Goal: Information Seeking & Learning: Learn about a topic

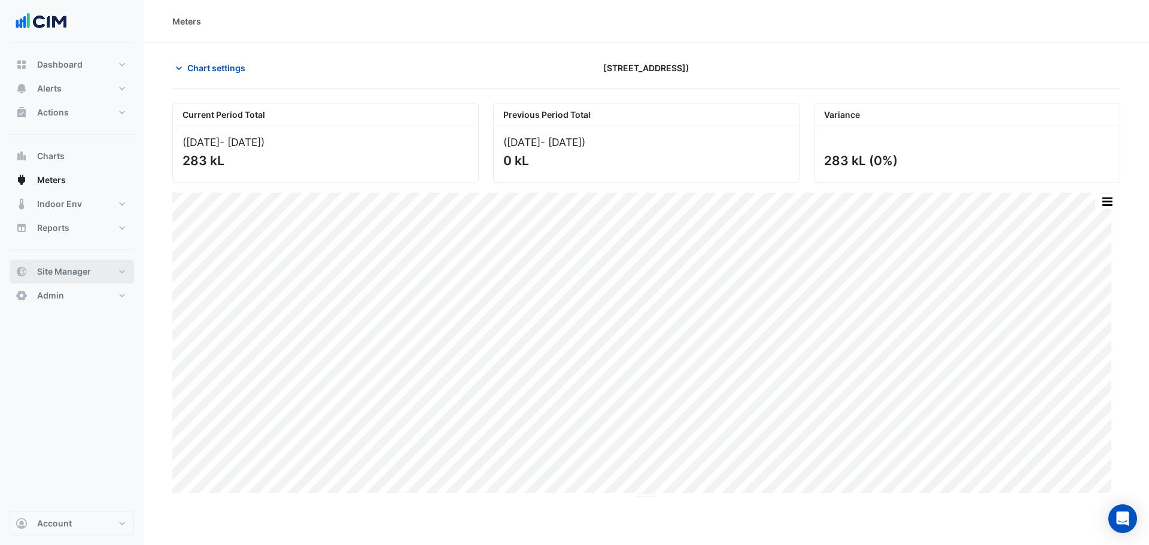
click at [86, 268] on span "Site Manager" at bounding box center [64, 272] width 54 height 12
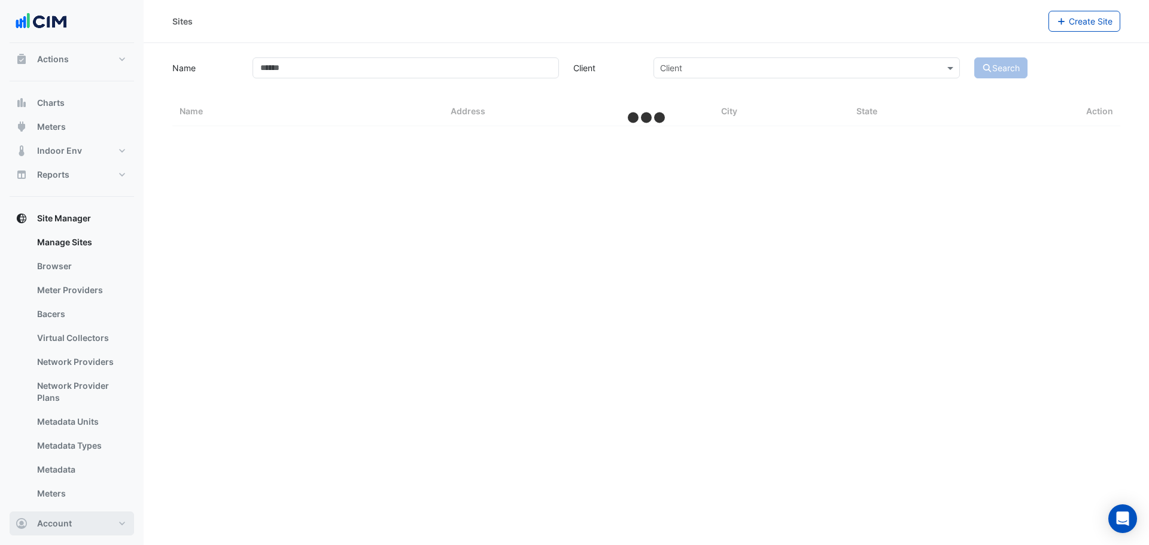
select select "**"
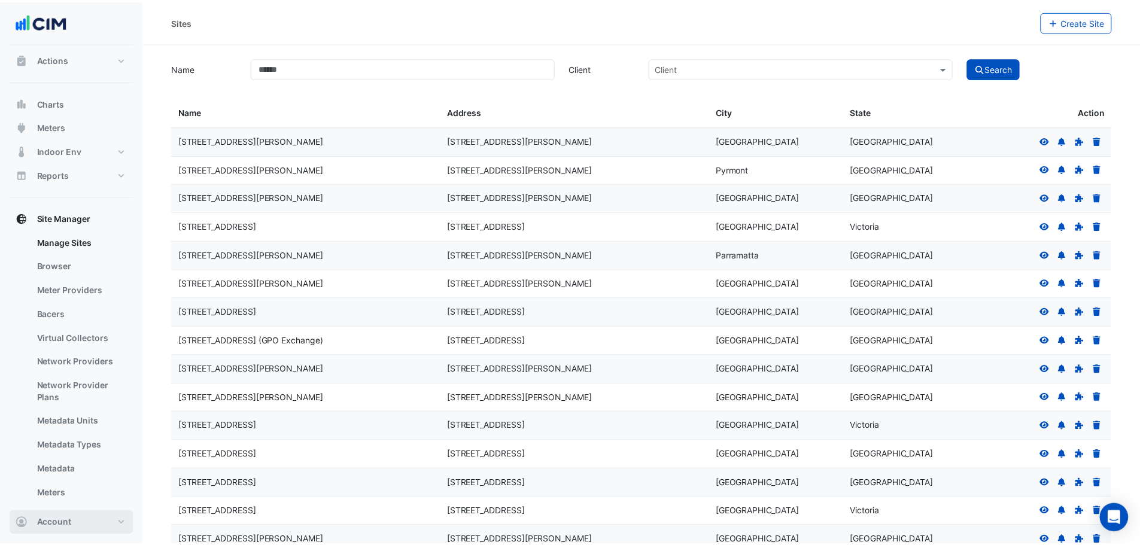
scroll to position [80, 0]
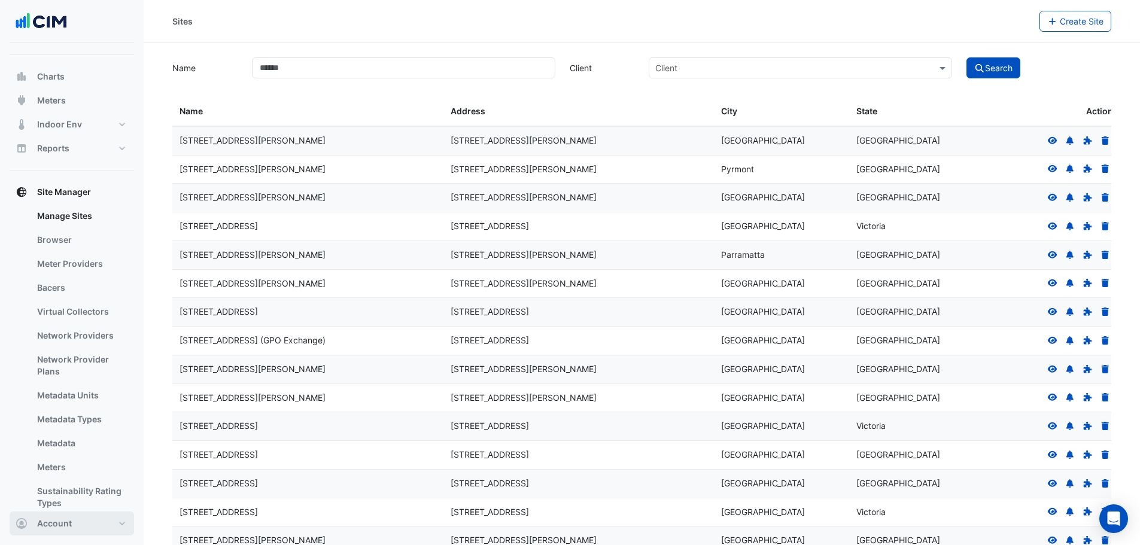
click at [49, 522] on span "Account" at bounding box center [54, 524] width 35 height 12
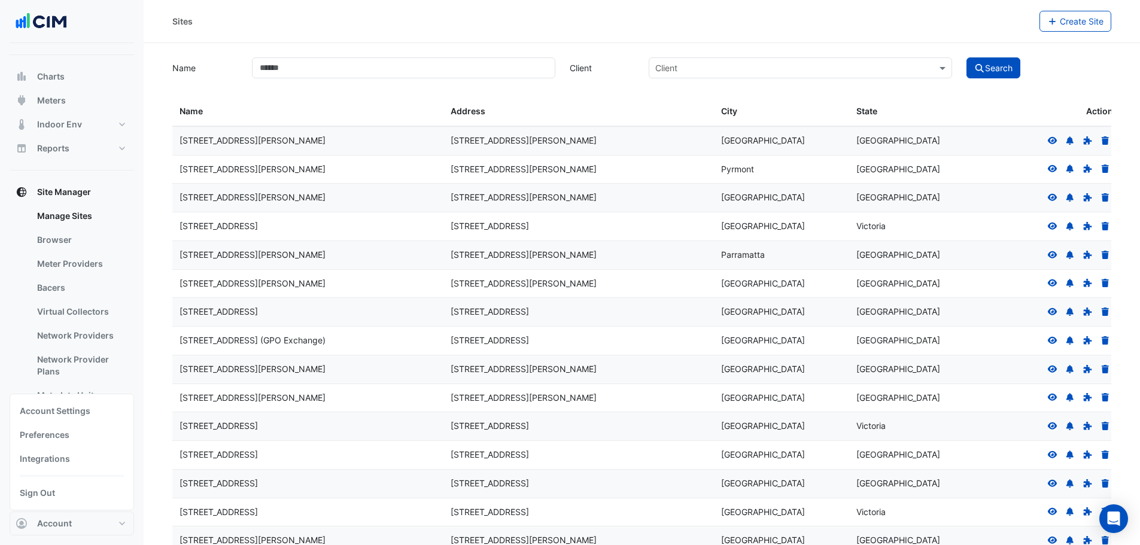
click at [11, 322] on ul "Manage Sites Browser Meter Providers Bacers Virtual Collectors Network Provider…" at bounding box center [72, 362] width 124 height 316
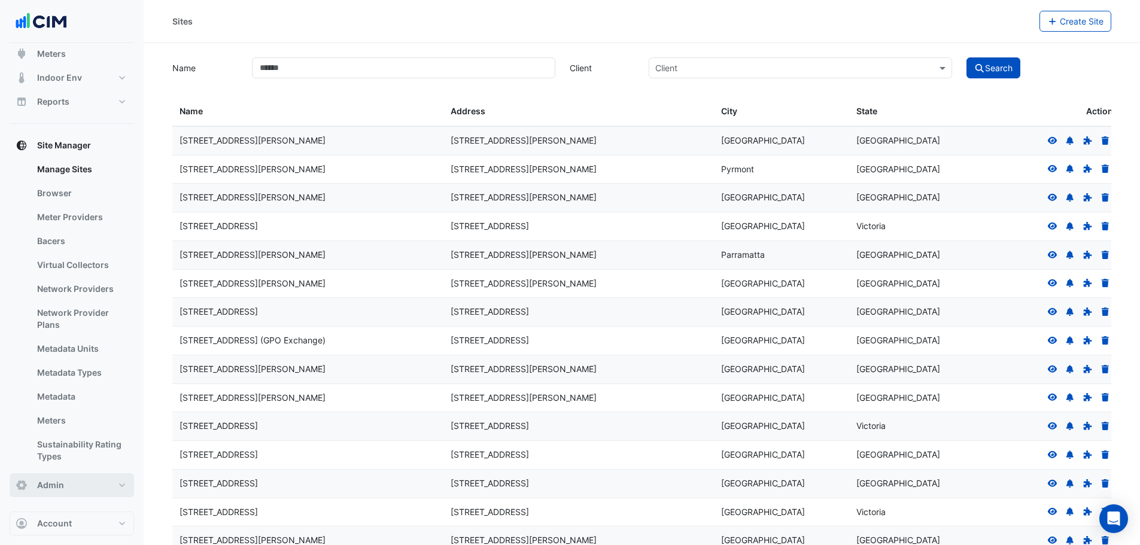
click at [62, 491] on span "Admin" at bounding box center [50, 485] width 27 height 12
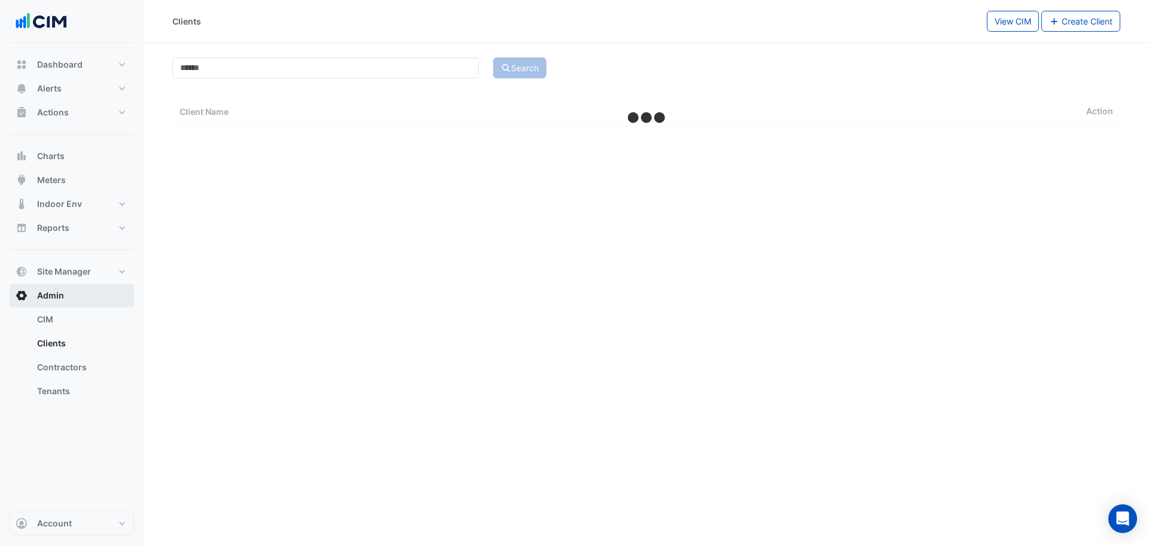
scroll to position [2, 0]
select select "**"
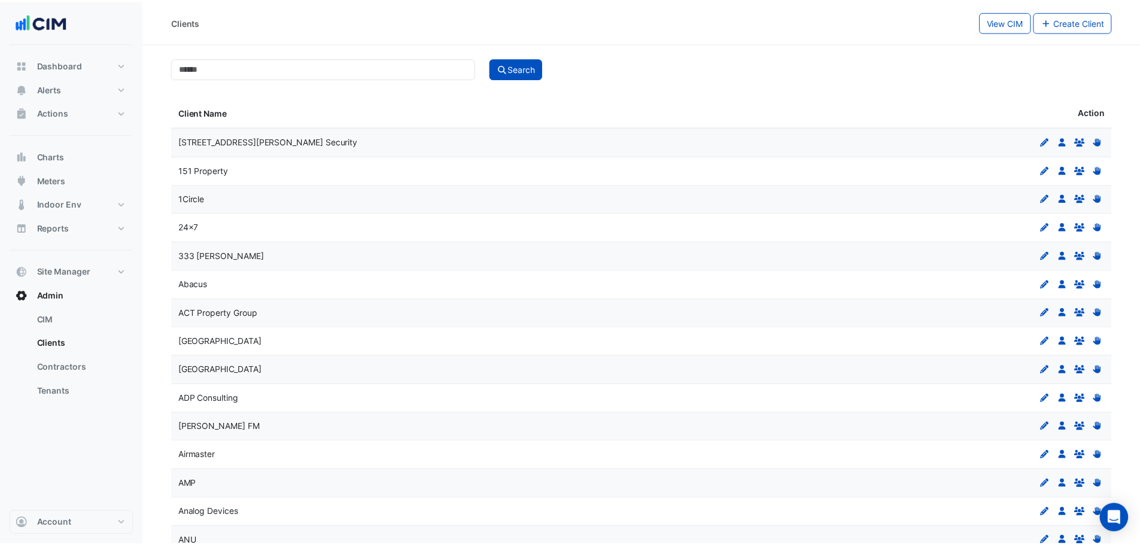
scroll to position [0, 0]
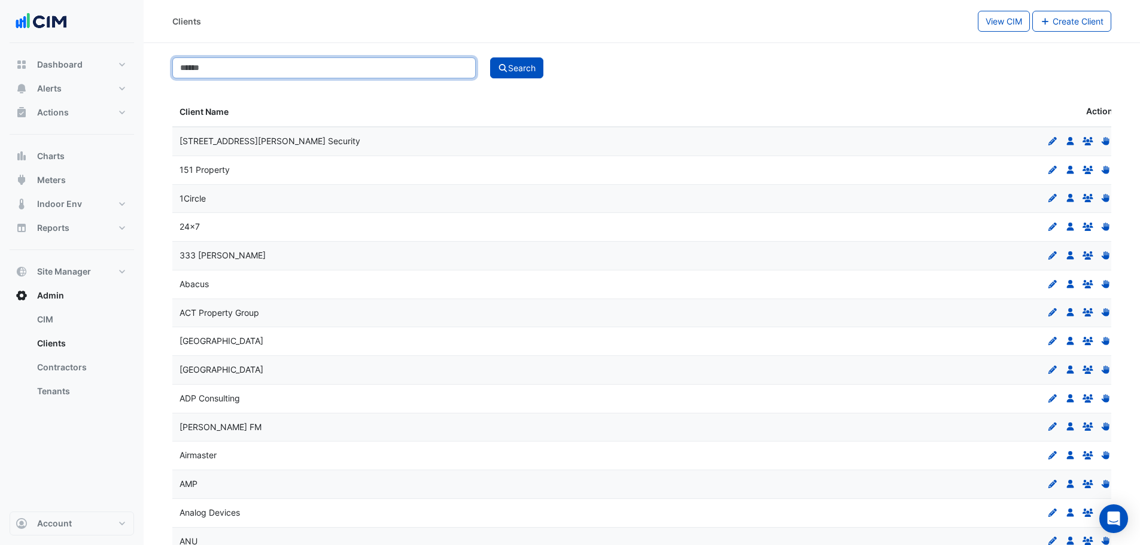
click at [322, 58] on input at bounding box center [323, 67] width 303 height 21
click at [320, 63] on input at bounding box center [323, 67] width 303 height 21
type input "****"
click at [490, 57] on button "Search" at bounding box center [517, 67] width 54 height 21
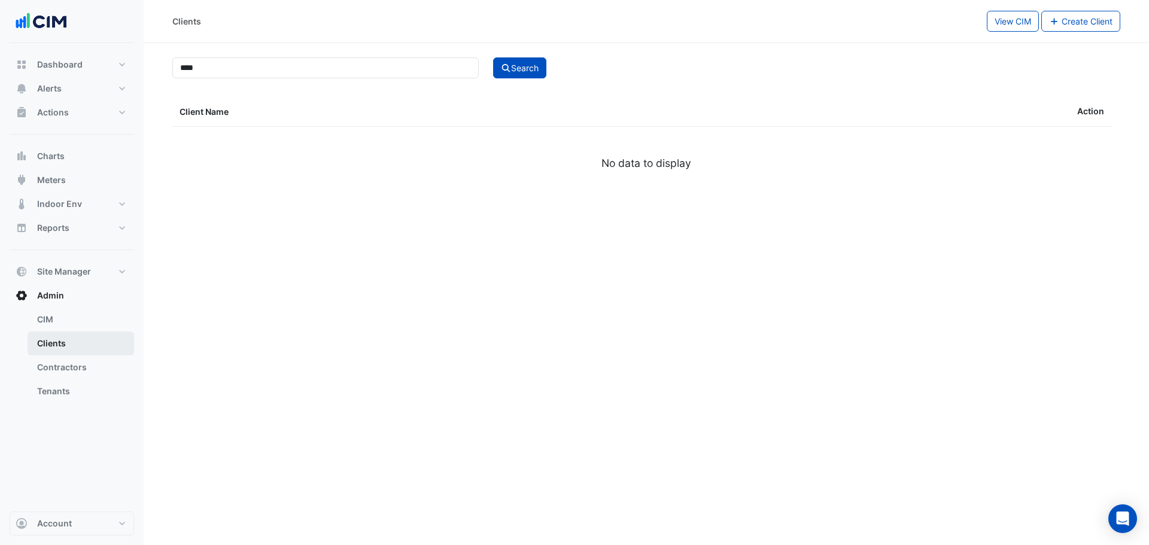
drag, startPoint x: 76, startPoint y: 359, endPoint x: 90, endPoint y: 347, distance: 18.2
click at [76, 360] on link "Contractors" at bounding box center [81, 368] width 107 height 24
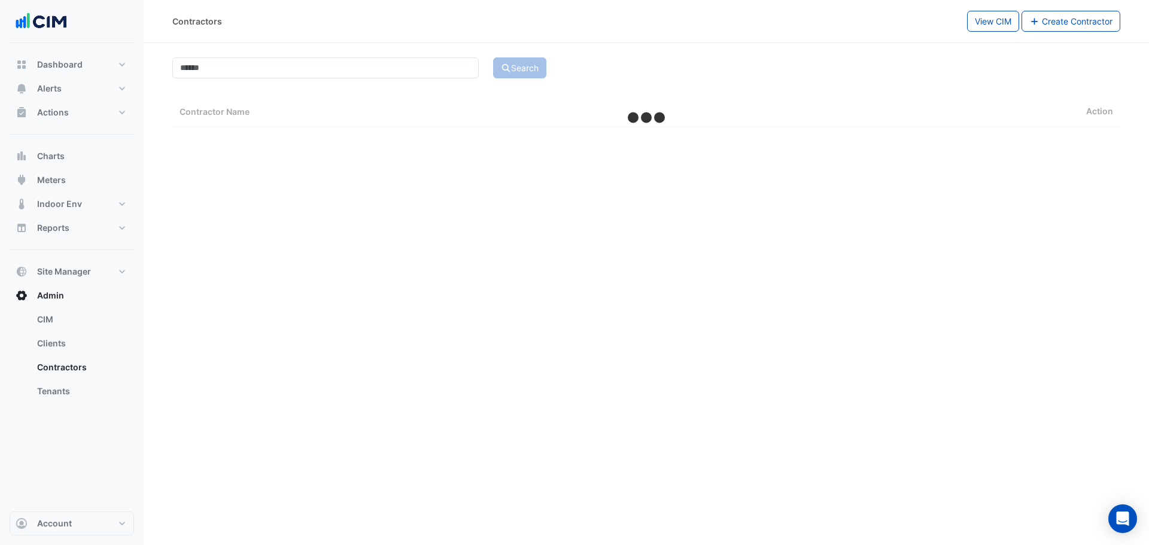
select select "**"
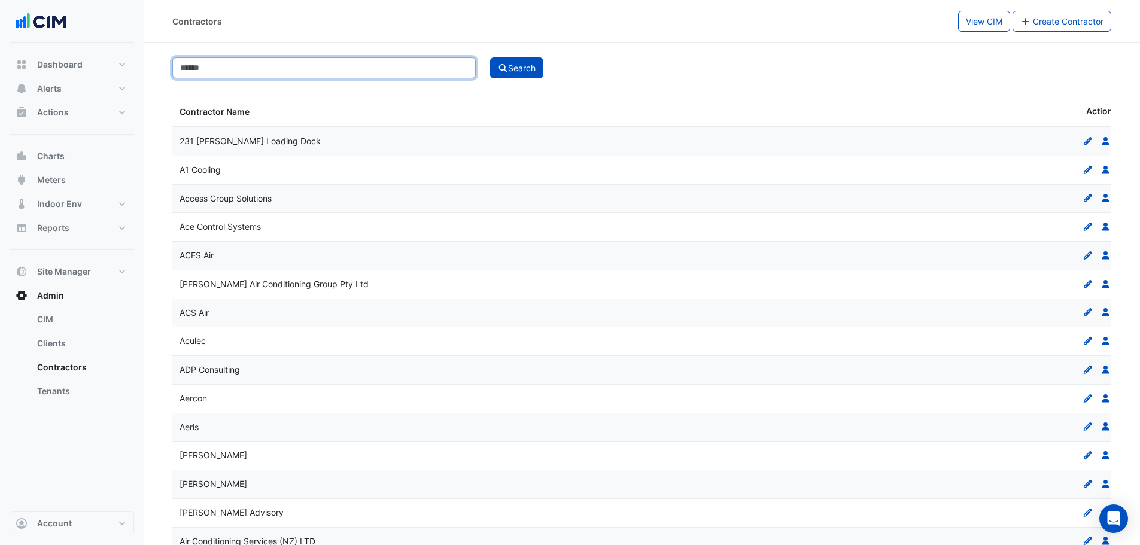
click at [288, 72] on input at bounding box center [323, 67] width 303 height 21
type input "***"
click at [490, 57] on button "Search" at bounding box center [517, 67] width 54 height 21
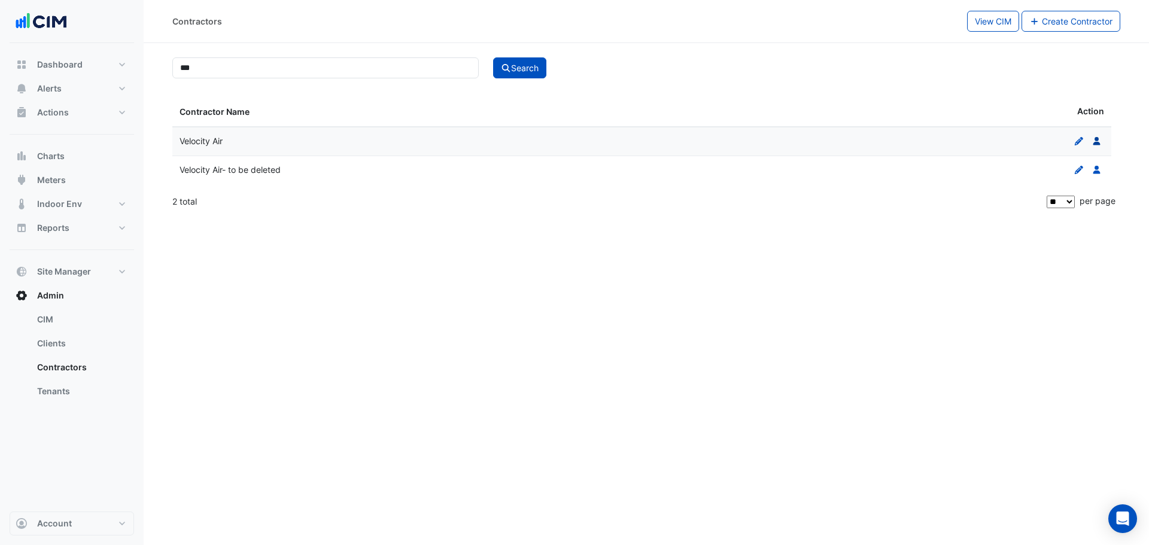
click at [1094, 145] on icon at bounding box center [1096, 141] width 7 height 8
select select "**"
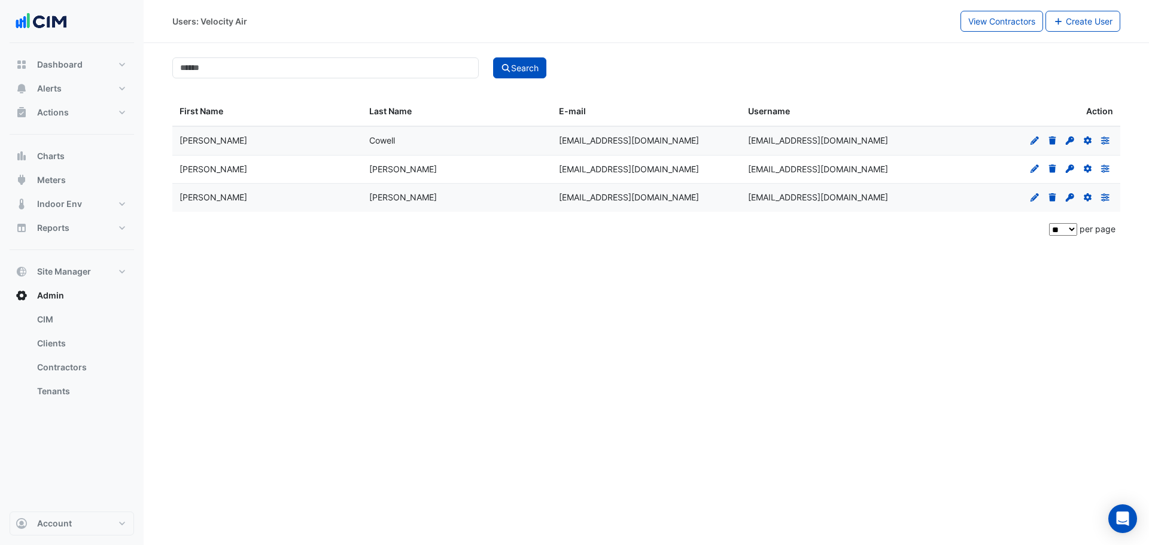
click at [576, 333] on div "Users: Velocity Air View Contractors Create User Search First Name Last Name E-…" at bounding box center [646, 272] width 1005 height 545
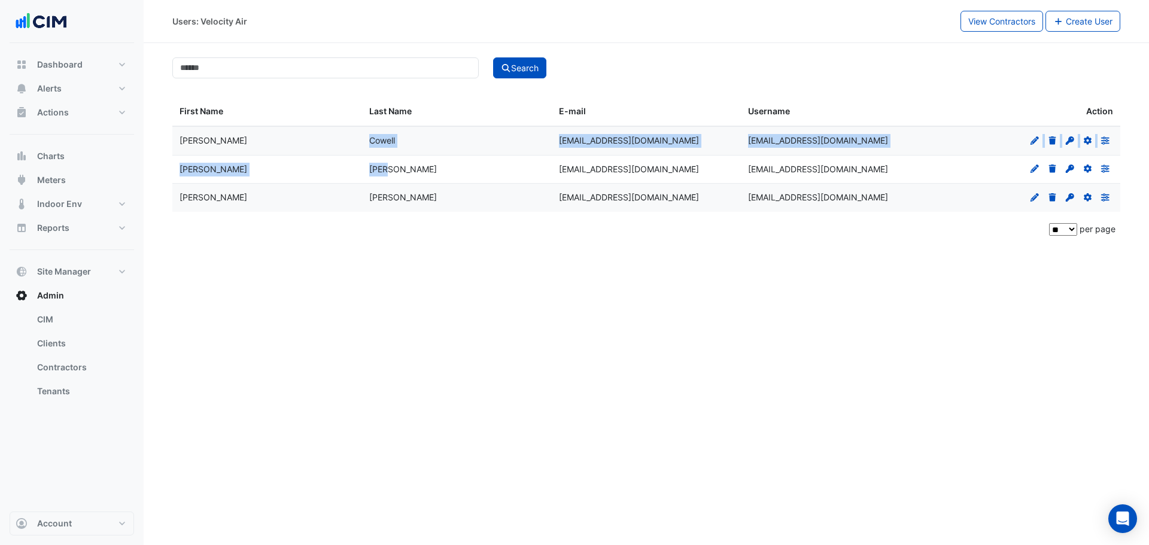
drag, startPoint x: 366, startPoint y: 153, endPoint x: 502, endPoint y: 156, distance: 135.9
click at [497, 156] on datatable-scroller "Daniel Cowell dcowell@velocityair.com.au dcowell@velocityair.com.au Edit Delete…" at bounding box center [646, 169] width 948 height 86
click at [621, 140] on span "dcowell@velocityair.com.au" at bounding box center [629, 140] width 140 height 10
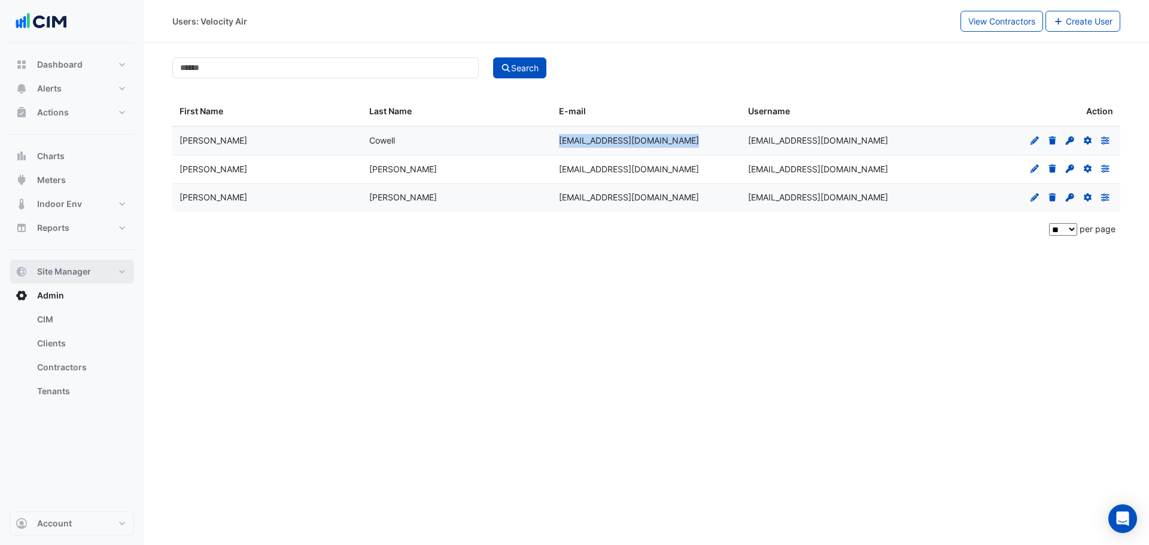
click at [55, 269] on span "Site Manager" at bounding box center [64, 272] width 54 height 12
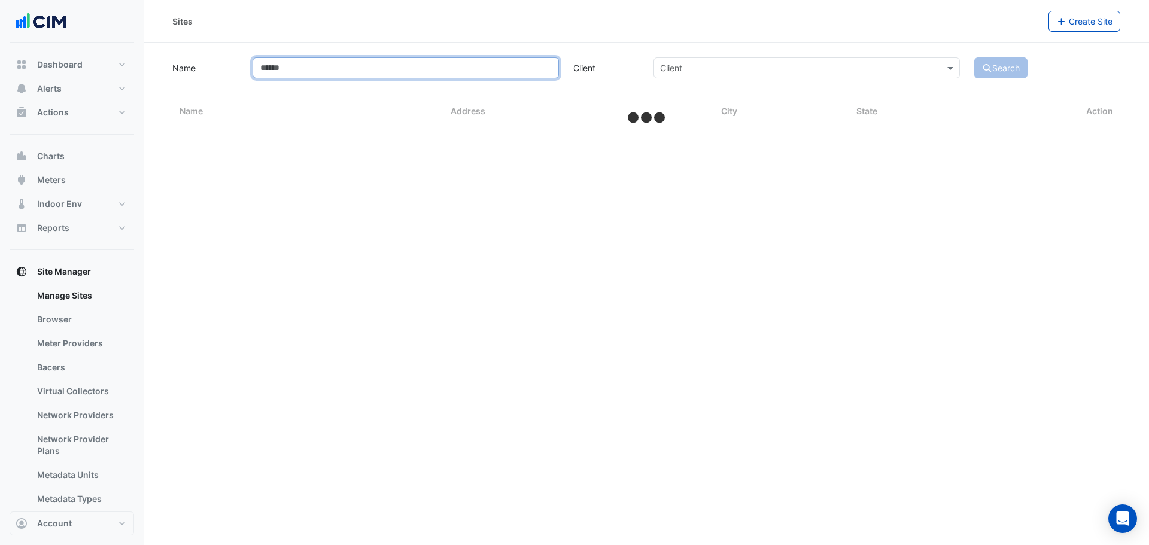
click at [310, 72] on input "Name" at bounding box center [406, 67] width 306 height 21
type input "*****"
select select "**"
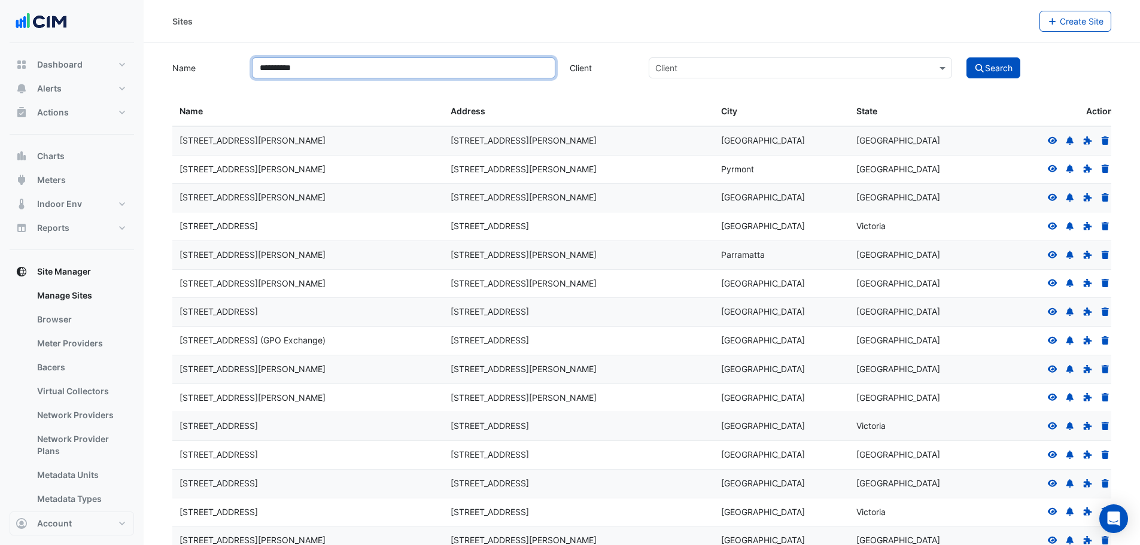
type input "**********"
click at [967, 57] on button "Search" at bounding box center [994, 67] width 54 height 21
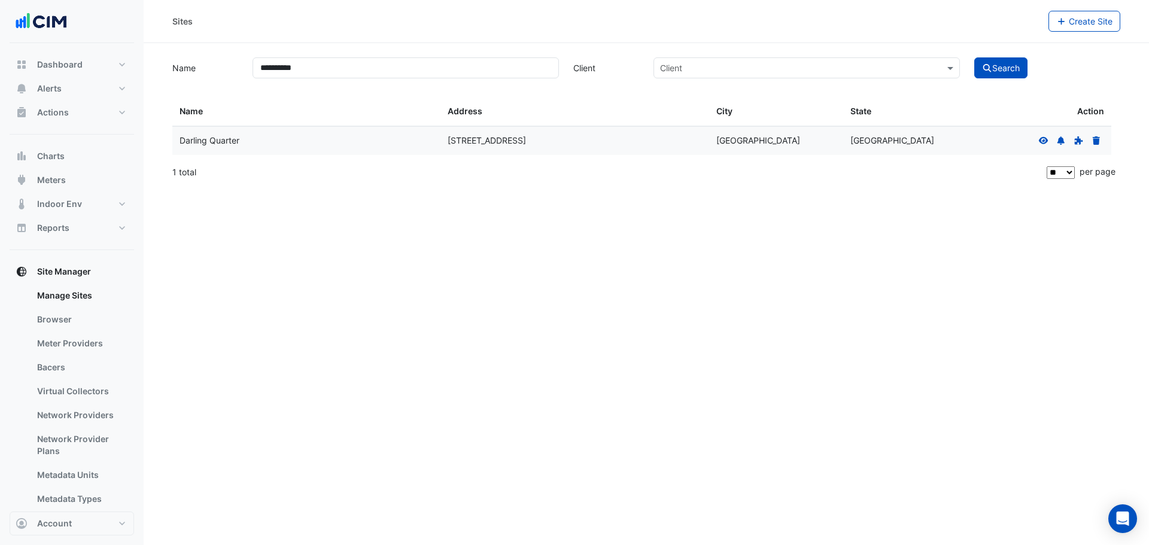
click at [1046, 138] on icon at bounding box center [1044, 139] width 10 height 7
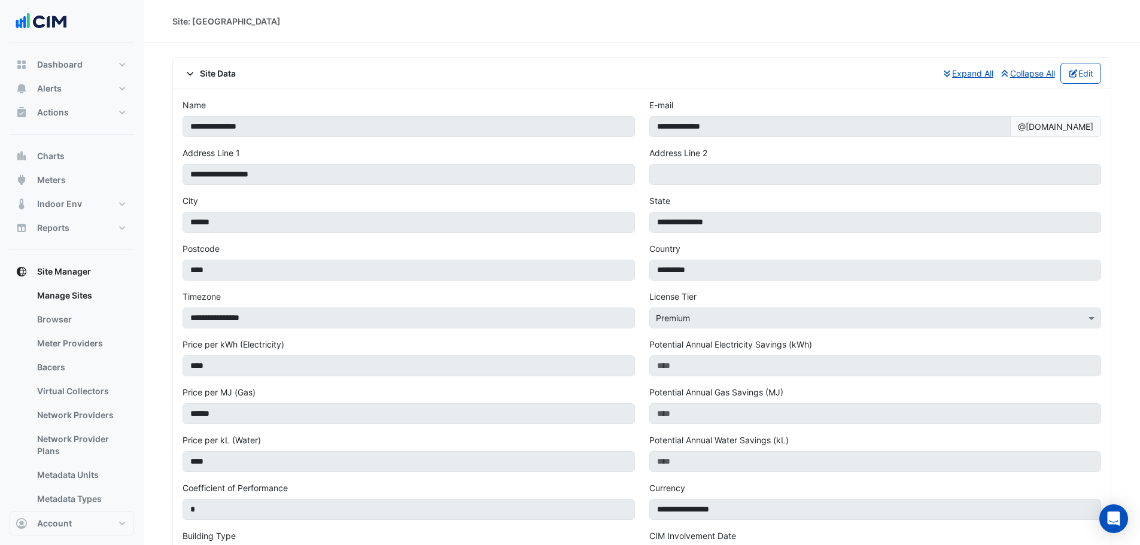
scroll to position [479, 0]
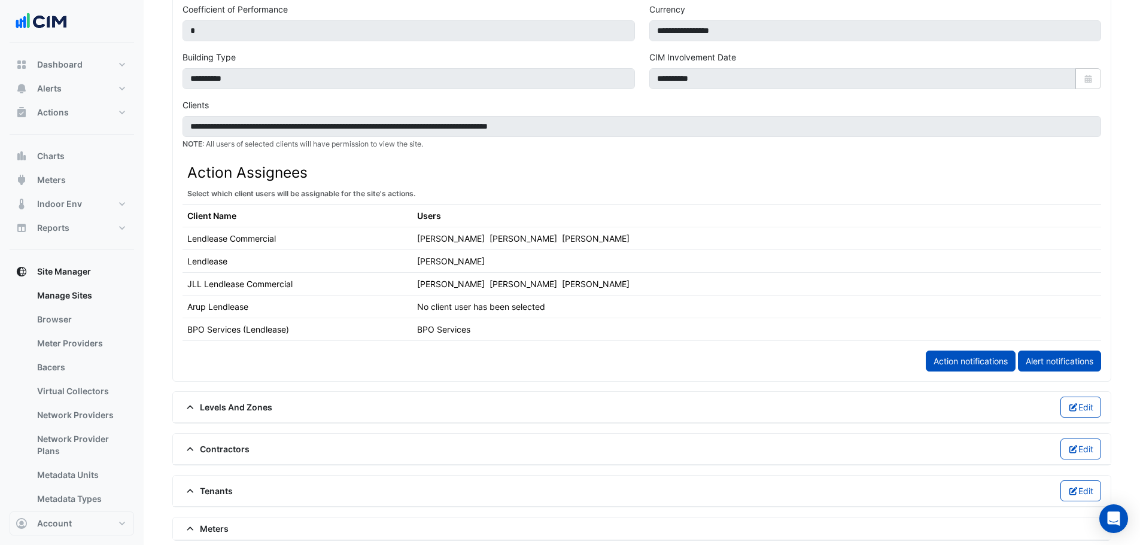
click at [241, 445] on span "Contractors" at bounding box center [216, 449] width 67 height 13
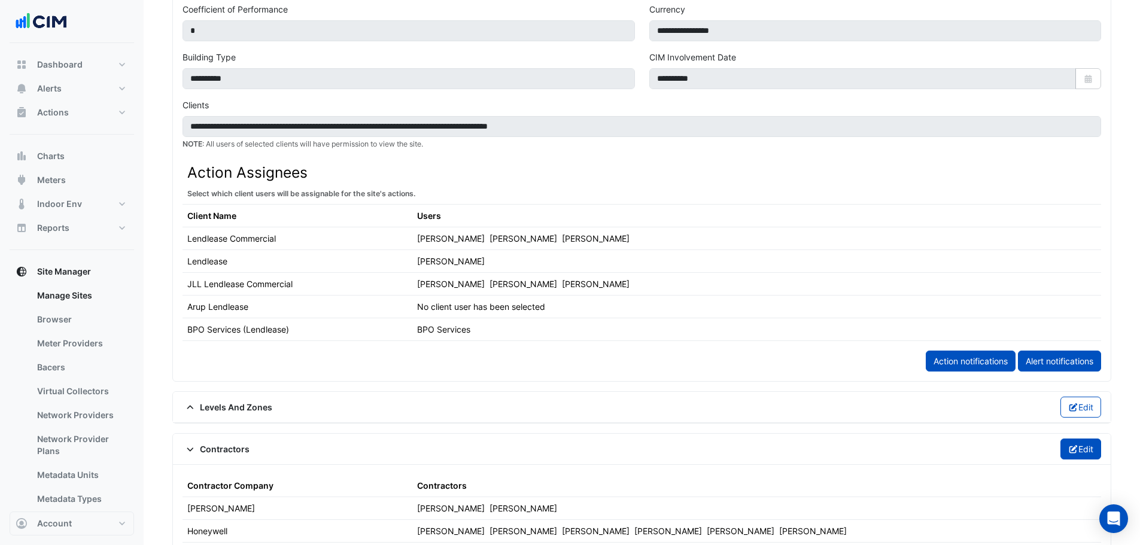
click at [1076, 451] on icon "button" at bounding box center [1073, 449] width 11 height 8
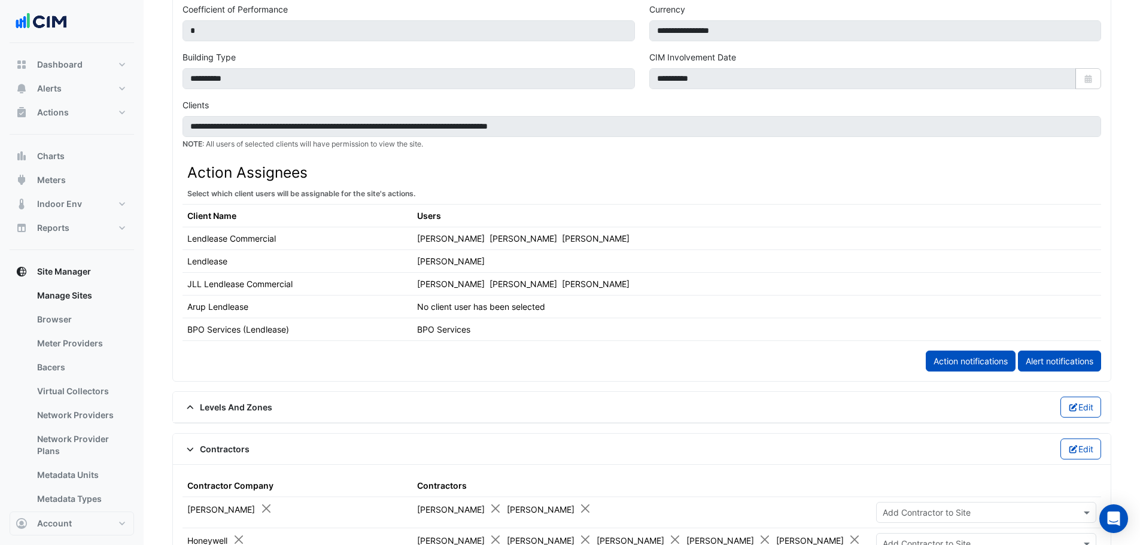
scroll to position [558, 0]
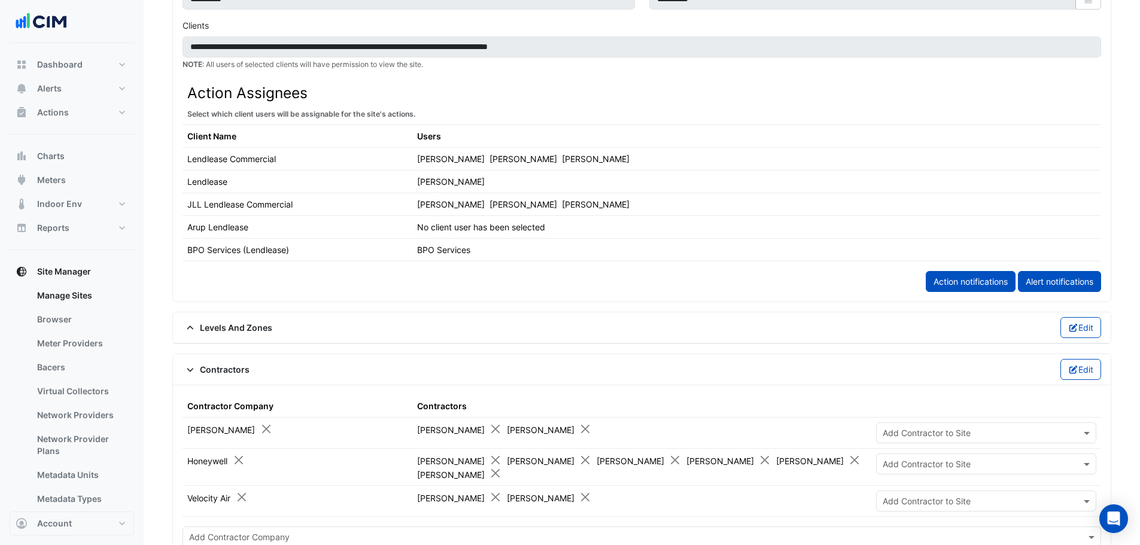
click at [947, 506] on div "Add Contractor to Site" at bounding box center [986, 501] width 220 height 21
click at [946, 497] on input "text" at bounding box center [974, 502] width 183 height 13
type input "**"
click at [767, 506] on td "Daniel Cowell John McEvoy" at bounding box center [642, 501] width 460 height 31
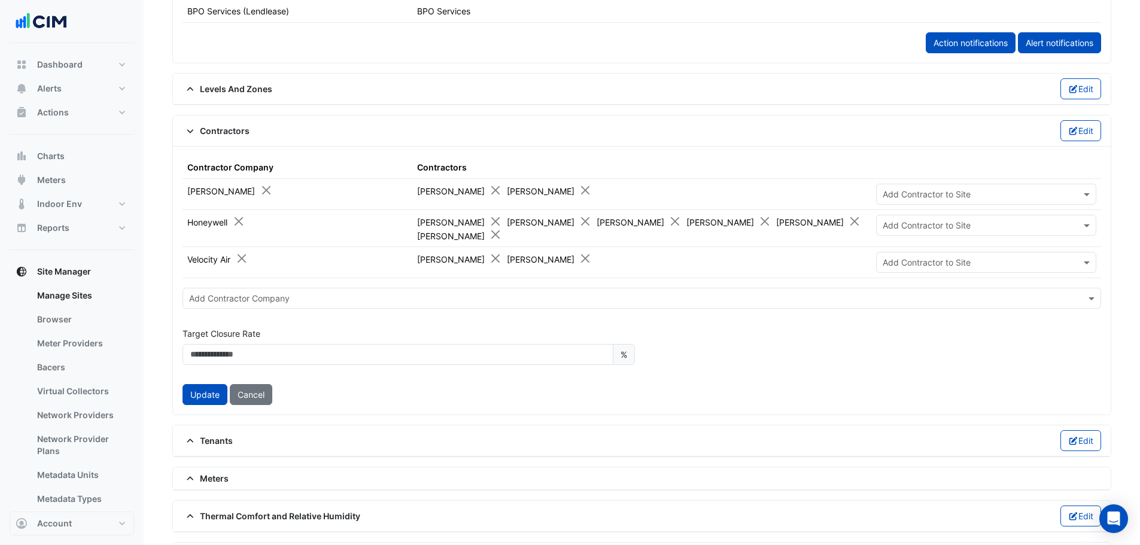
scroll to position [798, 0]
click at [256, 390] on button "Cancel" at bounding box center [251, 394] width 42 height 21
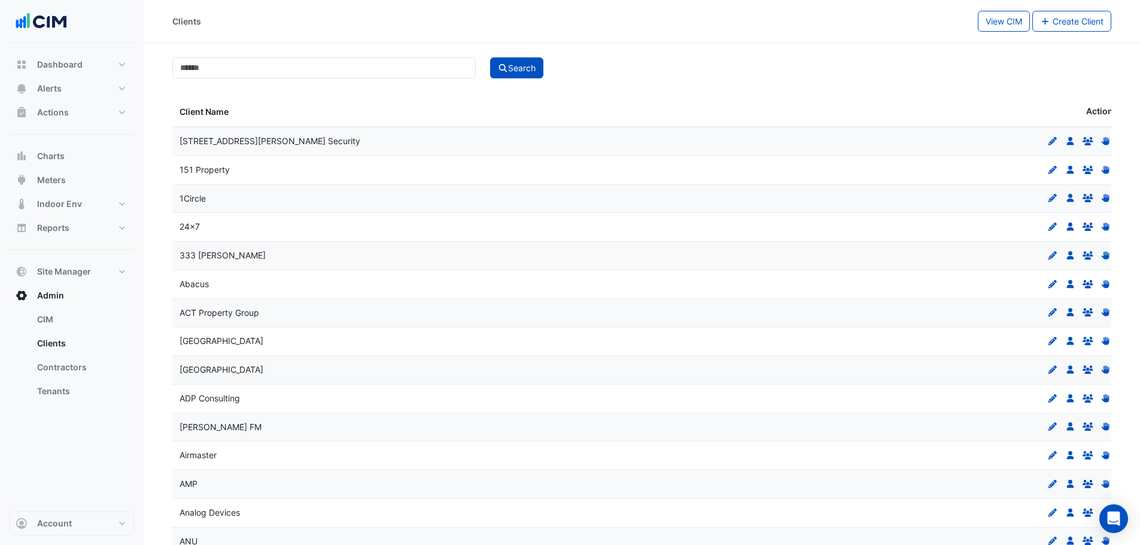
select select "**"
click at [53, 110] on span "Actions" at bounding box center [53, 113] width 32 height 12
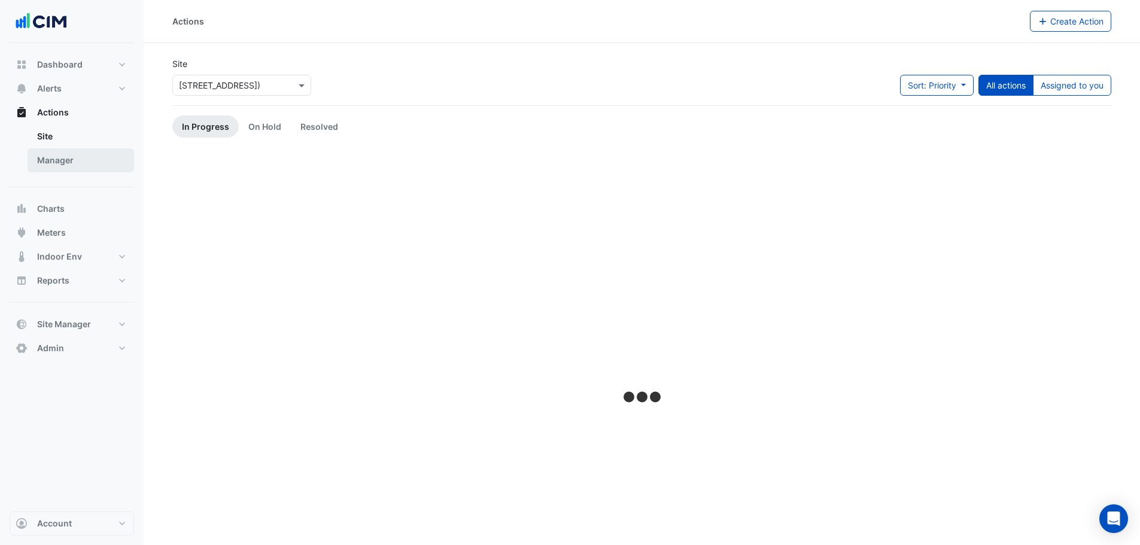
click at [57, 156] on link "Manager" at bounding box center [81, 160] width 107 height 24
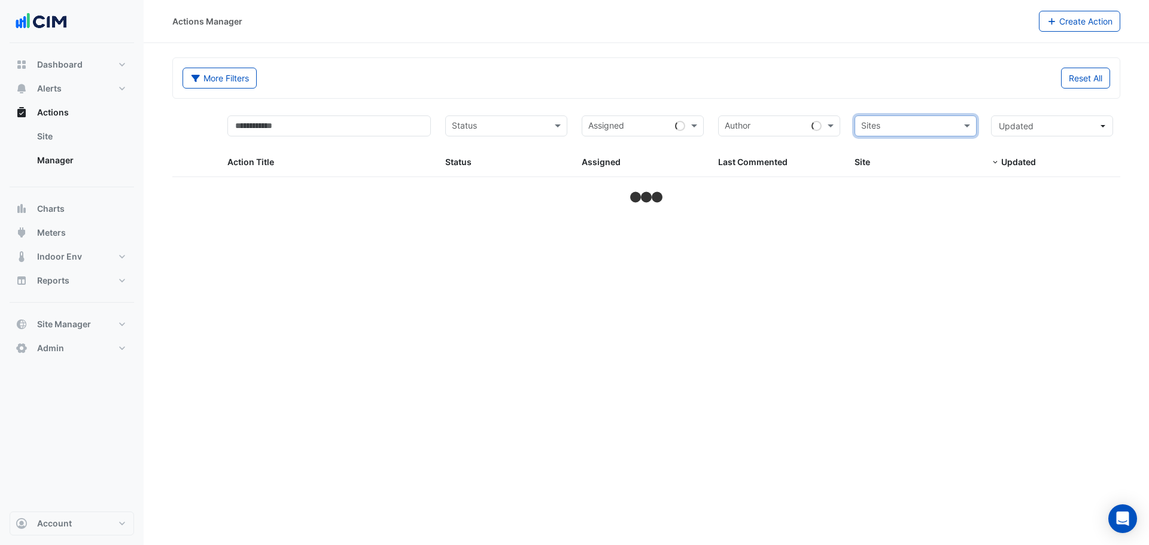
click at [947, 127] on input "text" at bounding box center [908, 127] width 95 height 14
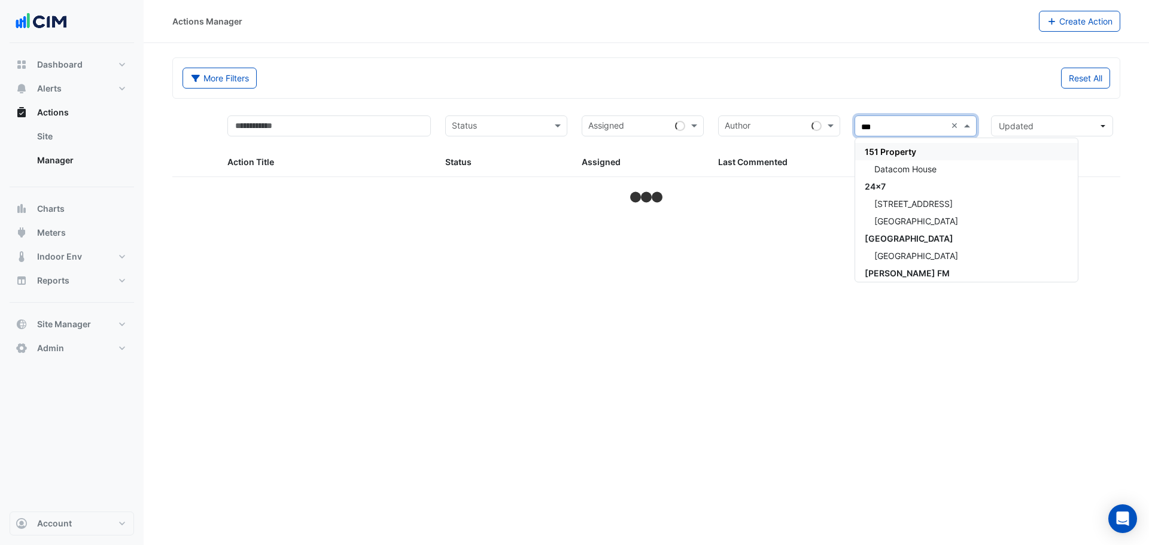
type input "****"
click at [894, 173] on span "Daramu House" at bounding box center [916, 169] width 84 height 10
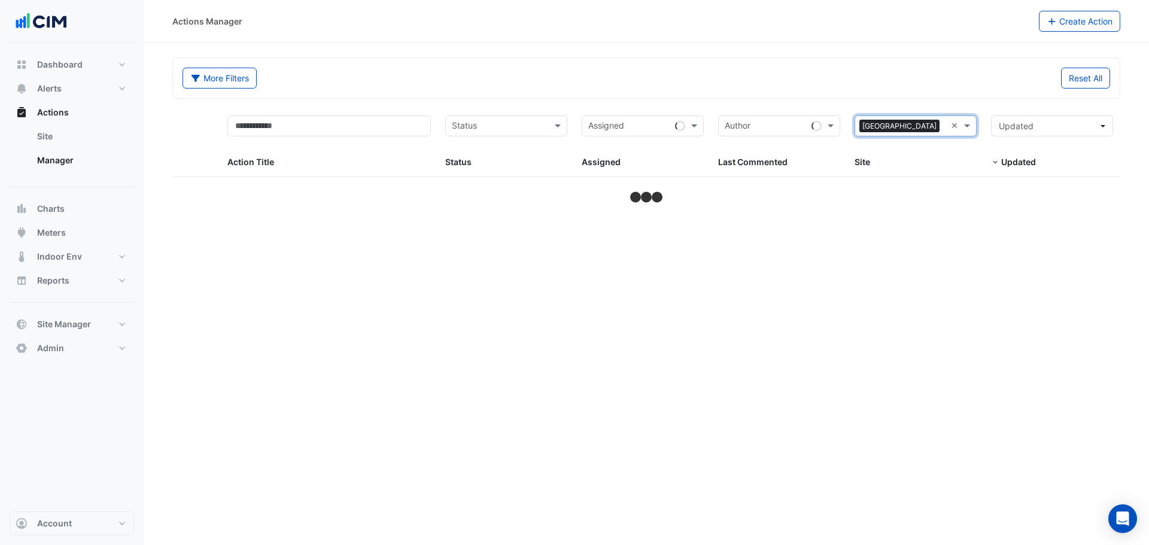
click at [846, 73] on div "Reset All" at bounding box center [881, 78] width 471 height 21
select select "**"
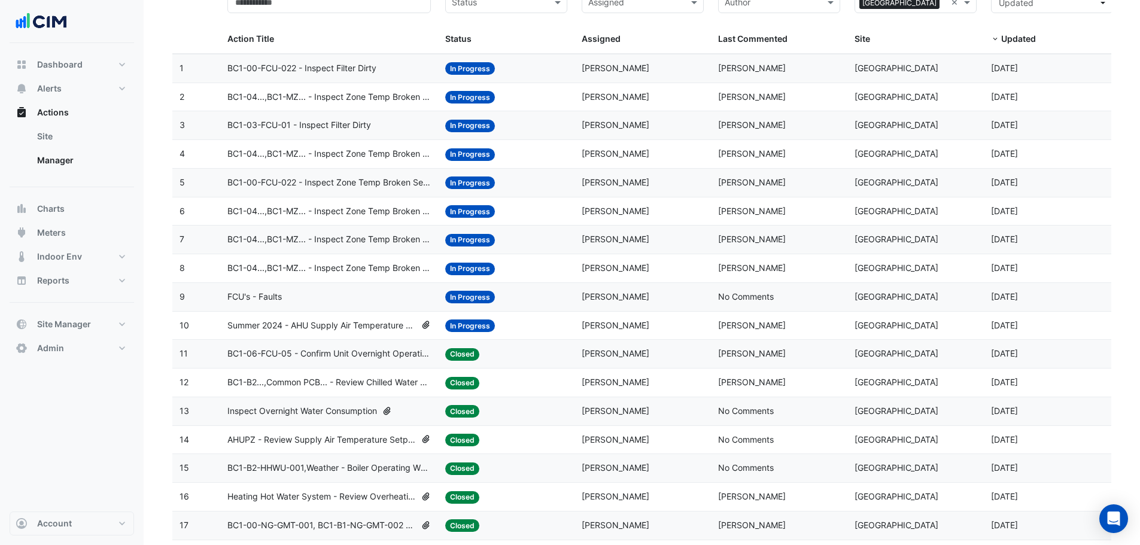
scroll to position [239, 0]
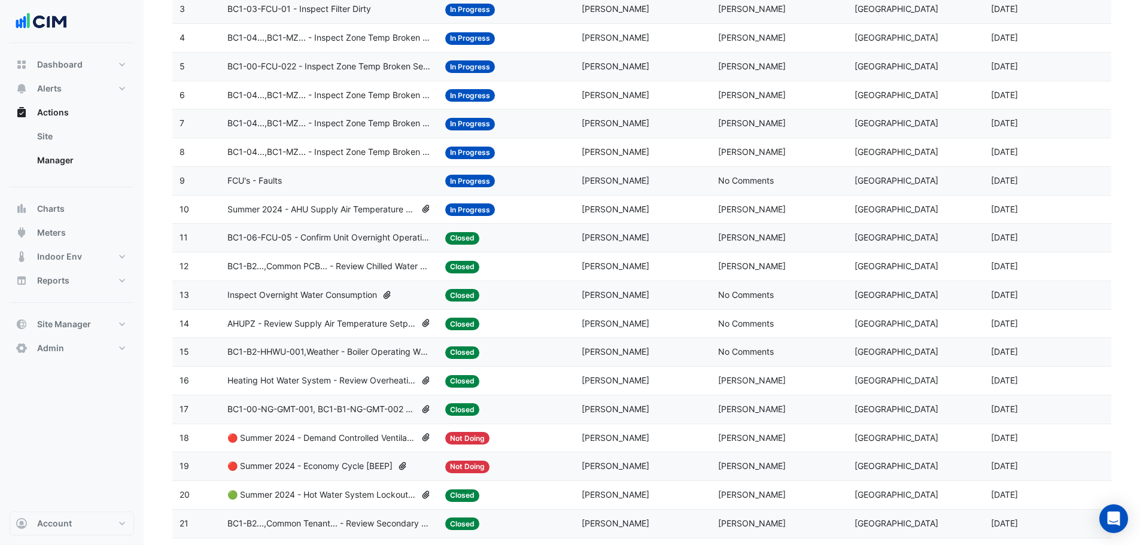
click at [268, 220] on datatable-body-cell "Action Title: Summer 2024 - AHU Supply Air Temperature Reset Control Strategy […" at bounding box center [329, 210] width 218 height 28
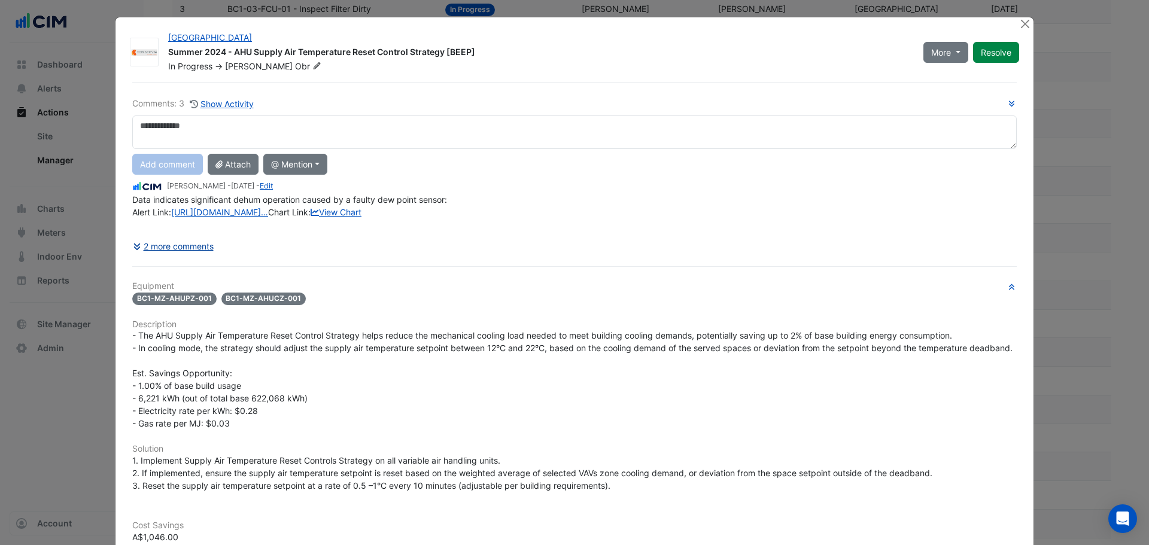
click at [160, 257] on button "2 more comments" at bounding box center [173, 246] width 82 height 21
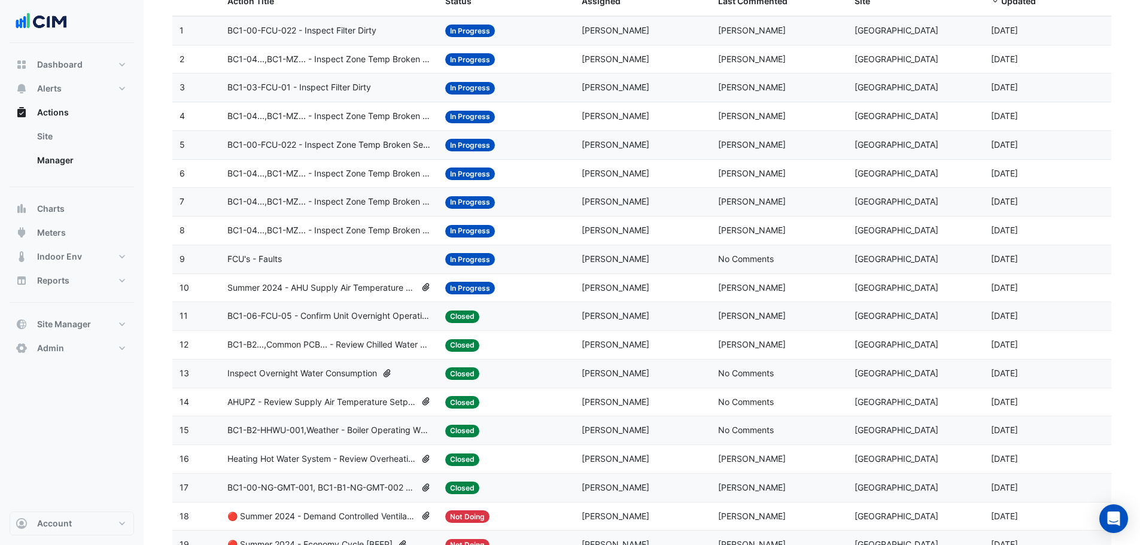
scroll to position [160, 0]
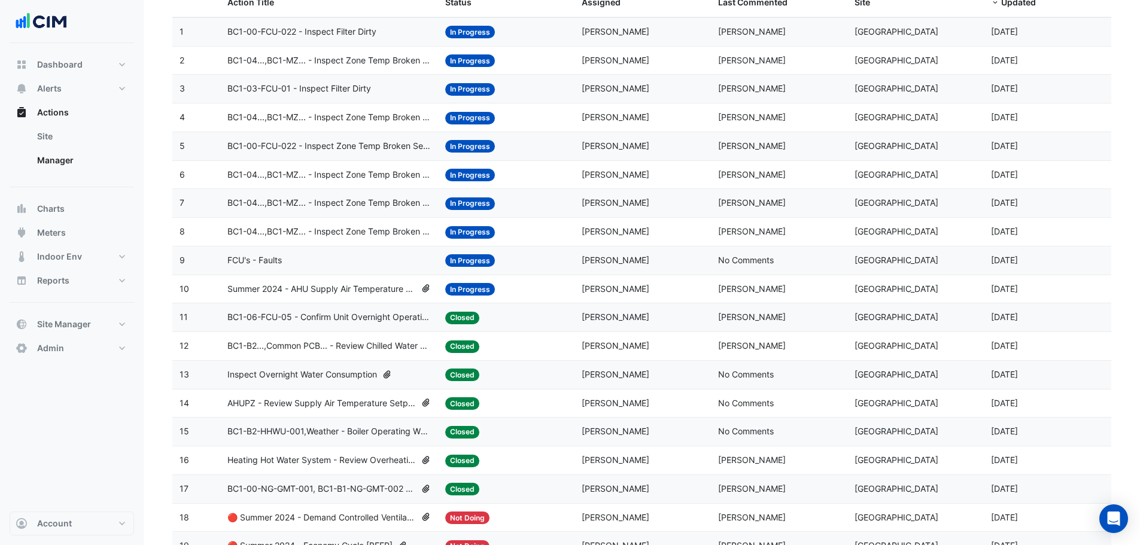
click at [402, 233] on span "BC1-04...,BC1-MZ... - Inspect Zone Temp Broken Sensor" at bounding box center [329, 232] width 204 height 14
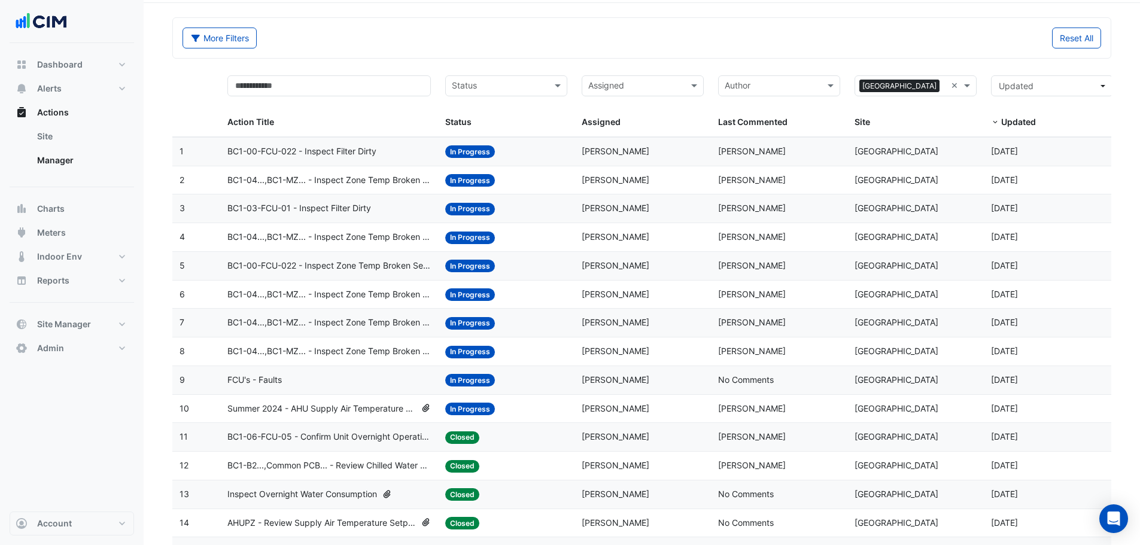
scroll to position [0, 0]
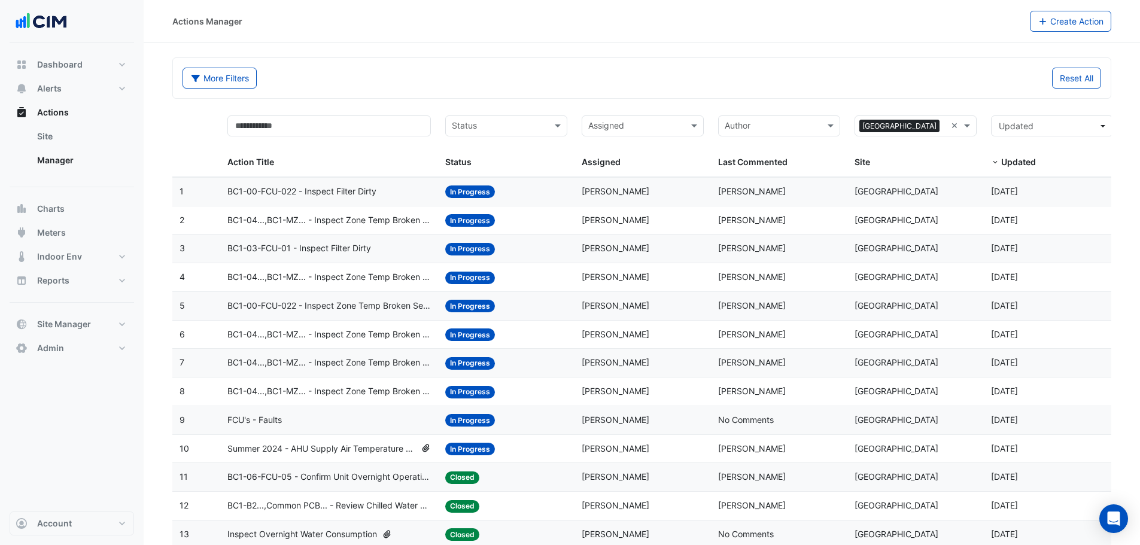
click at [402, 267] on datatable-body-cell "Action Title: BC1-04...,BC1-MZ... - Inspect Zone Temp Broken Sensor" at bounding box center [329, 277] width 218 height 28
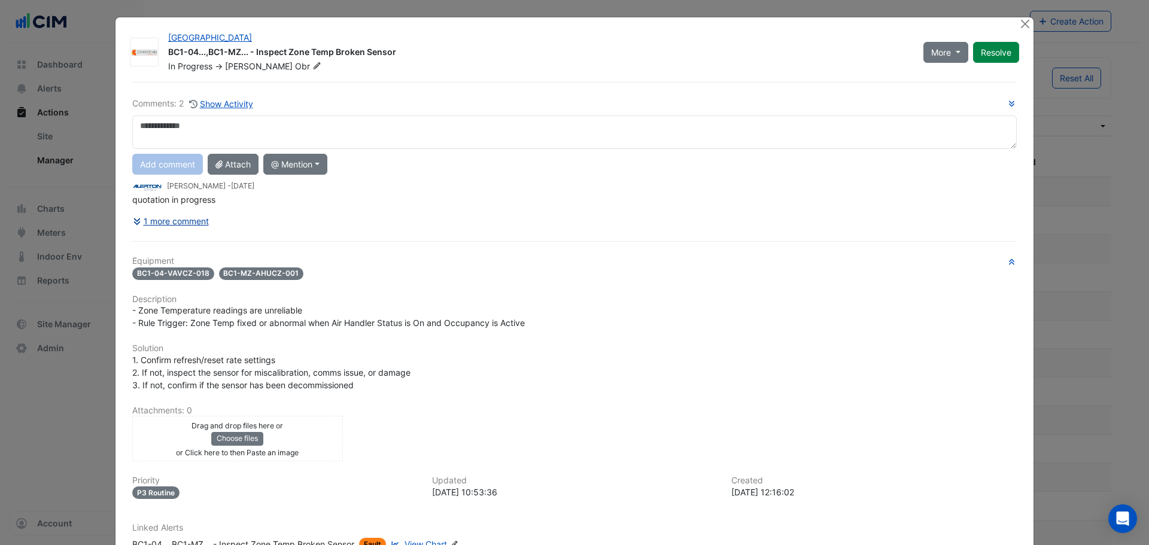
click at [177, 221] on button "1 more comment" at bounding box center [170, 221] width 77 height 21
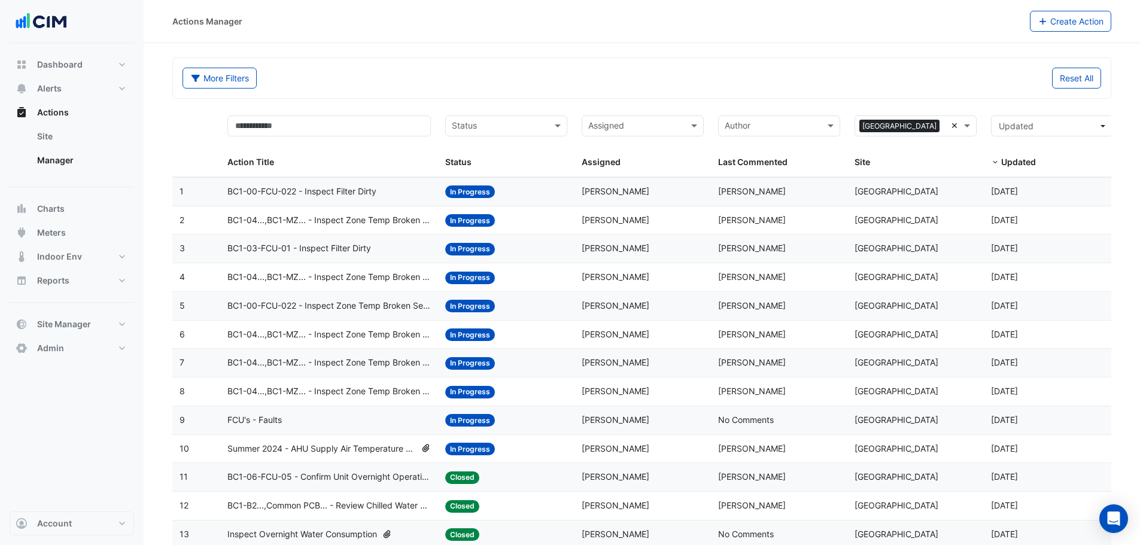
drag, startPoint x: 953, startPoint y: 124, endPoint x: 922, endPoint y: 130, distance: 32.3
click at [913, 132] on input "text" at bounding box center [908, 127] width 95 height 14
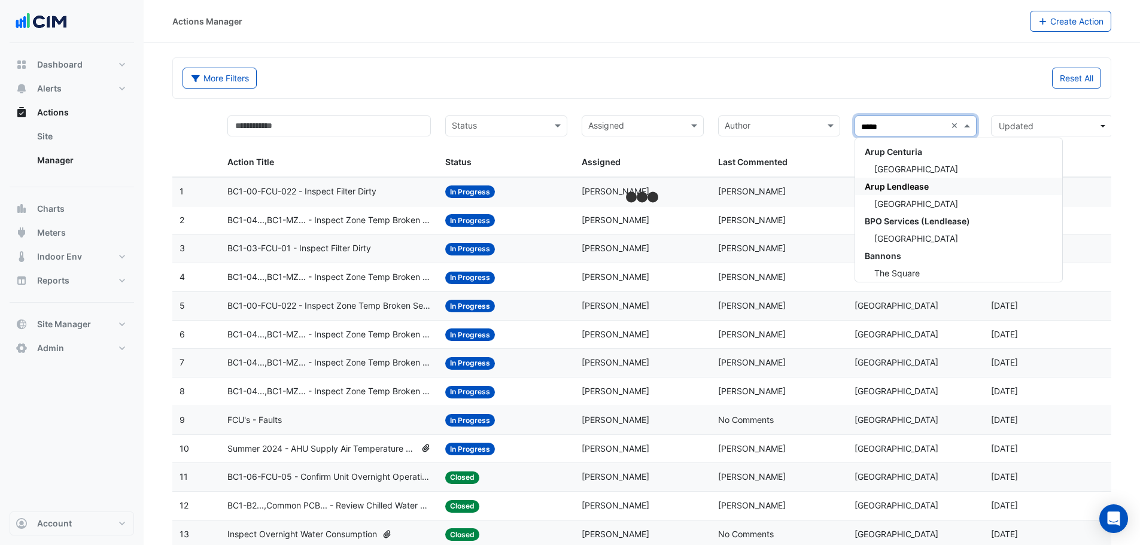
type input "******"
click at [921, 203] on span "Darling Square" at bounding box center [916, 204] width 84 height 10
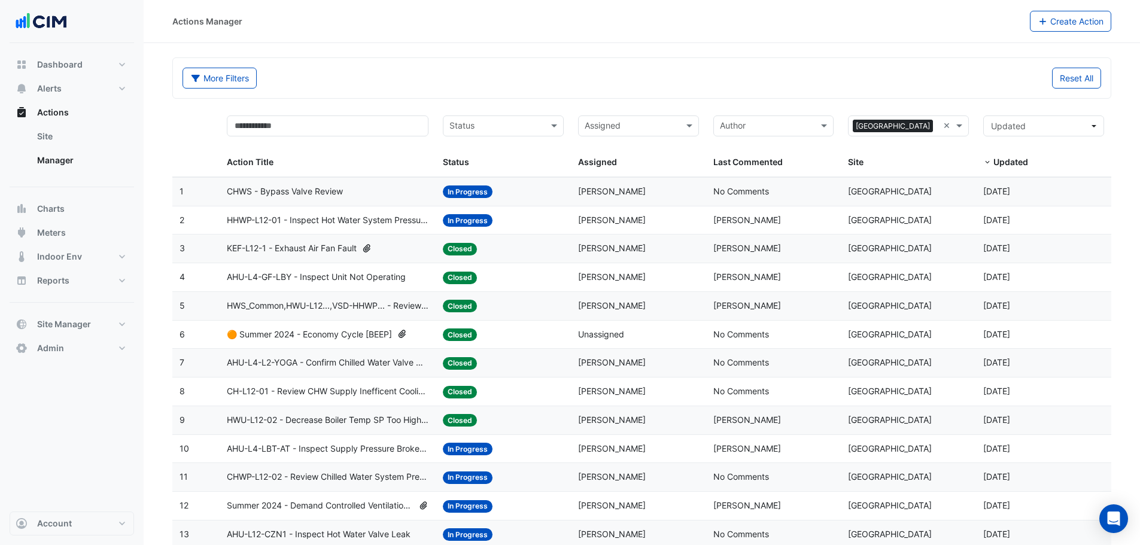
click at [303, 195] on span "CHWS - Bypass Valve Review" at bounding box center [285, 192] width 116 height 14
click at [72, 321] on span "Site Manager" at bounding box center [64, 324] width 54 height 12
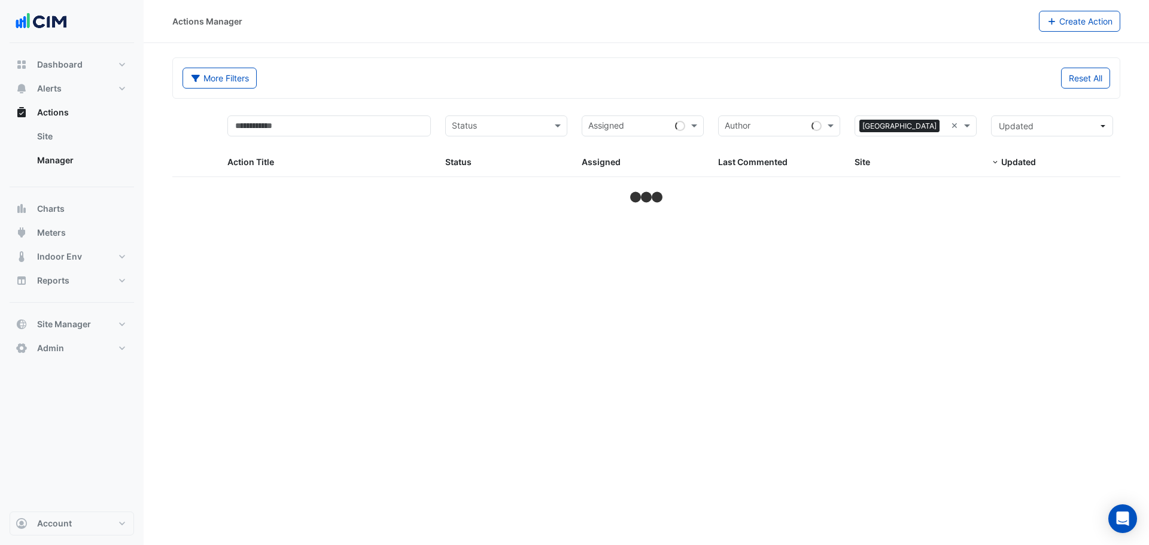
select select "**"
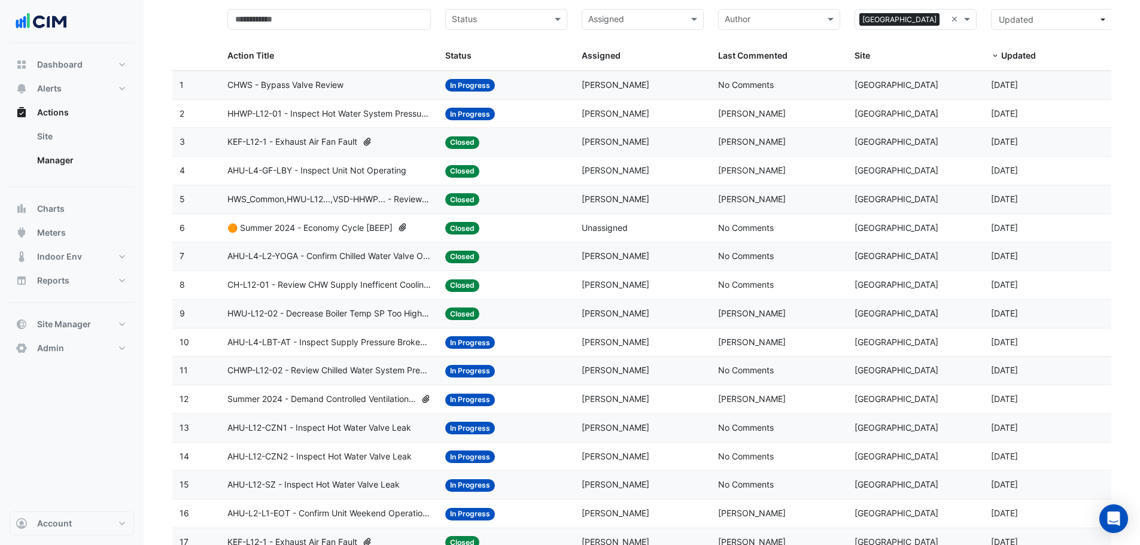
scroll to position [399, 0]
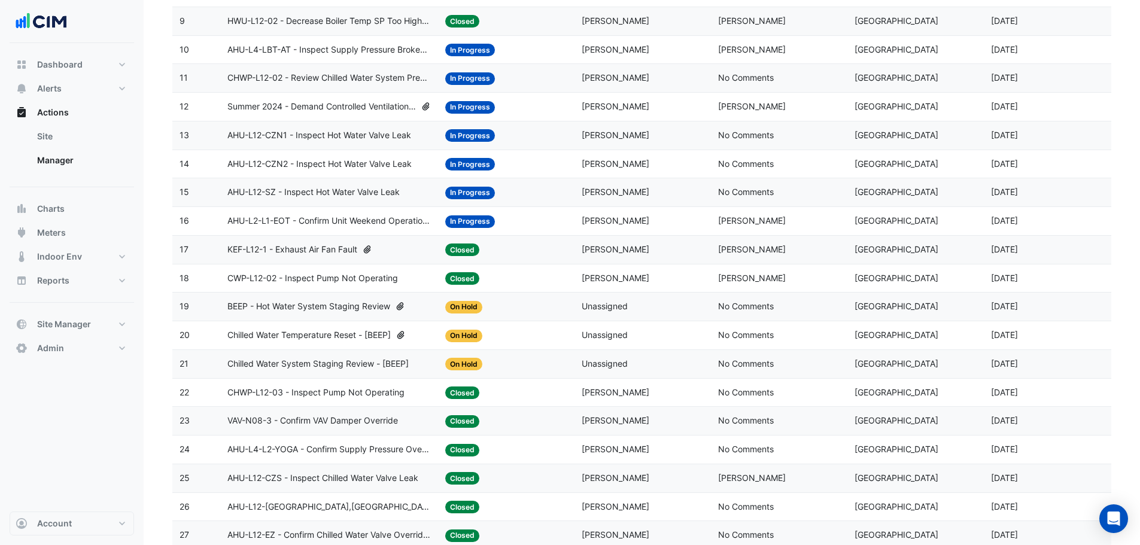
click at [461, 281] on span "Closed" at bounding box center [462, 278] width 34 height 13
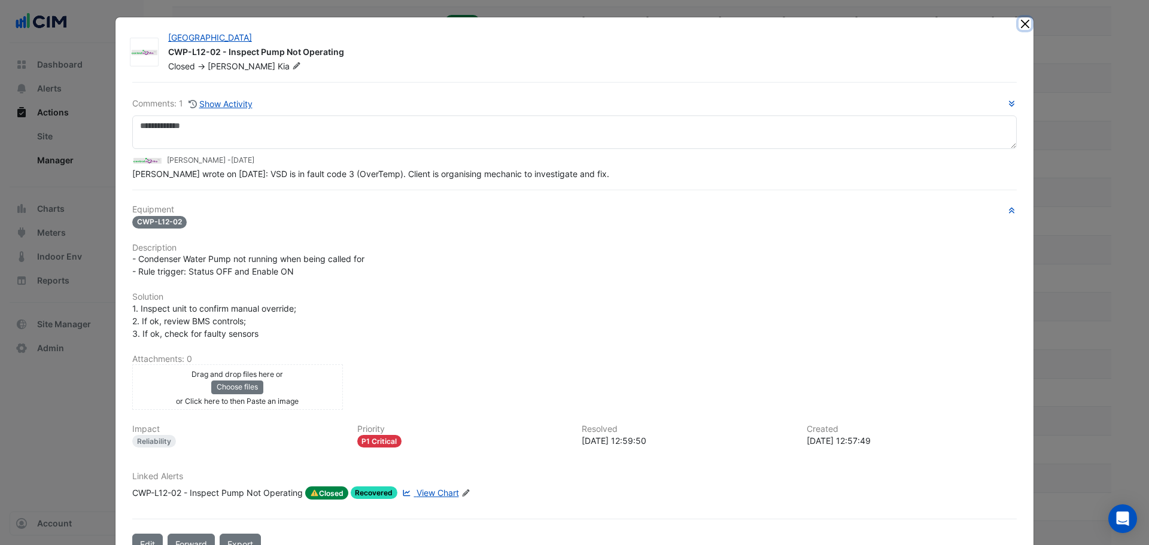
click at [1026, 23] on button "Close" at bounding box center [1025, 23] width 13 height 13
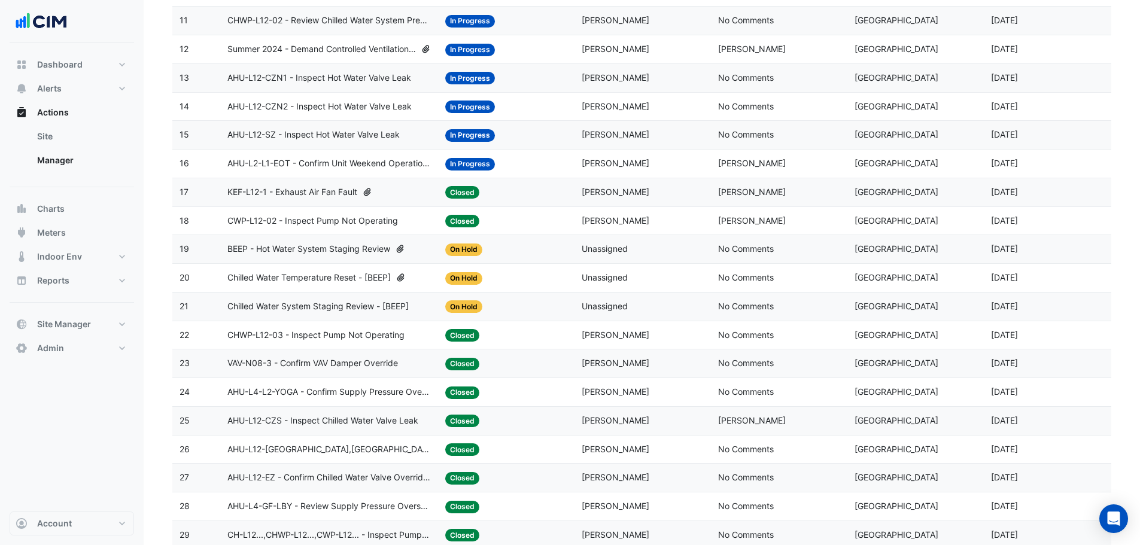
scroll to position [479, 0]
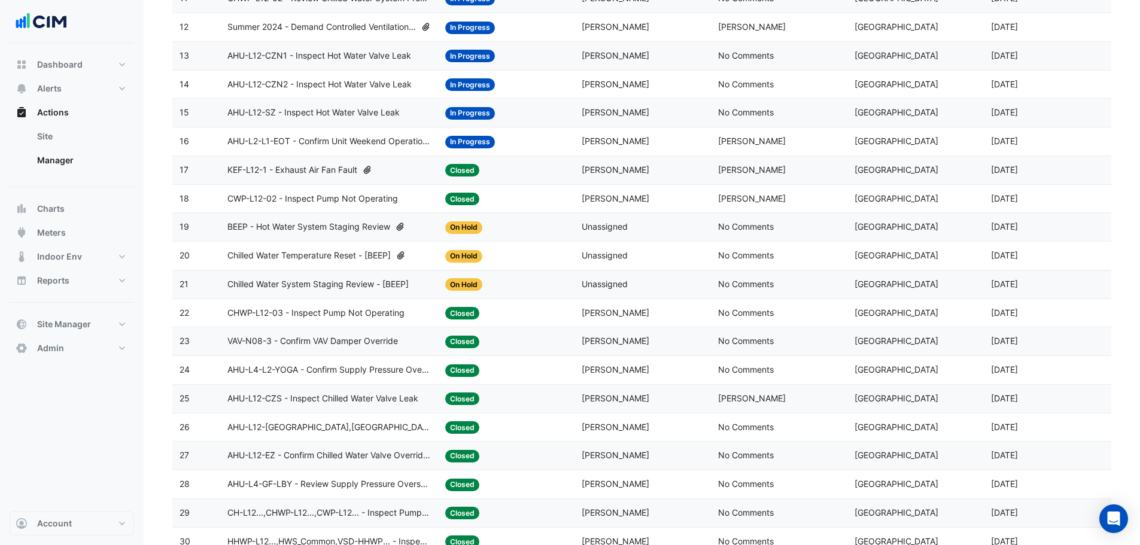
click at [997, 375] on div "Updated: 4 months and 17 days ago" at bounding box center [1052, 370] width 122 height 14
click at [384, 435] on datatable-body-cell "Action Title: AHU-L12-NZ,North West COMMON - Inspect Dew Point Broken Sensor" at bounding box center [329, 428] width 218 height 28
click at [316, 280] on span "Chilled Water System Staging Review - [BEEP]" at bounding box center [317, 285] width 181 height 14
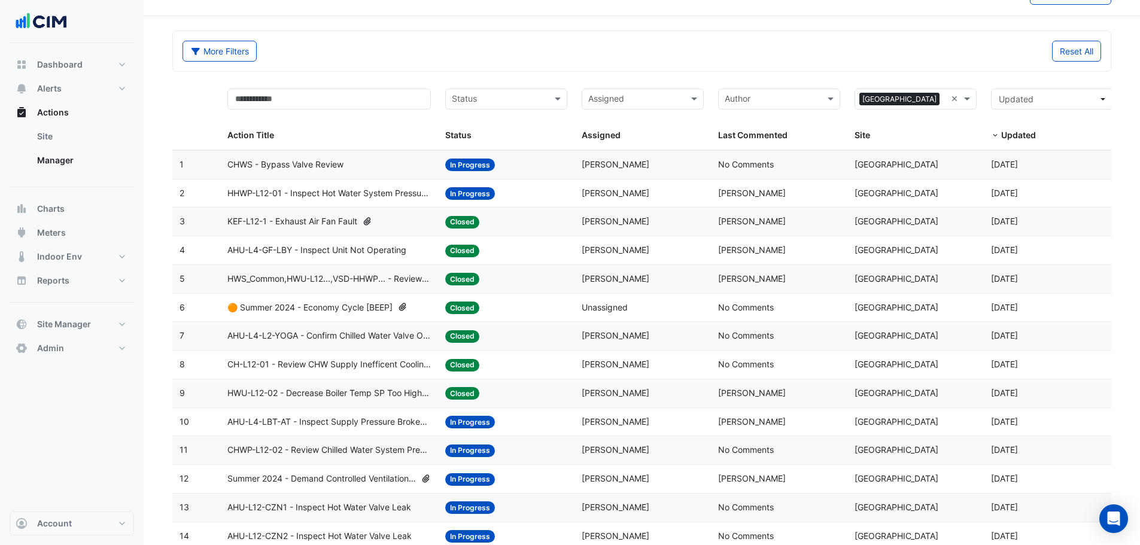
scroll to position [0, 0]
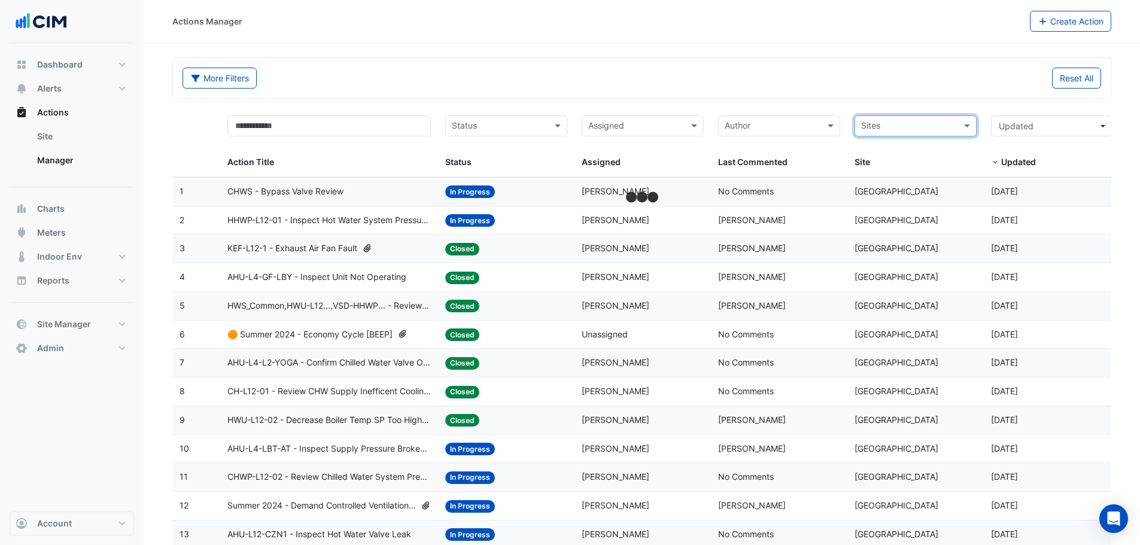
click at [953, 126] on input "text" at bounding box center [908, 127] width 95 height 14
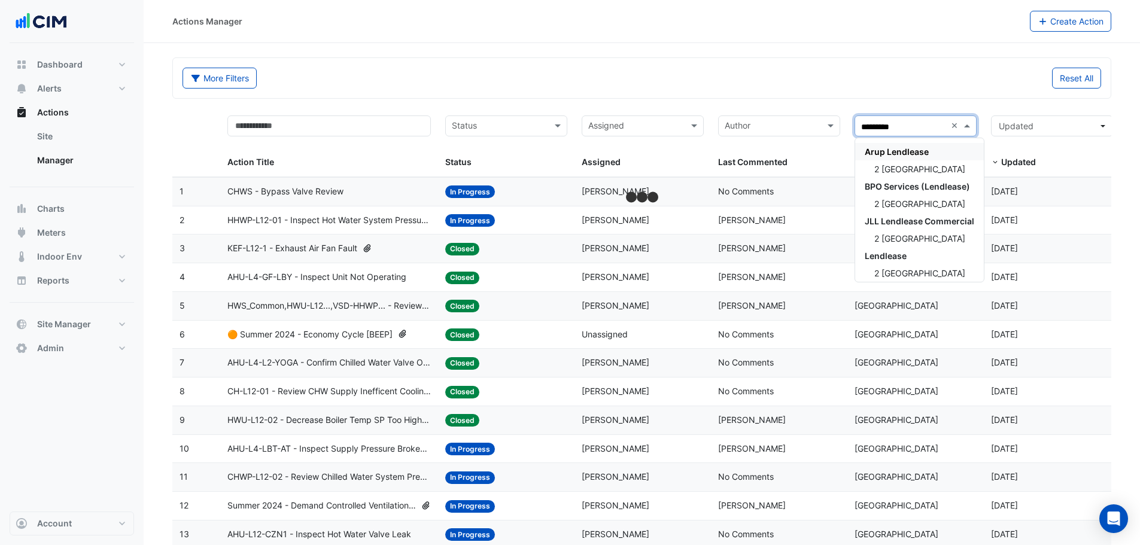
type input "**********"
click at [901, 171] on span "2 Melbourne Quarter" at bounding box center [919, 169] width 91 height 10
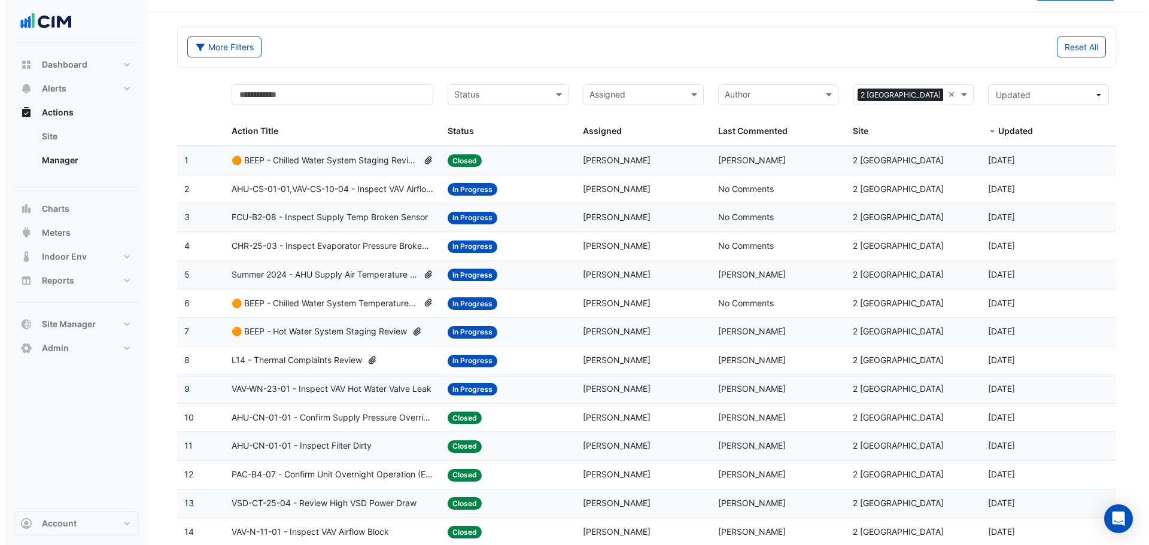
scroll to position [80, 0]
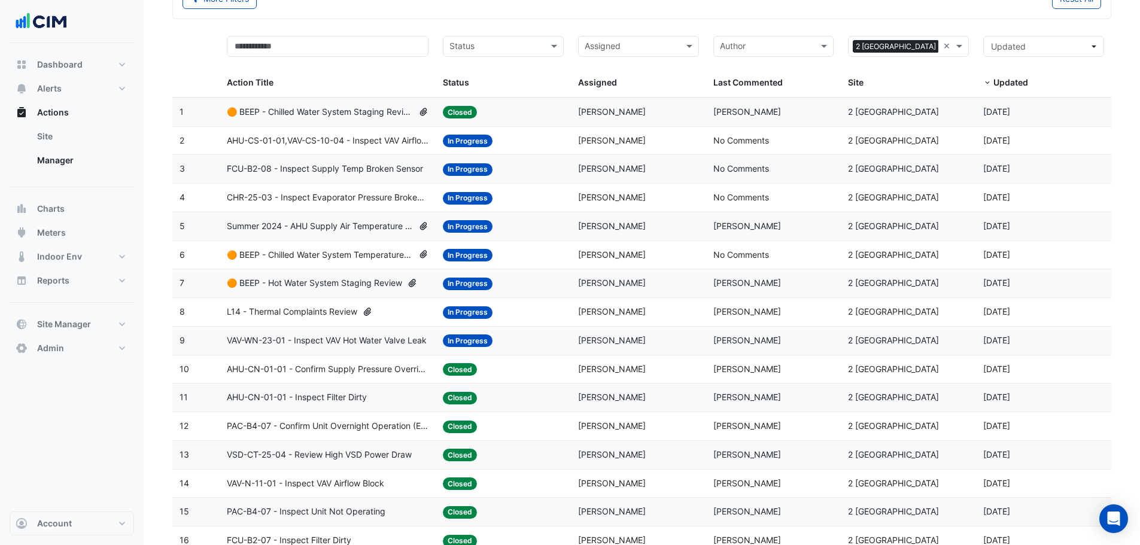
click at [497, 335] on div "Status: In Progress" at bounding box center [503, 341] width 121 height 14
click at [1010, 223] on span "1 month and 18 days ago" at bounding box center [996, 226] width 27 height 10
click at [329, 178] on datatable-body-cell "Action Title: FCU-B2-08 - Inspect Supply Temp Broken Sensor" at bounding box center [328, 169] width 216 height 28
drag, startPoint x: 1014, startPoint y: 168, endPoint x: 972, endPoint y: 193, distance: 48.9
click at [887, 178] on div "3 Action Title: FCU-B2-08 - Inspect Supply Temp Broken Sensor Status: In Progre…" at bounding box center [641, 169] width 939 height 28
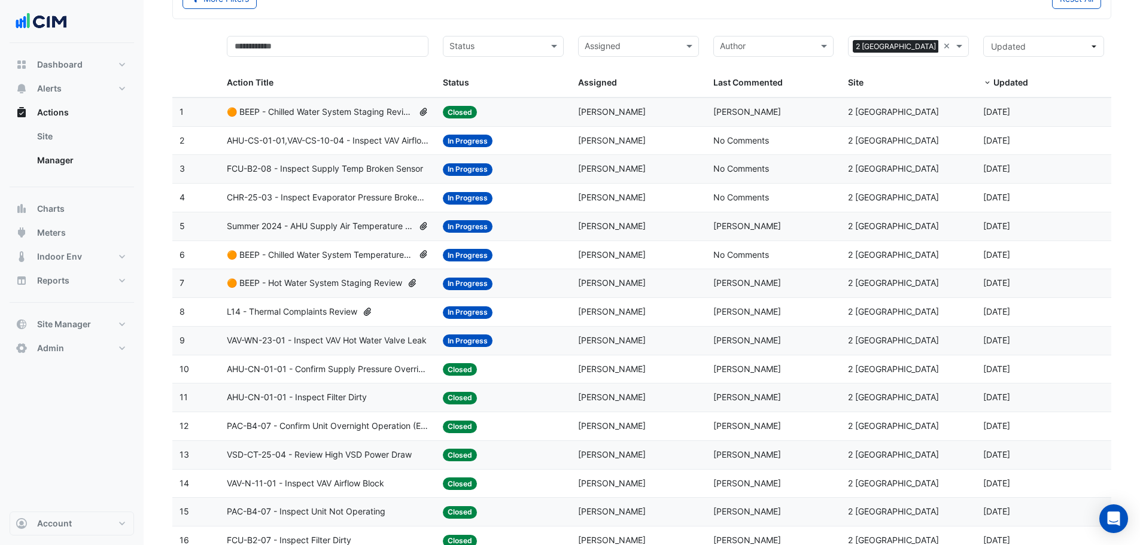
click at [1027, 231] on div "Updated: 1 month and 18 days ago" at bounding box center [1043, 227] width 121 height 14
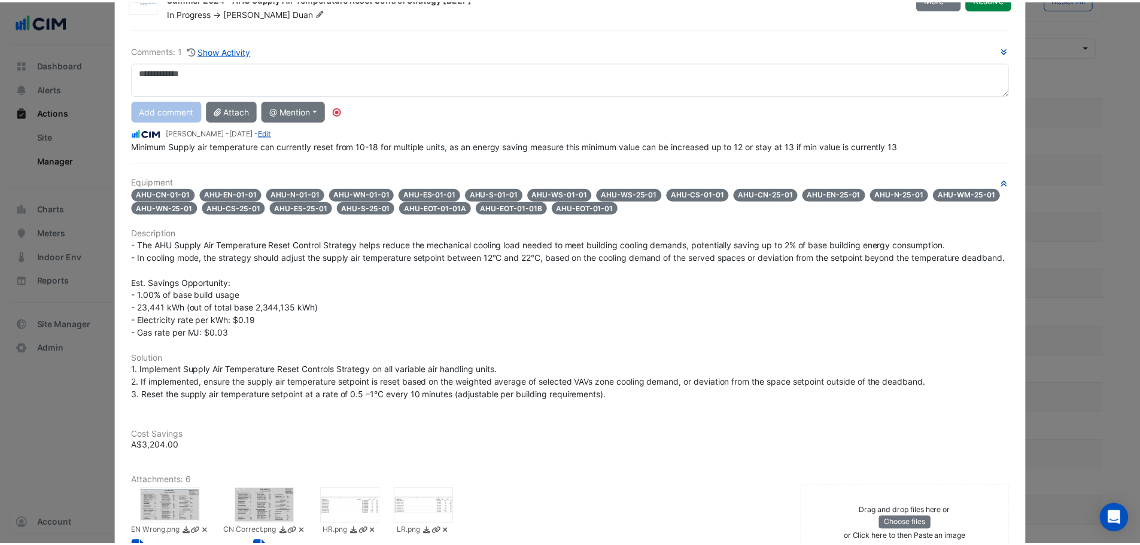
scroll to position [0, 0]
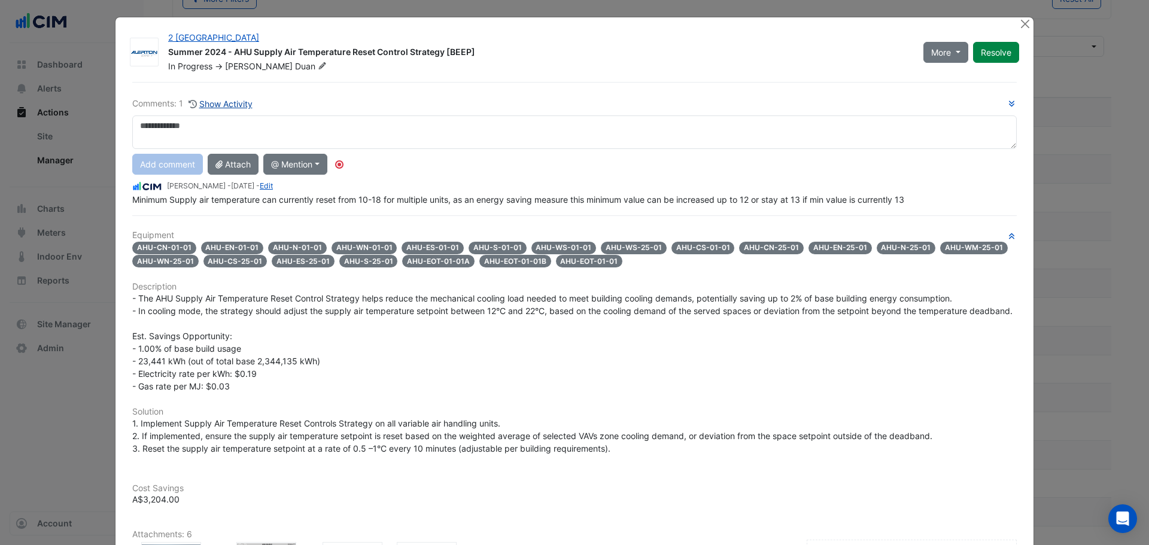
click at [214, 110] on button "Show Activity" at bounding box center [220, 104] width 65 height 14
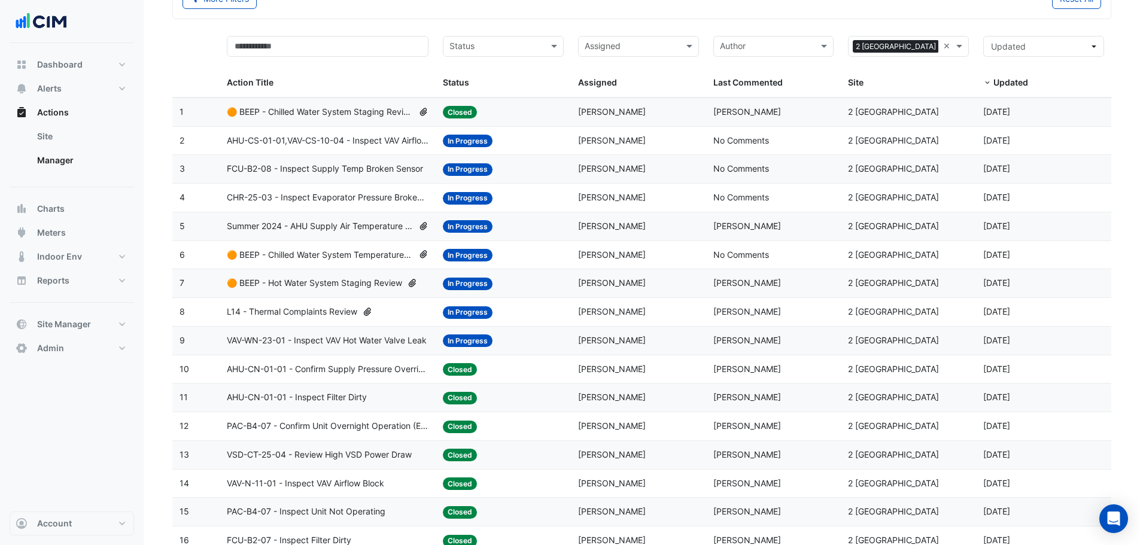
click at [1002, 280] on span "2 months and 17 days ago" at bounding box center [996, 283] width 27 height 10
click at [1008, 304] on datatable-body-cell "Updated: 2 months and 21 days ago" at bounding box center [1043, 312] width 135 height 28
click at [1001, 324] on datatable-body-cell "Updated: 2 months and 21 days ago" at bounding box center [1043, 312] width 135 height 28
click at [298, 345] on span "VAV-WN-23-01 - Inspect VAV Hot Water Valve Leak" at bounding box center [327, 341] width 200 height 14
drag, startPoint x: 940, startPoint y: 49, endPoint x: 953, endPoint y: 50, distance: 12.6
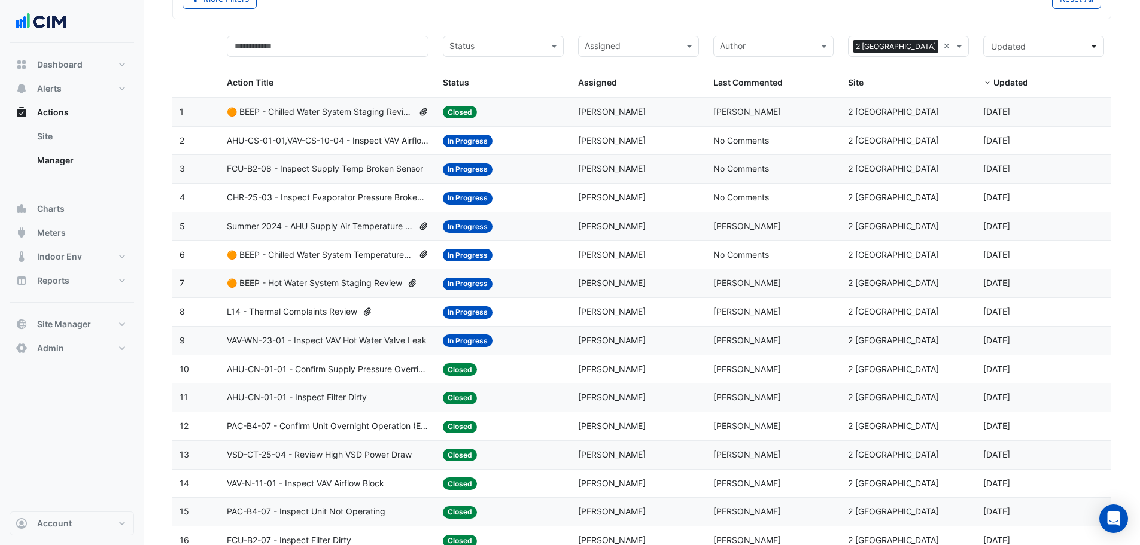
click at [941, 50] on div "Sites × 2 Melbourne Quarter ×" at bounding box center [908, 46] width 121 height 21
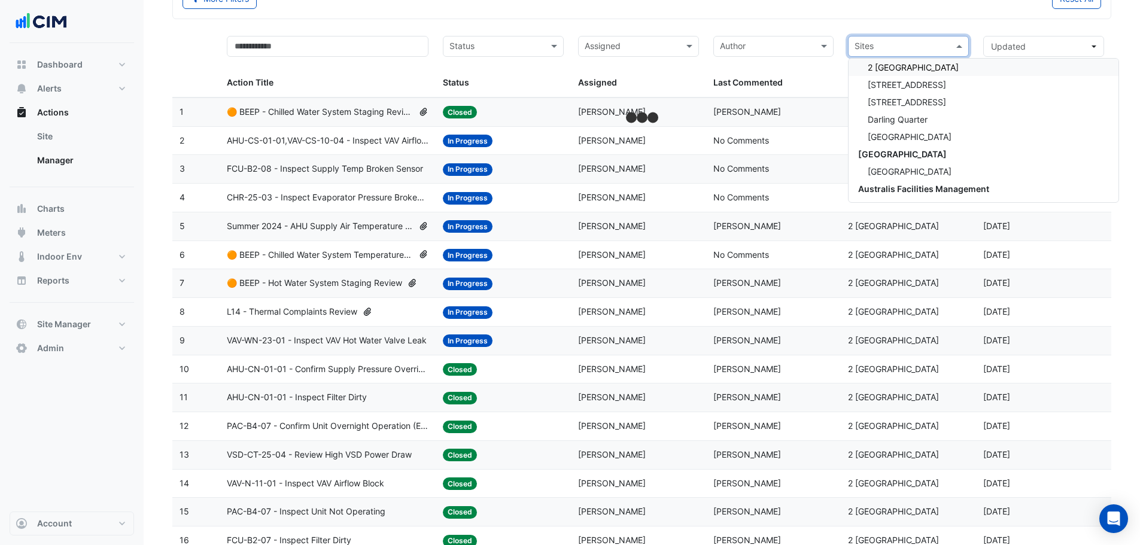
click at [951, 45] on div "Sites" at bounding box center [908, 46] width 121 height 21
click at [935, 50] on input "text" at bounding box center [902, 48] width 94 height 14
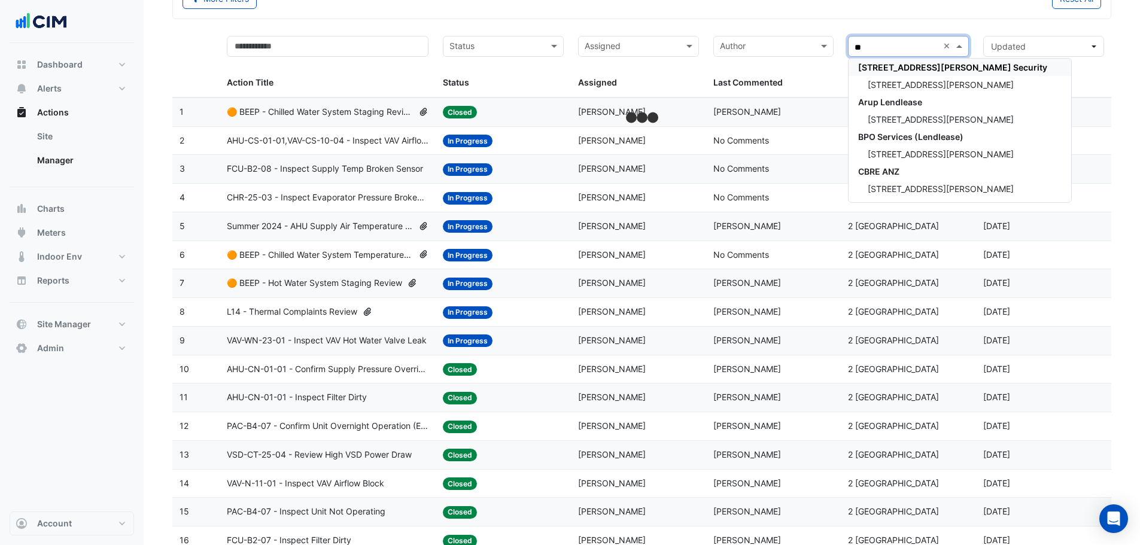
type input "***"
click at [900, 89] on span "141 Walker Street" at bounding box center [941, 85] width 146 height 10
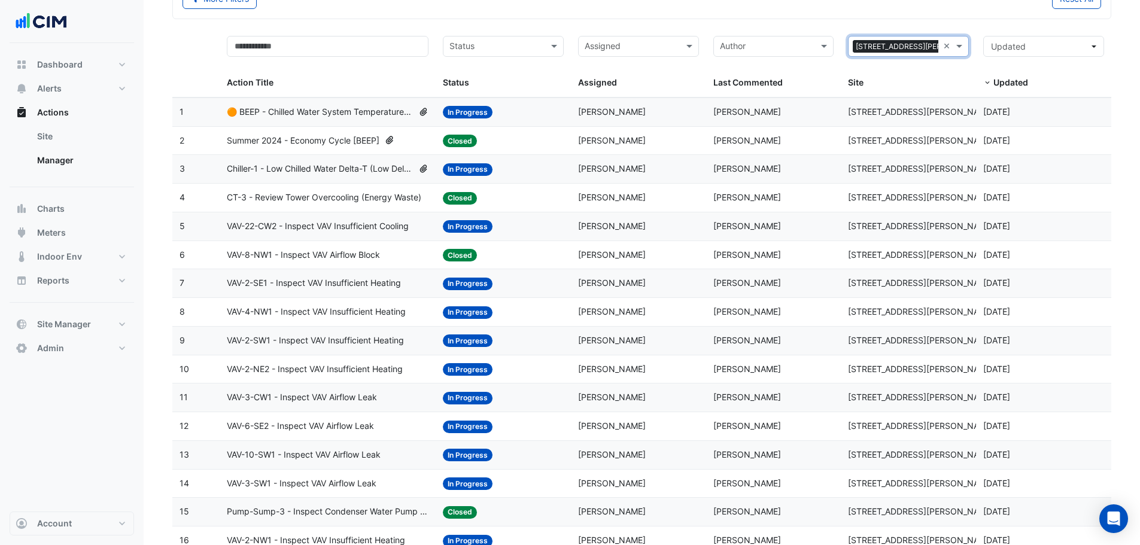
scroll to position [160, 0]
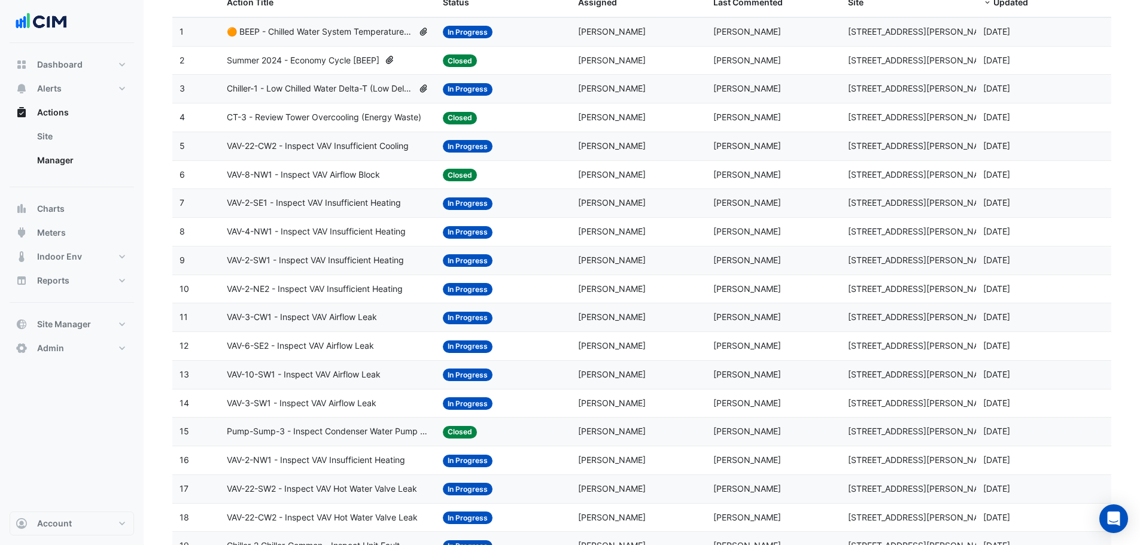
click at [682, 244] on datatable-body-cell "Assigned: Abdul Adra" at bounding box center [638, 232] width 135 height 28
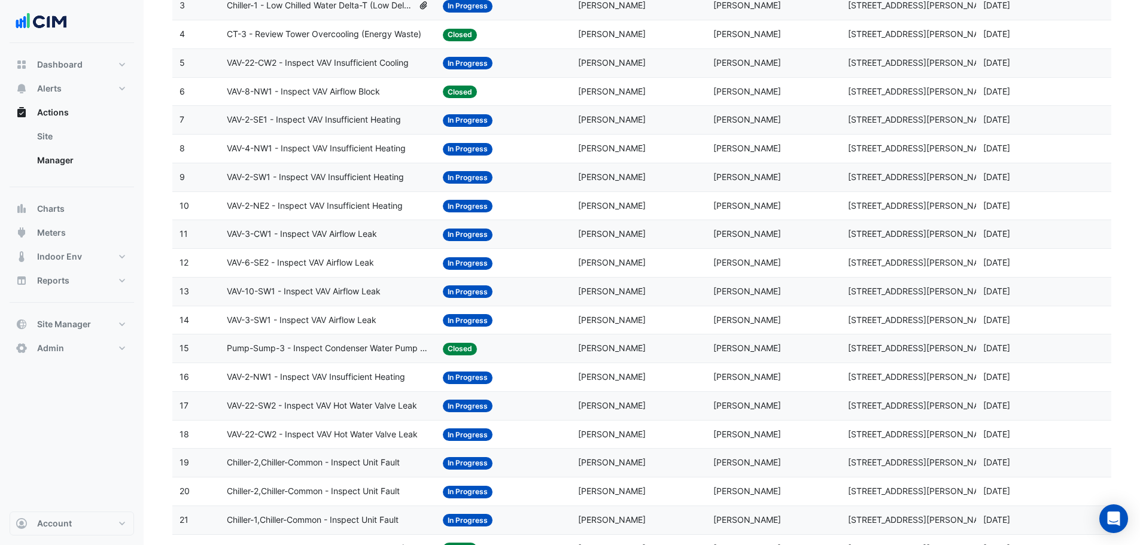
scroll to position [399, 0]
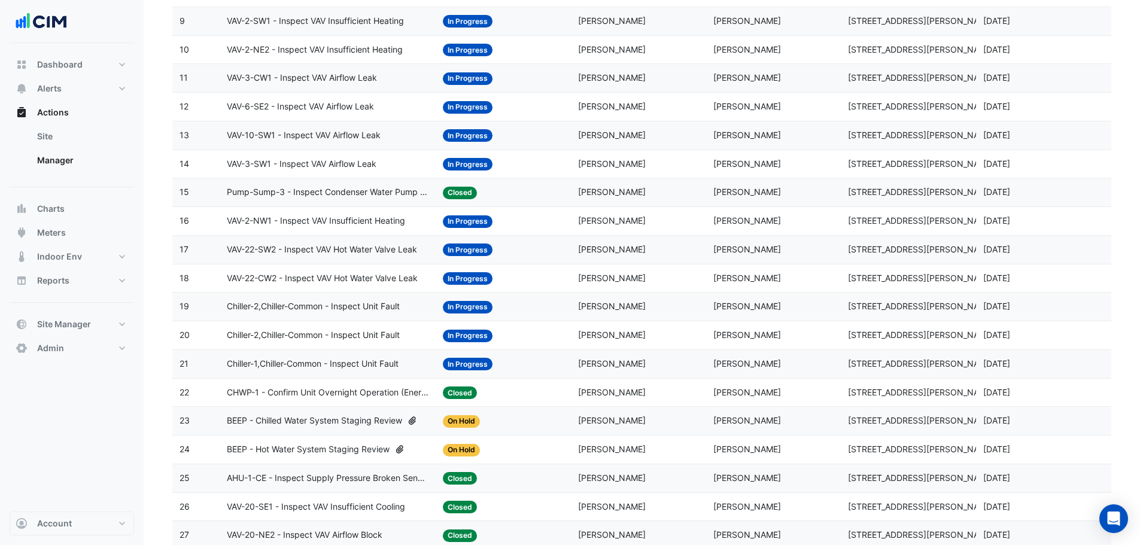
click at [684, 288] on datatable-body-cell "Assigned: Abdul Adra" at bounding box center [638, 279] width 135 height 28
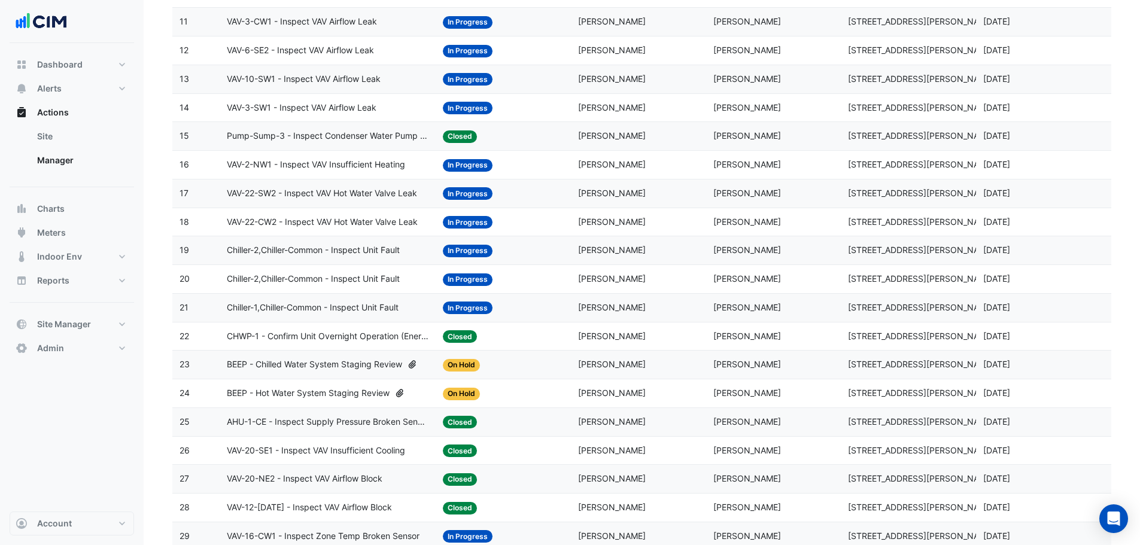
scroll to position [479, 0]
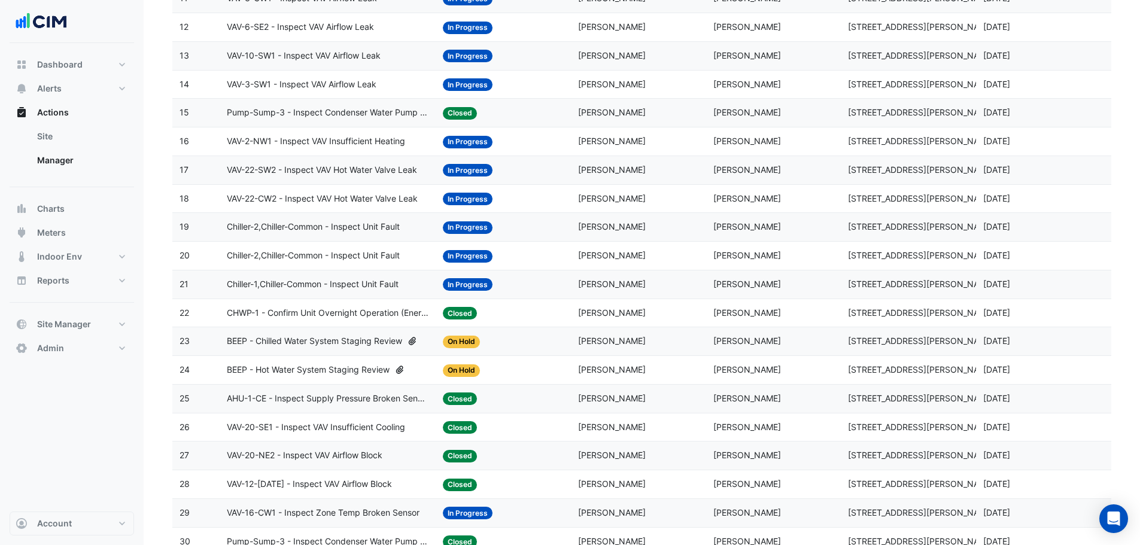
click at [554, 365] on div "Status: On Hold" at bounding box center [503, 370] width 121 height 14
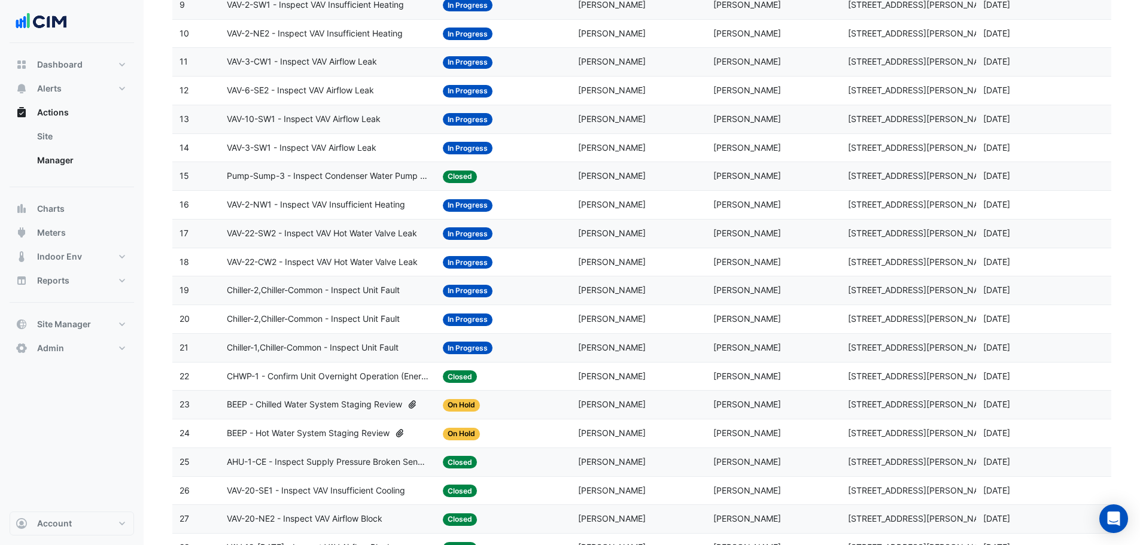
scroll to position [399, 0]
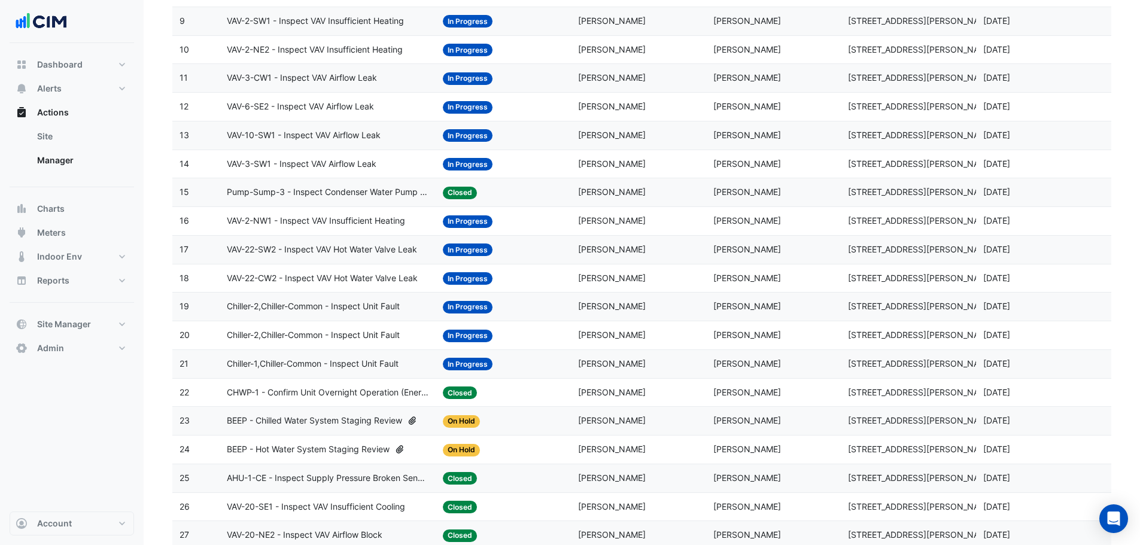
click at [1010, 388] on span "4 months and 3 days ago" at bounding box center [996, 392] width 27 height 10
click at [393, 345] on datatable-body-cell "Action Title: Chiller-2,Chiller-Common - Inspect Unit Fault" at bounding box center [328, 335] width 216 height 28
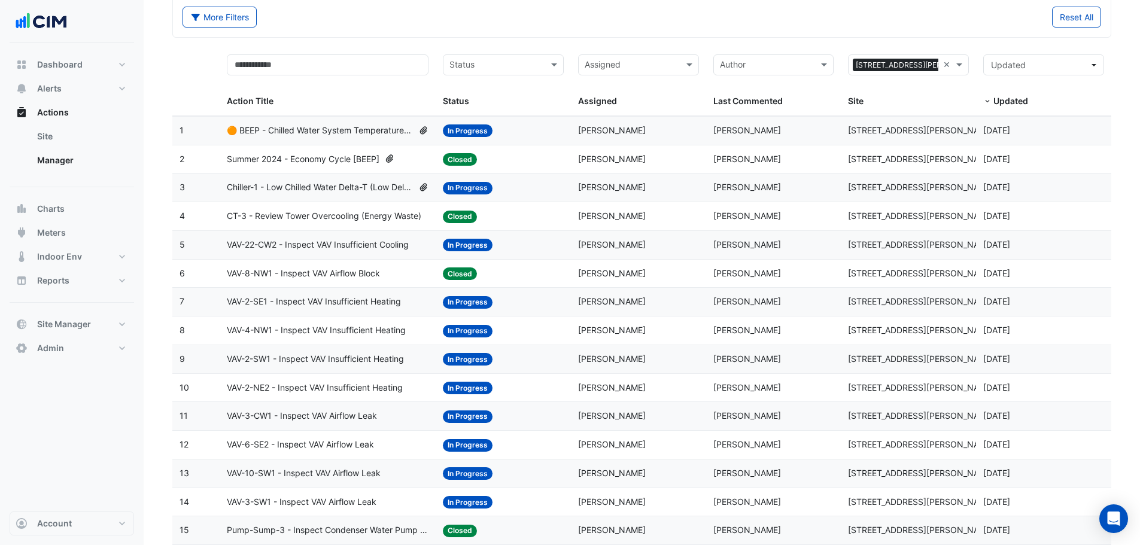
scroll to position [0, 0]
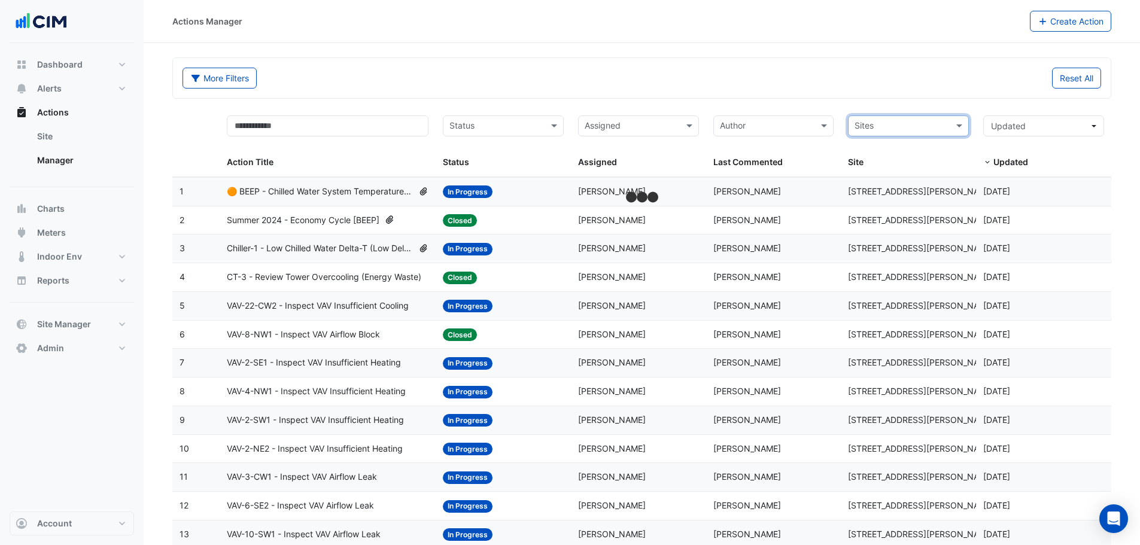
click at [943, 125] on input "text" at bounding box center [902, 127] width 94 height 14
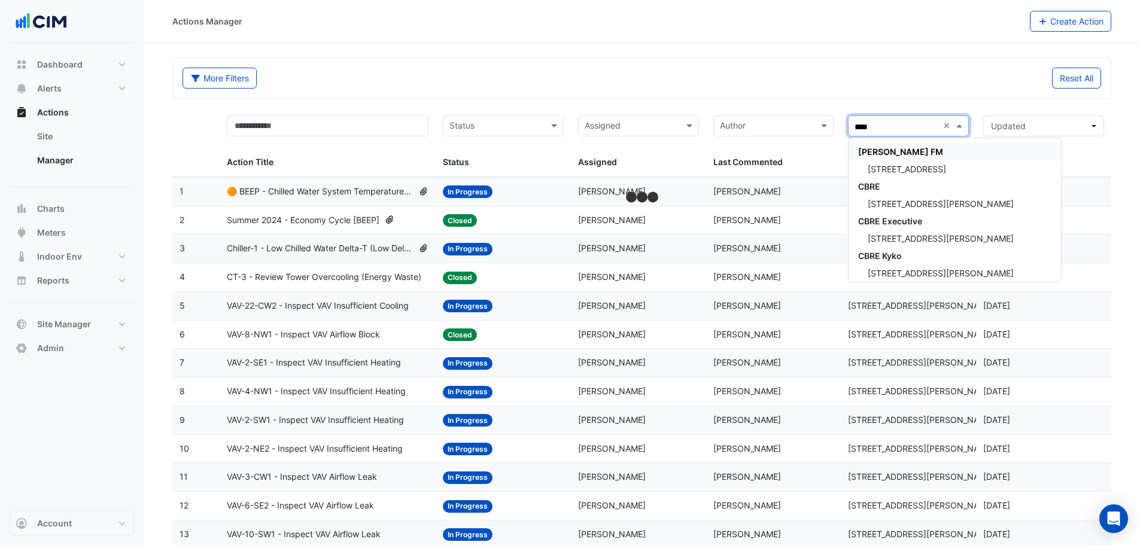
type input "*****"
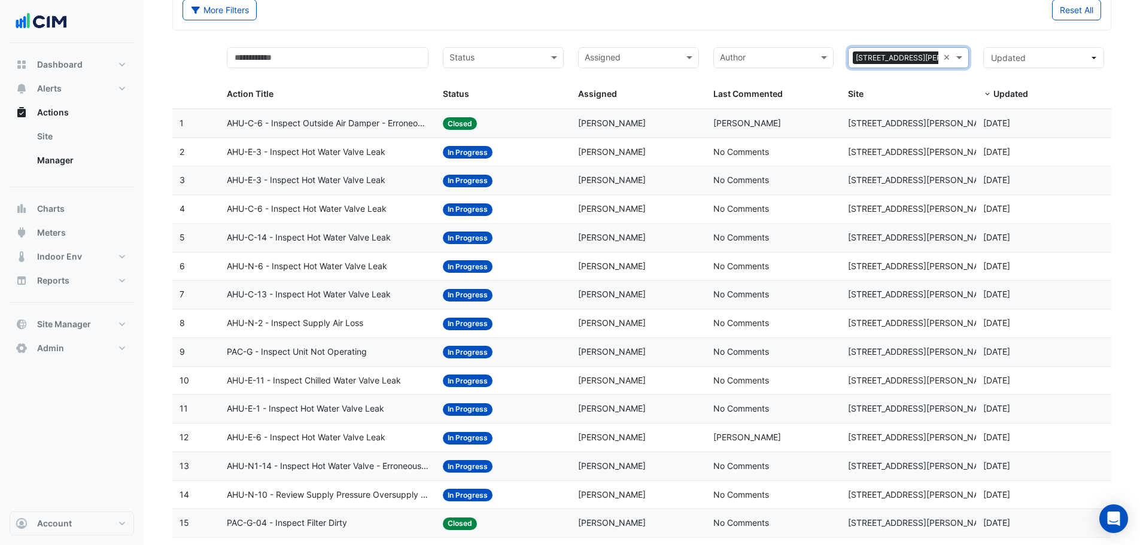
scroll to position [160, 0]
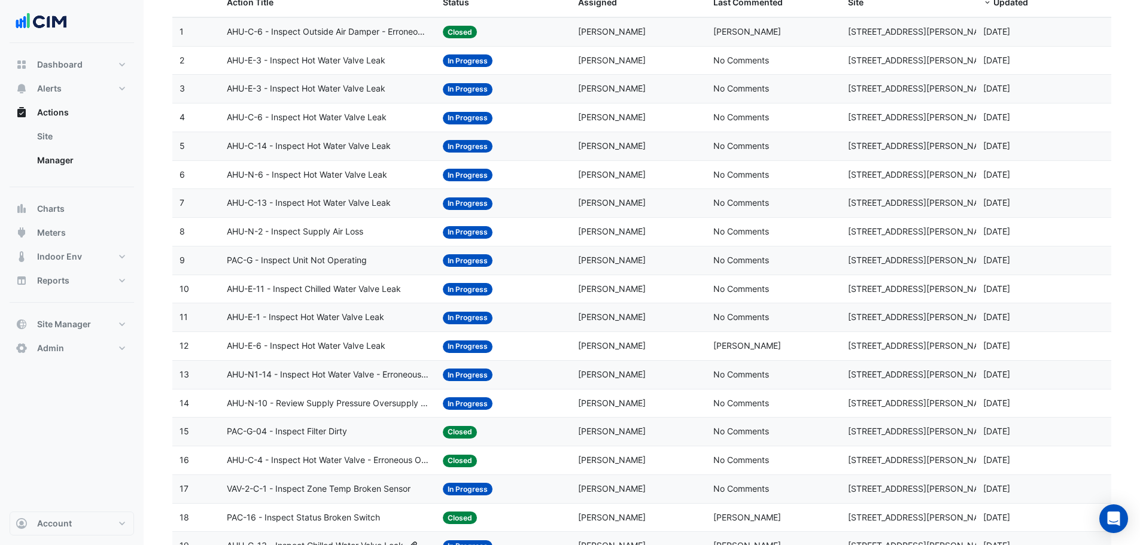
click at [986, 377] on span "2 months and 28 days ago" at bounding box center [996, 374] width 27 height 10
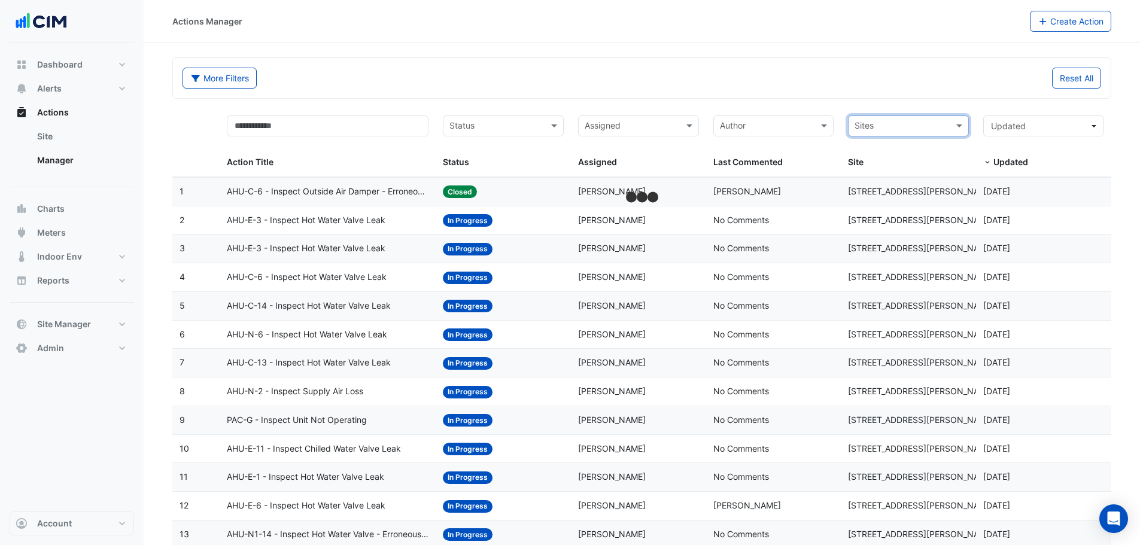
click at [938, 126] on input "text" at bounding box center [902, 127] width 94 height 14
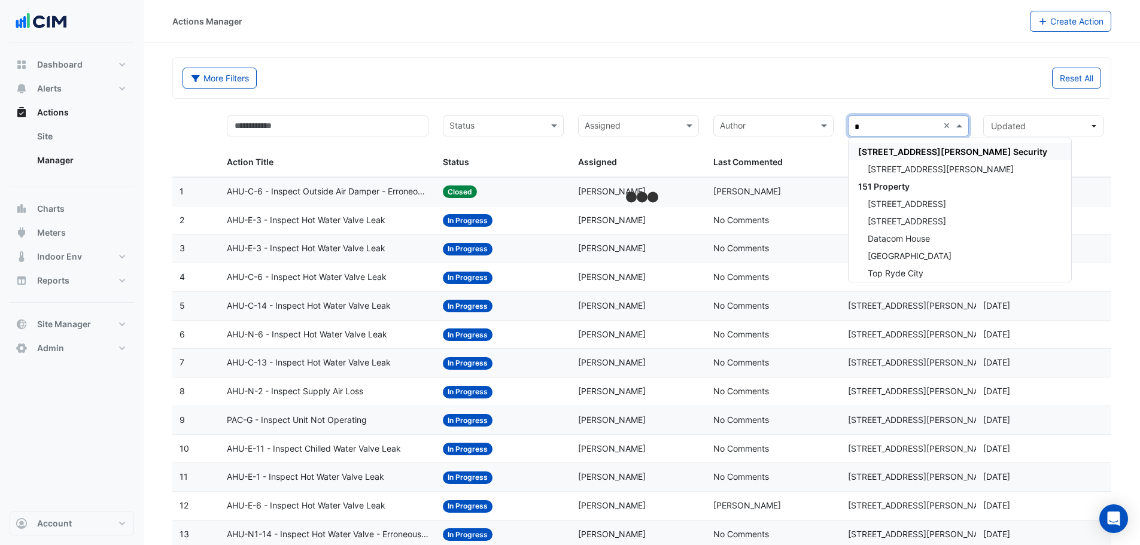
type input "**"
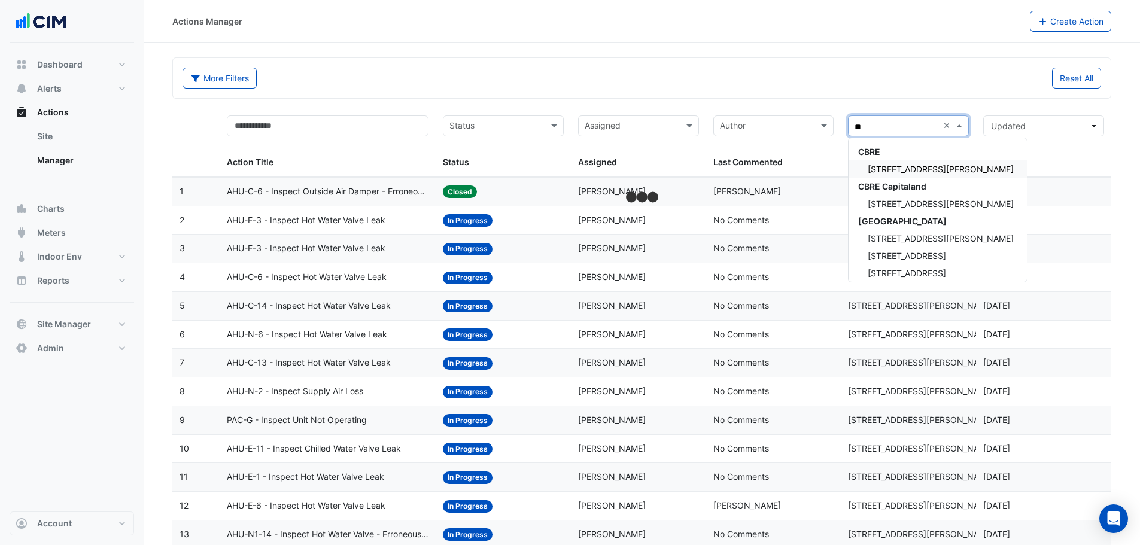
drag, startPoint x: 919, startPoint y: 129, endPoint x: 798, endPoint y: 127, distance: 120.3
click at [798, 127] on div "Action Title Status Status Assigned Assigned Author Last Commented Sites ** × S…" at bounding box center [641, 142] width 939 height 69
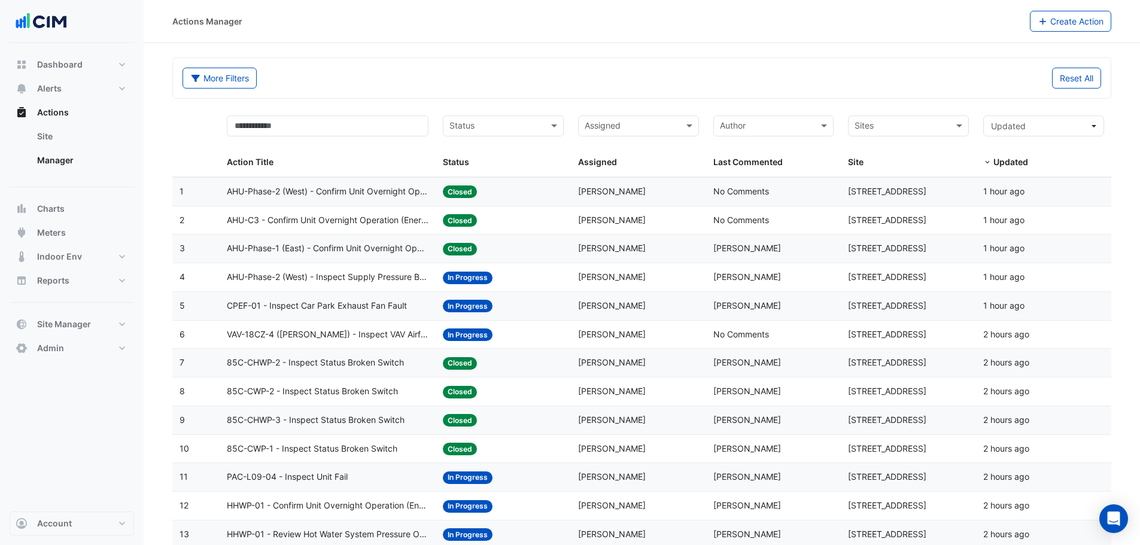
click at [892, 128] on input "text" at bounding box center [902, 127] width 94 height 14
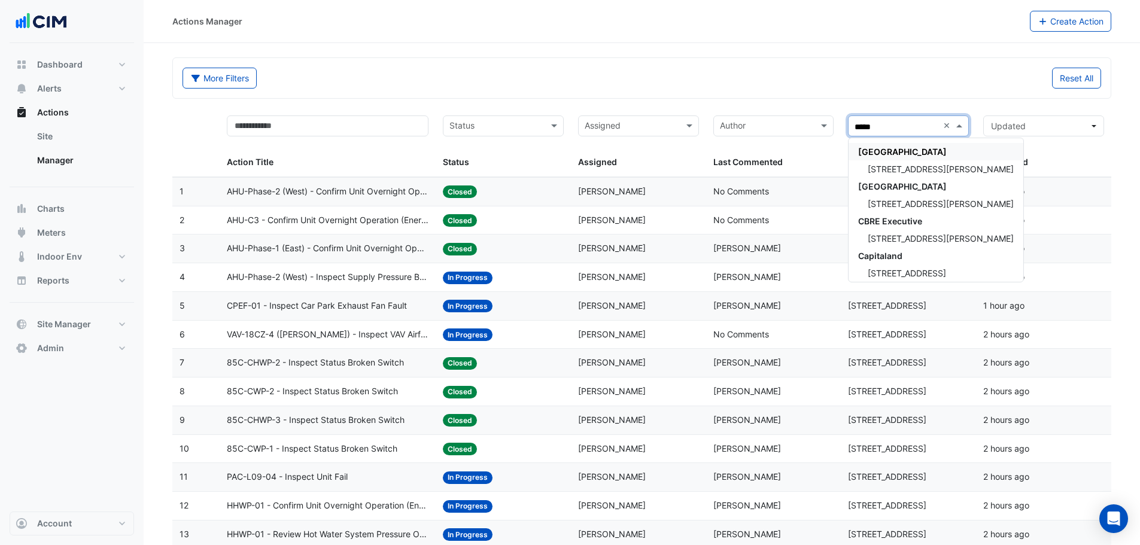
type input "******"
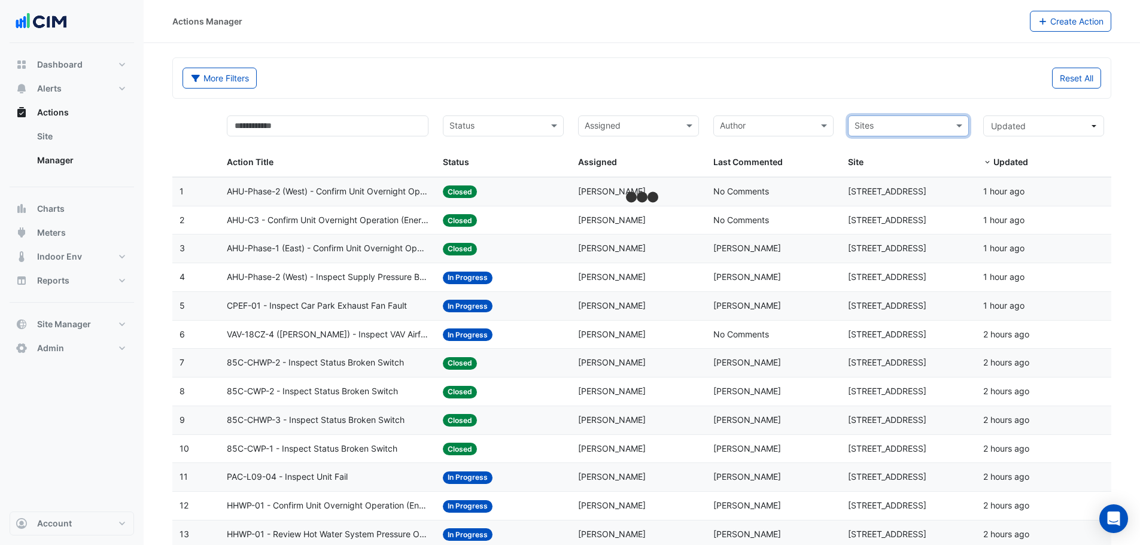
click at [944, 126] on input "text" at bounding box center [902, 127] width 94 height 14
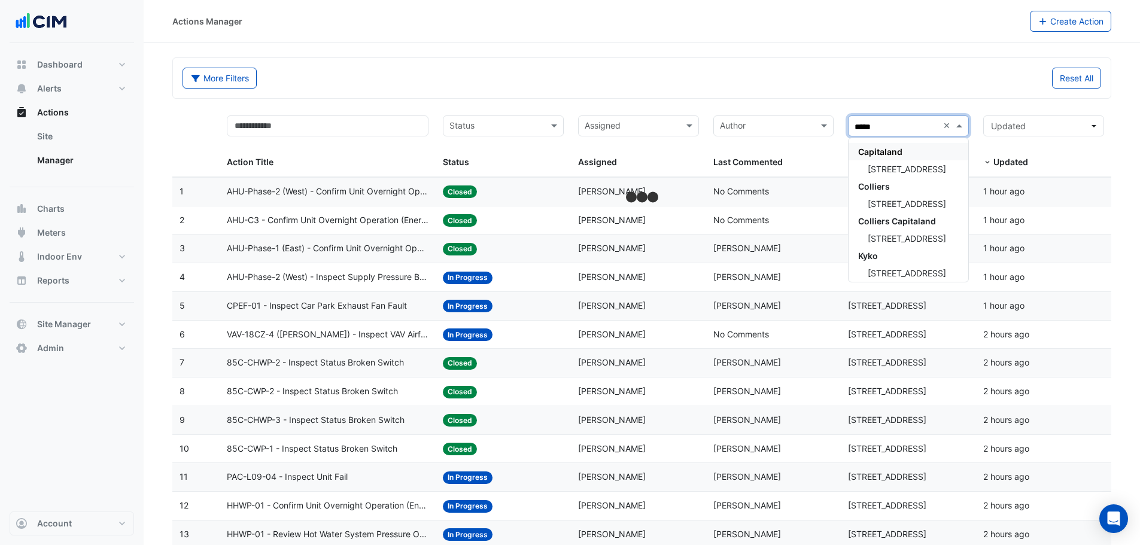
type input "******"
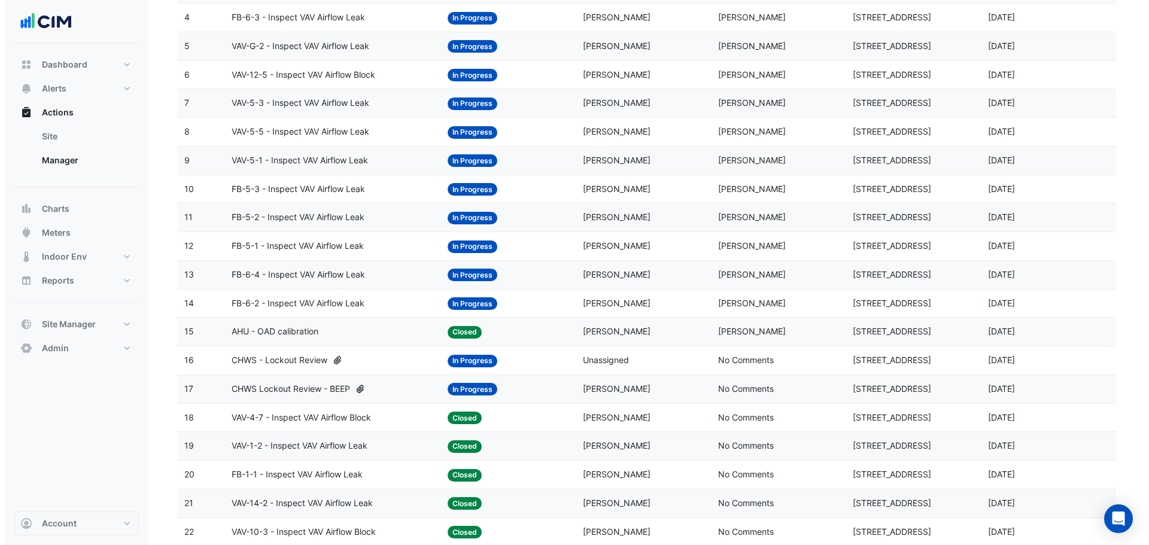
scroll to position [558, 0]
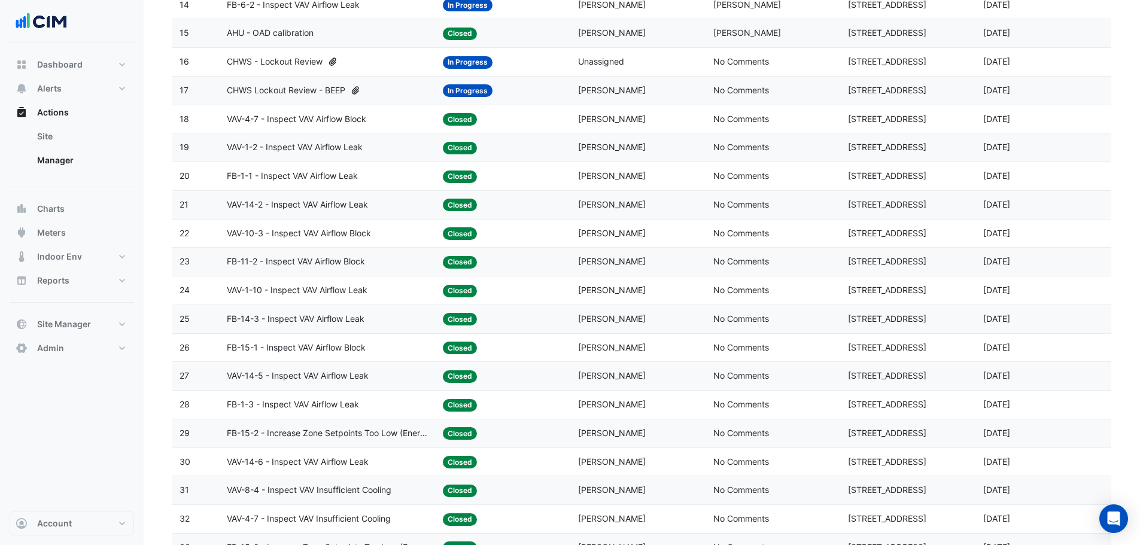
click at [722, 72] on datatable-body-cell "Last Commented: No Comments" at bounding box center [773, 62] width 135 height 28
click at [325, 38] on div "AHU - OAD calibration" at bounding box center [328, 33] width 202 height 14
click at [244, 129] on datatable-body-cell "Action Title: VAV-4-7 - Inspect VAV Airflow Block" at bounding box center [328, 119] width 216 height 28
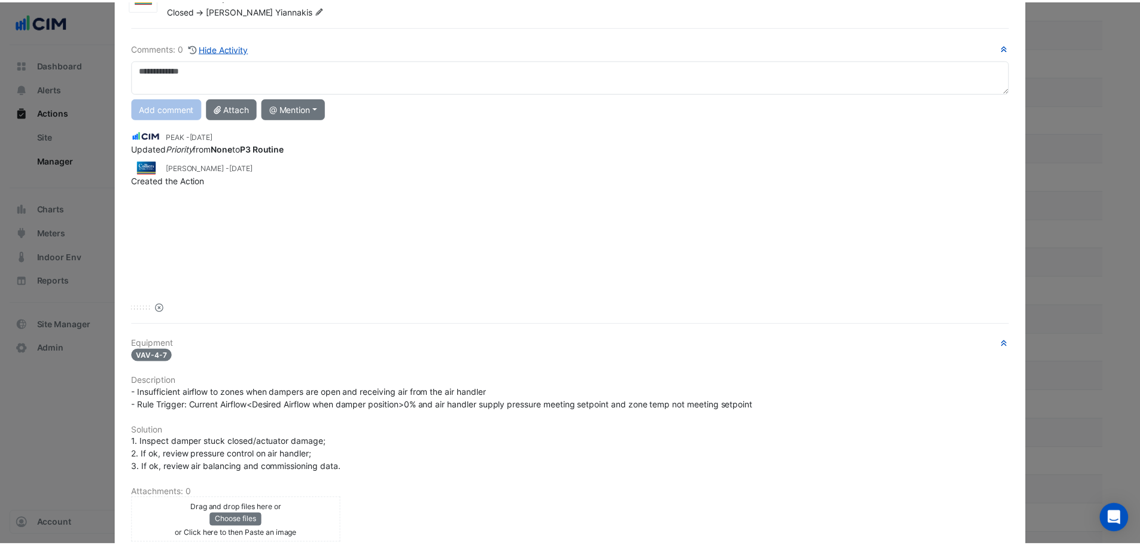
scroll to position [160, 0]
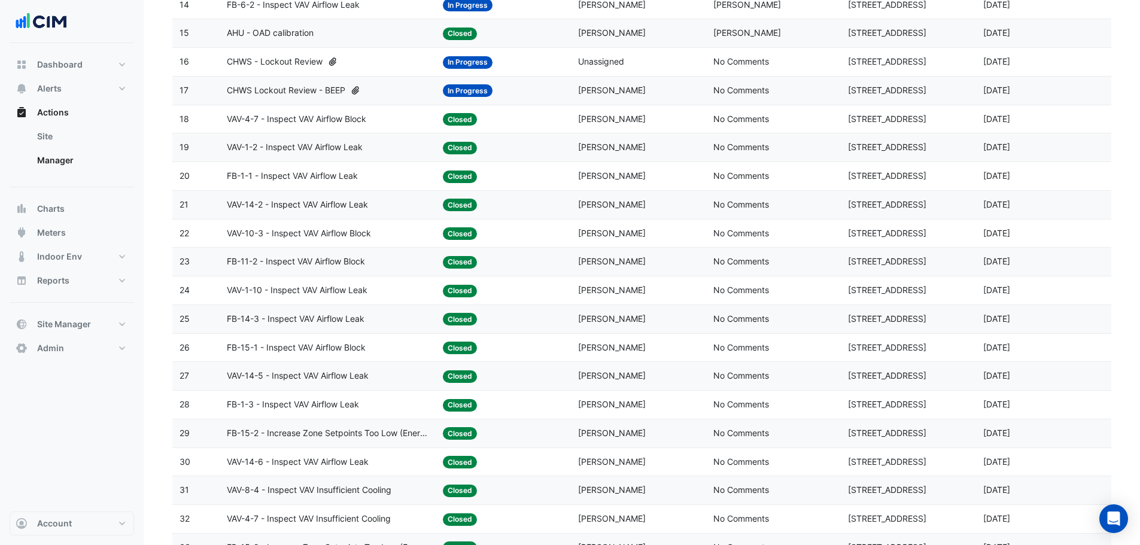
click at [628, 253] on datatable-body-cell "Assigned: Perry Yiannakis" at bounding box center [638, 262] width 135 height 28
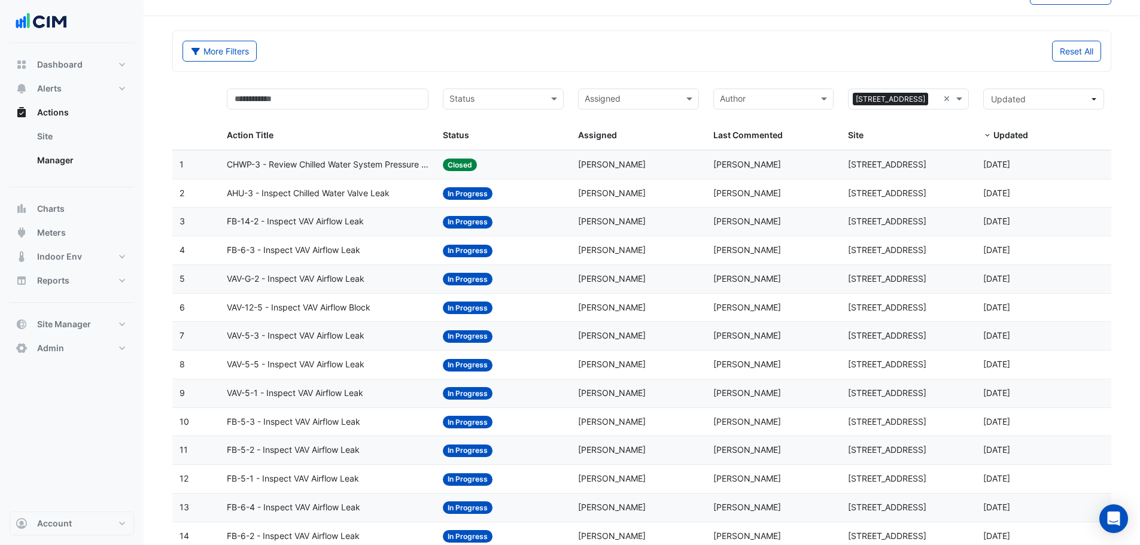
scroll to position [0, 0]
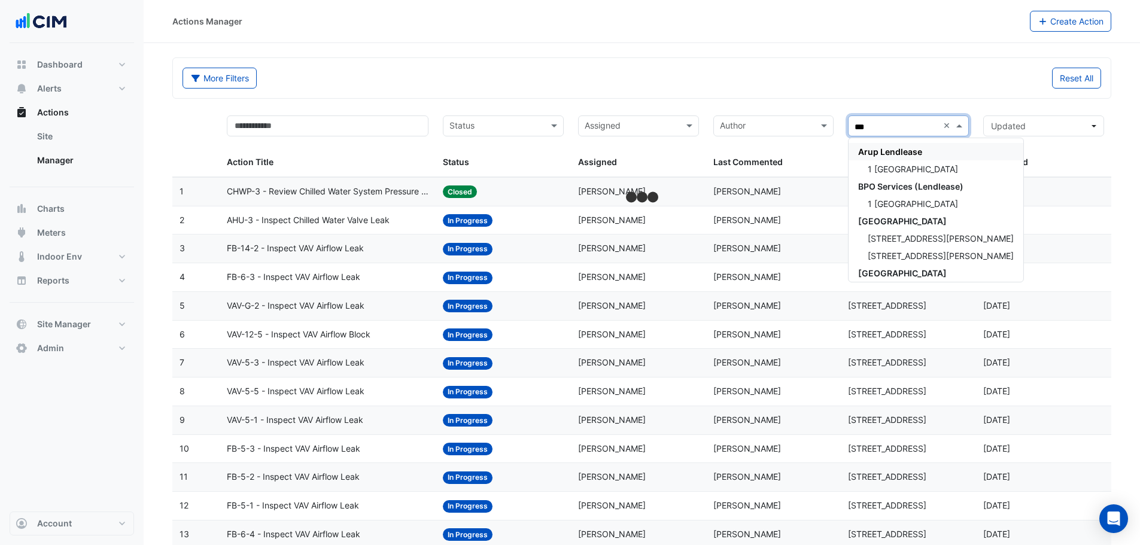
type input "****"
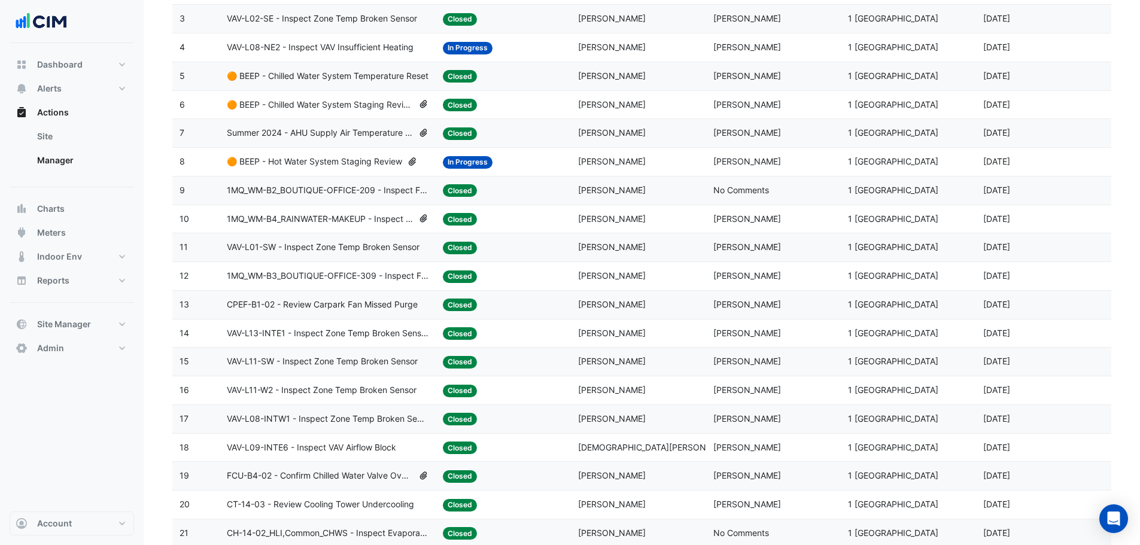
scroll to position [399, 0]
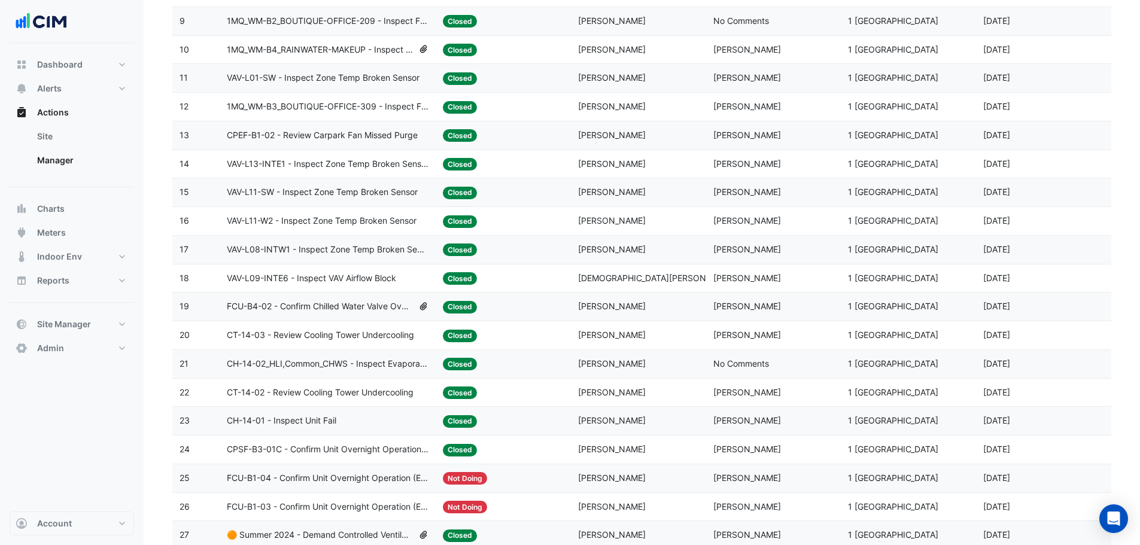
click at [885, 312] on div "Site: 1 Melbourne Quarter" at bounding box center [908, 307] width 121 height 14
click at [988, 253] on span "1 month and 6 days ago" at bounding box center [996, 249] width 27 height 10
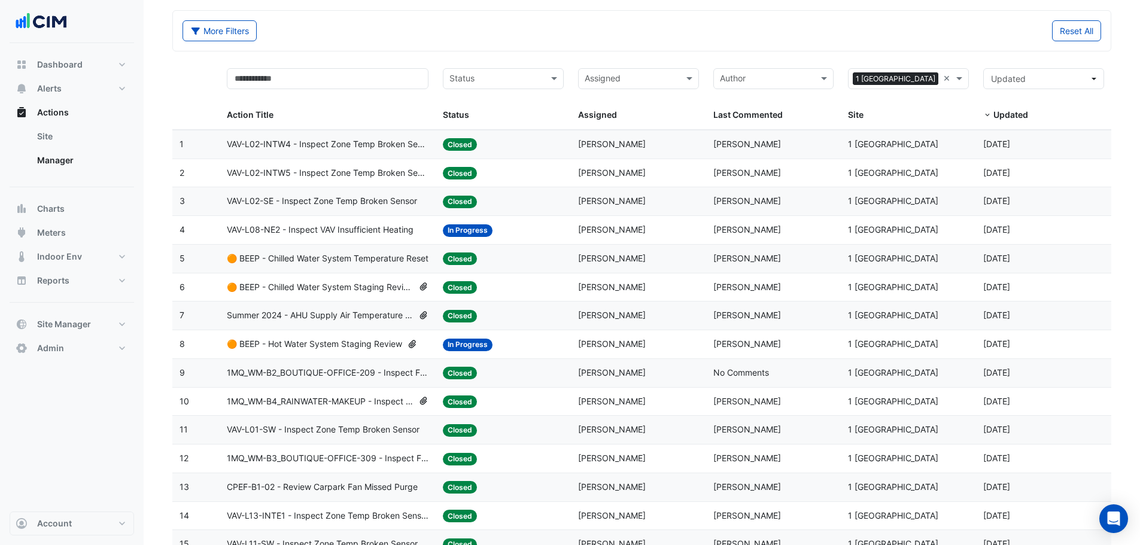
scroll to position [0, 0]
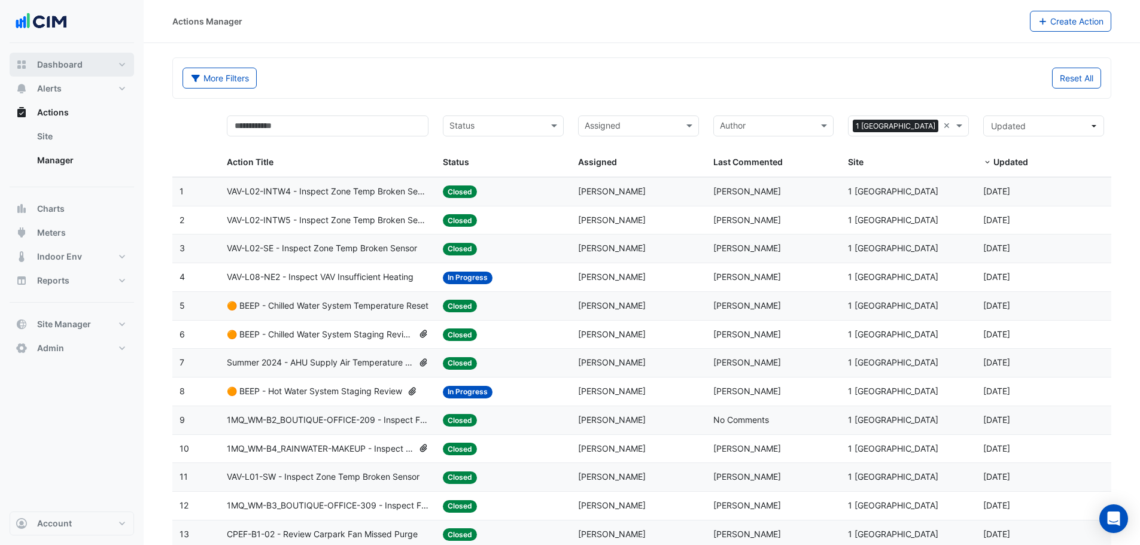
click at [78, 63] on span "Dashboard" at bounding box center [59, 65] width 45 height 12
select select "**"
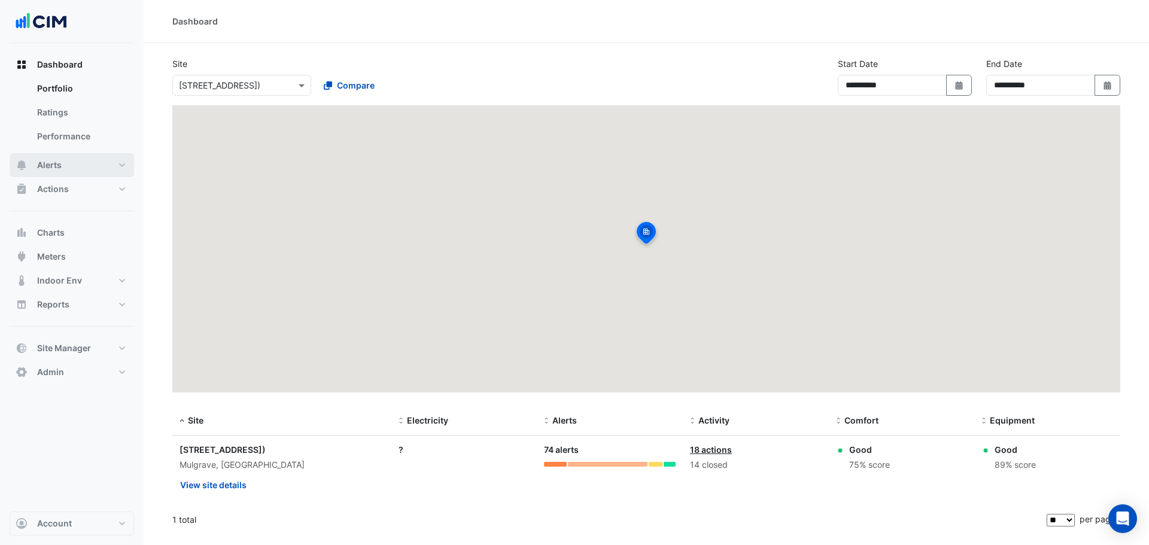
click at [73, 158] on button "Alerts" at bounding box center [72, 165] width 124 height 24
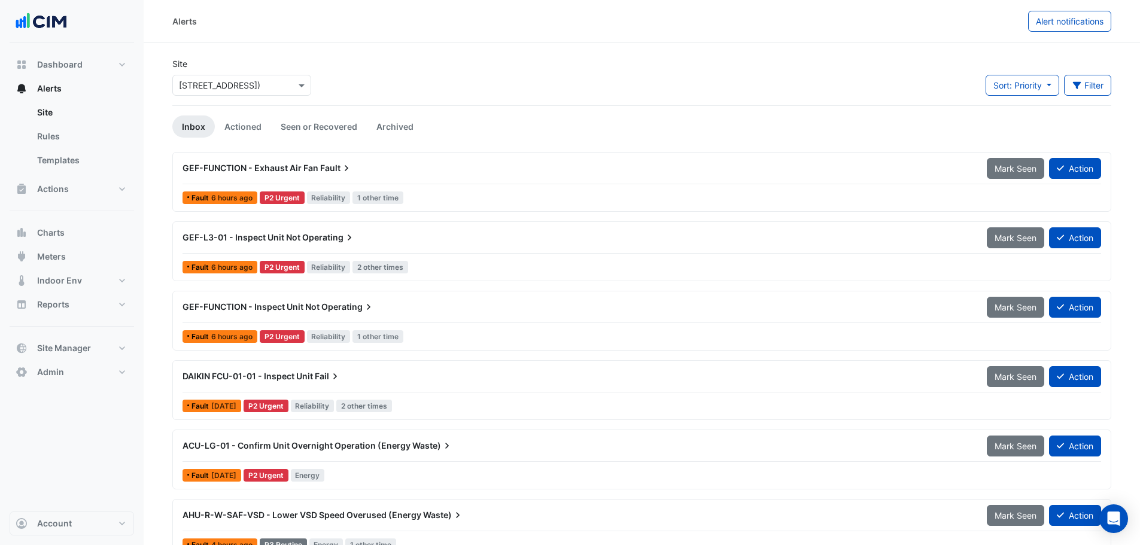
click at [274, 83] on input "text" at bounding box center [230, 86] width 102 height 13
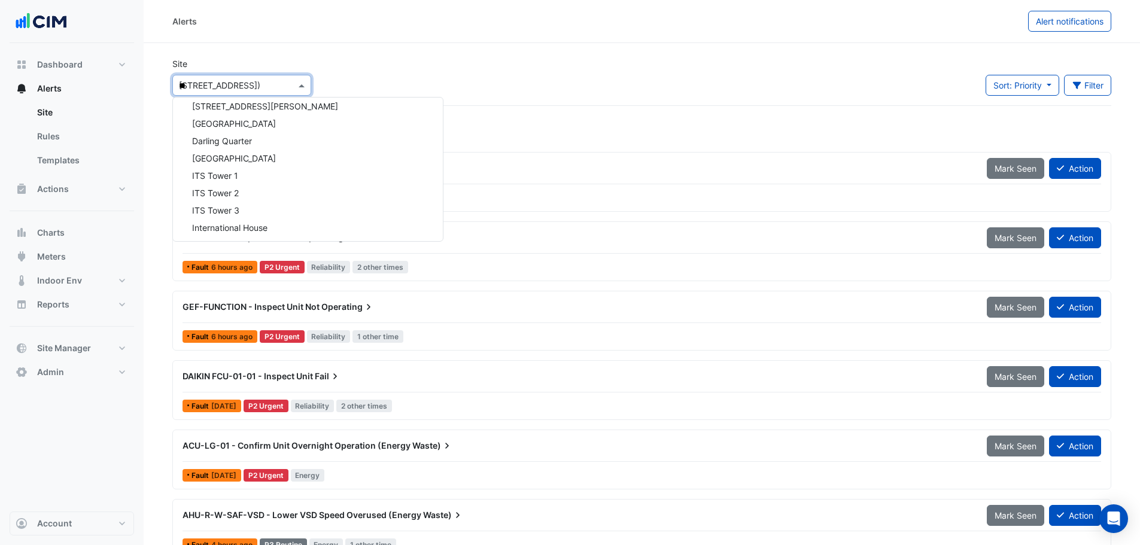
type input "***"
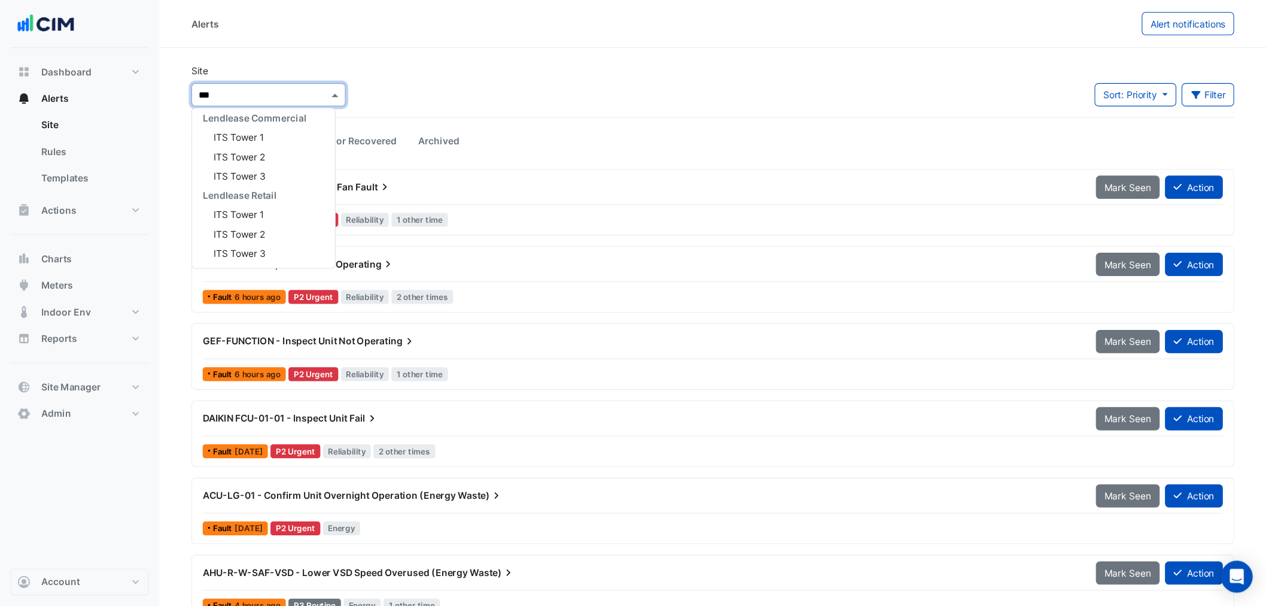
scroll to position [40, 0]
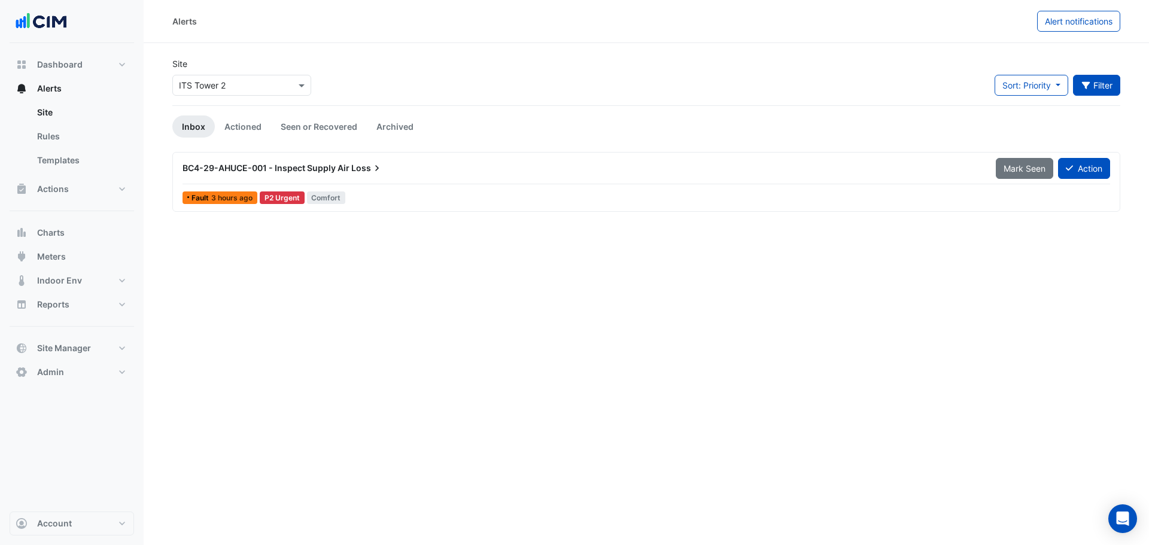
click at [1092, 78] on button "Filter" at bounding box center [1097, 85] width 48 height 21
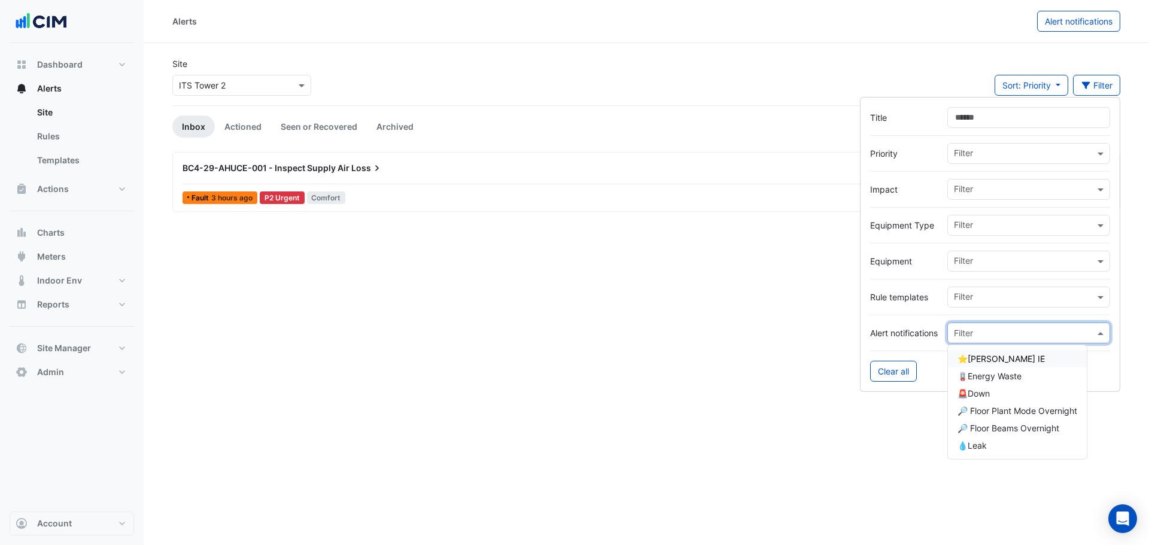
click at [965, 335] on input "text" at bounding box center [1017, 333] width 126 height 13
click at [998, 353] on div "⭐NABERS IE" at bounding box center [1017, 358] width 139 height 17
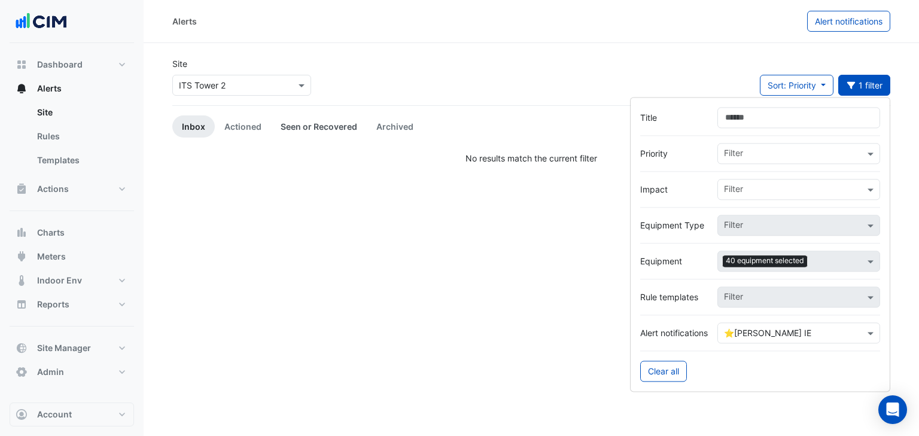
click at [309, 121] on link "Seen or Recovered" at bounding box center [319, 127] width 96 height 22
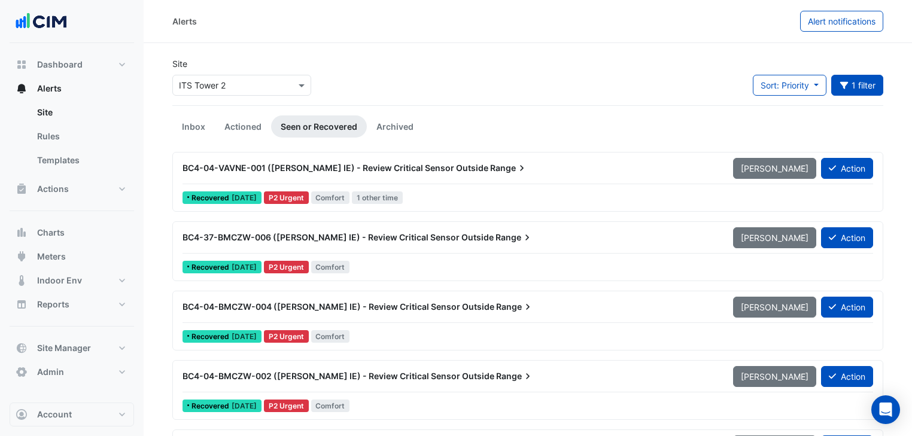
click at [508, 74] on div "Site Select a Site × ITS Tower 2 Sort: Priority Priority Updated 1 filter Title…" at bounding box center [527, 81] width 725 height 48
click at [451, 179] on div "BC4-04-VAVNE-001 (NABERS IE) - Review Critical Sensor Outside Range Mark Unseen…" at bounding box center [528, 170] width 691 height 27
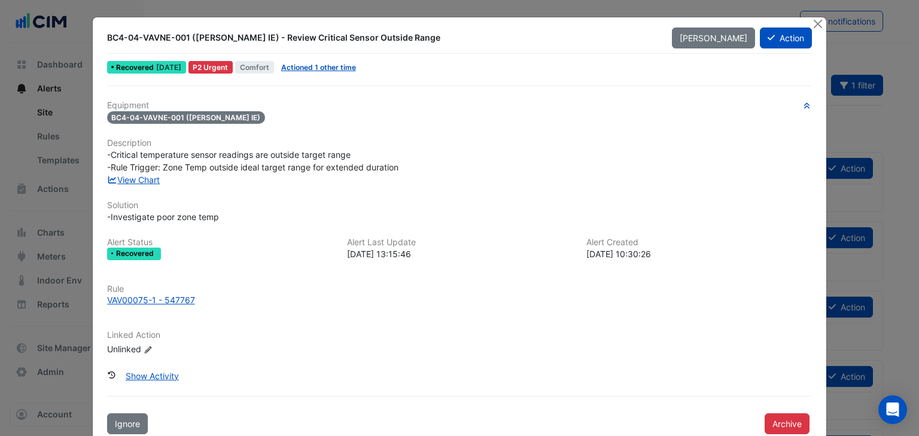
click at [345, 74] on div "Recovered 3 weeks ago P2 Urgent Comfort Actioned 1 other time" at bounding box center [460, 67] width 708 height 17
click at [344, 69] on link "Actioned 1 other time" at bounding box center [318, 67] width 75 height 9
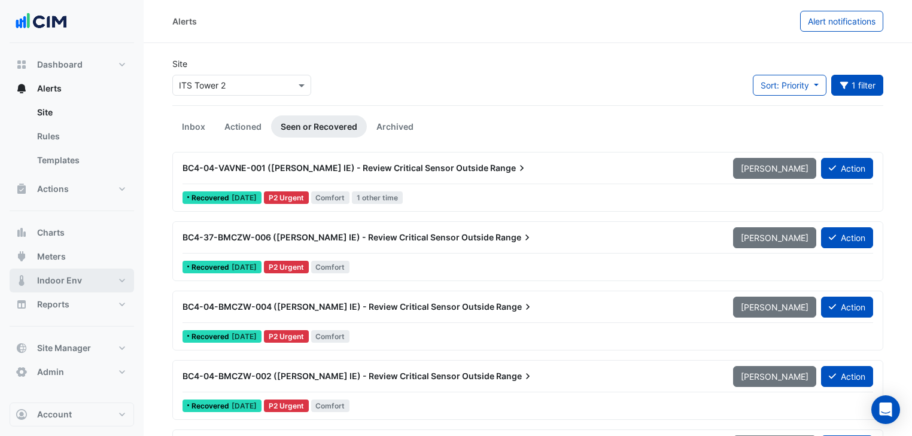
click at [59, 275] on span "Indoor Env" at bounding box center [59, 281] width 45 height 12
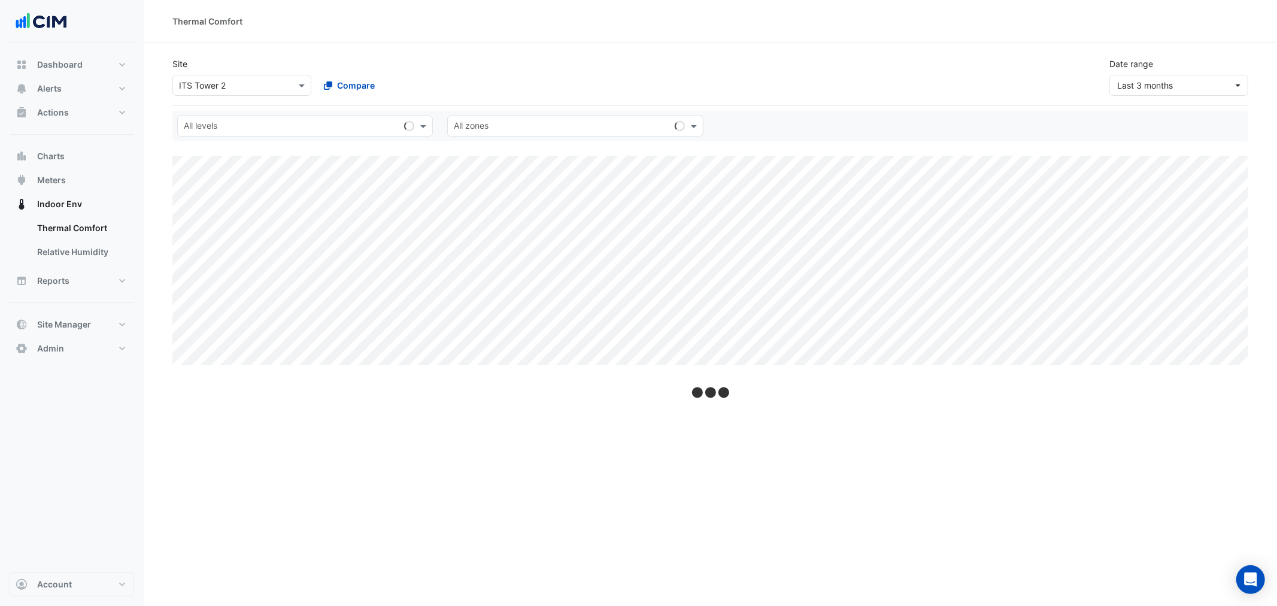
click at [240, 86] on input "text" at bounding box center [230, 86] width 102 height 13
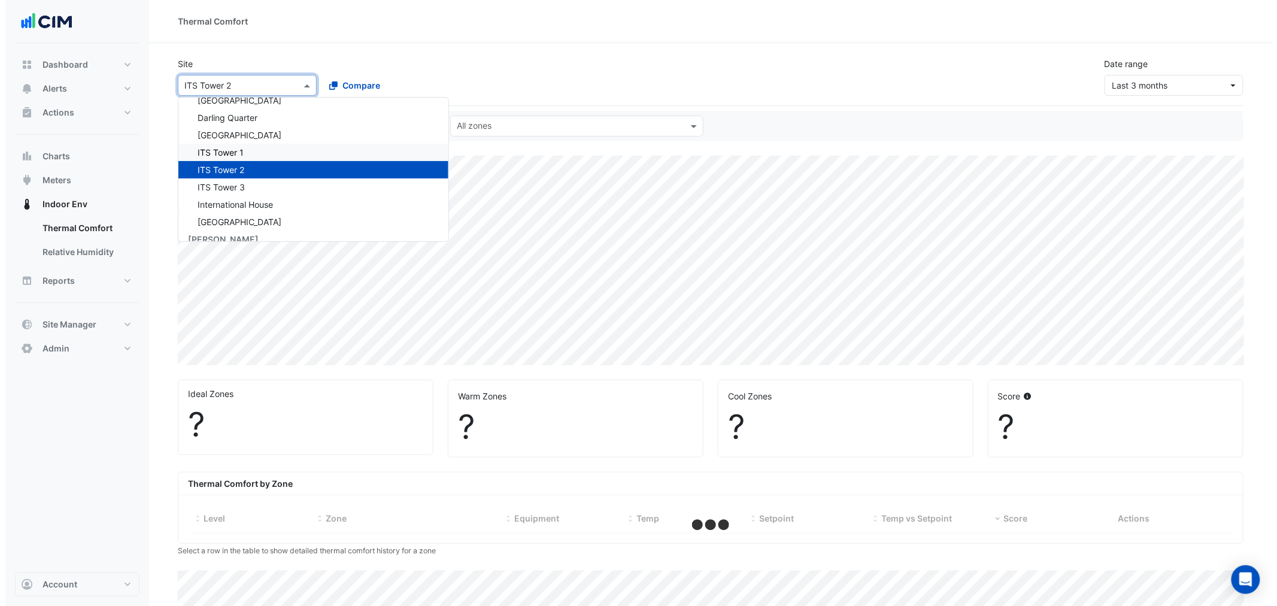
scroll to position [1459, 0]
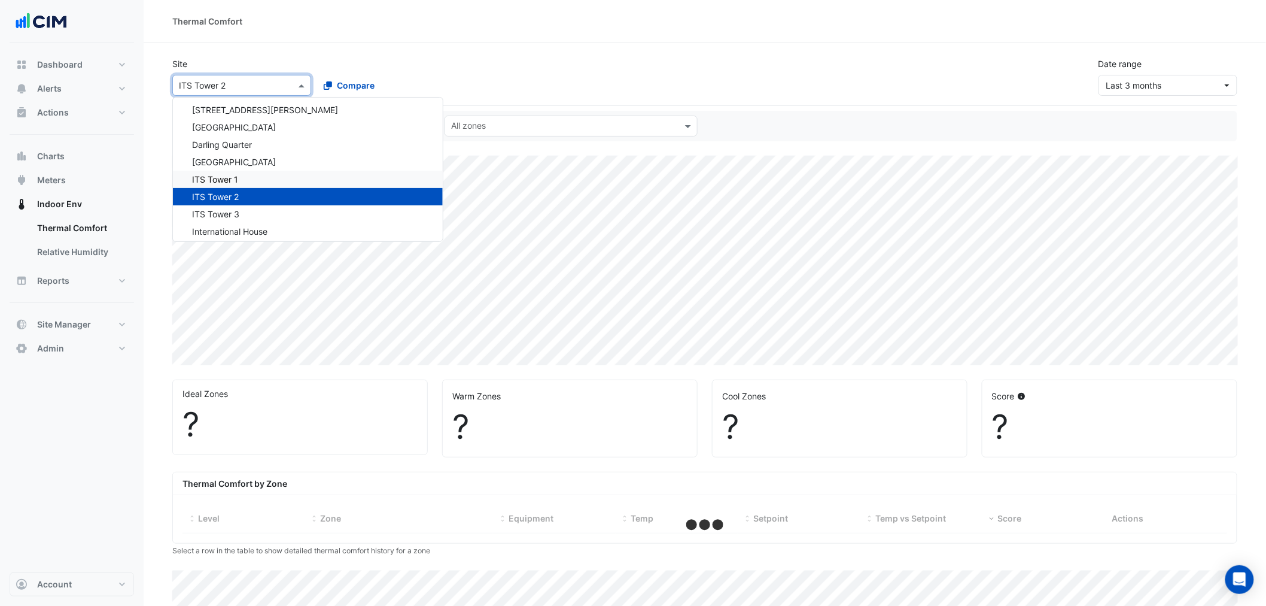
drag, startPoint x: 232, startPoint y: 172, endPoint x: 256, endPoint y: 94, distance: 81.6
click at [232, 174] on span "ITS Tower 1" at bounding box center [215, 179] width 46 height 10
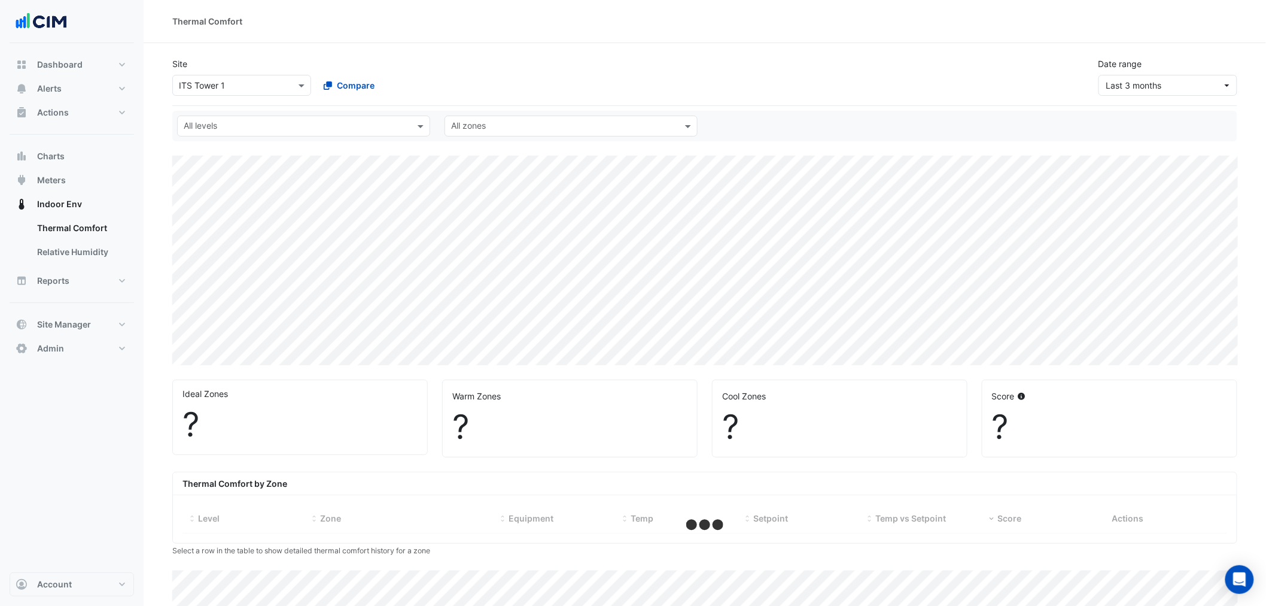
click at [250, 139] on div "All levels All zones" at bounding box center [704, 126] width 1065 height 31
click at [249, 124] on input "text" at bounding box center [297, 127] width 226 height 13
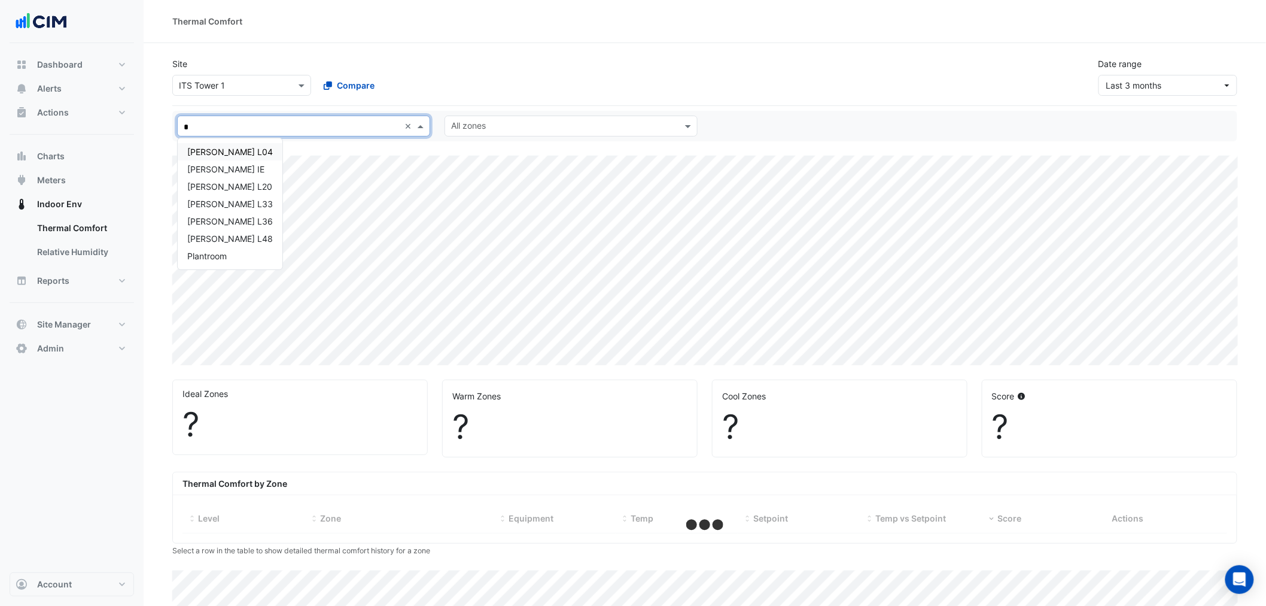
type input "**"
select select "**"
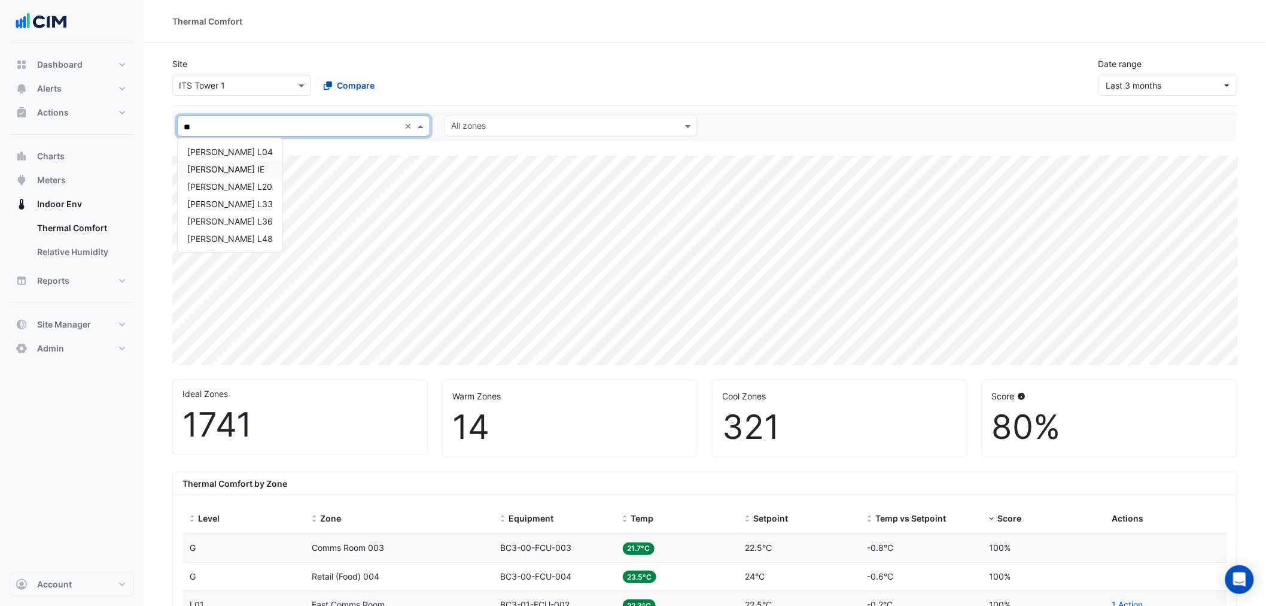
drag, startPoint x: 211, startPoint y: 150, endPoint x: 220, endPoint y: 169, distance: 21.2
click at [220, 169] on div "Naber L04 NABERS IE Nabers L20 Nabers L33 Nabers L36 Nabers L48" at bounding box center [230, 195] width 105 height 104
click at [220, 169] on div "NABERS IE" at bounding box center [230, 169] width 86 height 13
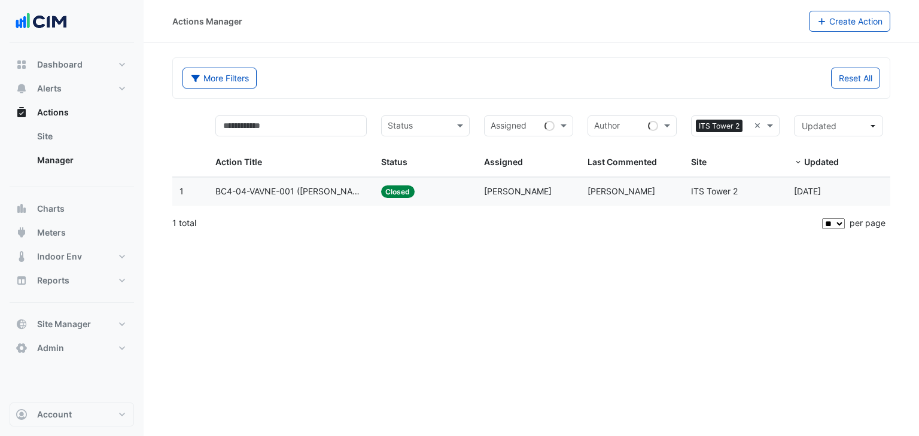
select select "**"
click at [394, 217] on div "1 total" at bounding box center [493, 223] width 643 height 30
click at [379, 185] on datatable-body-cell "Status: Closed" at bounding box center [426, 192] width 104 height 28
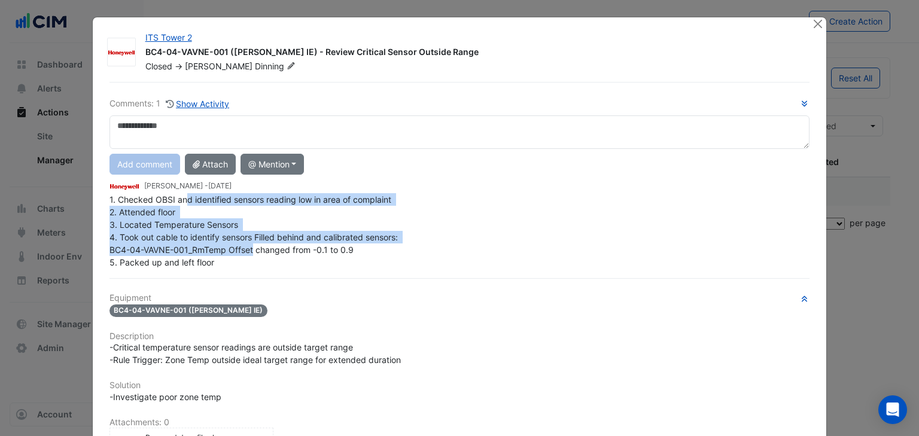
drag, startPoint x: 198, startPoint y: 199, endPoint x: 251, endPoint y: 221, distance: 58.2
click at [251, 220] on span "1. Checked OBSI and identified sensors reading low in area of complaint 2. Atte…" at bounding box center [255, 231] width 291 height 73
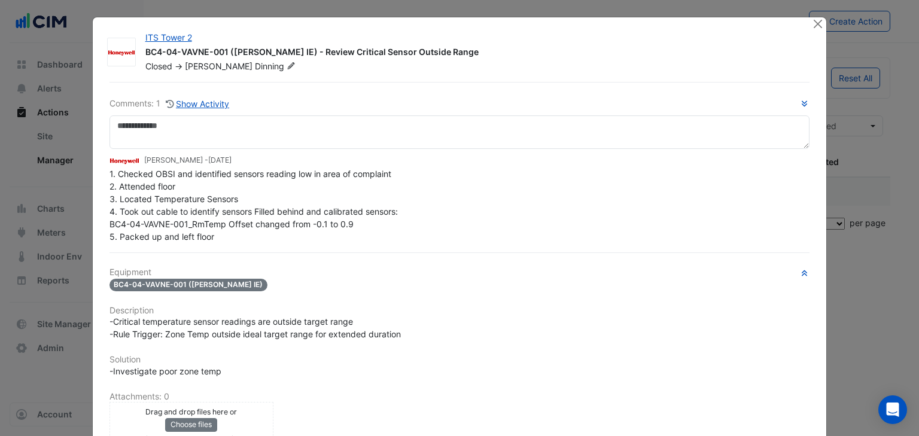
click at [134, 251] on div "Comments: 1 Show Activity Ryan Dinning - 1 month and 11 days ago 1. Checked OBS…" at bounding box center [459, 337] width 715 height 511
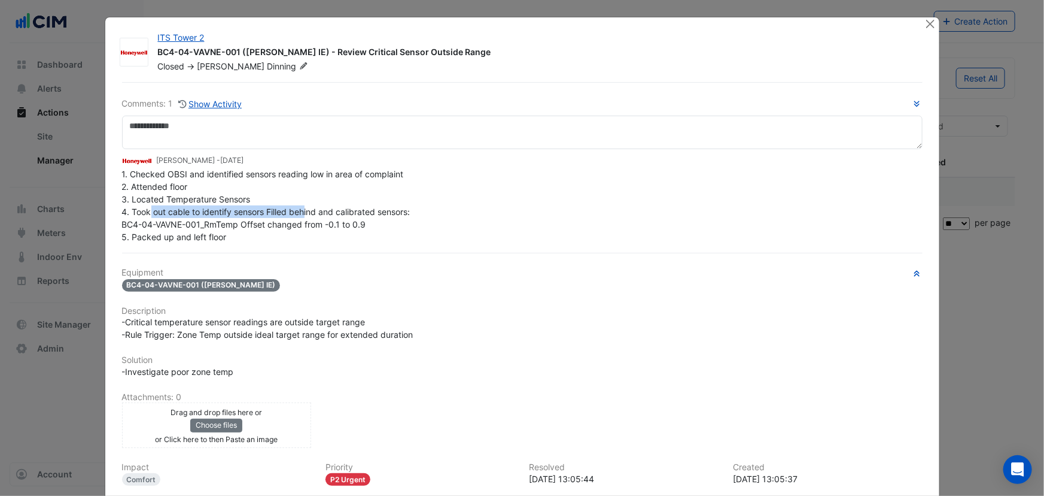
drag, startPoint x: 145, startPoint y: 209, endPoint x: 303, endPoint y: 209, distance: 157.4
click at [303, 209] on span "1. Checked OBSI and identified sensors reading low in area of complaint 2. Atte…" at bounding box center [267, 205] width 291 height 73
click at [159, 202] on span "1. Checked OBSI and identified sensors reading low in area of complaint 2. Atte…" at bounding box center [267, 205] width 291 height 73
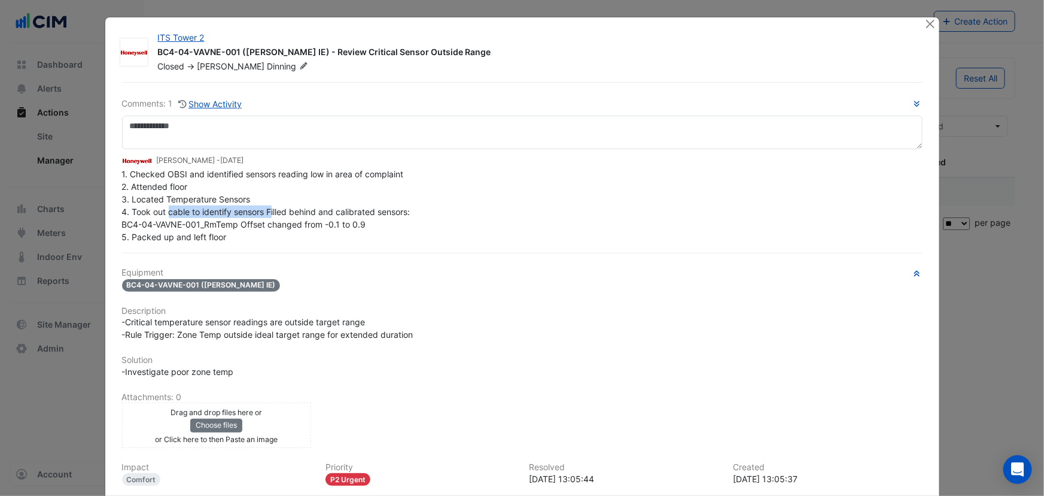
drag, startPoint x: 168, startPoint y: 218, endPoint x: 268, endPoint y: 209, distance: 100.4
click at [268, 209] on div "1. Checked OBSI and identified sensors reading low in area of complaint 2. Atte…" at bounding box center [522, 205] width 801 height 75
click at [268, 209] on span "1. Checked OBSI and identified sensors reading low in area of complaint 2. Atte…" at bounding box center [267, 205] width 291 height 73
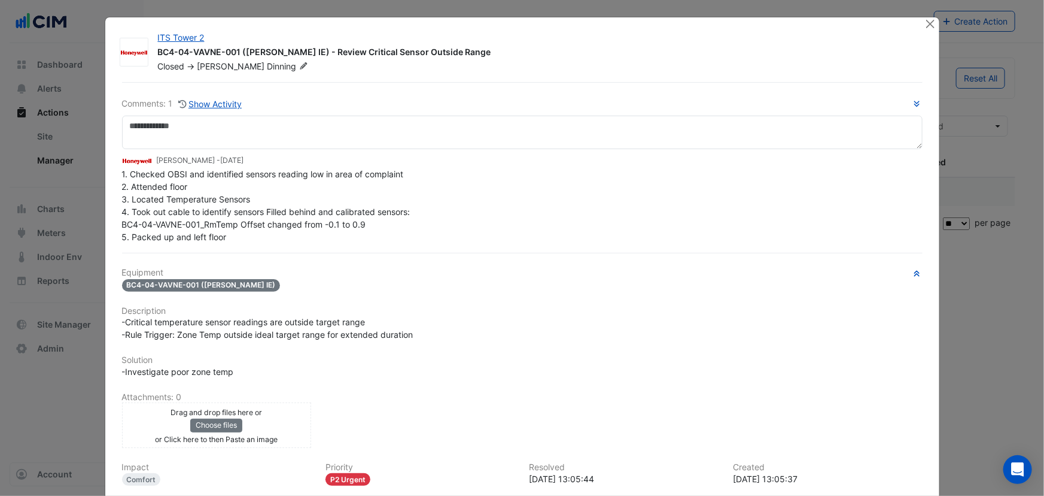
click at [232, 201] on span "1. Checked OBSI and identified sensors reading low in area of complaint 2. Atte…" at bounding box center [267, 205] width 291 height 73
click at [227, 204] on div "1. Checked OBSI and identified sensors reading low in area of complaint 2. Atte…" at bounding box center [522, 205] width 801 height 75
drag, startPoint x: 235, startPoint y: 209, endPoint x: 353, endPoint y: 209, distance: 117.9
click at [353, 209] on span "1. Checked OBSI and identified sensors reading low in area of complaint 2. Atte…" at bounding box center [267, 205] width 291 height 73
click at [156, 207] on span "1. Checked OBSI and identified sensors reading low in area of complaint 2. Atte…" at bounding box center [267, 205] width 291 height 73
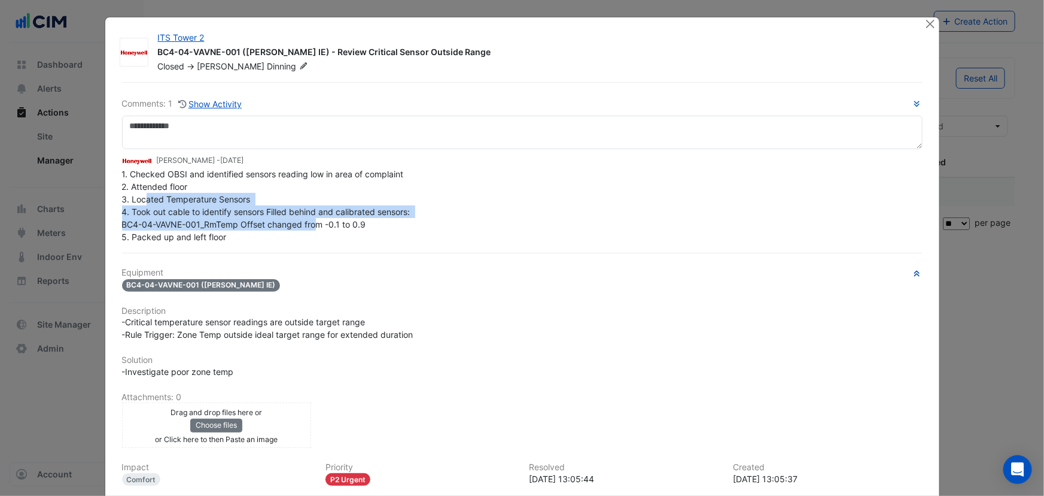
drag, startPoint x: 142, startPoint y: 199, endPoint x: 304, endPoint y: 227, distance: 164.7
click at [307, 227] on span "1. Checked OBSI and identified sensors reading low in area of complaint 2. Atte…" at bounding box center [267, 205] width 291 height 73
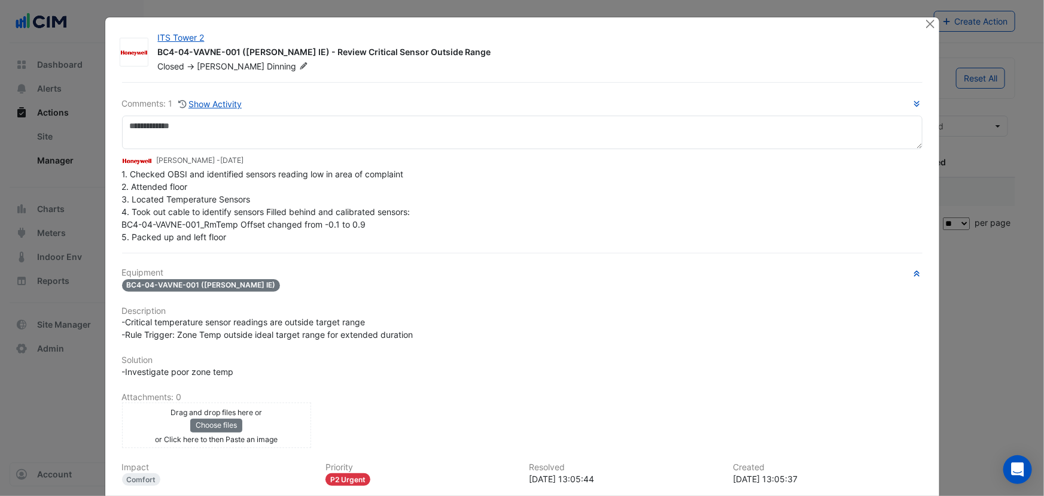
click at [253, 230] on div "1. Checked OBSI and identified sensors reading low in area of complaint 2. Atte…" at bounding box center [522, 205] width 801 height 75
click at [138, 248] on div "Comments: 1 Show Activity Ryan Dinning - 1 month and 11 days ago 1. Checked OBS…" at bounding box center [522, 337] width 815 height 511
click at [914, 107] on icon "button" at bounding box center [917, 103] width 9 height 7
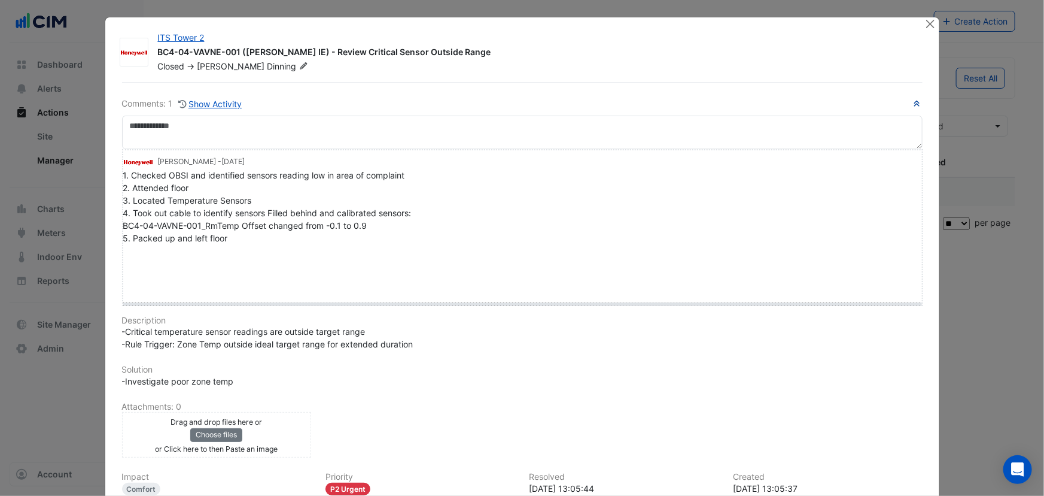
drag, startPoint x: 132, startPoint y: 254, endPoint x: 131, endPoint y: 311, distance: 57.5
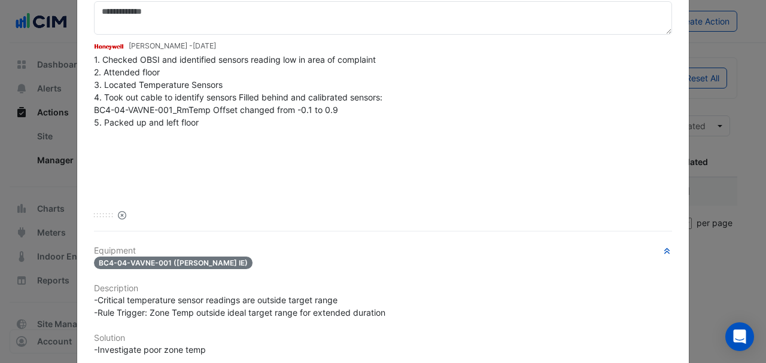
scroll to position [53, 0]
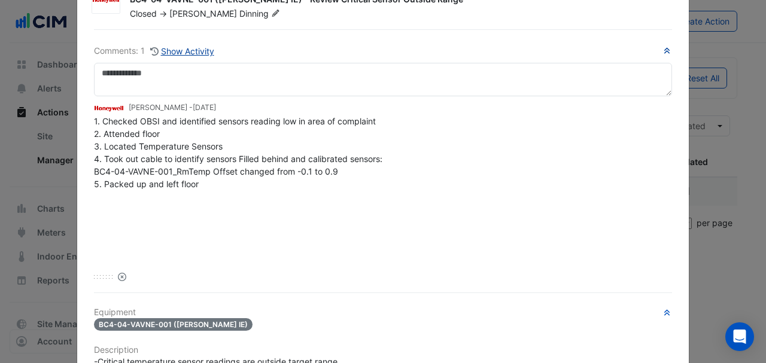
click at [205, 48] on button "Show Activity" at bounding box center [182, 51] width 65 height 14
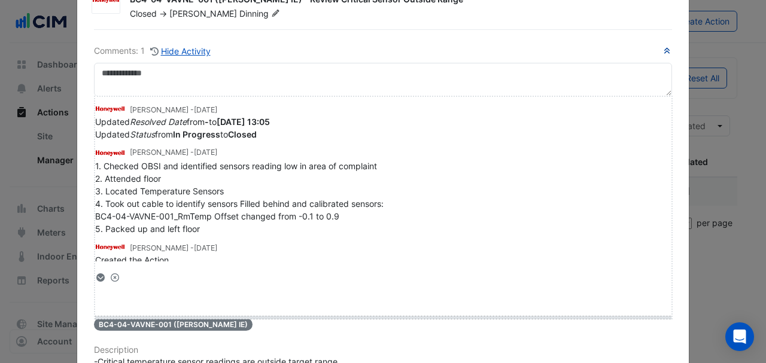
drag, startPoint x: 117, startPoint y: 277, endPoint x: 116, endPoint y: 314, distance: 37.1
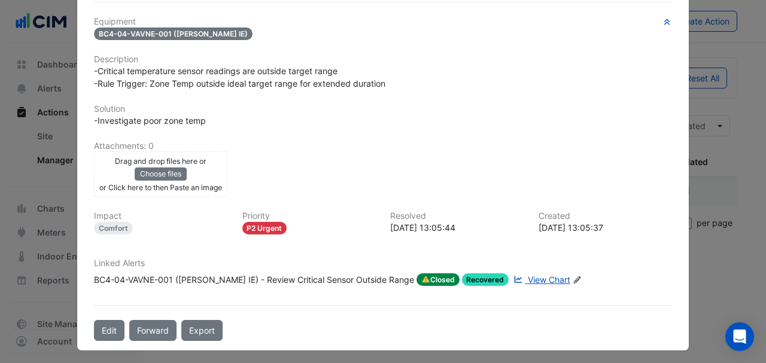
scroll to position [136, 0]
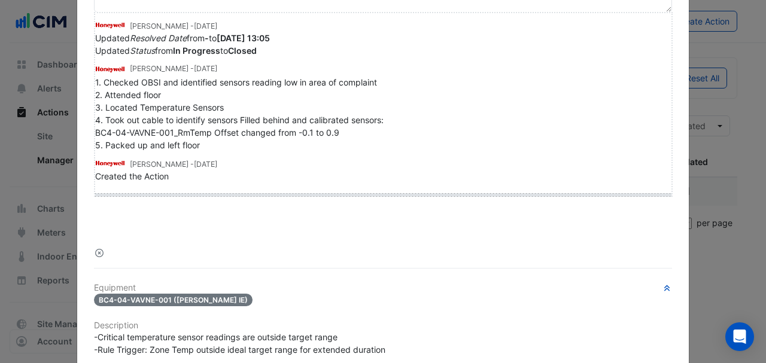
drag, startPoint x: 104, startPoint y: 249, endPoint x: 101, endPoint y: 184, distance: 64.7
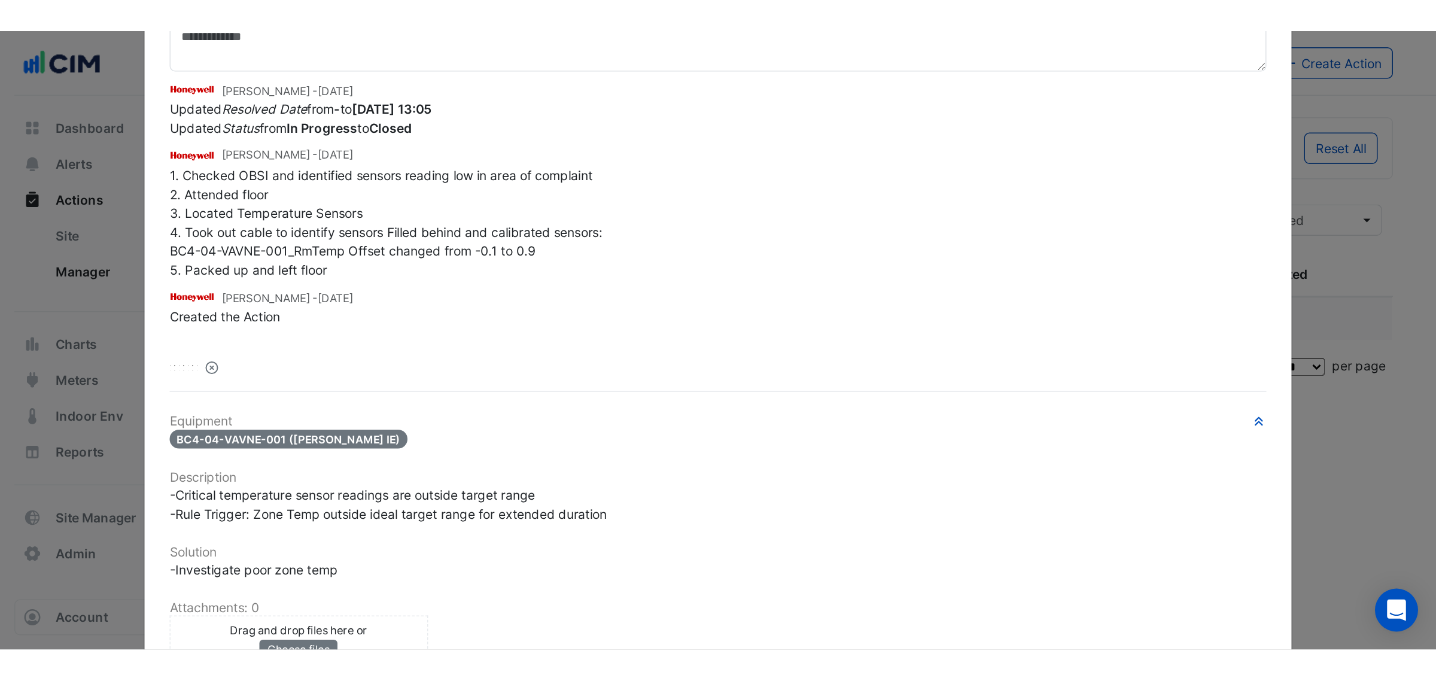
scroll to position [42, 0]
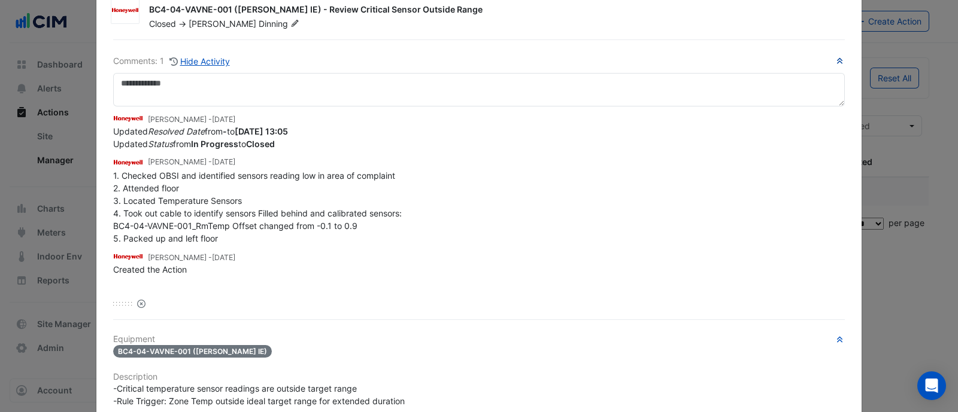
click at [63, 211] on ngb-modal-window "ITS Tower 2 BC4-04-VAVNE-001 (NABERS IE) - Review Critical Sensor Outside Range…" at bounding box center [479, 206] width 958 height 412
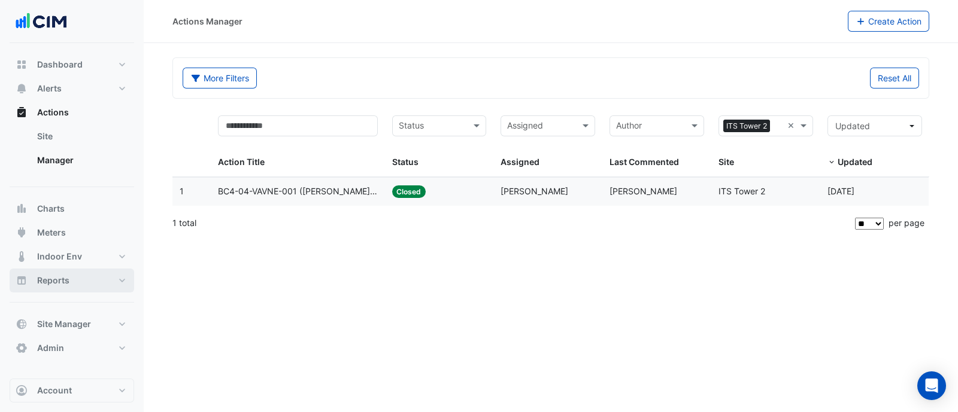
click at [58, 279] on span "Reports" at bounding box center [53, 281] width 32 height 12
select select "**"
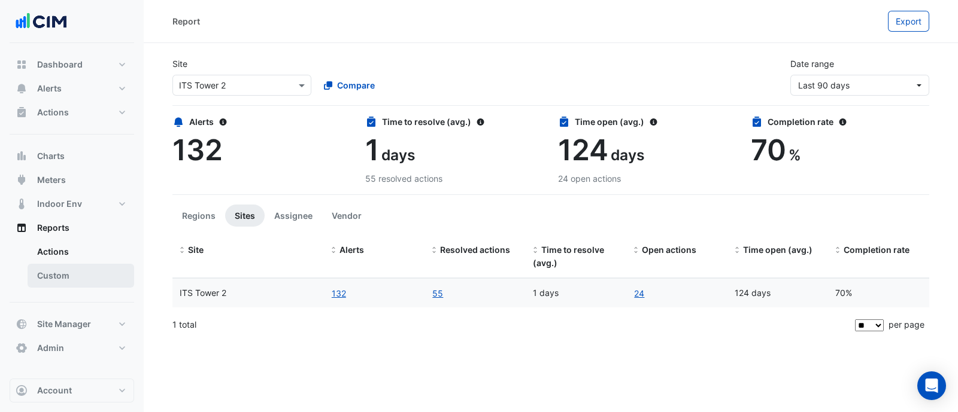
click at [54, 282] on link "Custom" at bounding box center [81, 276] width 107 height 24
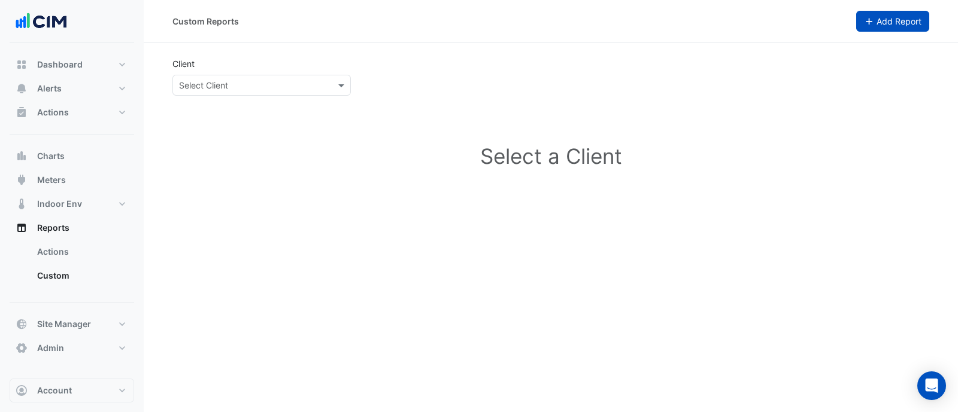
click at [913, 30] on button "Add Report" at bounding box center [893, 21] width 74 height 21
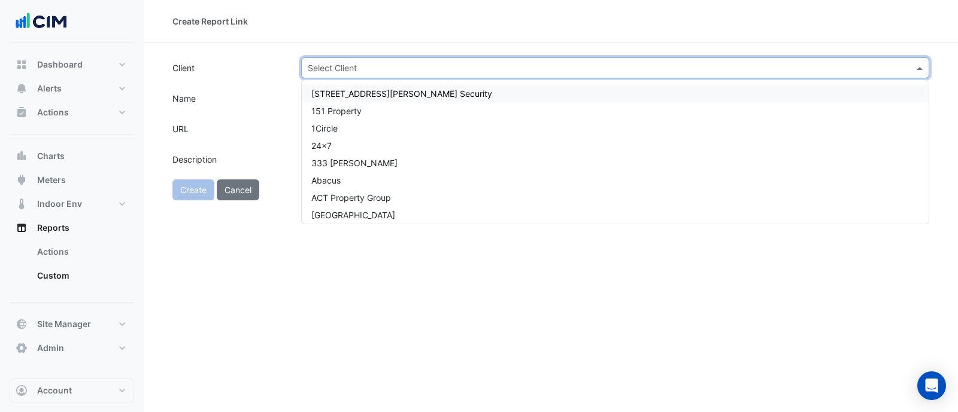
click at [359, 78] on div "Select Client" at bounding box center [615, 67] width 628 height 21
click at [407, 50] on section "Client Select Client Name URL Description Create Cancel" at bounding box center [551, 121] width 814 height 157
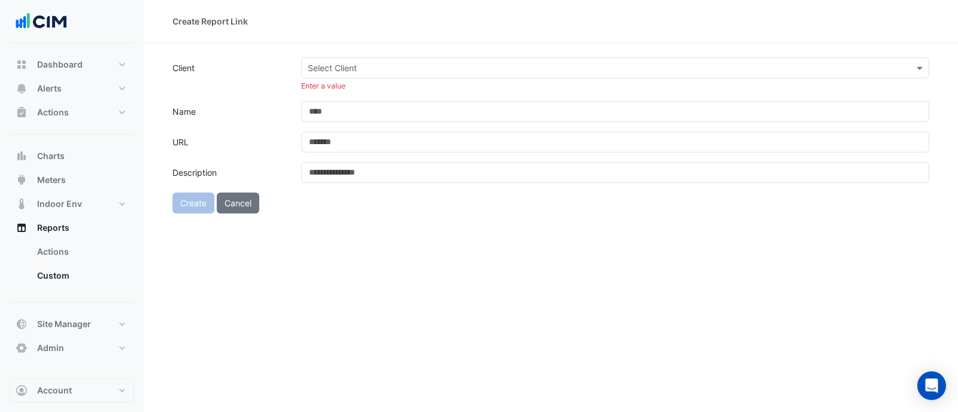
click at [409, 71] on input "text" at bounding box center [603, 68] width 591 height 13
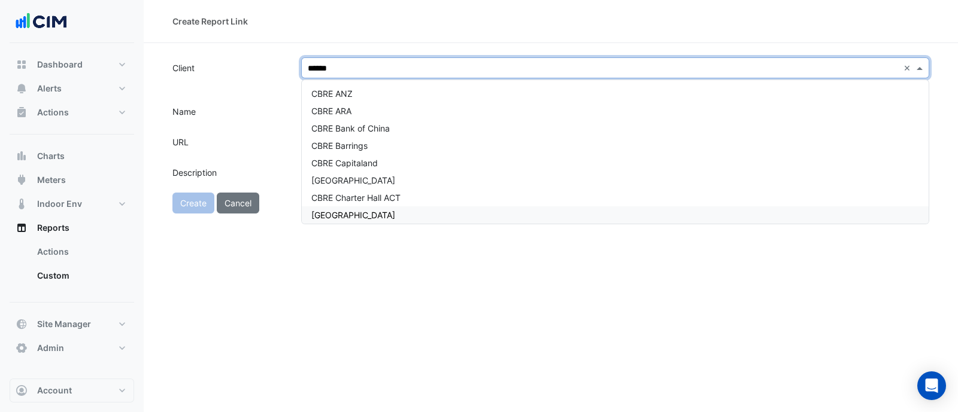
type input "*******"
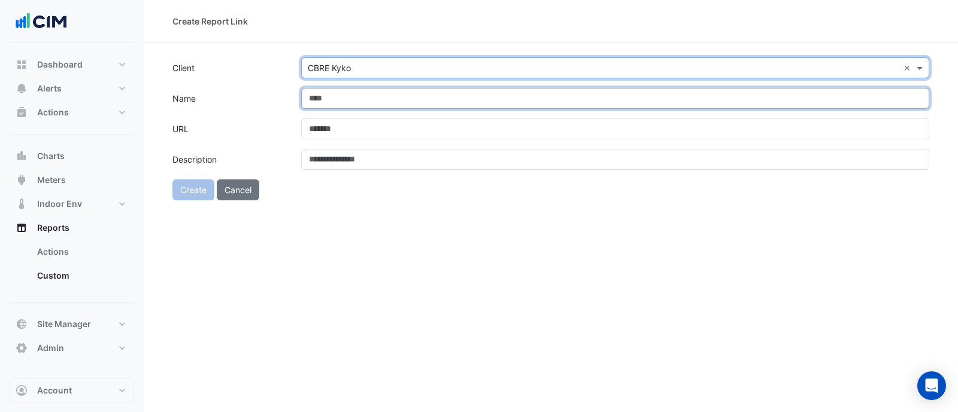
click at [385, 99] on input "Name" at bounding box center [615, 98] width 628 height 21
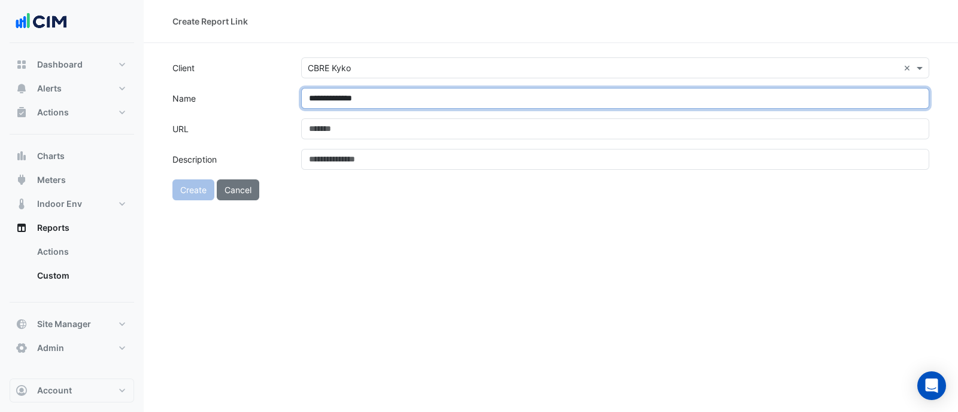
type input "**********"
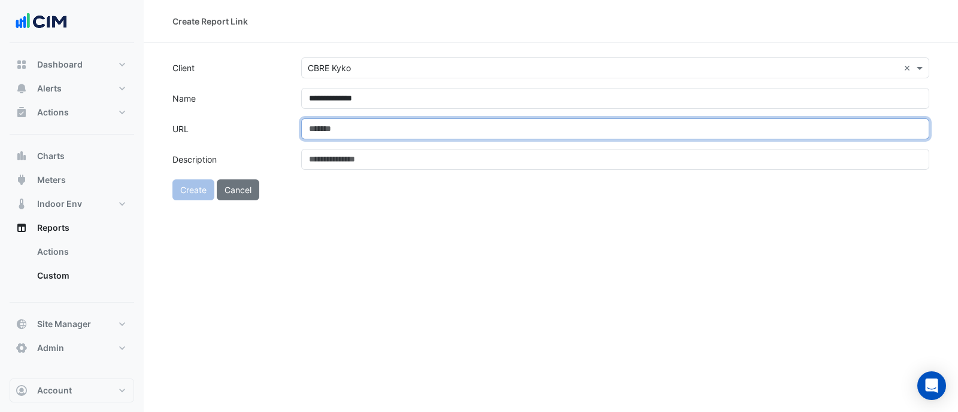
drag, startPoint x: 341, startPoint y: 120, endPoint x: 372, endPoint y: 120, distance: 31.1
click at [357, 120] on input "URL" at bounding box center [615, 129] width 628 height 21
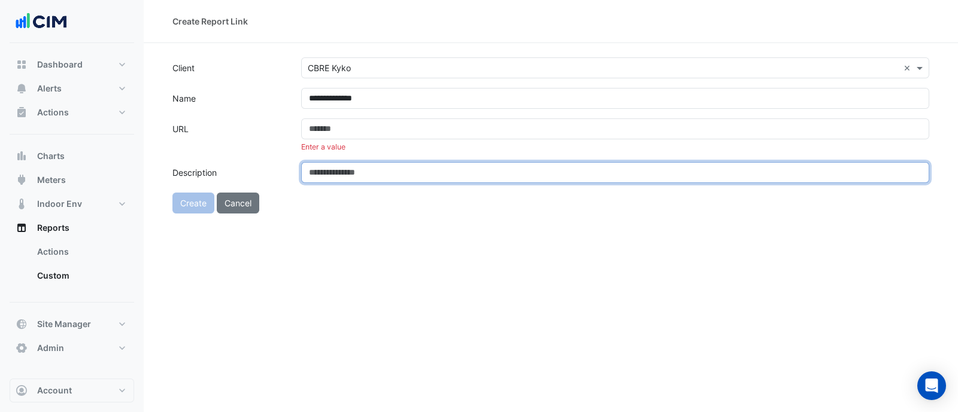
click at [392, 165] on input "Description" at bounding box center [615, 172] width 628 height 21
type input "*"
type input "**********"
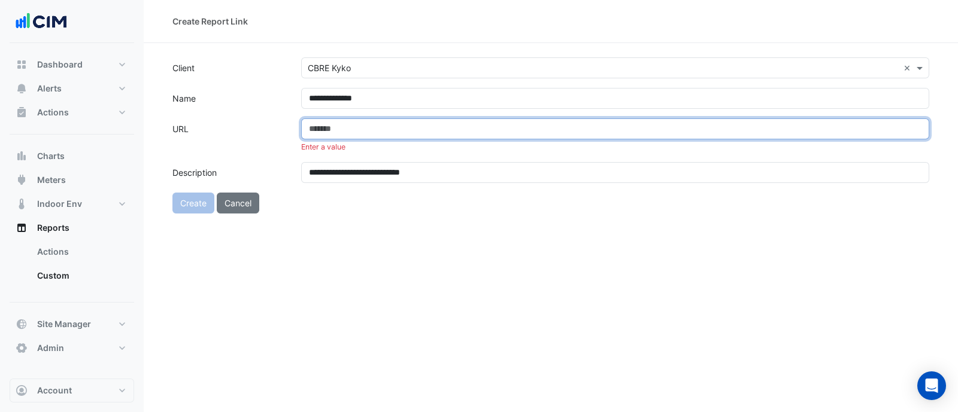
click at [342, 123] on input "URL" at bounding box center [615, 129] width 628 height 21
click at [415, 136] on input "**********" at bounding box center [615, 129] width 628 height 21
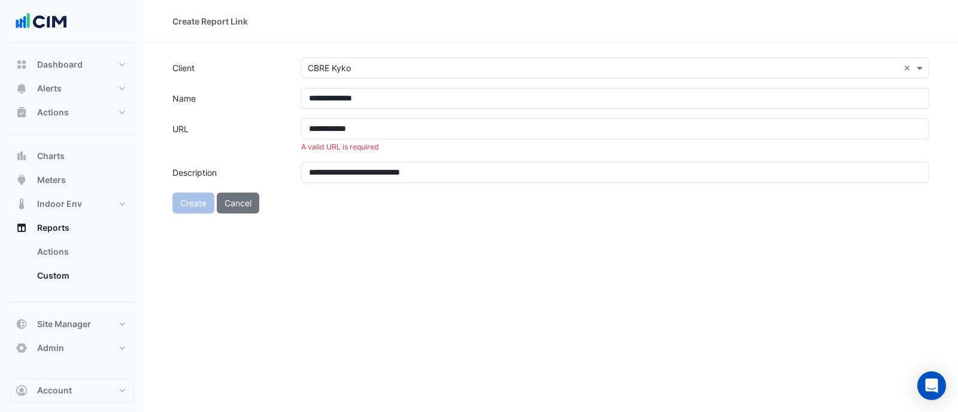
click at [371, 222] on div "**********" at bounding box center [551, 206] width 814 height 412
drag, startPoint x: 257, startPoint y: 202, endPoint x: 257, endPoint y: 173, distance: 28.7
click at [255, 184] on form "**********" at bounding box center [550, 135] width 757 height 156
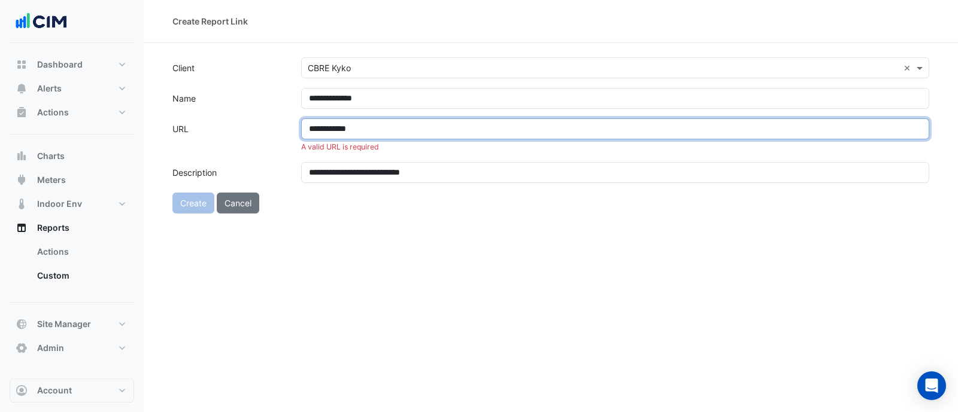
click at [354, 133] on input "**********" at bounding box center [615, 129] width 628 height 21
click at [303, 126] on input "**********" at bounding box center [615, 129] width 628 height 21
paste input "********"
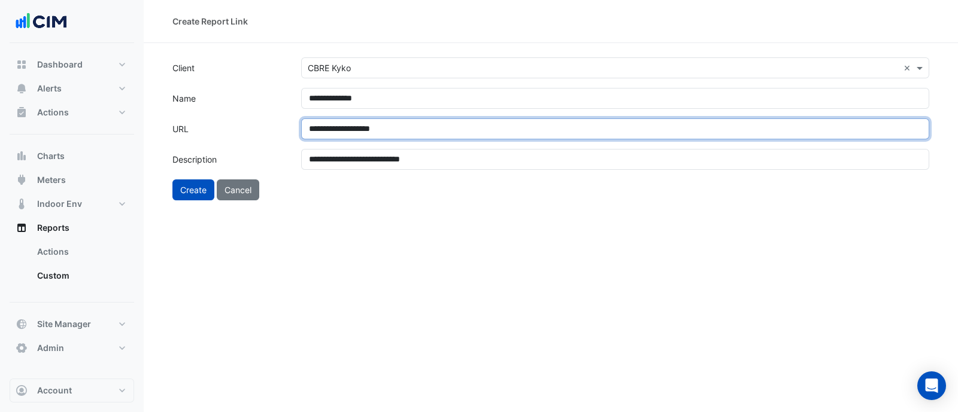
type input "**********"
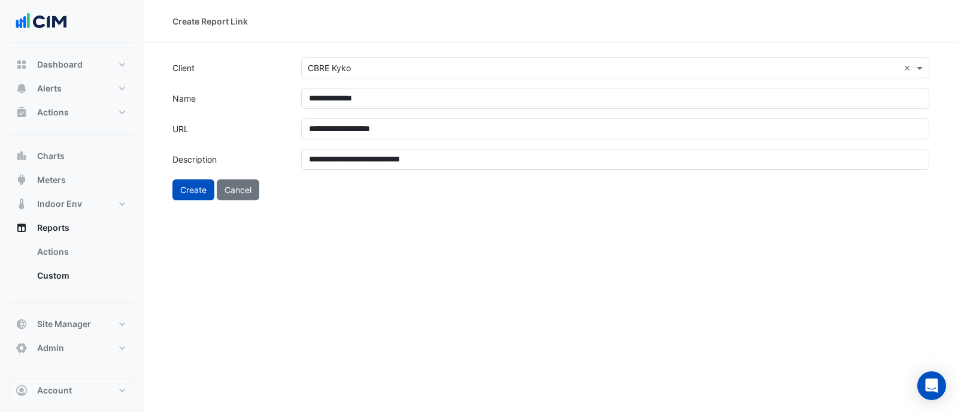
click at [505, 244] on div "**********" at bounding box center [551, 206] width 814 height 412
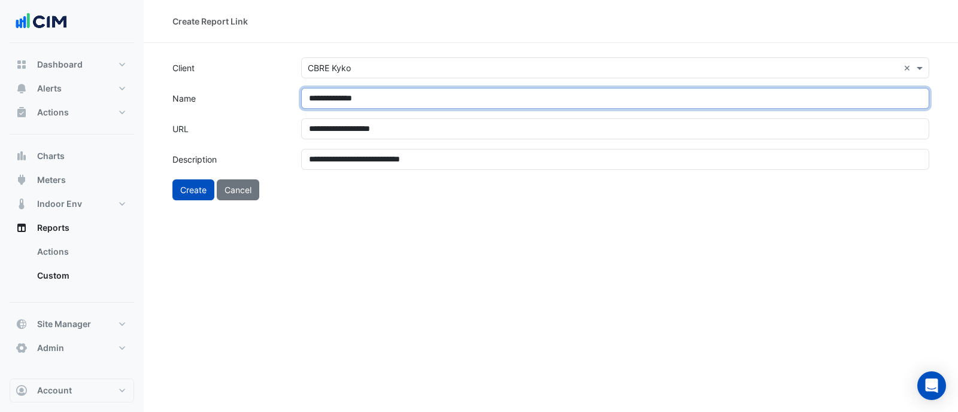
drag, startPoint x: 309, startPoint y: 105, endPoint x: 156, endPoint y: 121, distance: 153.5
click at [163, 120] on section "**********" at bounding box center [551, 121] width 814 height 157
drag, startPoint x: 520, startPoint y: 90, endPoint x: 509, endPoint y: 99, distance: 14.4
click at [518, 89] on input "**********" at bounding box center [615, 98] width 628 height 21
drag, startPoint x: 432, startPoint y: 102, endPoint x: 372, endPoint y: 101, distance: 59.9
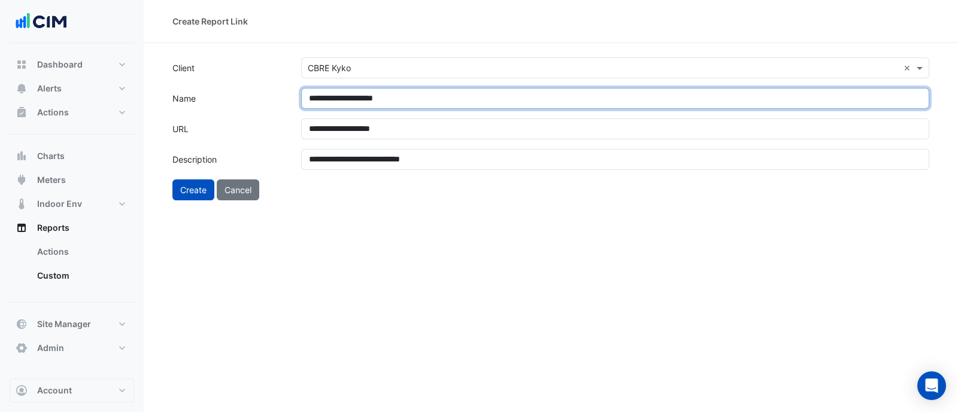
click at [371, 96] on input "**********" at bounding box center [615, 98] width 628 height 21
type input "**********"
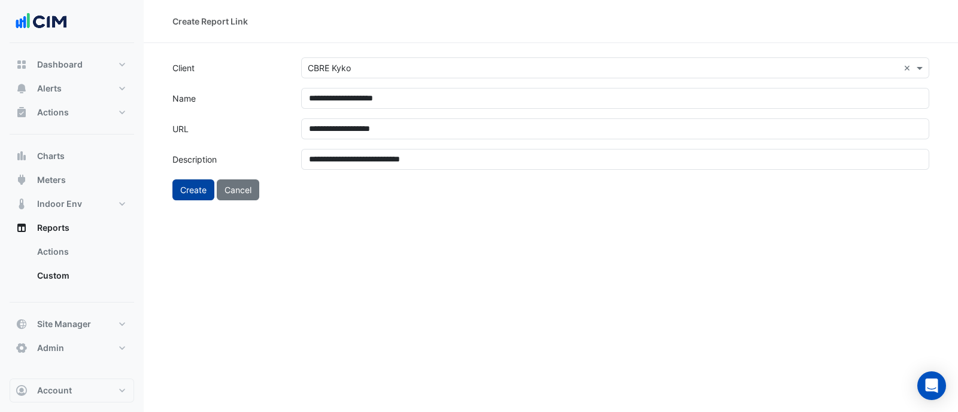
click at [184, 188] on button "Create" at bounding box center [193, 190] width 42 height 21
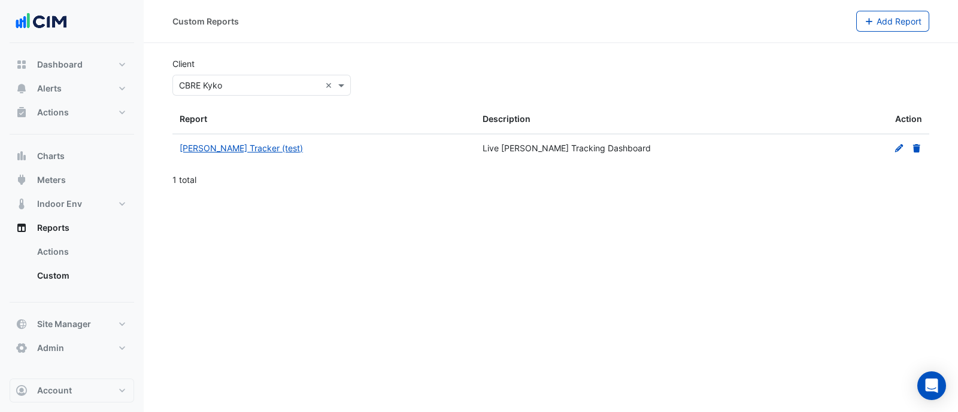
click at [217, 154] on div "NABERS Tracker (test)" at bounding box center [324, 149] width 288 height 14
click at [217, 148] on link "NABERS Tracker (test)" at bounding box center [241, 148] width 123 height 10
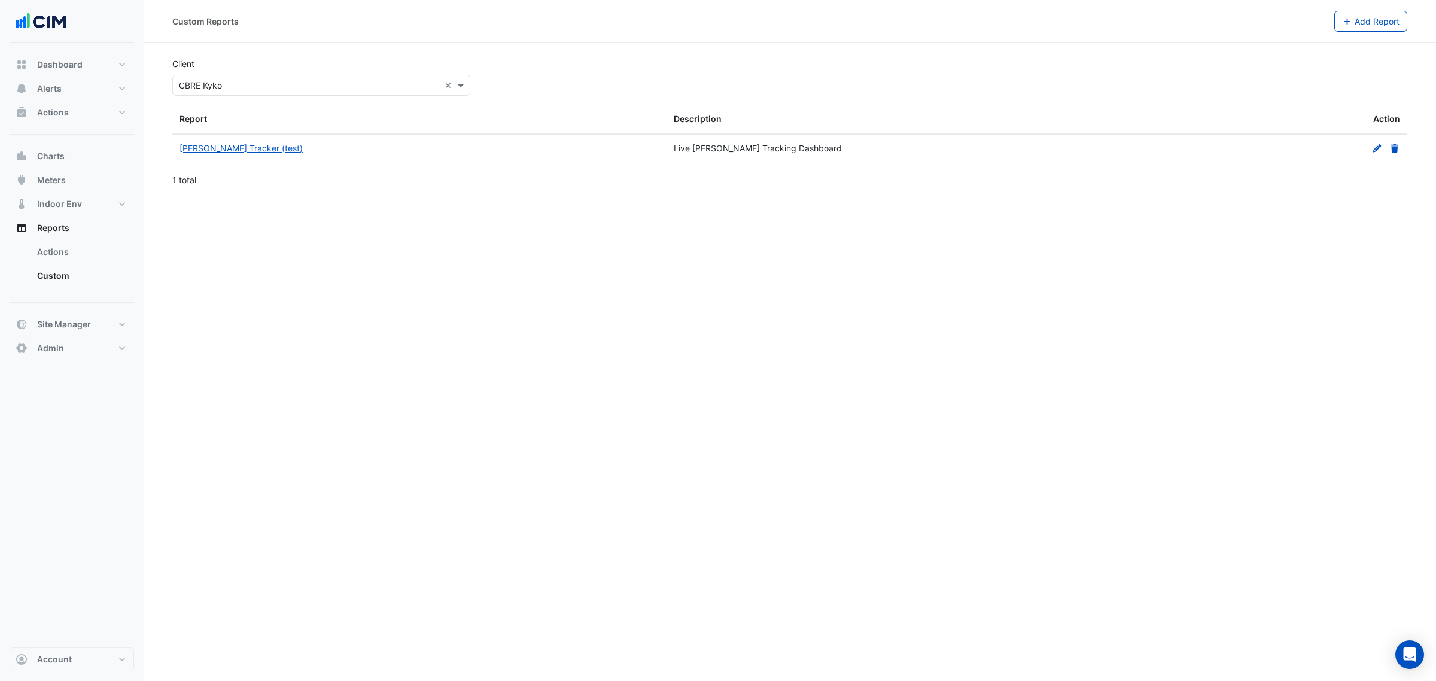
click at [236, 97] on body "Custom Reports Add Report Client Select Client × CBRE Kyko × Report Description…" at bounding box center [718, 340] width 1436 height 681
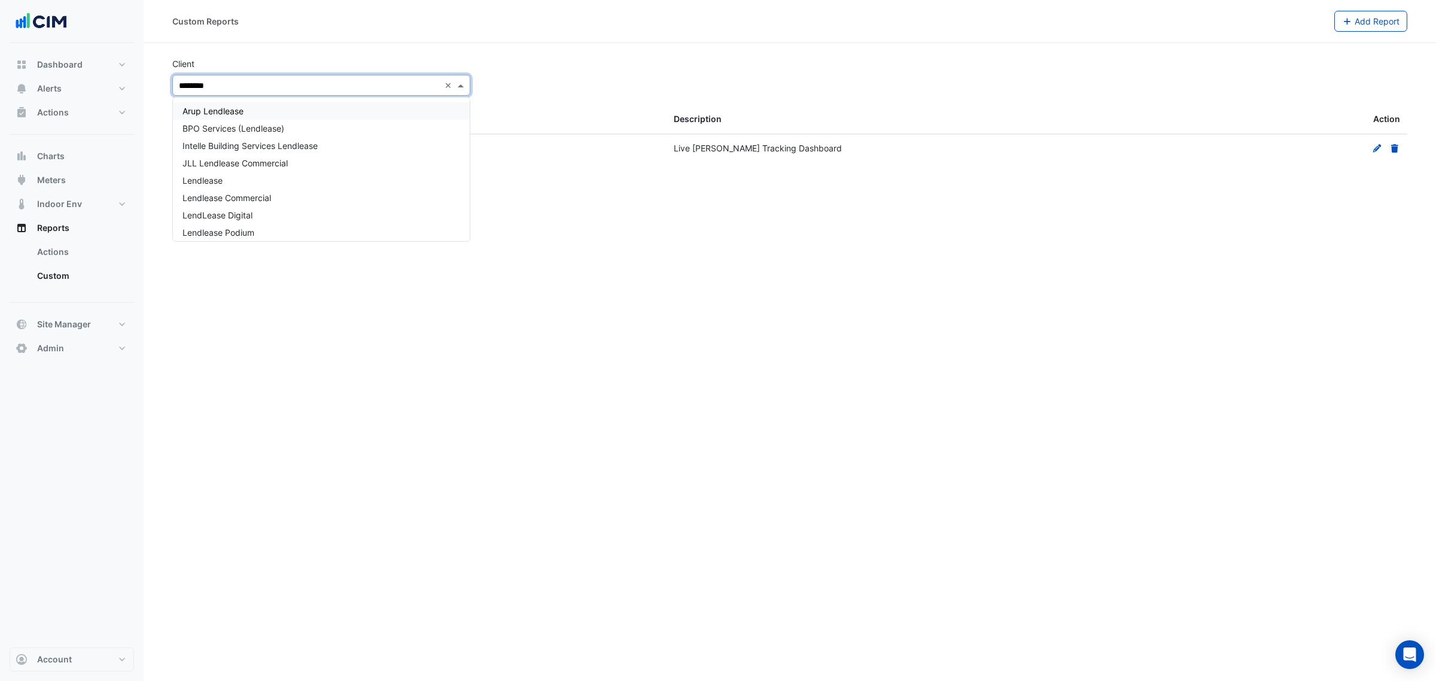
type input "*********"
click at [214, 196] on span "Lendlease Commercial" at bounding box center [227, 198] width 89 height 10
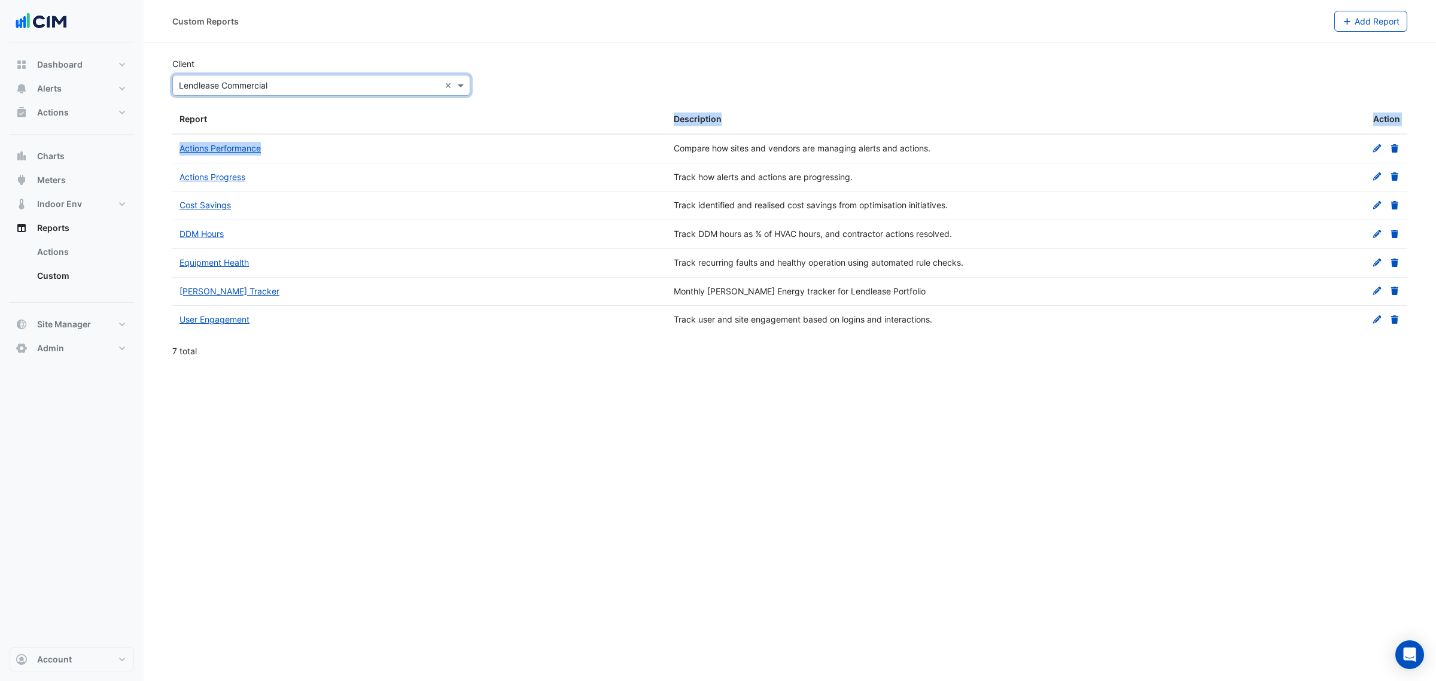
drag, startPoint x: 542, startPoint y: 142, endPoint x: 247, endPoint y: 198, distance: 300.4
click at [515, 147] on div "Report Description Action Actions Performance Compare how sites and vendors are…" at bounding box center [789, 235] width 1235 height 261
click at [219, 178] on link "Actions Progress" at bounding box center [213, 177] width 66 height 10
click at [259, 144] on link "Actions Performance" at bounding box center [220, 148] width 81 height 10
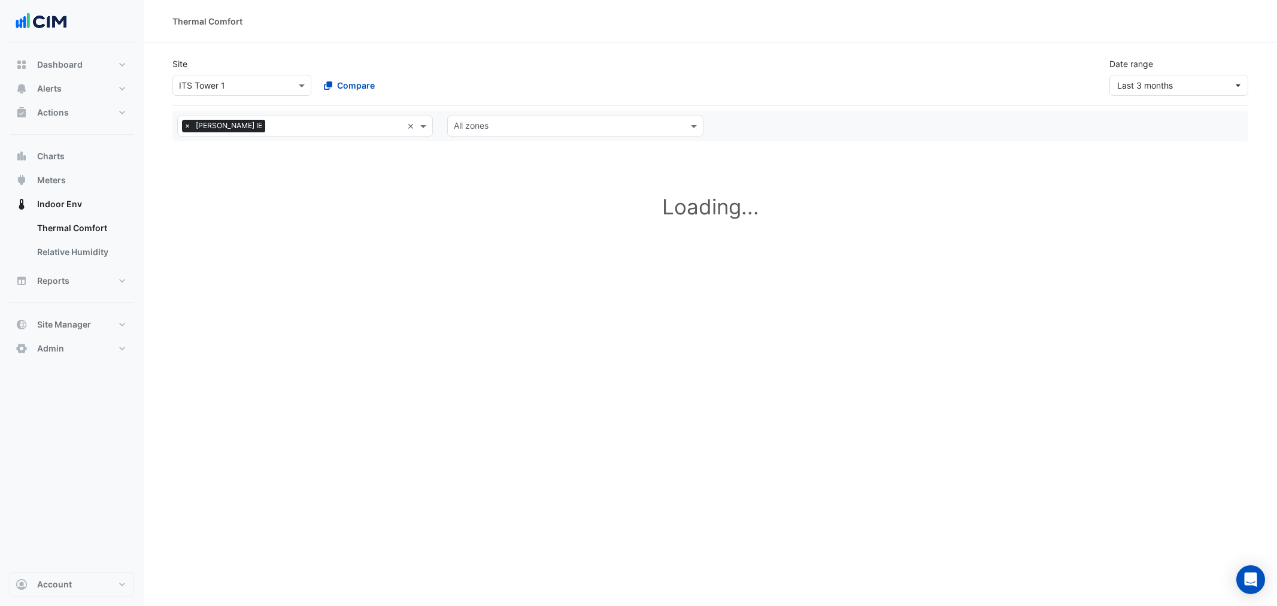
select select "**"
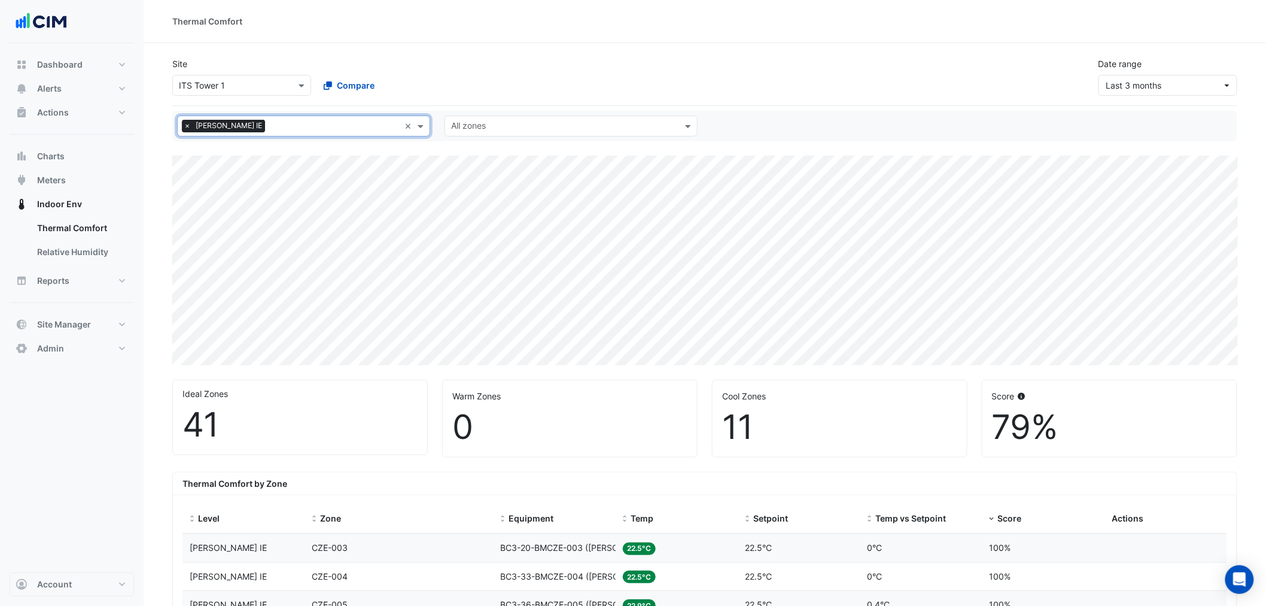
click at [521, 129] on input "text" at bounding box center [564, 127] width 226 height 13
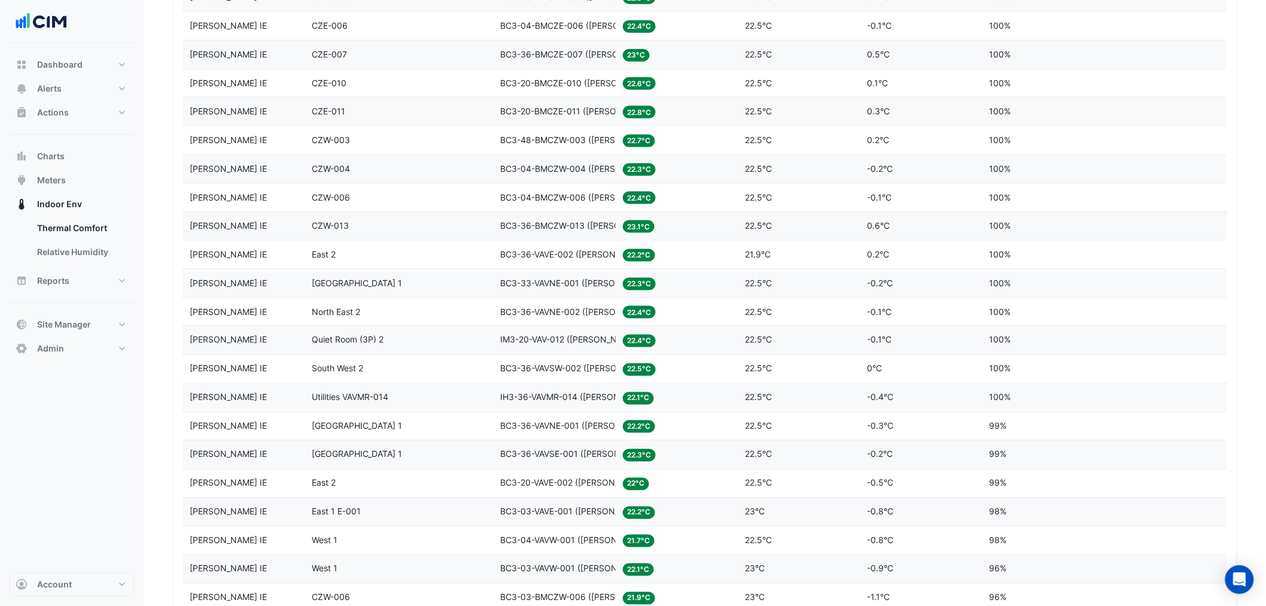
scroll to position [620, 0]
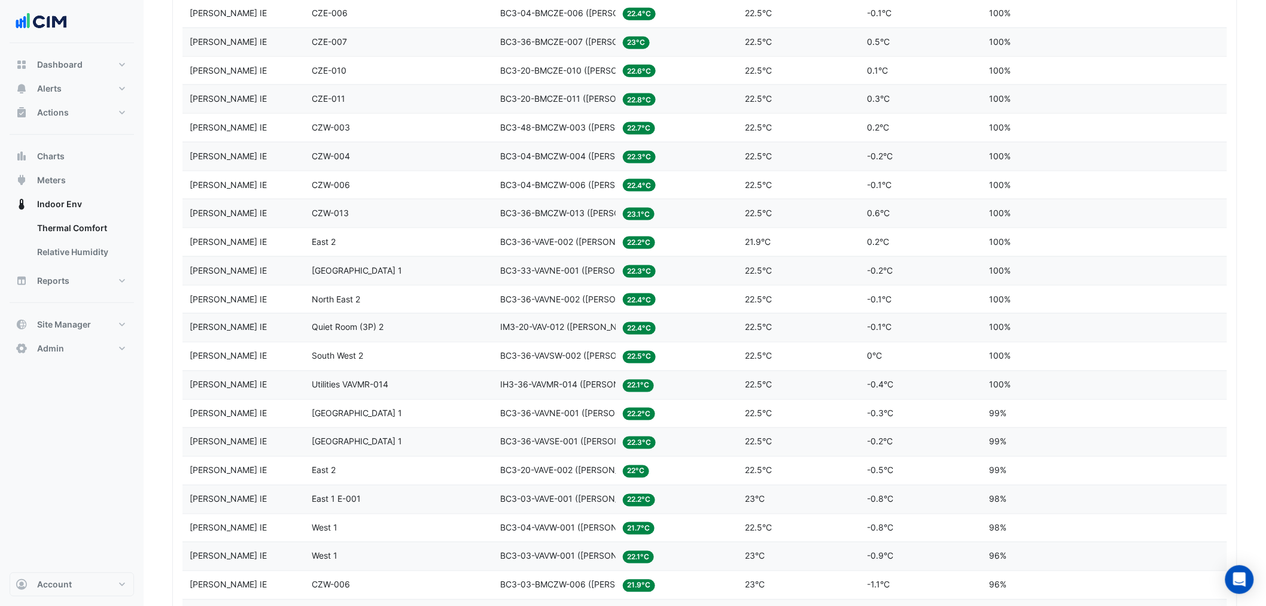
type input "*"
click at [154, 477] on section "Site Select a Site × ITS Tower 1 Compare Date range Last 3 months All levels × …" at bounding box center [705, 536] width 1123 height 2227
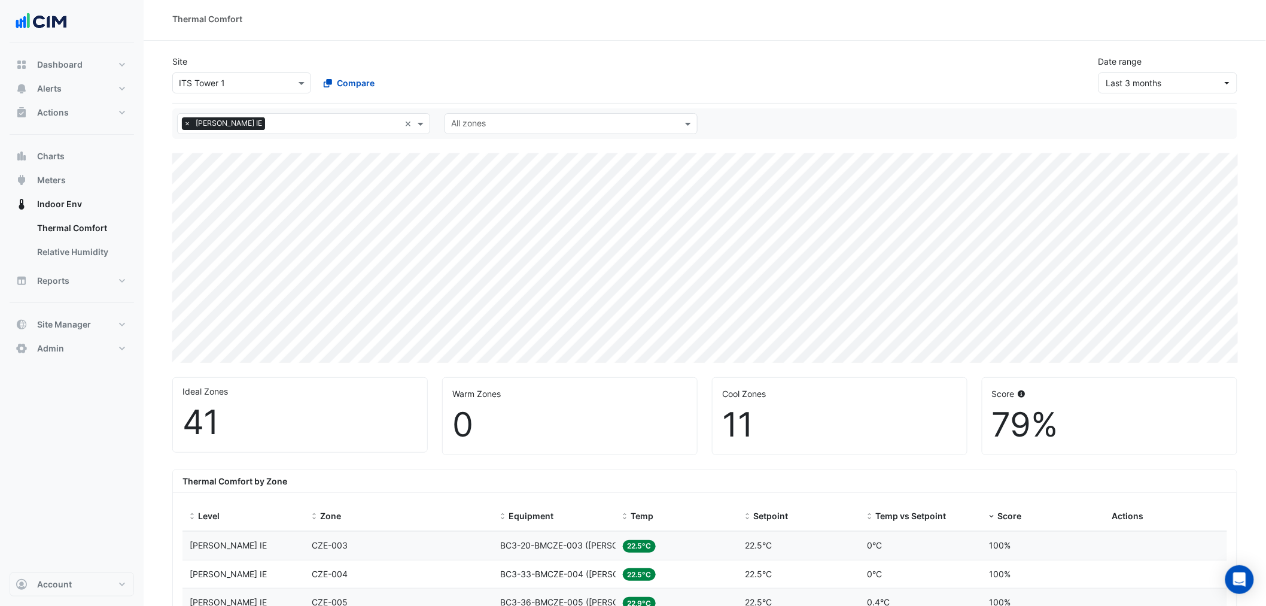
scroll to position [0, 0]
click at [240, 75] on div "Select a Site × ITS Tower 1" at bounding box center [241, 85] width 139 height 21
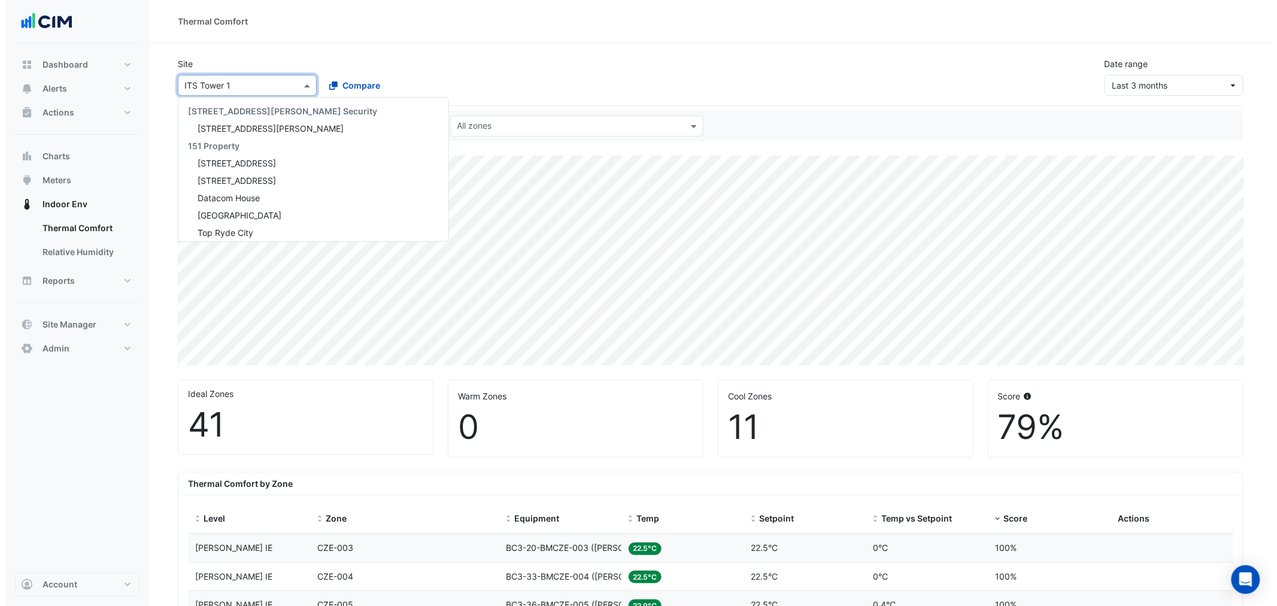
scroll to position [1530, 0]
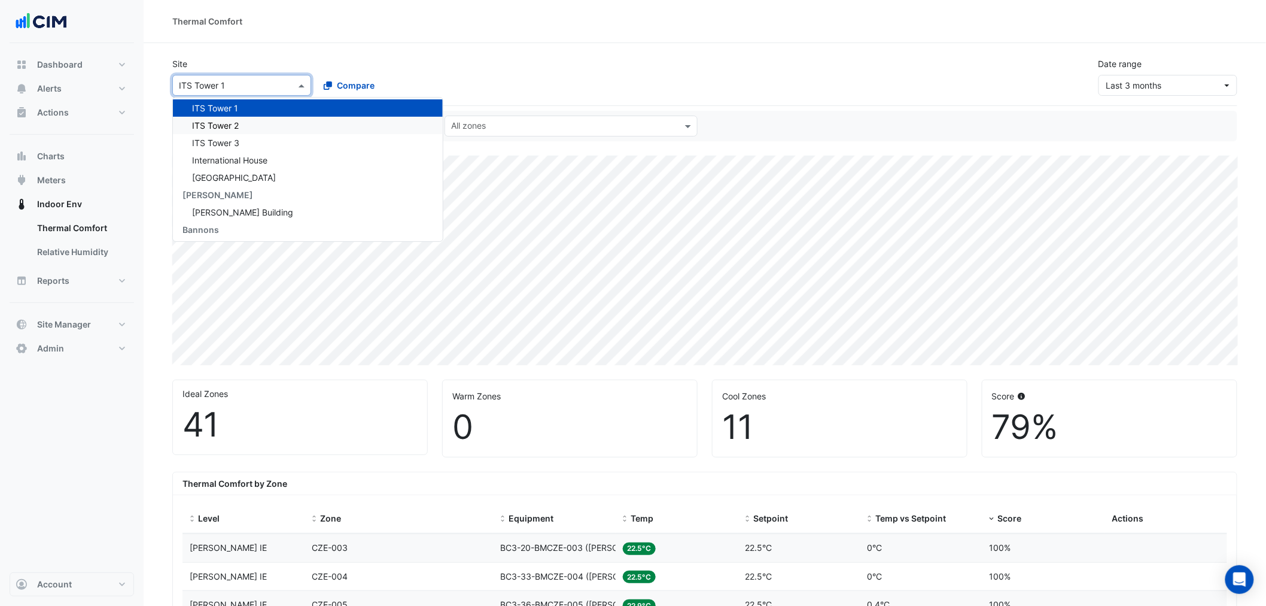
click at [232, 120] on span "ITS Tower 2" at bounding box center [215, 125] width 47 height 10
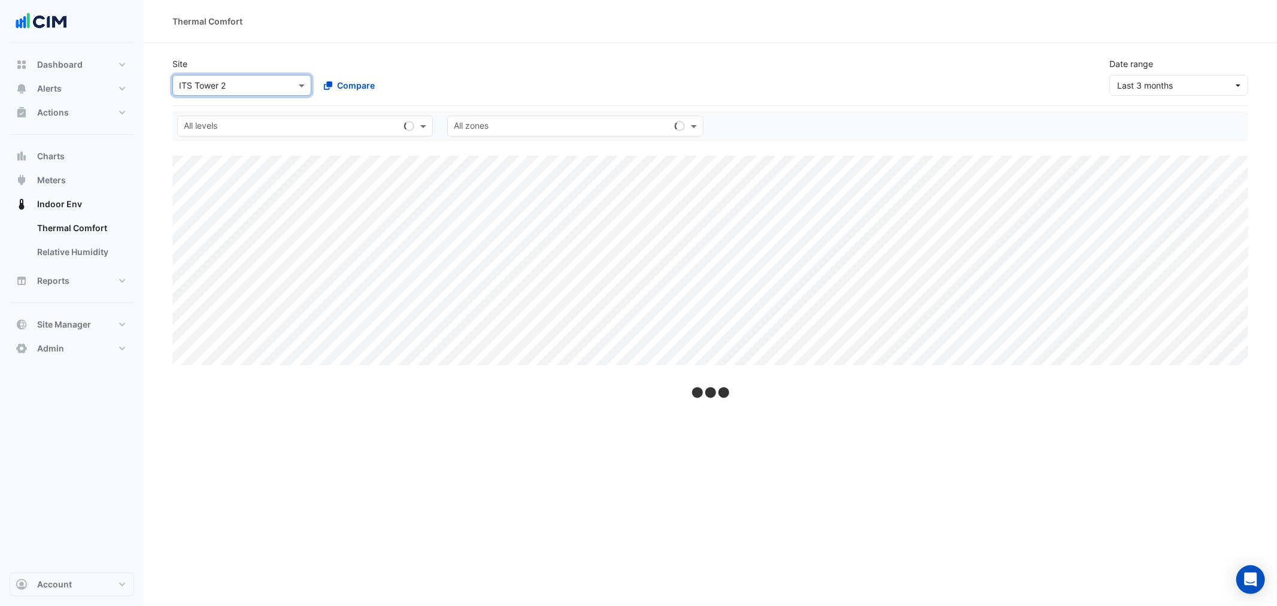
click at [512, 126] on input "text" at bounding box center [561, 127] width 215 height 13
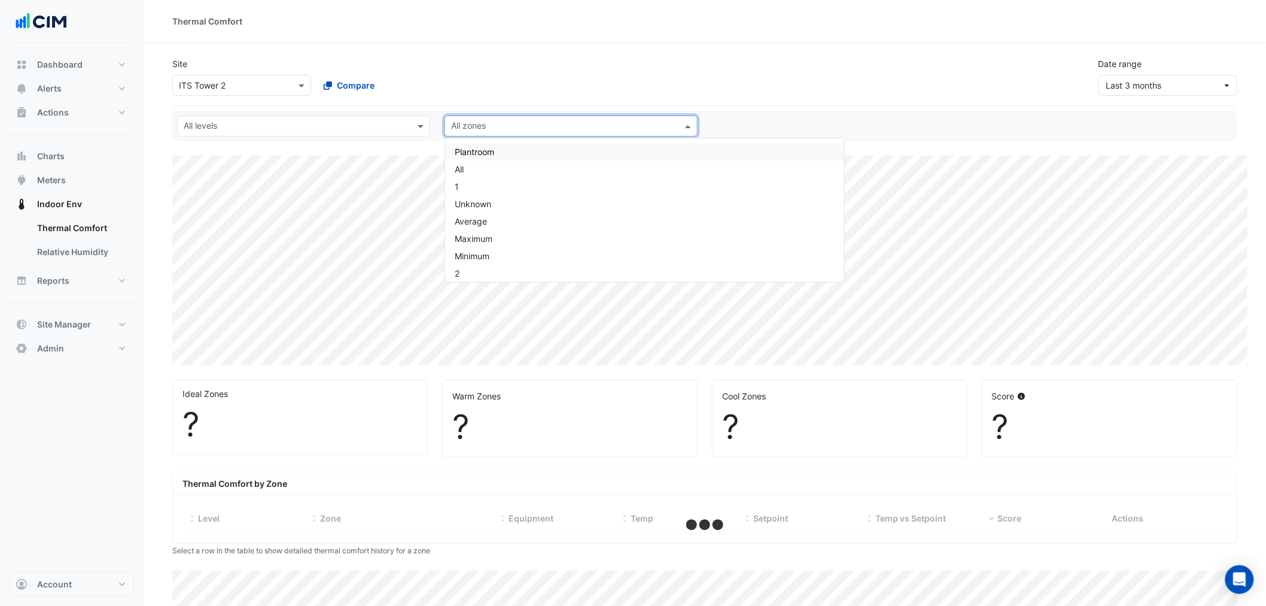
click at [286, 121] on input "text" at bounding box center [297, 127] width 226 height 13
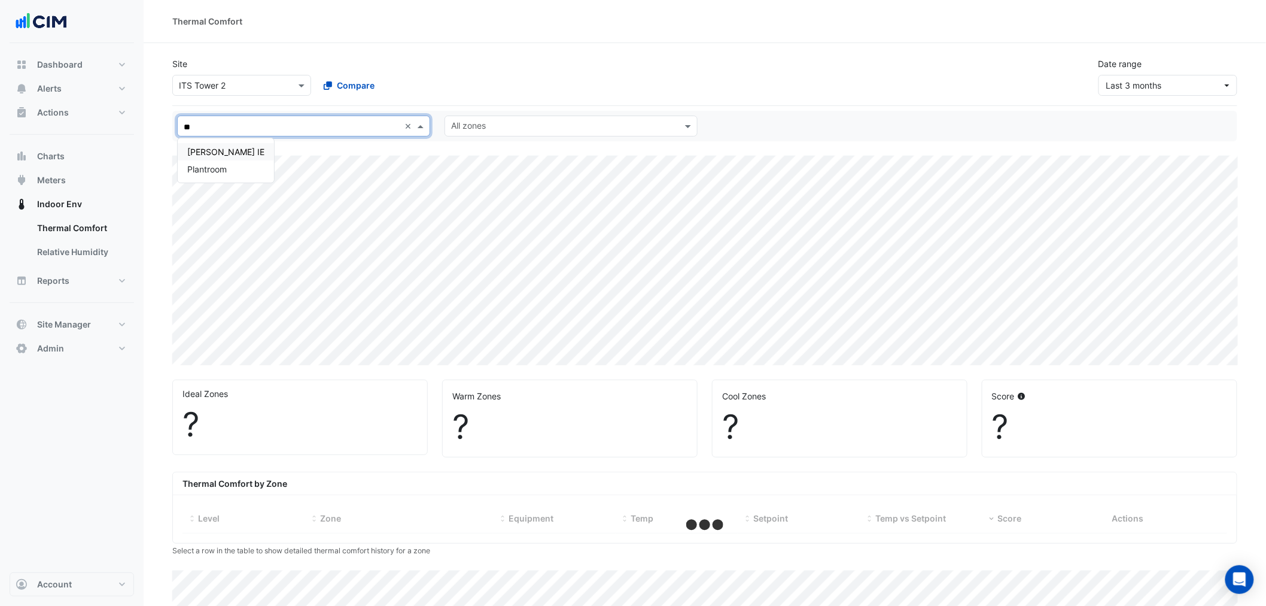
type input "***"
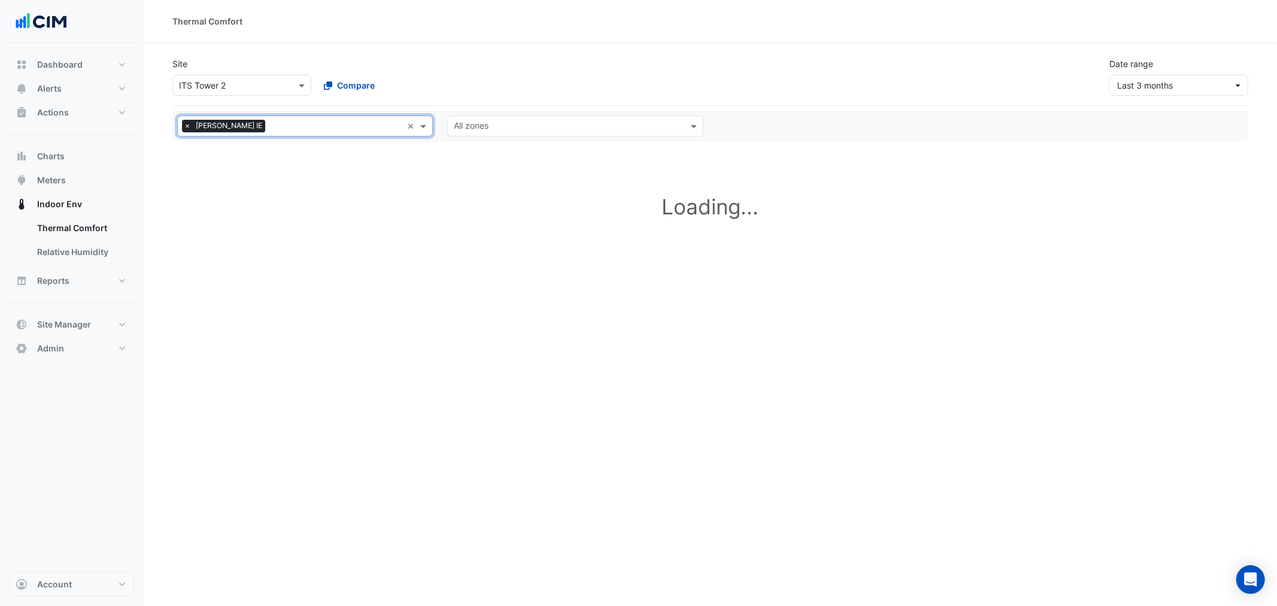
click at [517, 129] on input "text" at bounding box center [568, 127] width 229 height 13
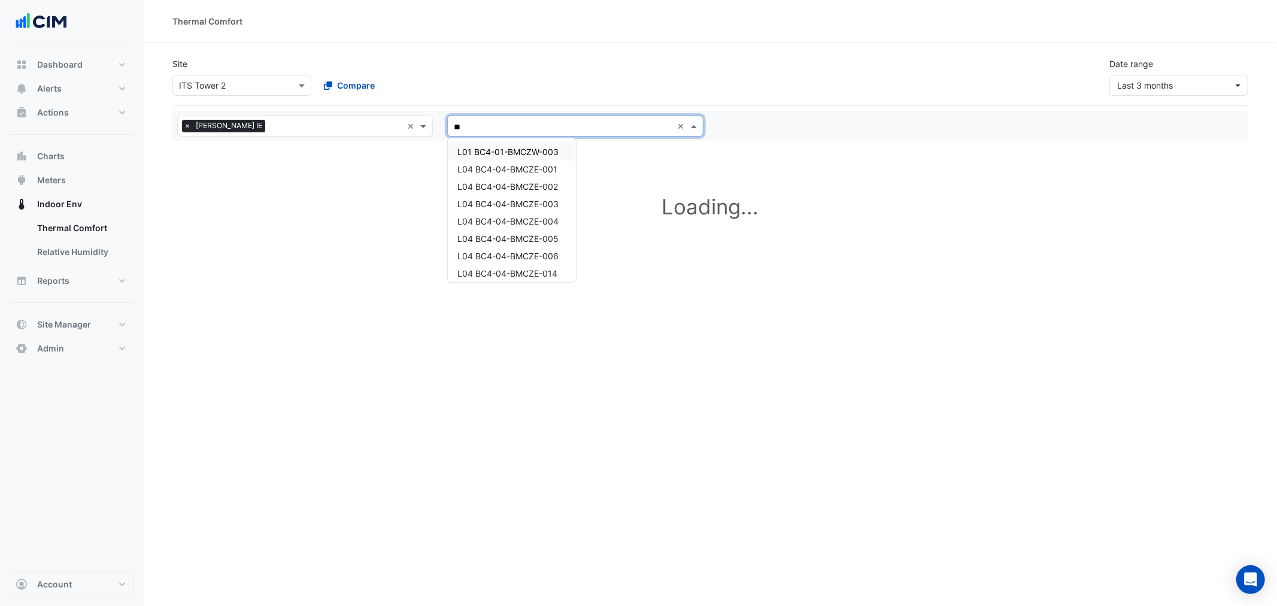
type input "***"
select select "**"
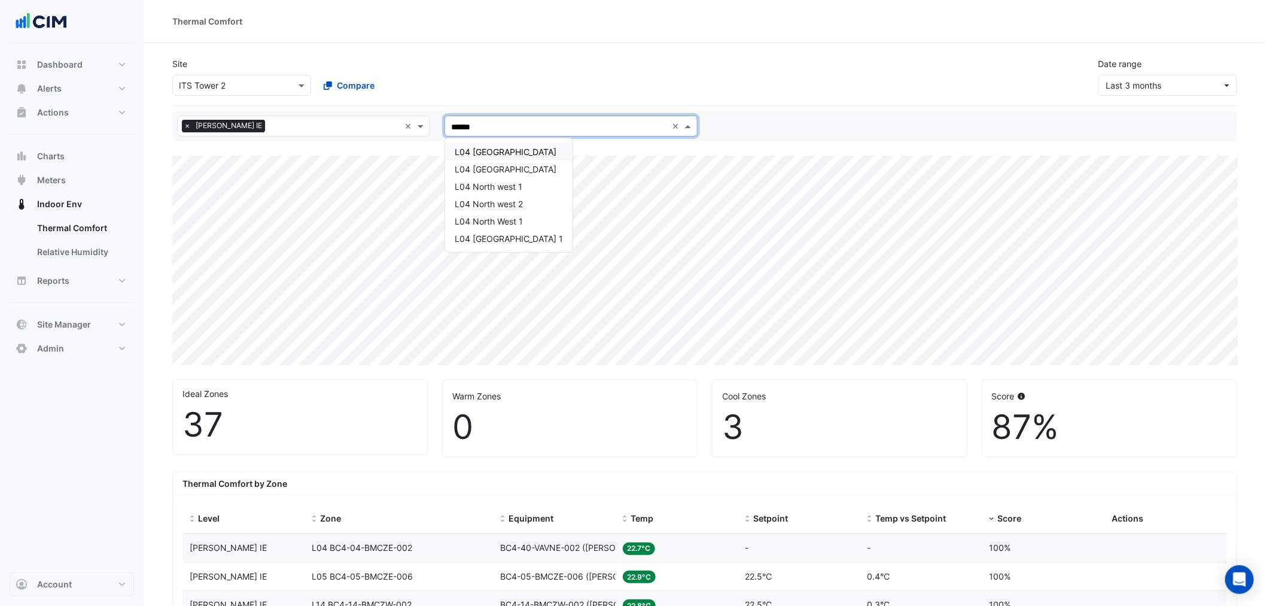
type input "*******"
drag, startPoint x: 499, startPoint y: 168, endPoint x: 489, endPoint y: 147, distance: 22.5
click at [499, 168] on span "L04 North east 2" at bounding box center [506, 169] width 102 height 10
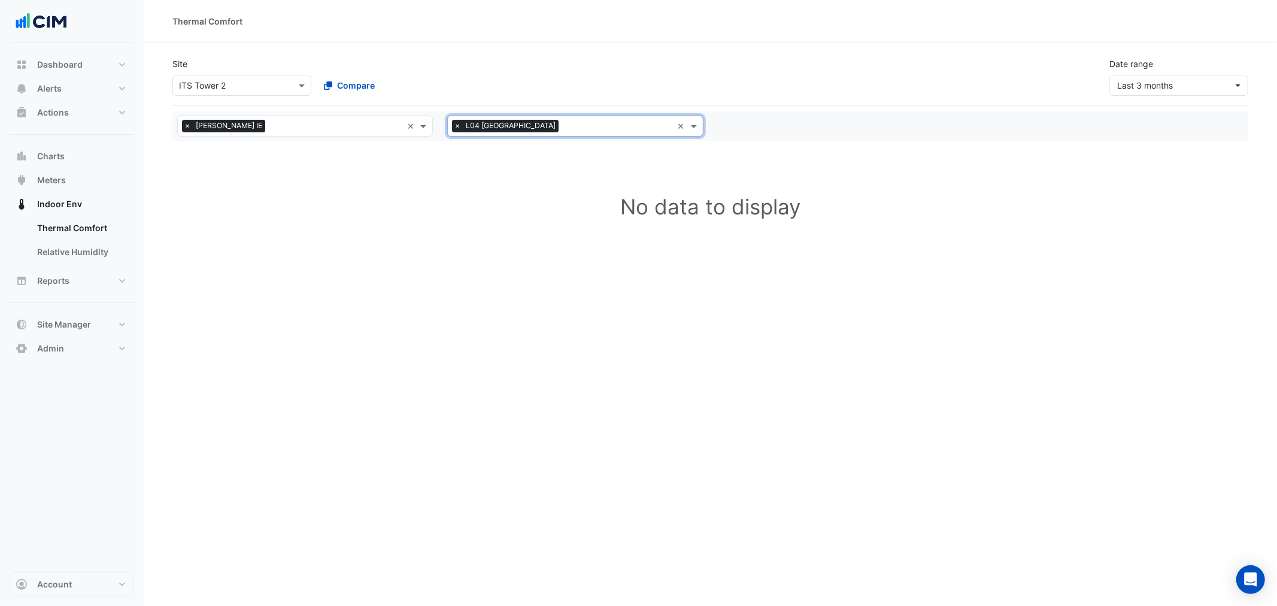
click at [537, 114] on div "All levels × NABERS IE × All zones × L04 North east 2 ×" at bounding box center [710, 126] width 1076 height 31
click at [539, 120] on div "All zones × L04 North east 2" at bounding box center [560, 126] width 224 height 19
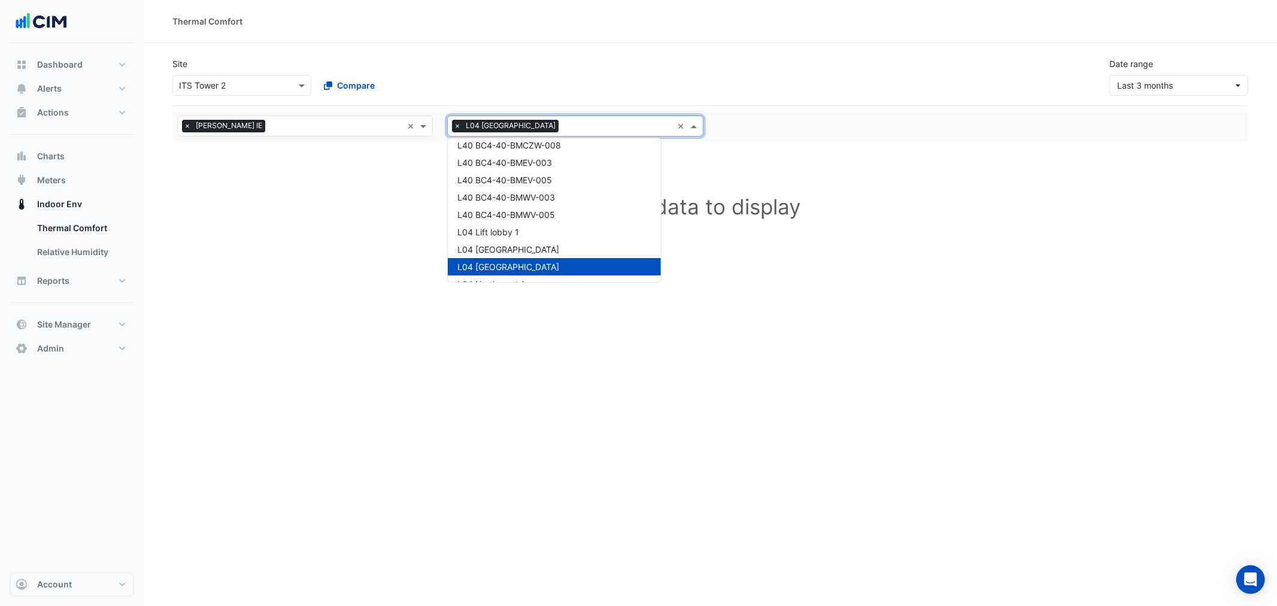
scroll to position [1668, 0]
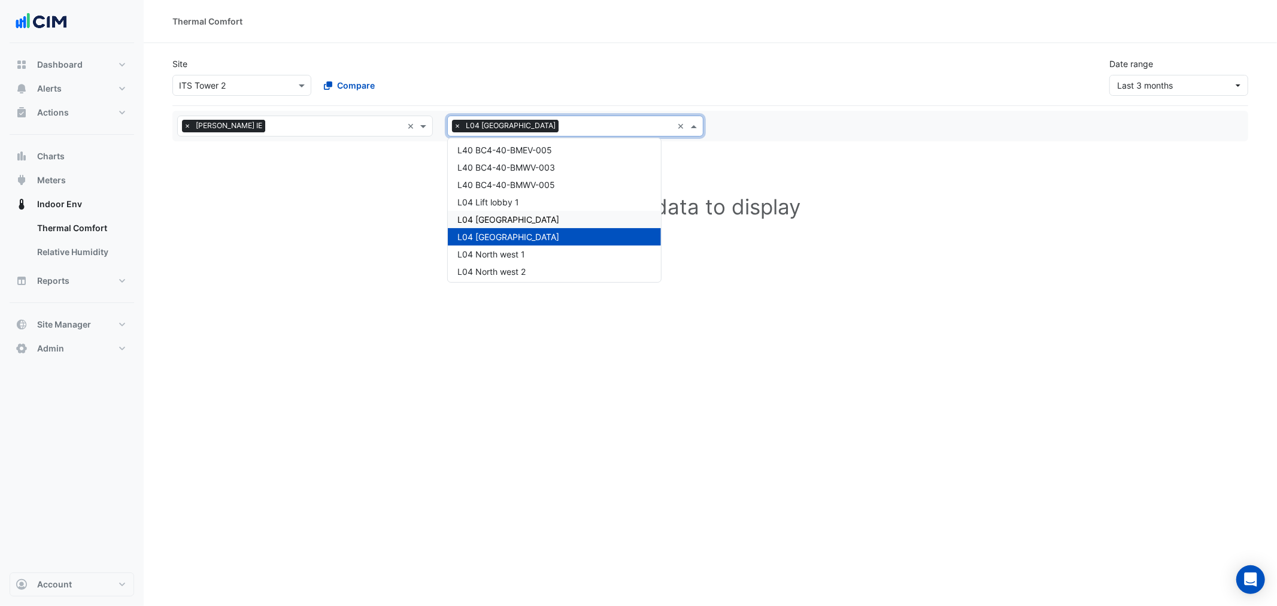
click at [511, 218] on span "L04 North east 1" at bounding box center [508, 219] width 102 height 10
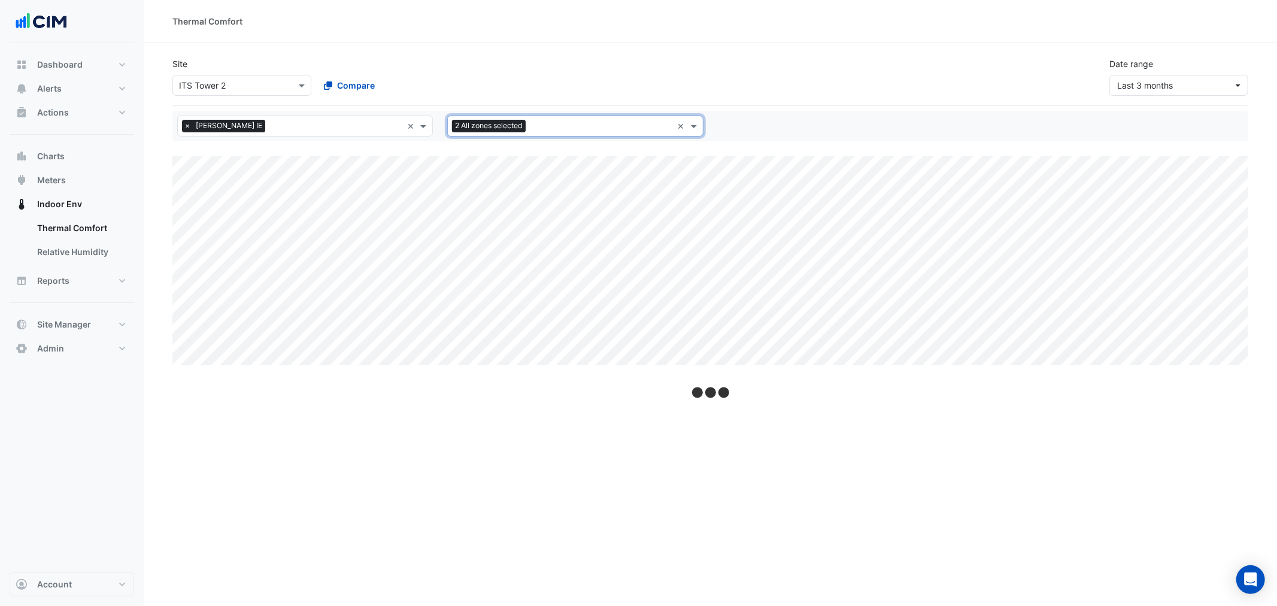
click at [554, 121] on input "text" at bounding box center [601, 127] width 142 height 13
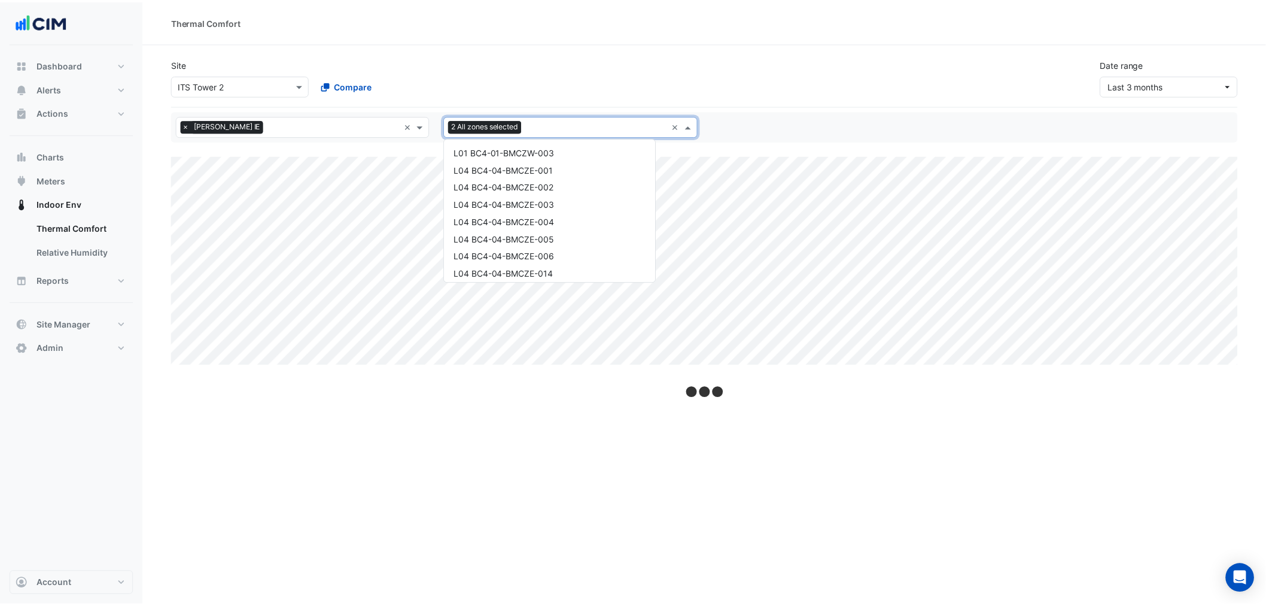
scroll to position [1739, 0]
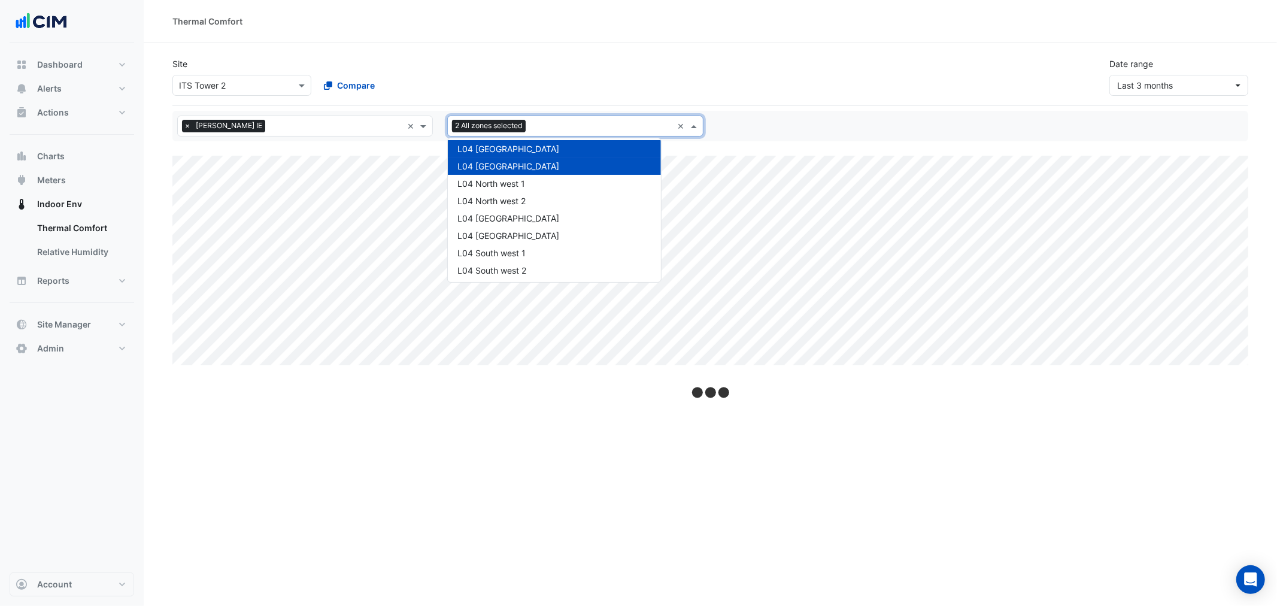
click at [528, 166] on div "L04 North east 2" at bounding box center [554, 165] width 213 height 17
select select "**"
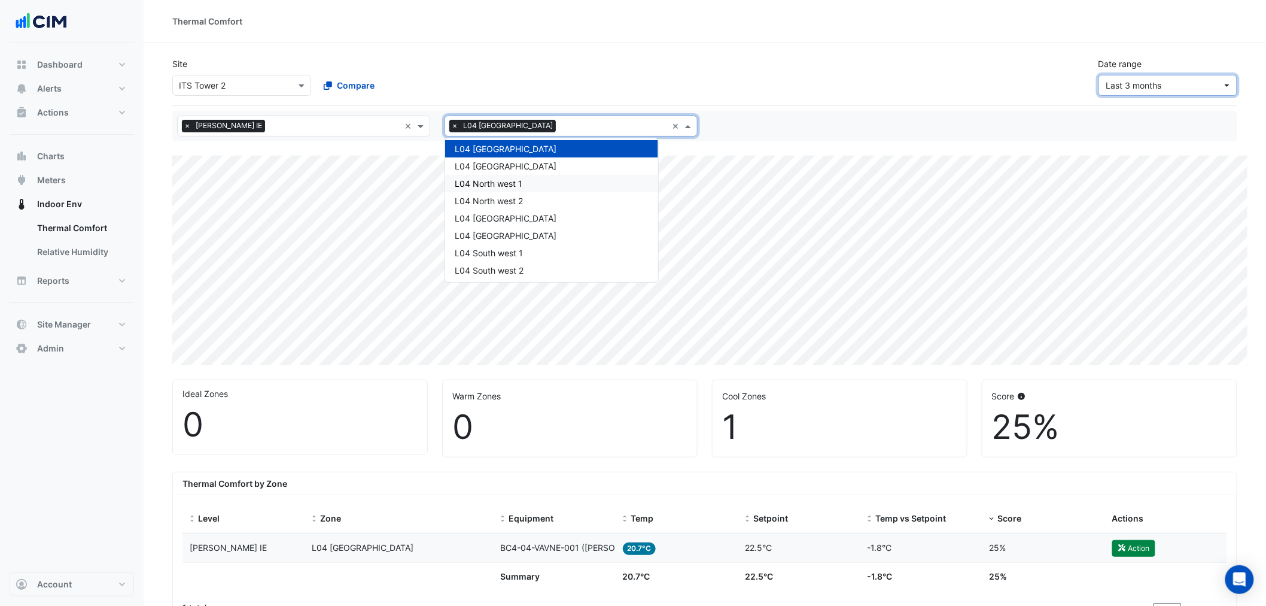
click at [1156, 89] on span "Last 3 months" at bounding box center [1135, 85] width 56 height 10
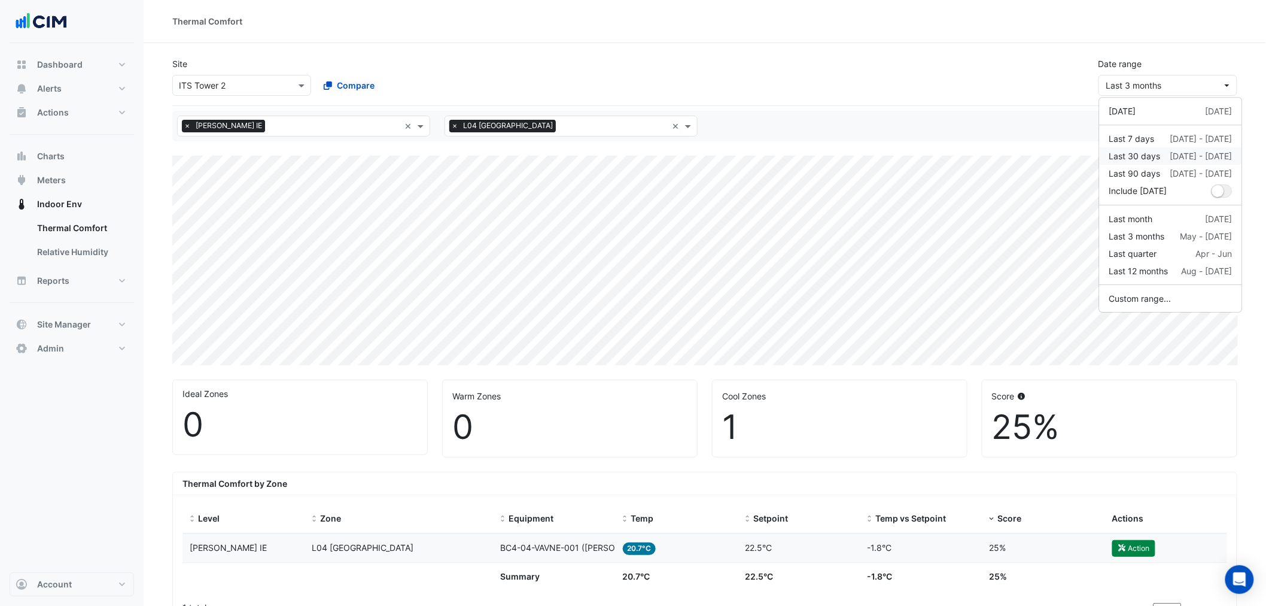
click at [1149, 162] on div "Last 30 days" at bounding box center [1135, 156] width 51 height 13
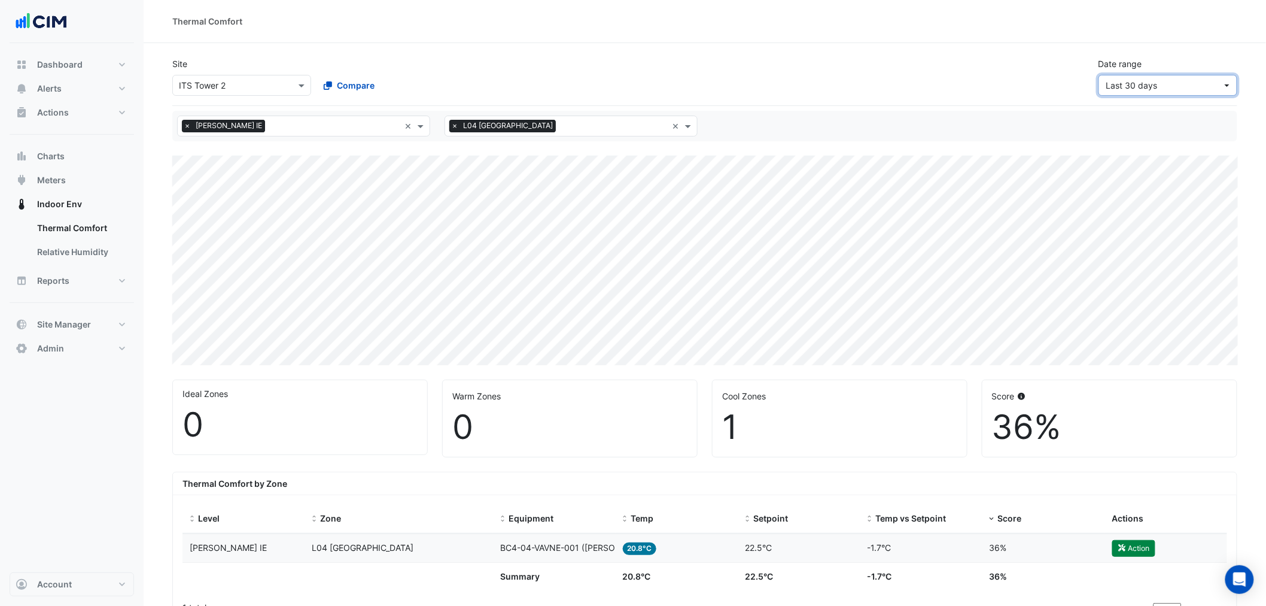
click at [1123, 91] on button "Last 30 days" at bounding box center [1168, 85] width 139 height 21
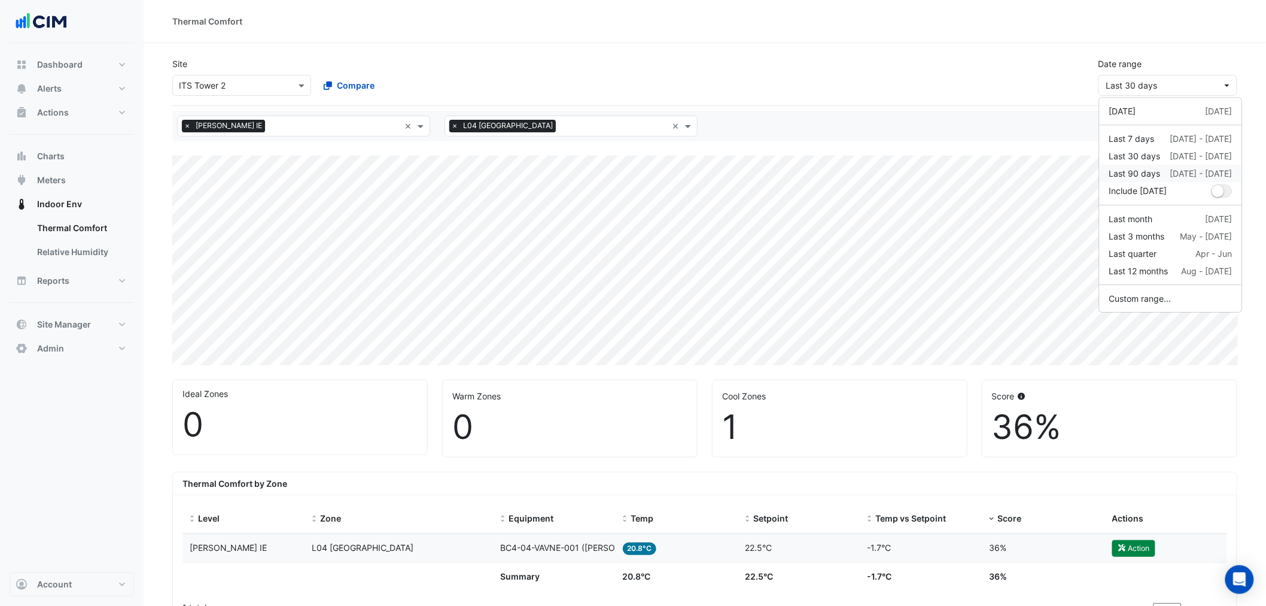
click at [1132, 174] on div "Last 90 days" at bounding box center [1135, 173] width 51 height 13
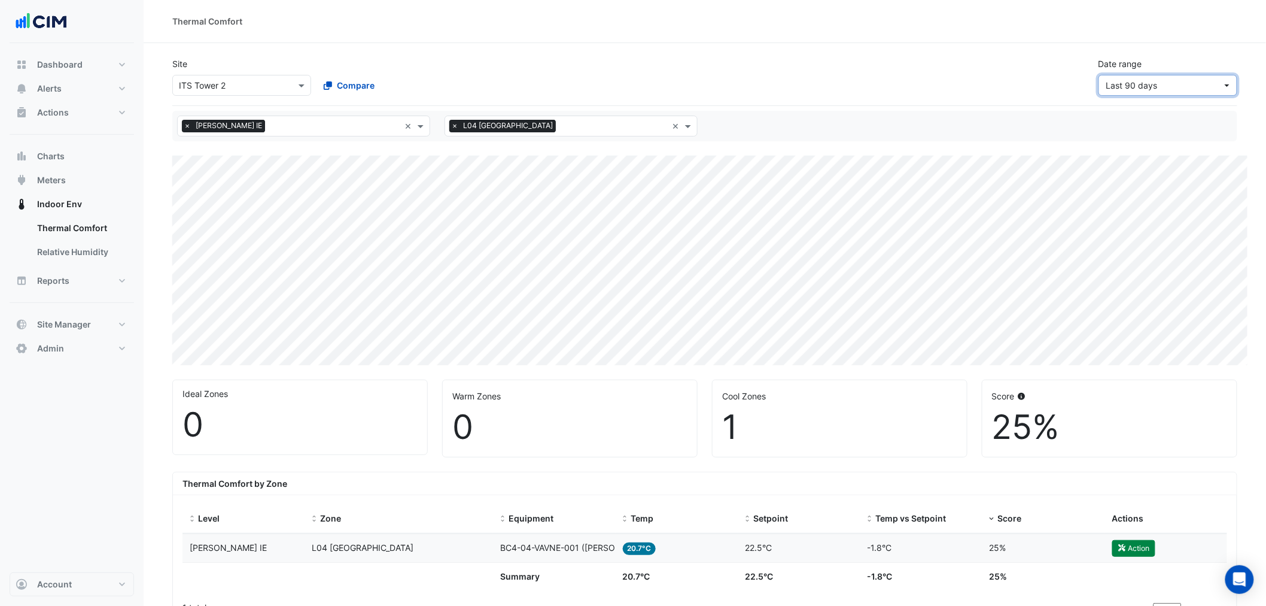
click at [1165, 80] on span "Last 90 days" at bounding box center [1165, 85] width 116 height 13
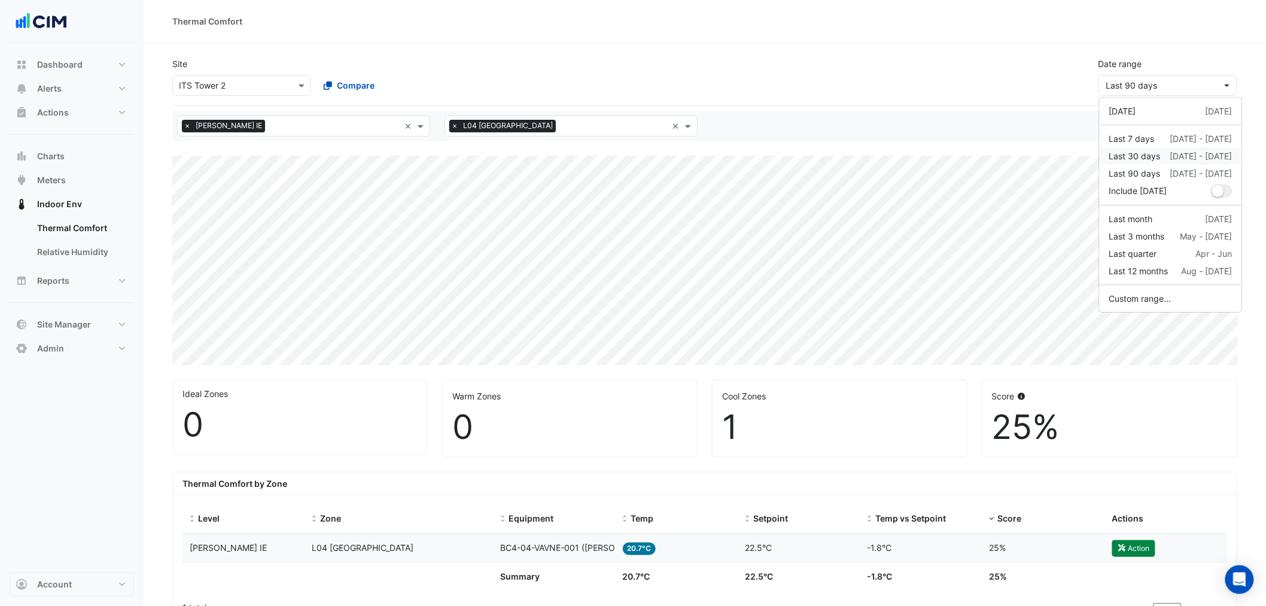
click at [1150, 158] on div "Last 30 days" at bounding box center [1135, 156] width 51 height 13
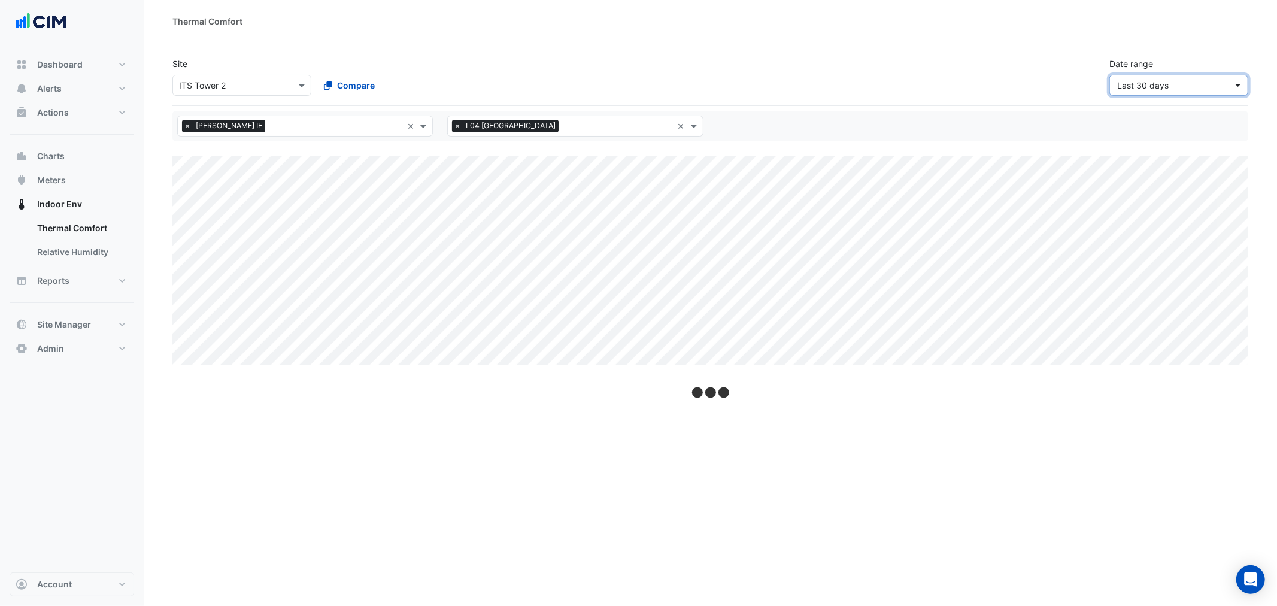
click at [1175, 85] on span "Last 30 days" at bounding box center [1175, 85] width 116 height 13
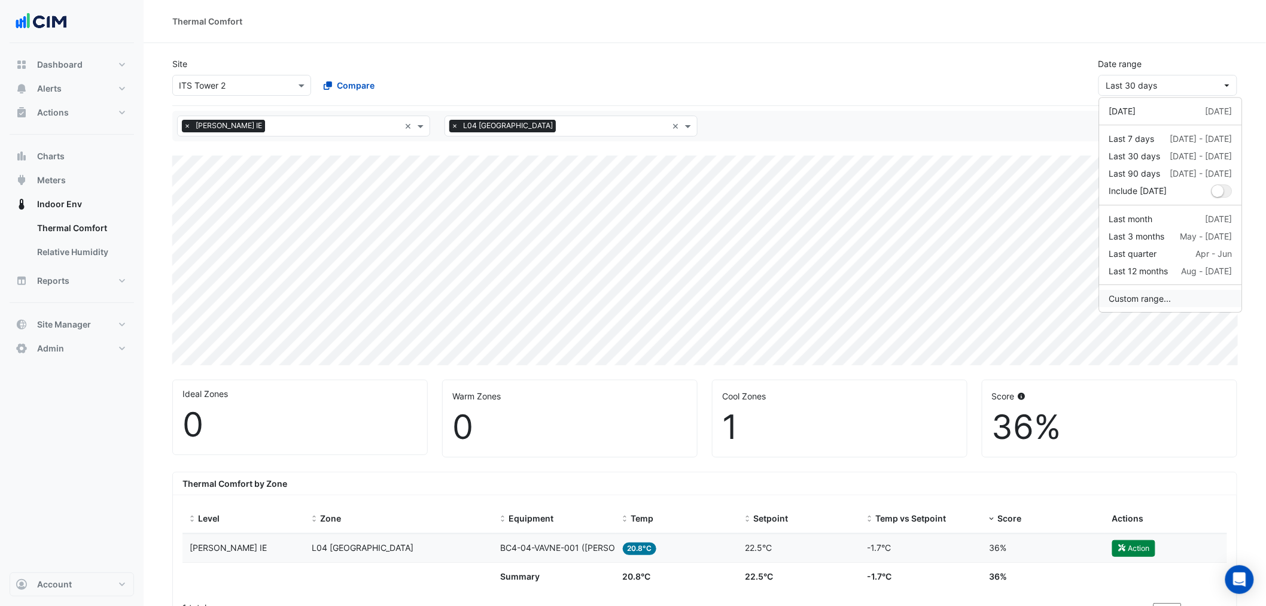
click at [1150, 293] on button "Custom range..." at bounding box center [1171, 298] width 142 height 17
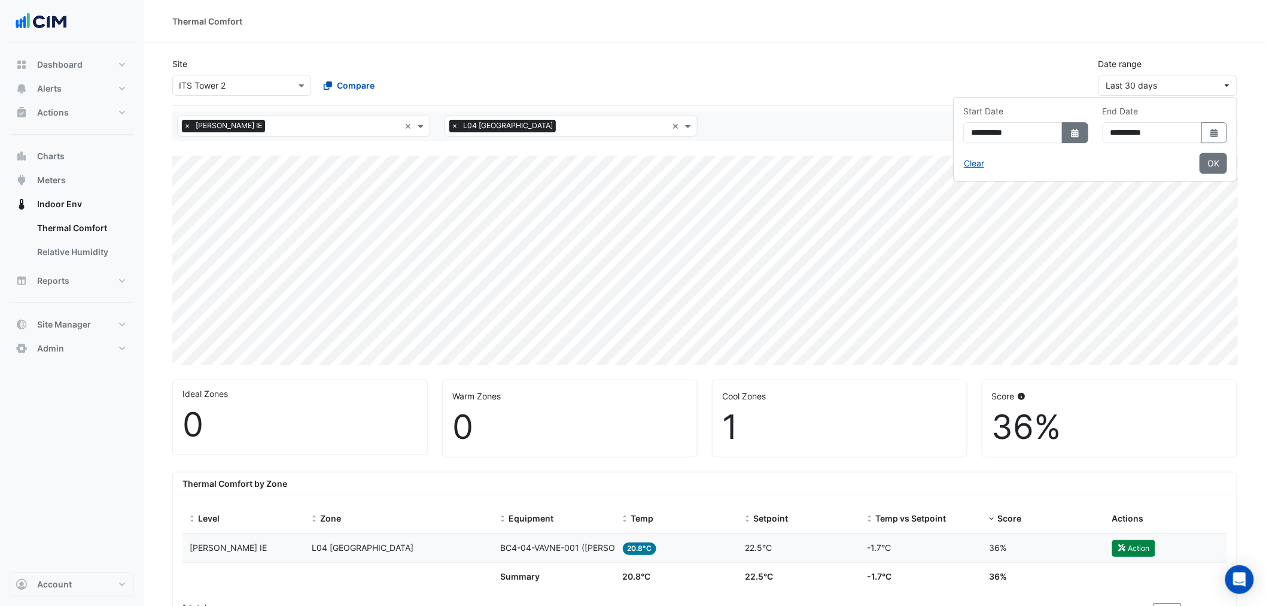
click at [1070, 127] on fa-icon "Select Date" at bounding box center [1075, 132] width 11 height 10
select select "*"
select select "****"
click at [906, 156] on button "Previous month" at bounding box center [911, 156] width 14 height 19
select select "*"
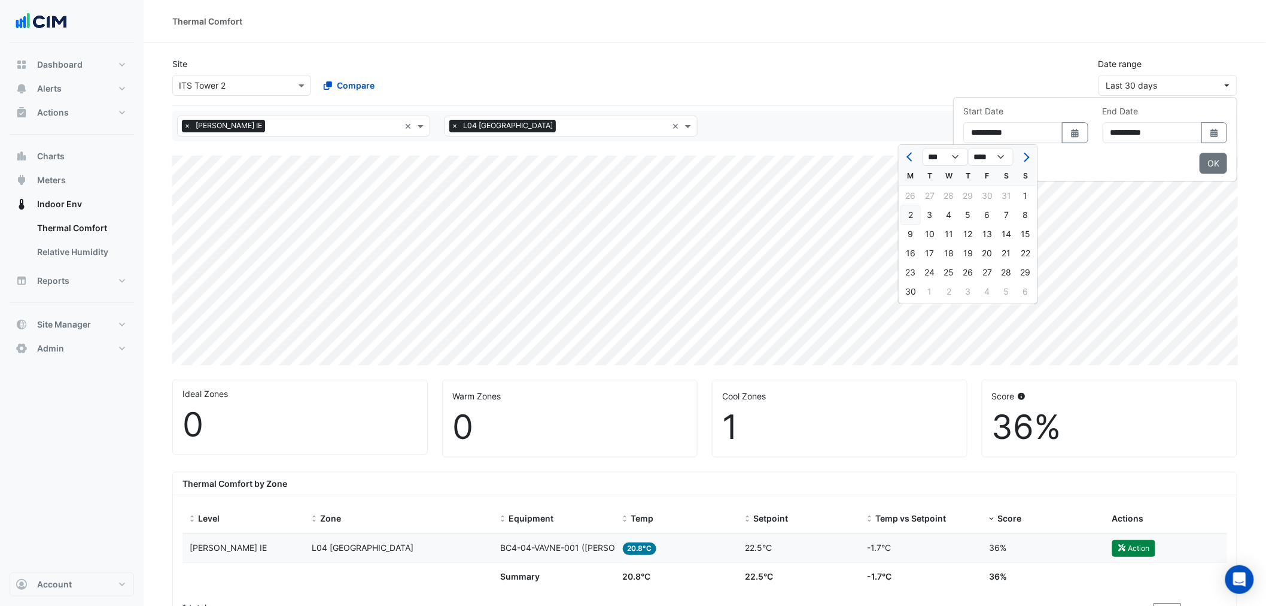
click at [912, 219] on div "2" at bounding box center [910, 214] width 19 height 19
type input "**********"
click at [1062, 138] on button "Select Date" at bounding box center [1075, 132] width 26 height 21
select select "*"
select select "****"
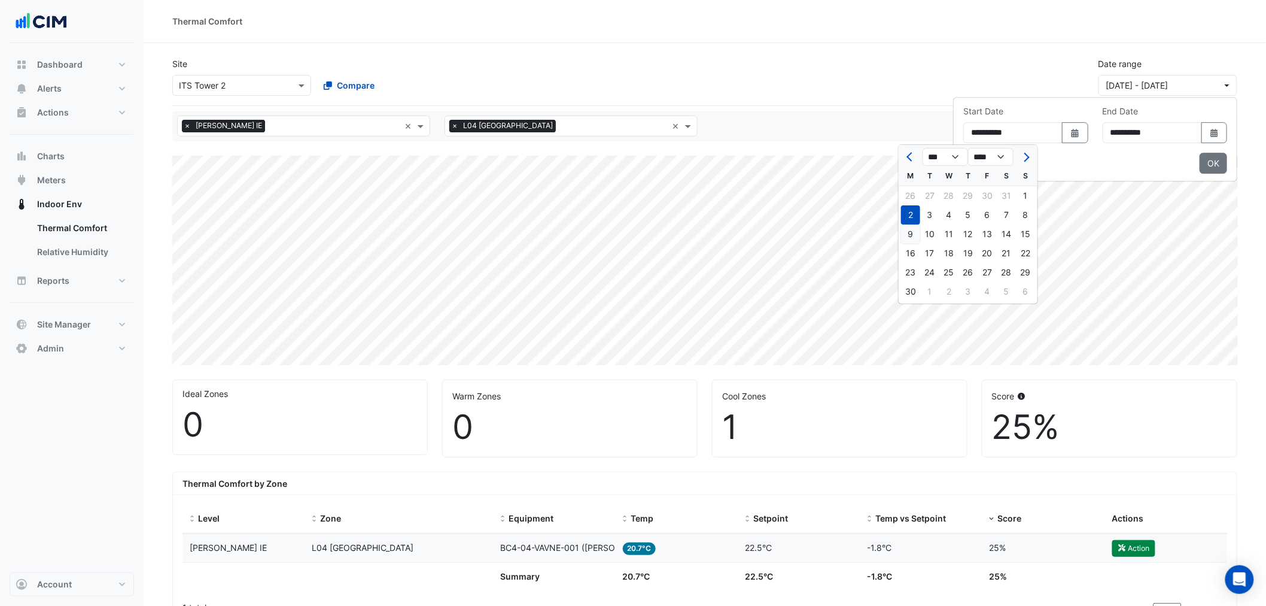
click at [914, 234] on div "9" at bounding box center [910, 233] width 19 height 19
type input "**********"
click at [1205, 163] on button "OK" at bounding box center [1214, 163] width 28 height 21
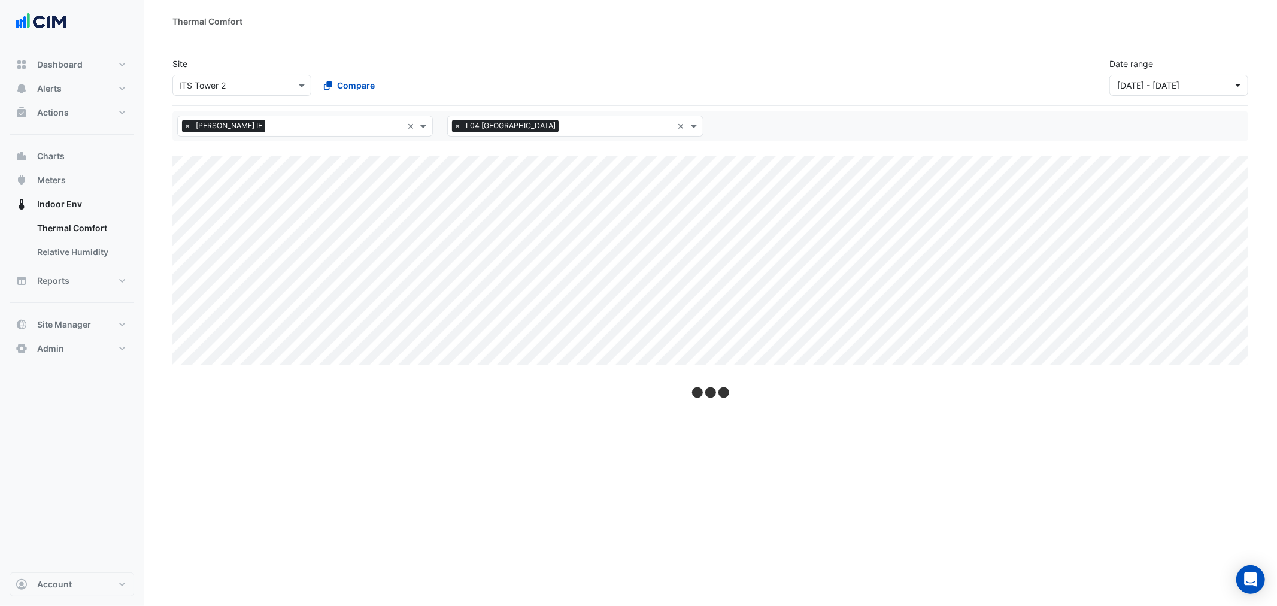
click at [768, 441] on div "Thermal Comfort Site Select a Site × ITS Tower 2 Compare Date range 09 Jun 25 -…" at bounding box center [710, 303] width 1133 height 606
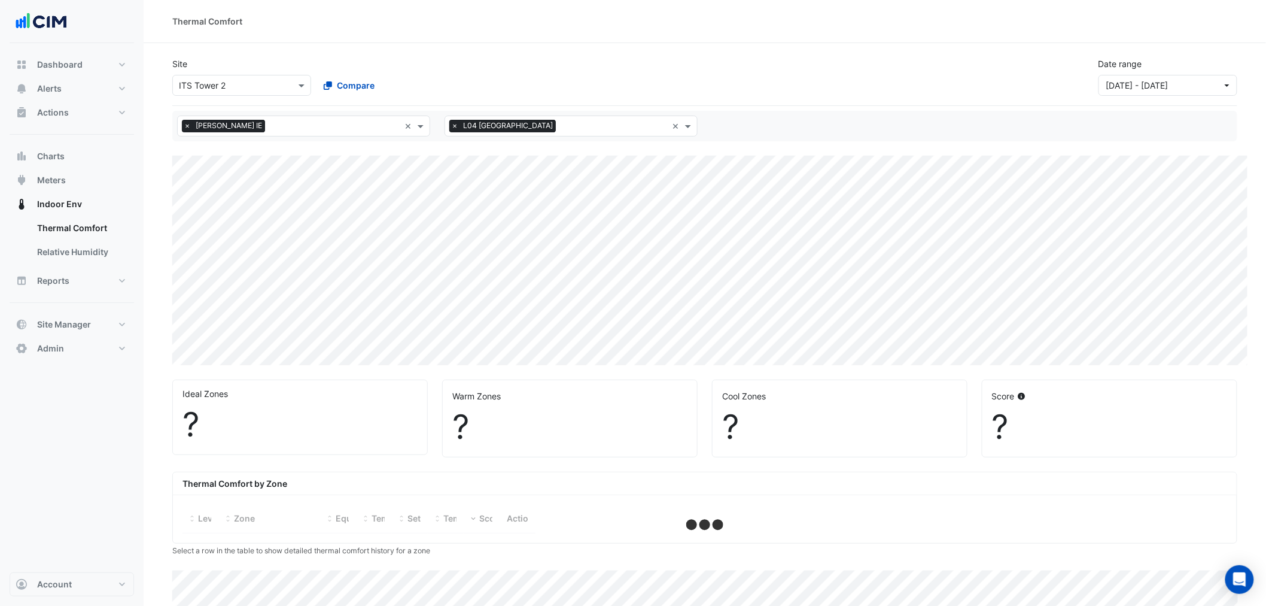
select select "**"
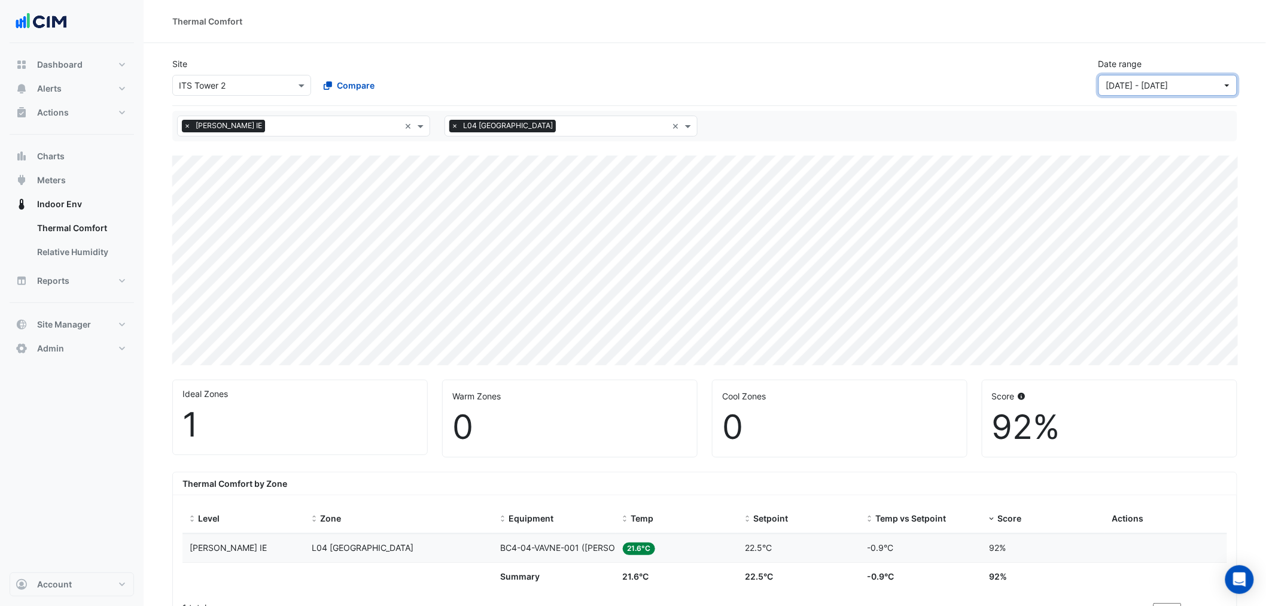
click at [1169, 86] on span "09 Jun 25 - 12 Aug 25" at bounding box center [1138, 85] width 62 height 10
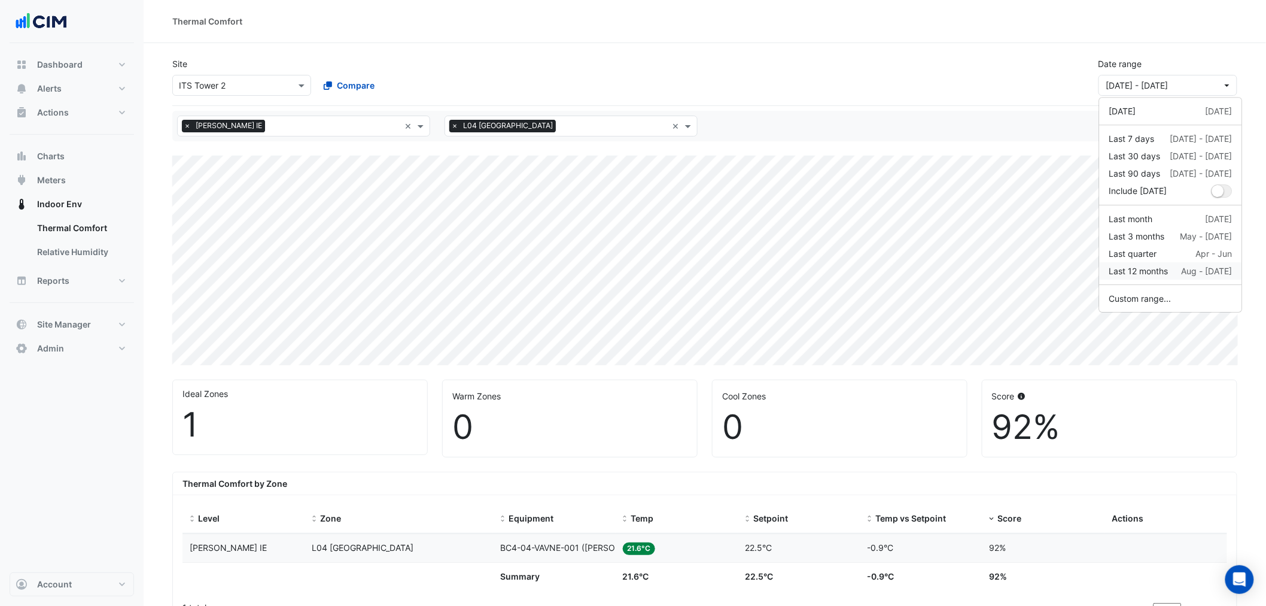
click at [1177, 268] on div "Last 12 months Aug - Jul" at bounding box center [1171, 271] width 123 height 13
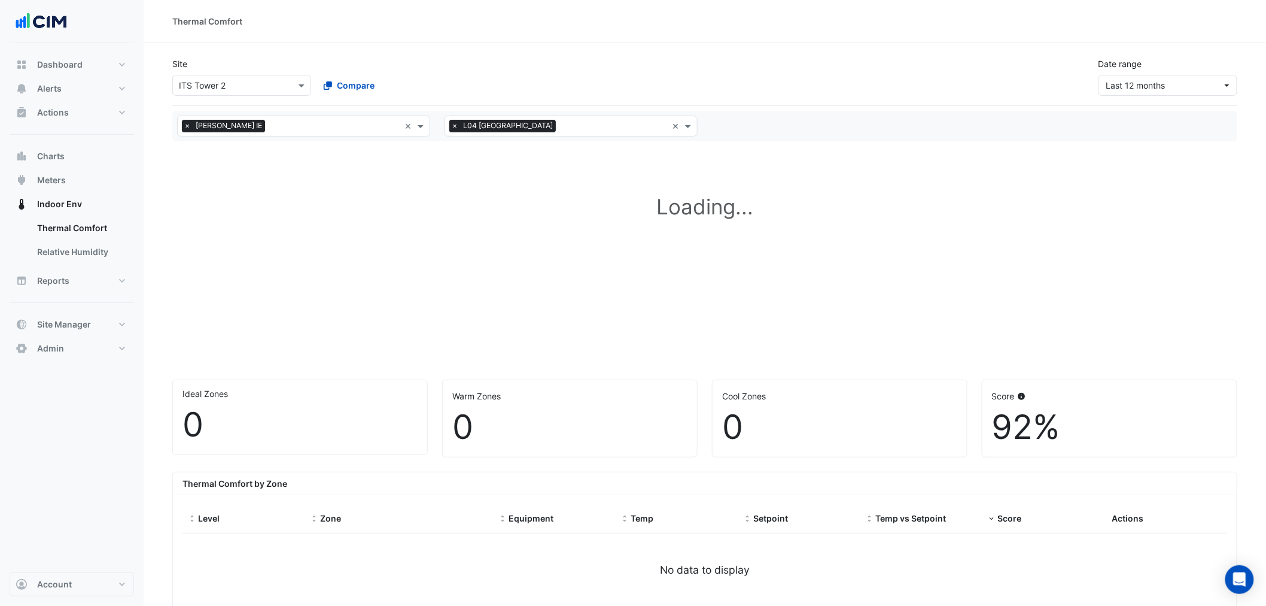
drag, startPoint x: 1013, startPoint y: 404, endPoint x: 958, endPoint y: 368, distance: 65.7
click at [1012, 404] on div "Score 92%" at bounding box center [1110, 418] width 254 height 77
drag, startPoint x: 1108, startPoint y: 178, endPoint x: 1105, endPoint y: 171, distance: 7.0
click at [1106, 178] on h1 "Loading..." at bounding box center [704, 207] width 1065 height 102
click at [1134, 77] on button "Last 12 months" at bounding box center [1168, 85] width 139 height 21
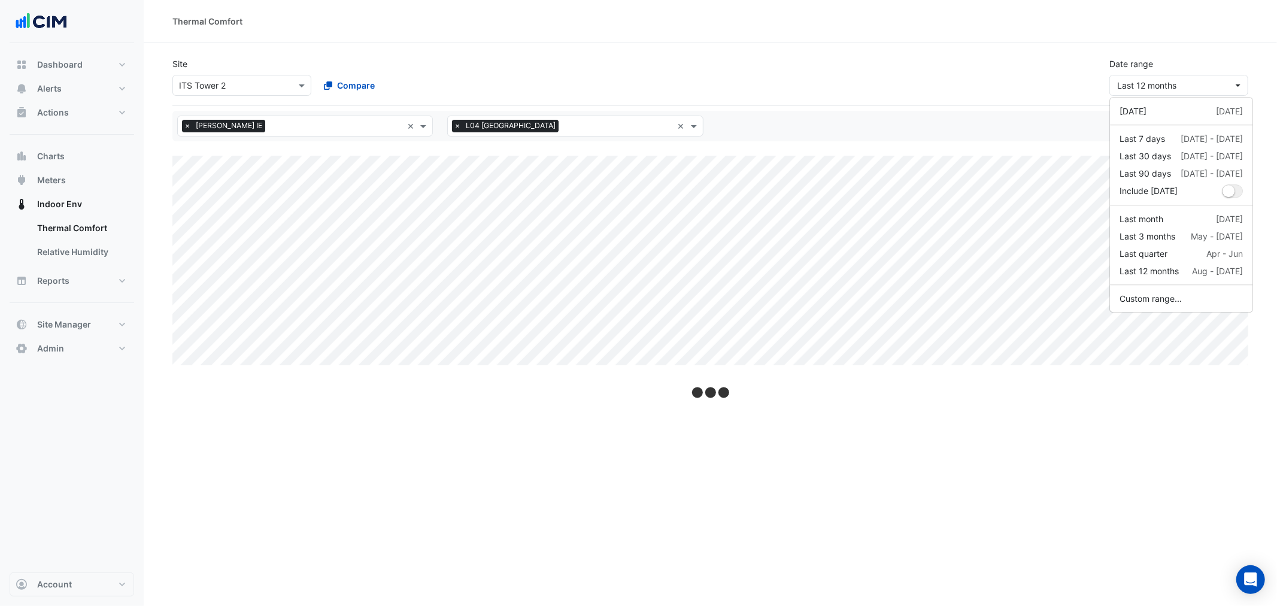
click at [902, 86] on div "Site Select a Site × ITS Tower 2 Compare Date range Last 12 months" at bounding box center [710, 72] width 1090 height 48
select select "**"
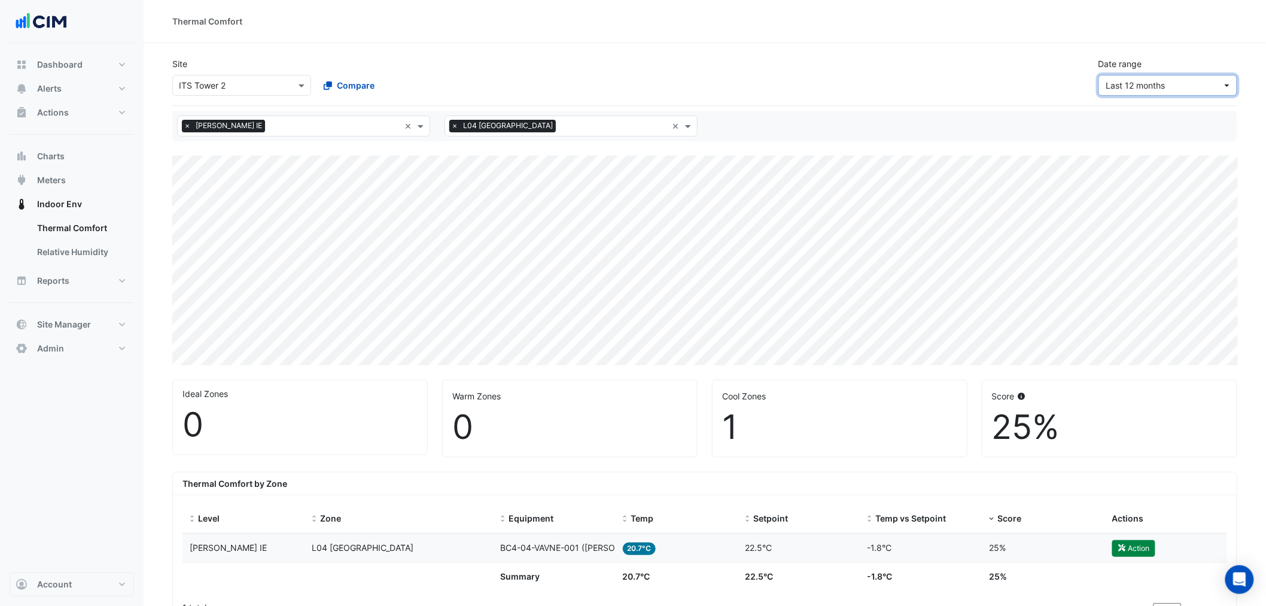
click at [1171, 92] on button "Last 12 months" at bounding box center [1168, 85] width 139 height 21
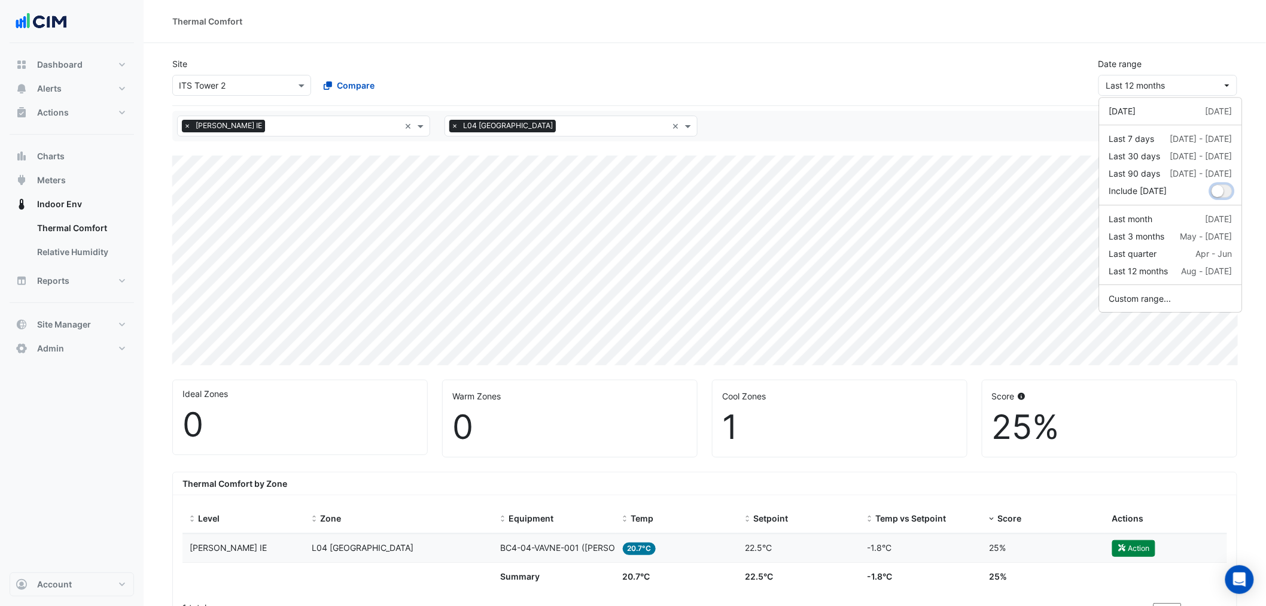
click at [1214, 193] on small "dropDown" at bounding box center [1219, 191] width 12 height 12
click at [1044, 94] on div "Site Select a Site × ITS Tower 2 Compare Date range Last 12 months" at bounding box center [705, 72] width 1080 height 48
click at [1156, 98] on div "Site Select a Site × ITS Tower 2 Compare Date range Last 12 months" at bounding box center [704, 77] width 1065 height 58
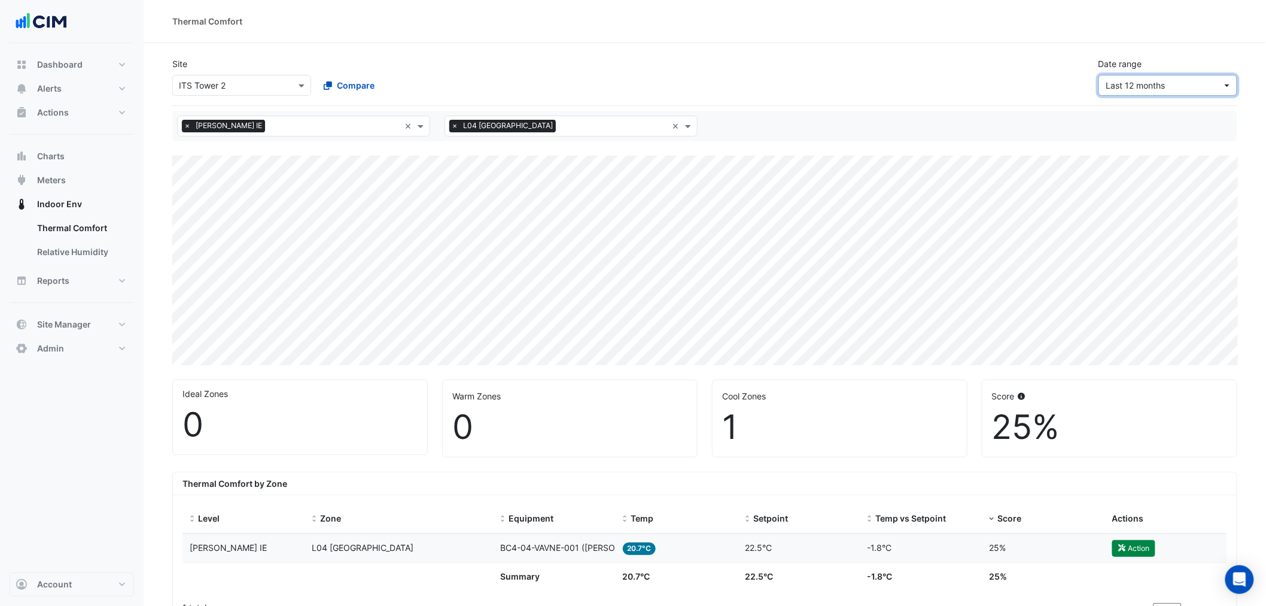
click at [1162, 90] on span "Last 12 months" at bounding box center [1165, 85] width 116 height 13
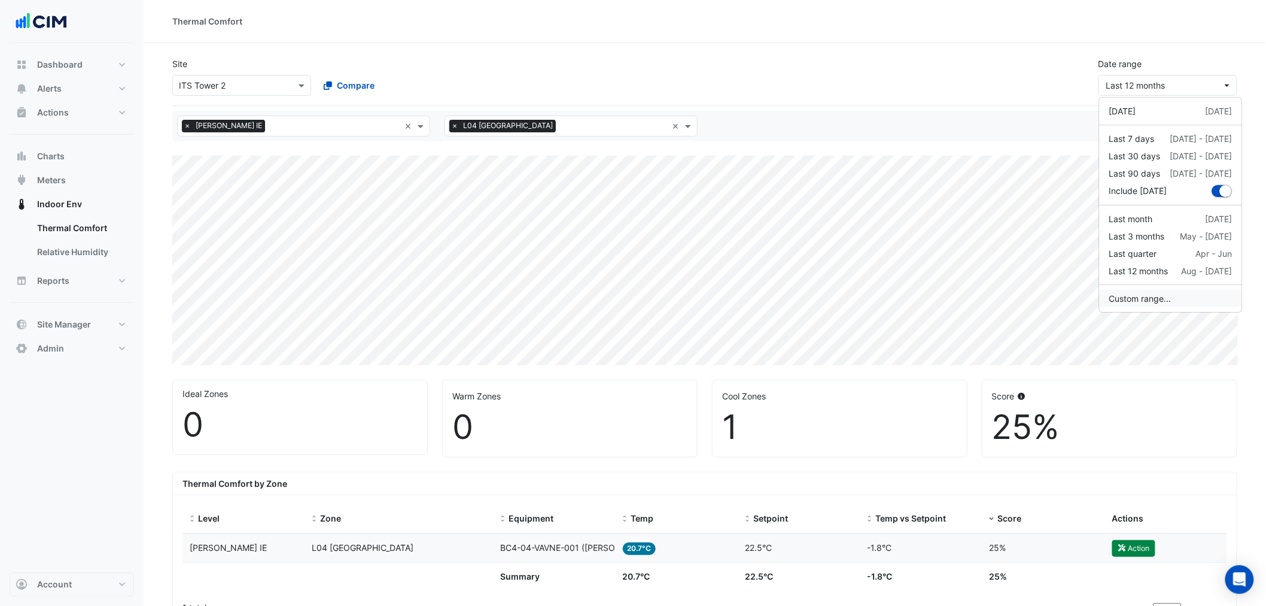
click at [1162, 300] on button "Custom range..." at bounding box center [1171, 298] width 142 height 17
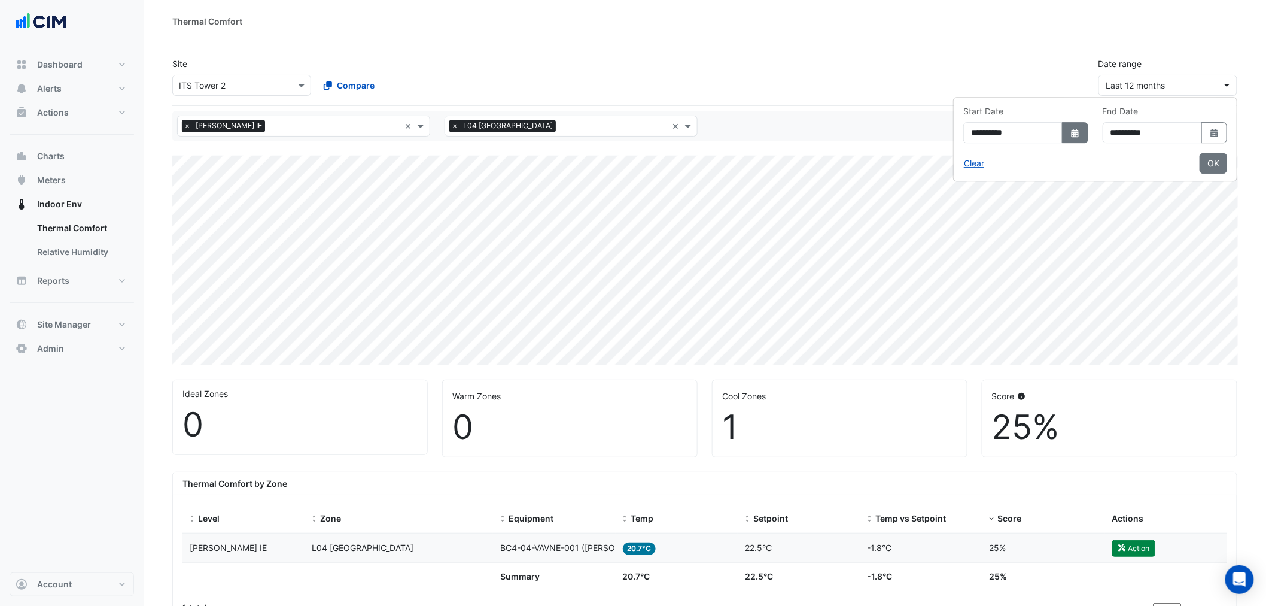
click at [1062, 141] on button "Select Date" at bounding box center [1075, 132] width 26 height 21
select select "*"
click at [989, 157] on select "**** **** **** **** **** **** **** **** **** **** **** ****" at bounding box center [990, 157] width 45 height 18
select select "****"
click at [968, 148] on select "**** **** **** **** **** **** **** **** **** **** **** ****" at bounding box center [990, 157] width 45 height 18
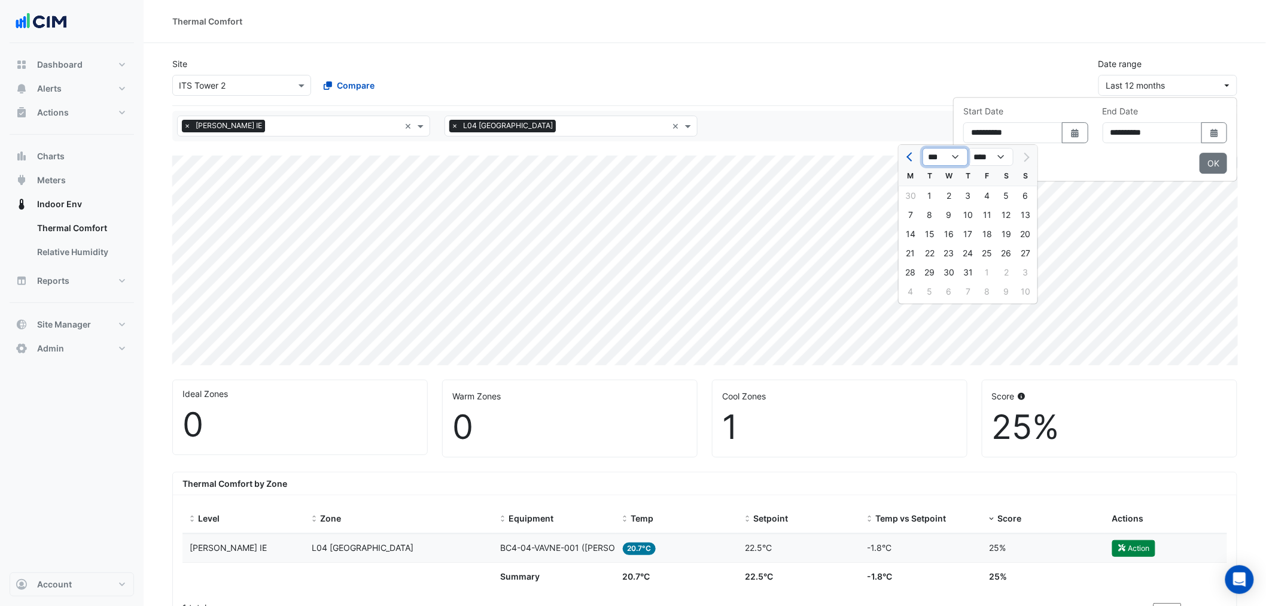
click at [949, 157] on select "*** *** *** *** *** *** ***" at bounding box center [945, 157] width 45 height 18
select select "*"
click at [923, 148] on select "*** *** *** *** *** *** ***" at bounding box center [945, 157] width 45 height 18
click at [934, 194] on div "1" at bounding box center [930, 195] width 19 height 19
type input "**********"
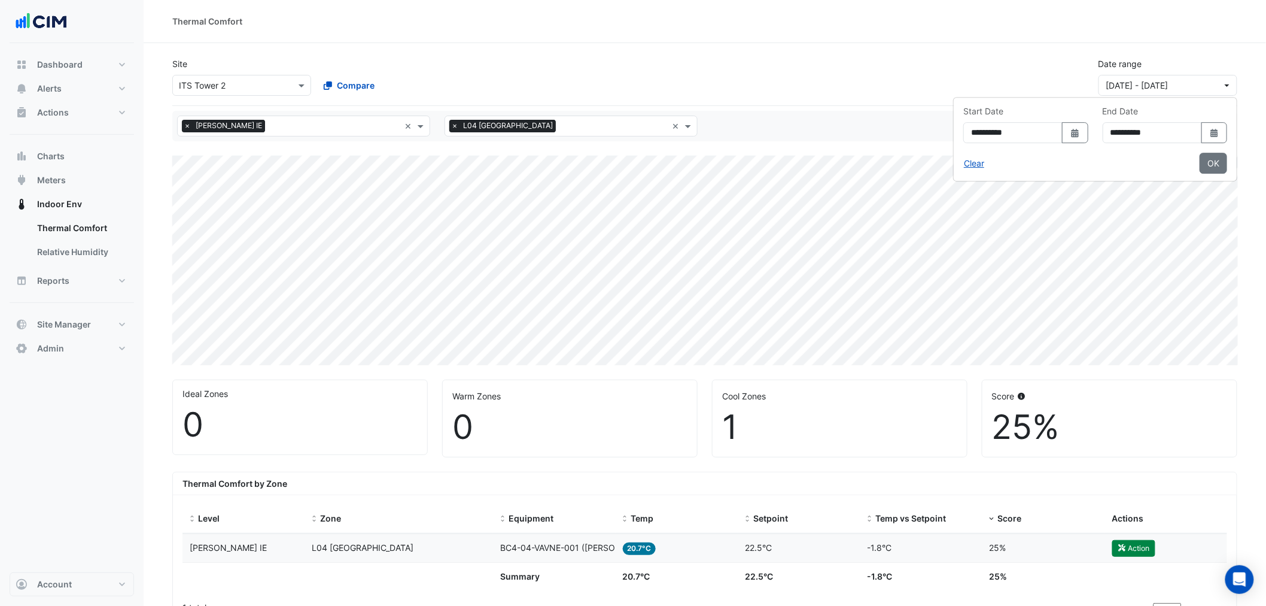
click at [1204, 134] on button "Select Date" at bounding box center [1215, 132] width 26 height 21
click at [1195, 157] on span "Next month" at bounding box center [1194, 157] width 9 height 9
select select "*"
click at [1115, 233] on div "13" at bounding box center [1117, 233] width 19 height 19
type input "**********"
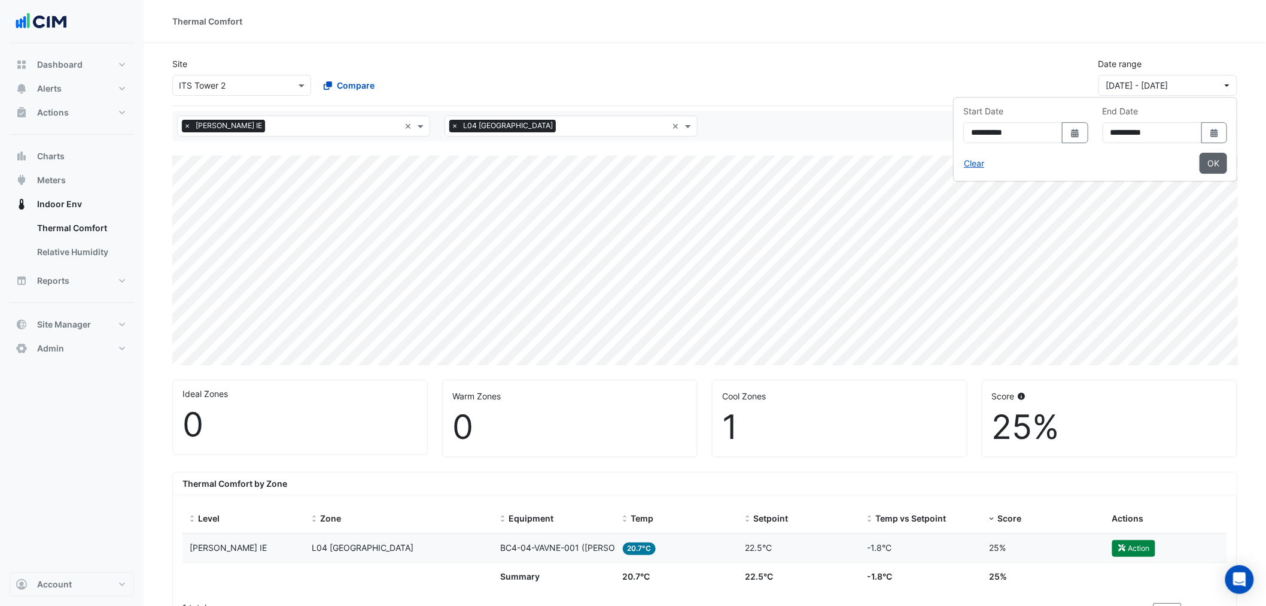
click at [1209, 169] on button "OK" at bounding box center [1214, 163] width 28 height 21
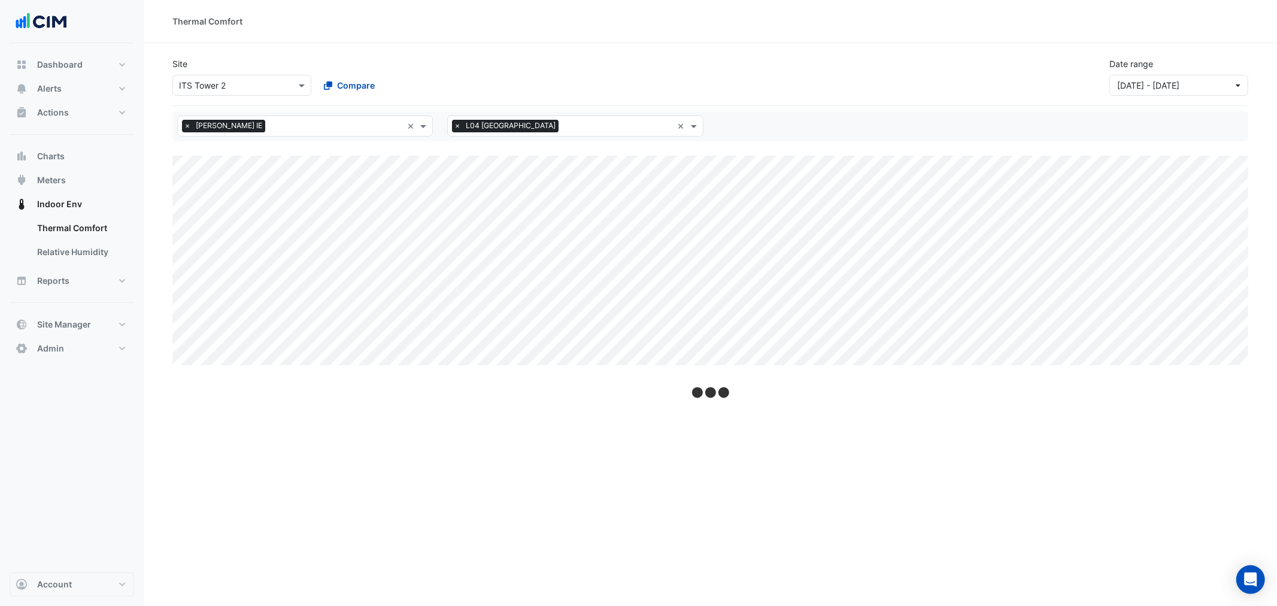
click at [729, 384] on div "Thermal Comfort Site Select a Site × ITS Tower 2 Compare Date range 01 Apr 25 -…" at bounding box center [710, 303] width 1133 height 606
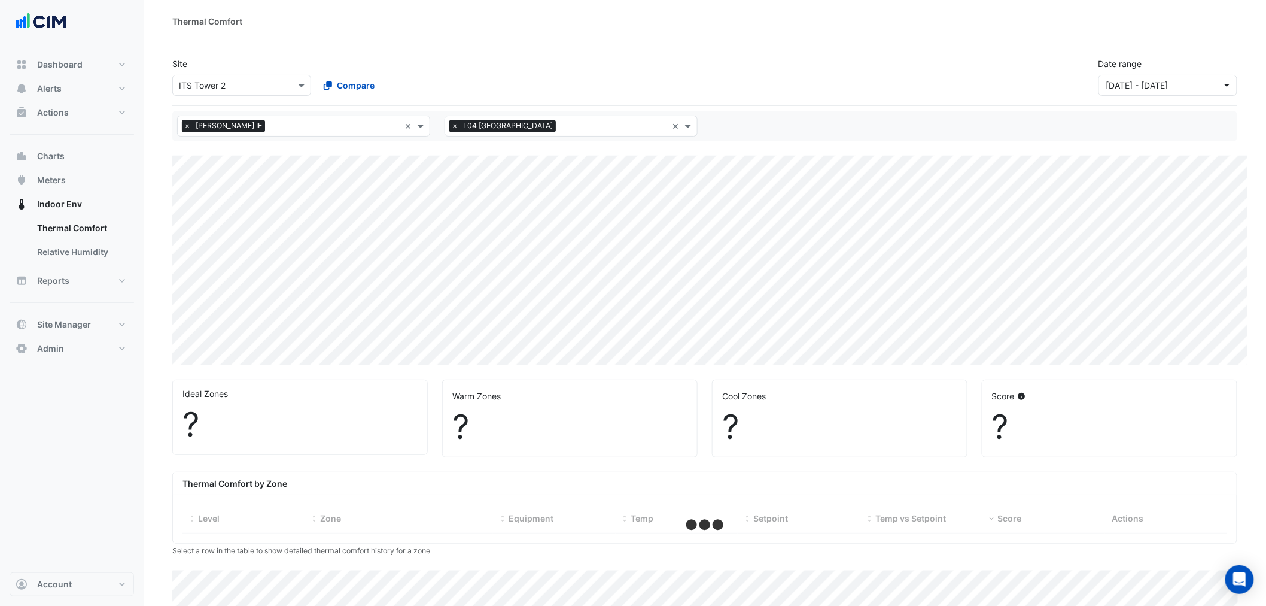
select select "**"
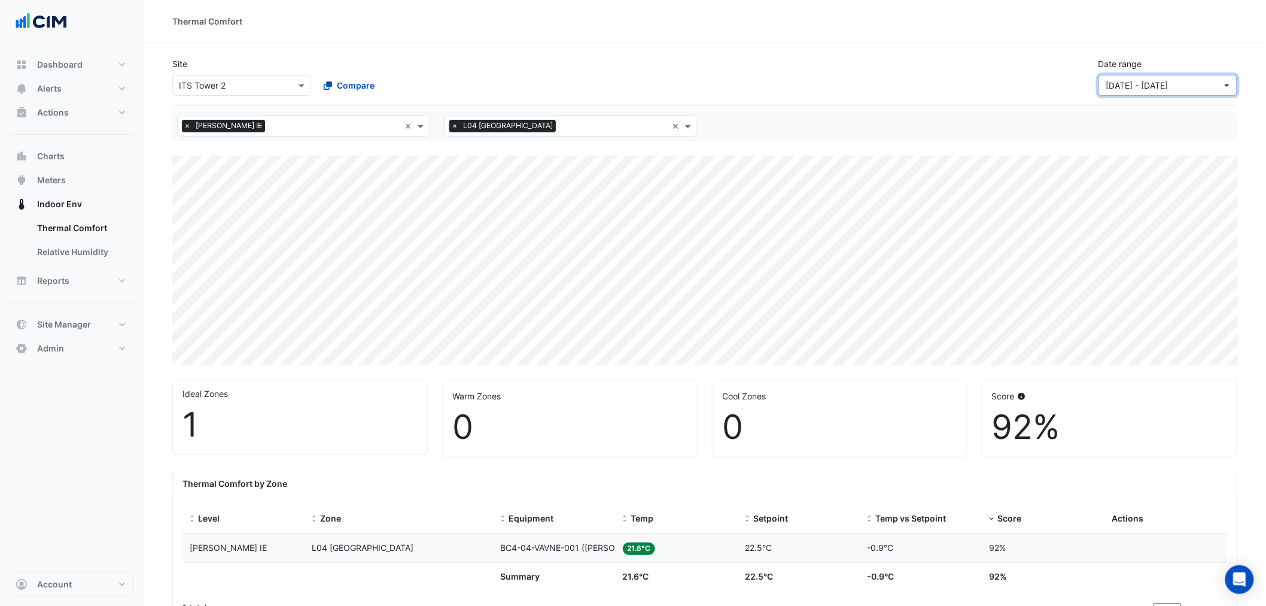
click at [1177, 92] on button "01 Apr 25 - 13 Aug 25" at bounding box center [1168, 85] width 139 height 21
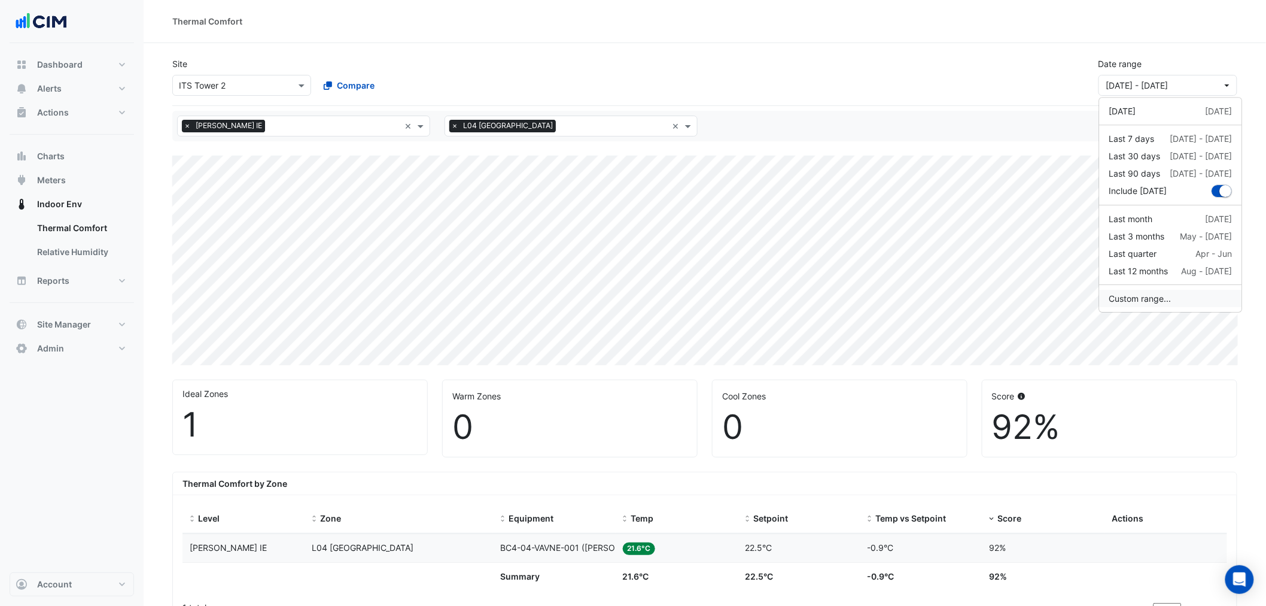
click at [1196, 305] on button "Custom range..." at bounding box center [1171, 298] width 142 height 17
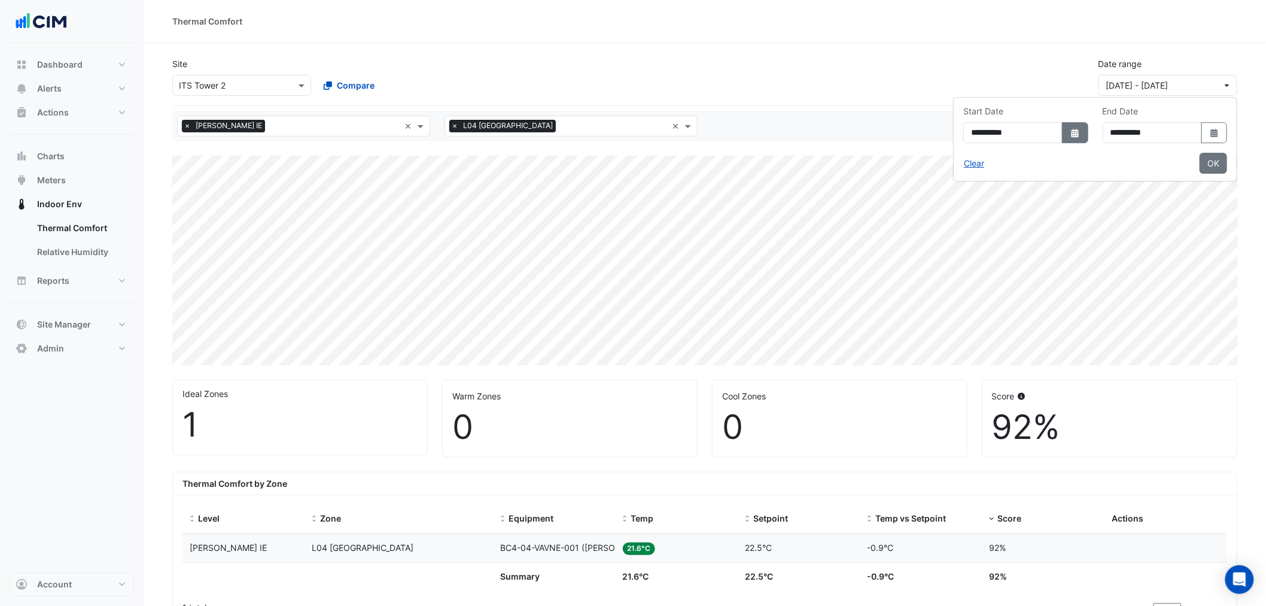
click at [1062, 136] on button "Select Date" at bounding box center [1075, 132] width 26 height 21
select select "*"
select select "****"
click at [932, 154] on select "*** *** *** *** *** *** *** ***" at bounding box center [945, 157] width 45 height 18
select select "*"
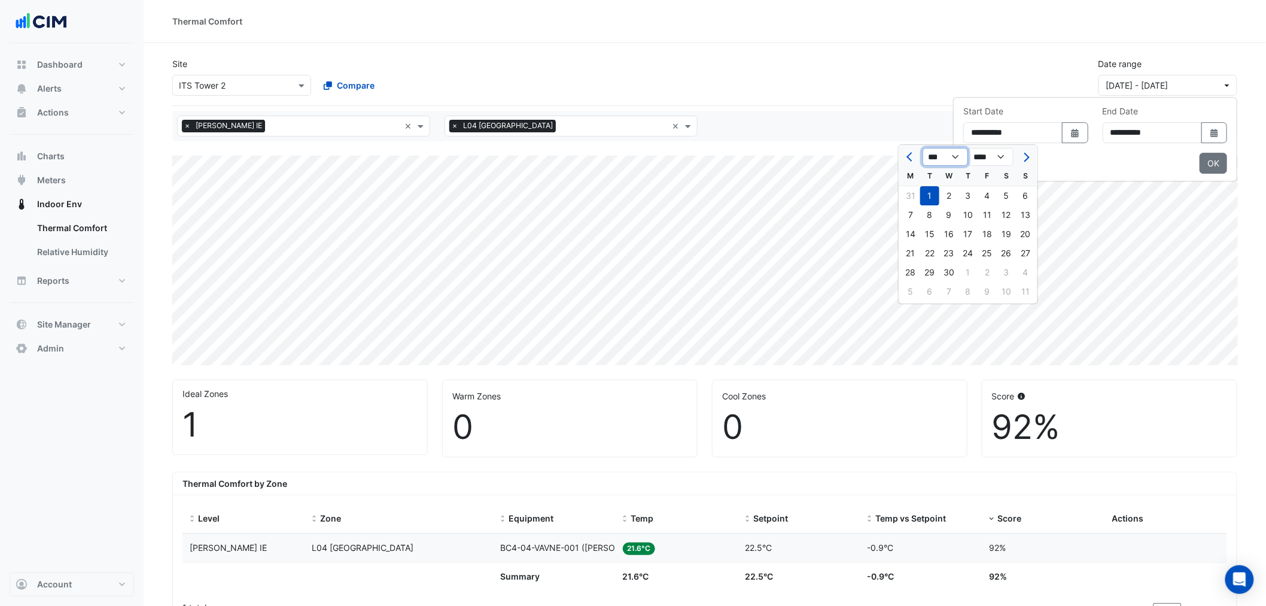
click at [923, 148] on select "*** *** *** *** *** *** *** ***" at bounding box center [945, 157] width 45 height 18
click at [943, 193] on div "1" at bounding box center [949, 195] width 19 height 19
type input "**********"
click at [1207, 166] on button "OK" at bounding box center [1214, 163] width 28 height 21
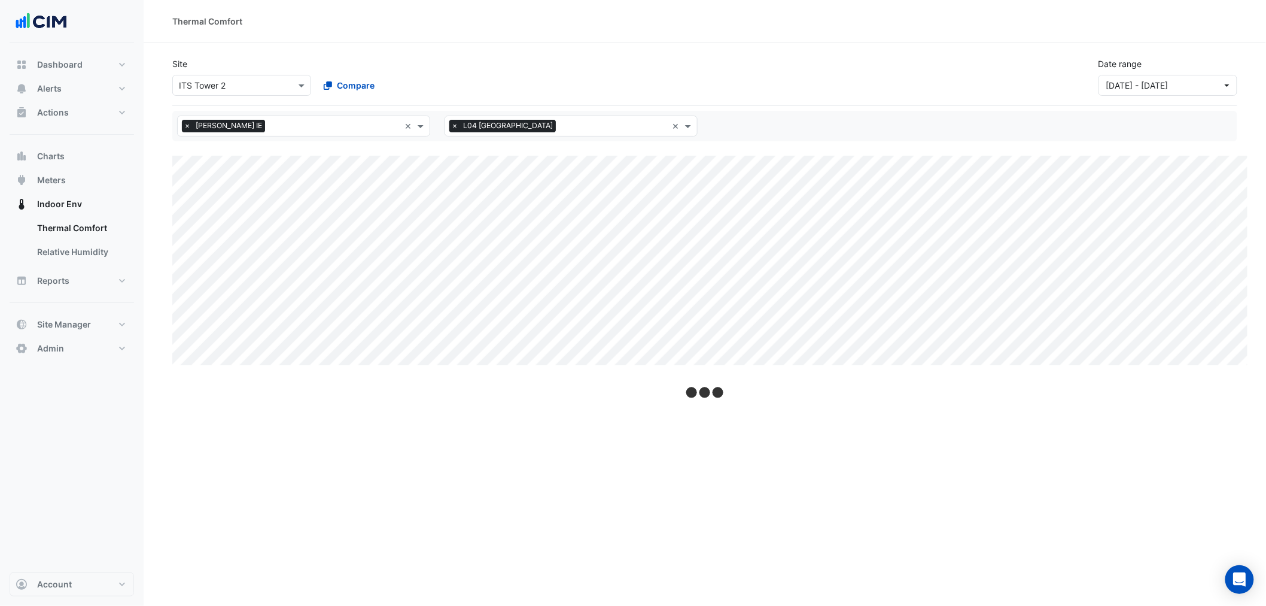
select select "**"
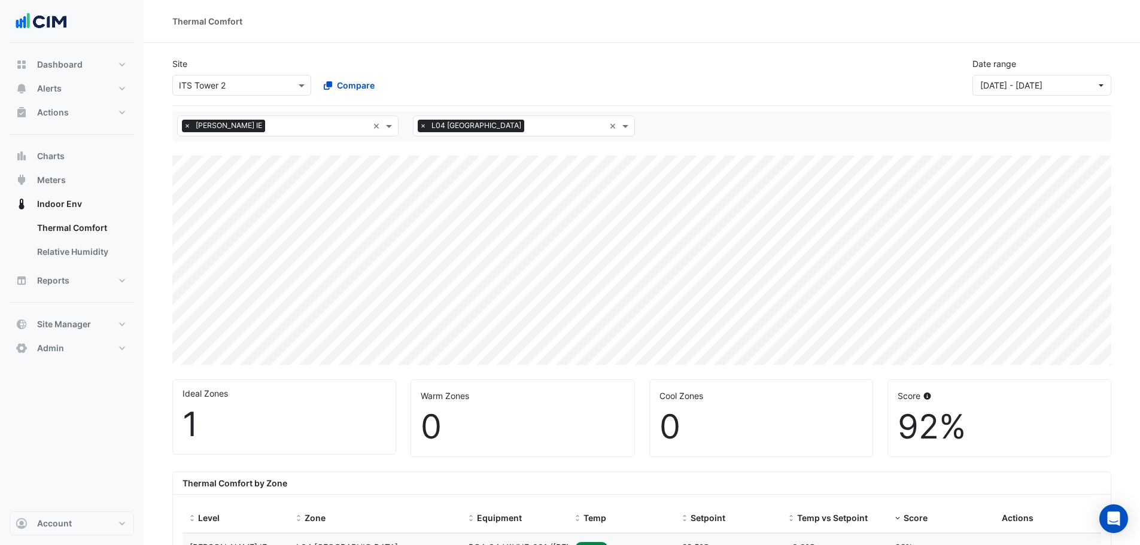
click at [276, 116] on div "All levels × NABERS IE × All zones × L04 North east 1 ×" at bounding box center [641, 126] width 939 height 31
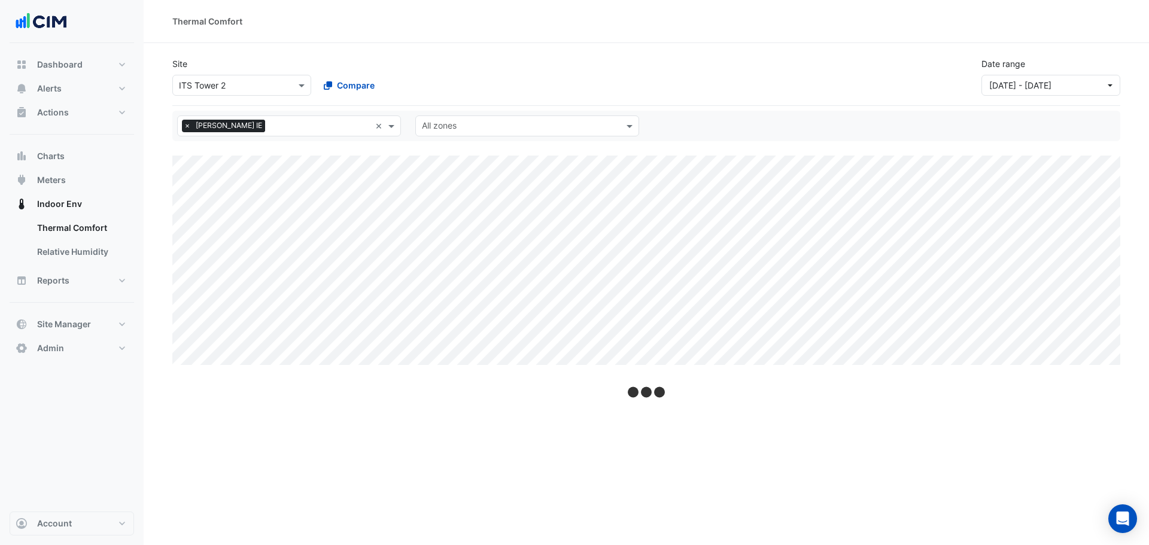
click at [658, 96] on div "Site Select a Site × ITS Tower 2 Compare Date range 01 Jan 25 - 13 Aug 25" at bounding box center [646, 77] width 948 height 58
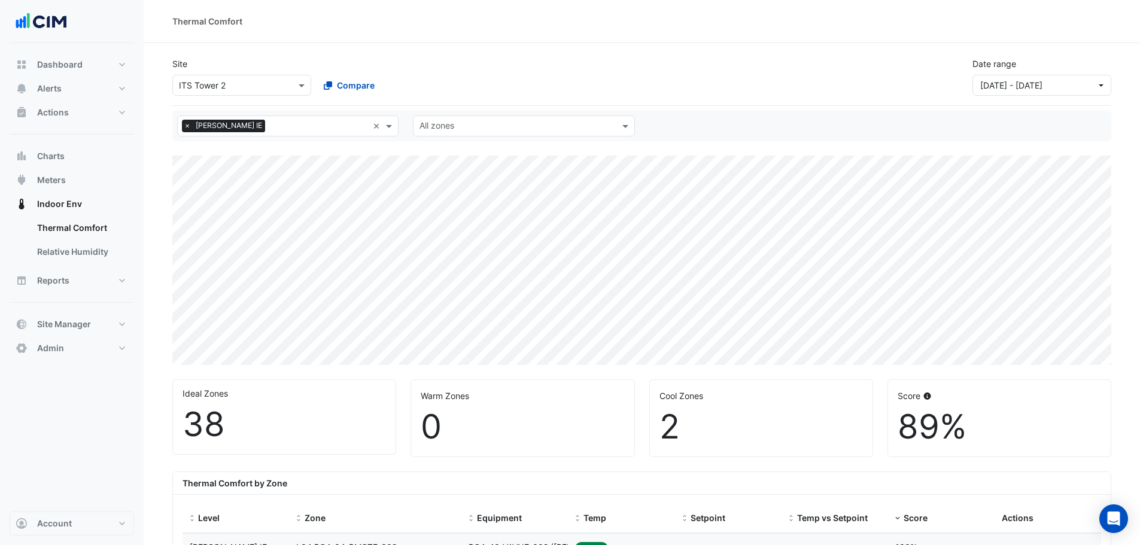
click at [451, 123] on input "text" at bounding box center [517, 127] width 195 height 13
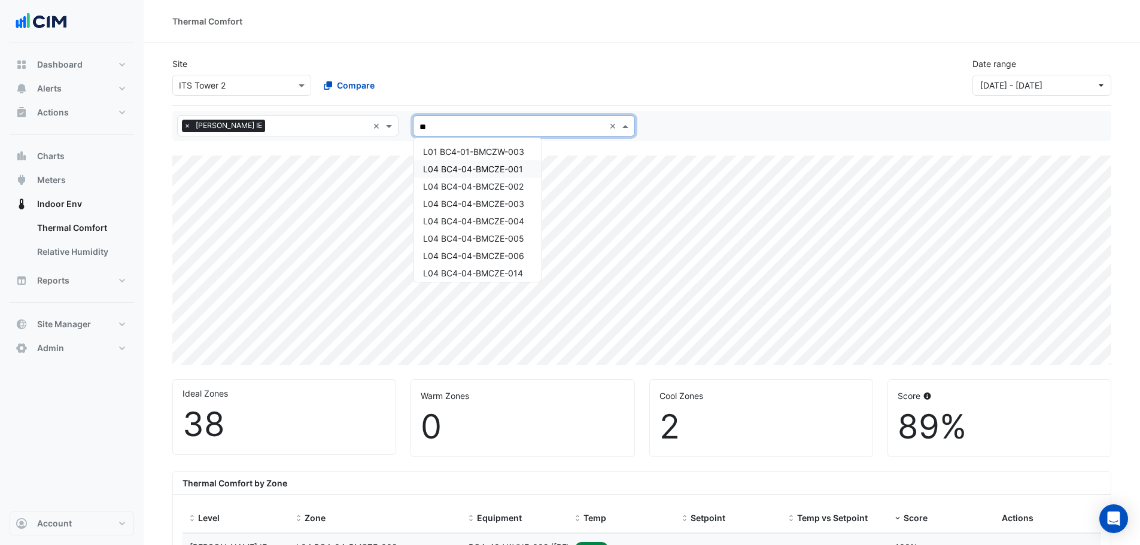
type input "***"
click at [512, 153] on span "L04 BC4-04-BMCZE-001" at bounding box center [473, 152] width 100 height 10
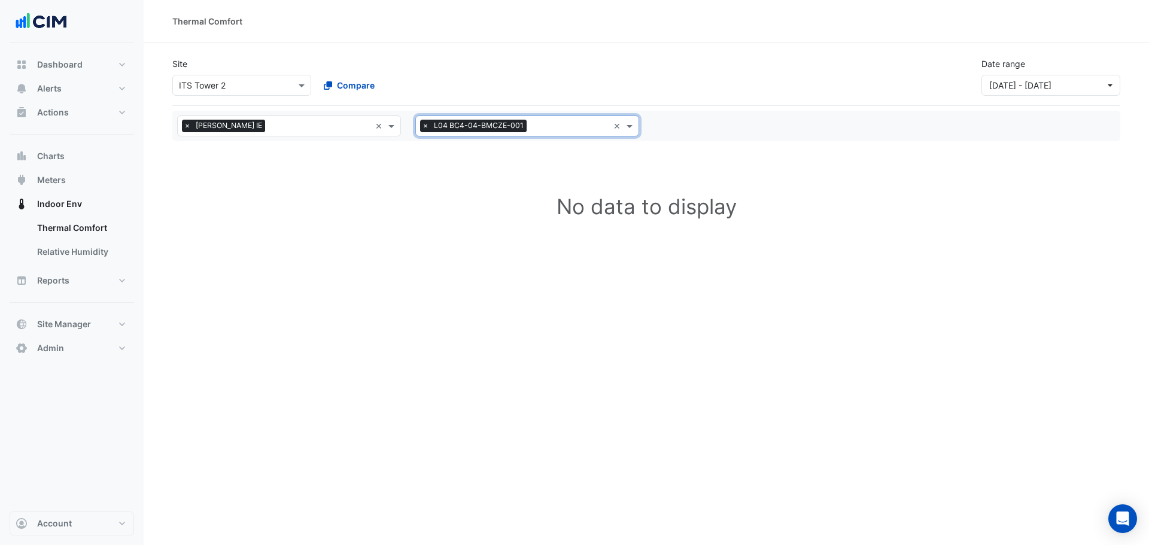
click at [537, 119] on div "All zones × L04 BC4-04-BMCZE-001" at bounding box center [512, 126] width 193 height 19
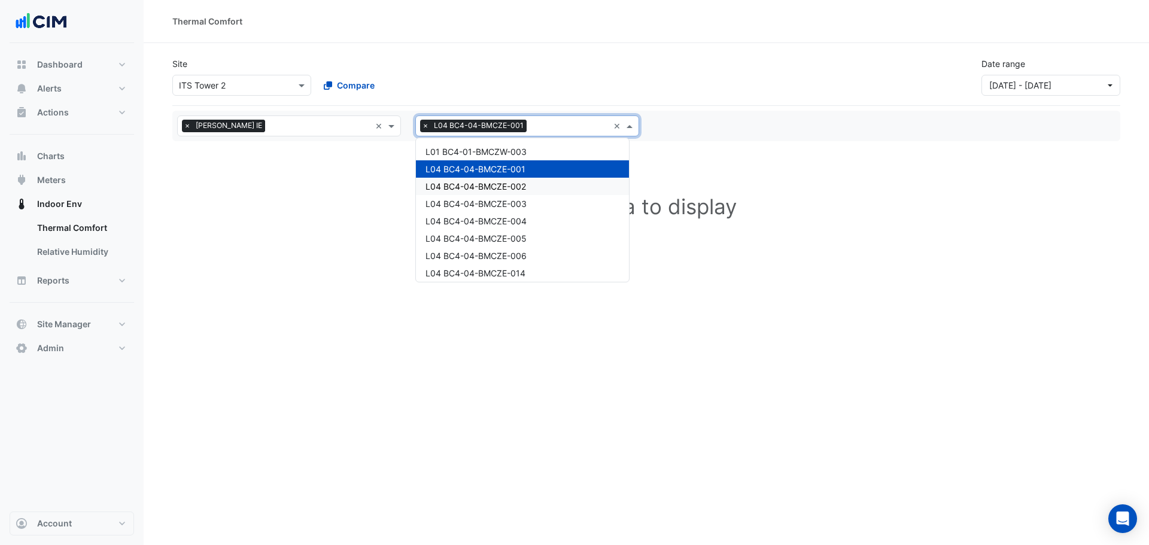
click at [492, 183] on span "L04 BC4-04-BMCZE-002" at bounding box center [476, 186] width 101 height 10
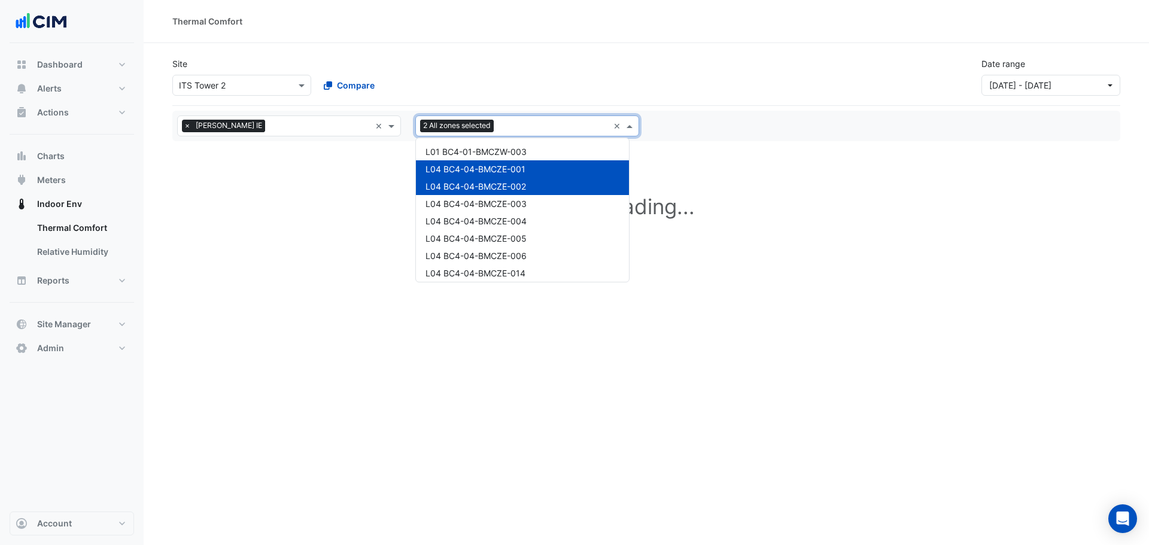
click at [581, 127] on input "text" at bounding box center [554, 127] width 110 height 13
click at [487, 200] on span "L04 BC4-04-BMCZE-003" at bounding box center [476, 204] width 101 height 10
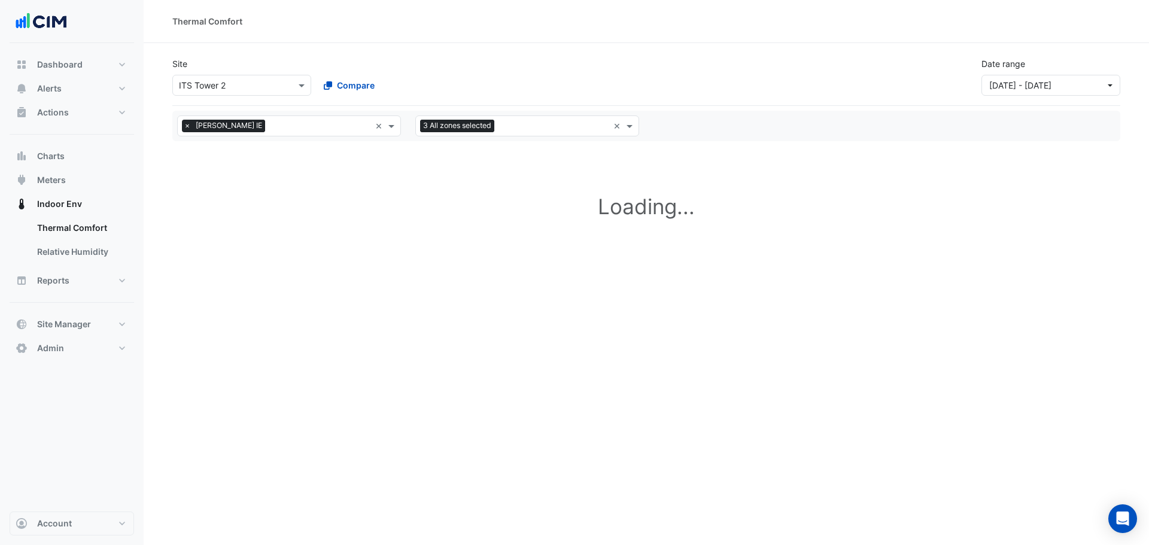
click at [487, 200] on h1 "Loading..." at bounding box center [646, 207] width 948 height 102
click at [521, 113] on div "All levels × NABERS IE × All zones 3 All zones selected ×" at bounding box center [646, 126] width 948 height 31
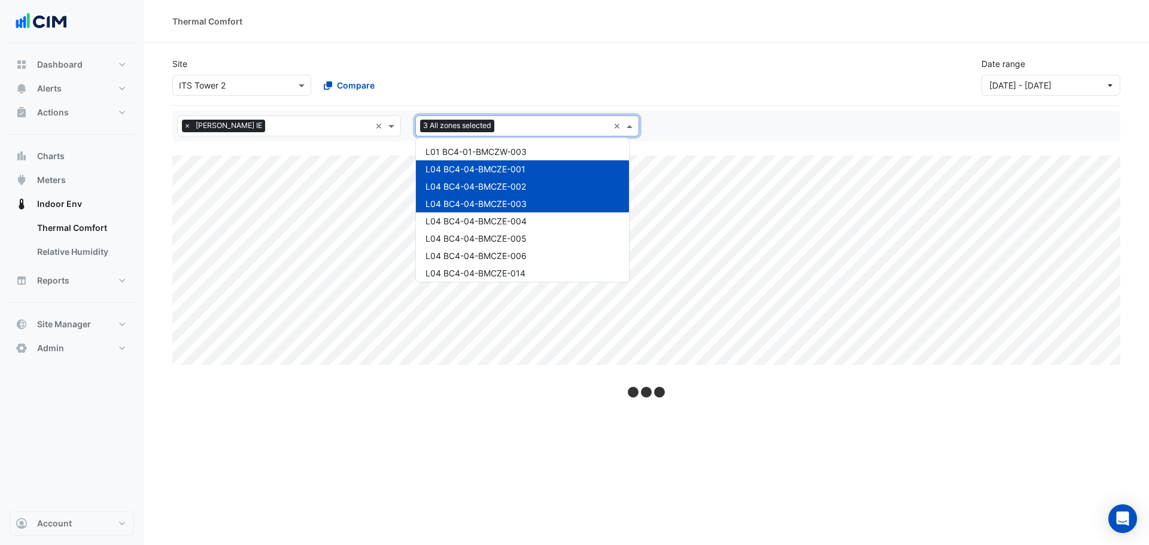
drag, startPoint x: 520, startPoint y: 125, endPoint x: 507, endPoint y: 171, distance: 47.8
click at [520, 126] on input "text" at bounding box center [554, 127] width 110 height 13
select select "**"
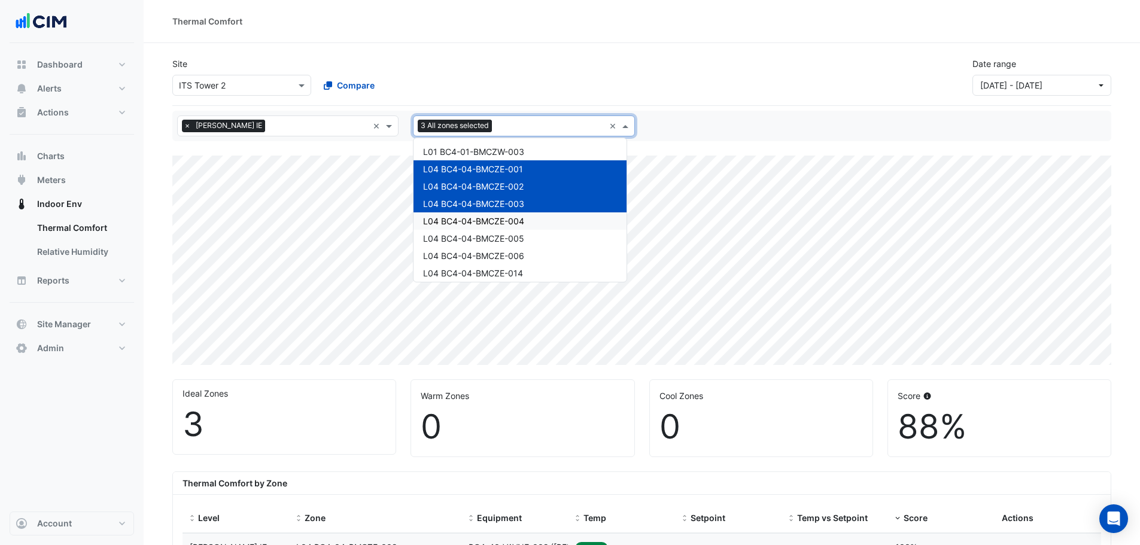
click at [491, 220] on span "L04 BC4-04-BMCZE-004" at bounding box center [473, 221] width 101 height 10
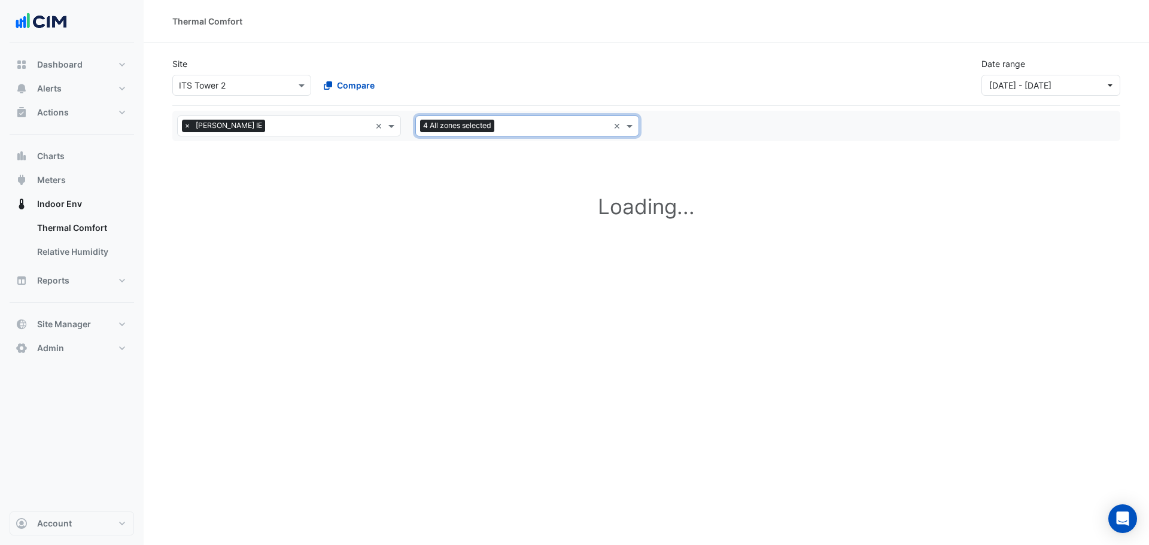
drag, startPoint x: 543, startPoint y: 127, endPoint x: 540, endPoint y: 136, distance: 9.5
click at [543, 127] on input "text" at bounding box center [554, 127] width 110 height 13
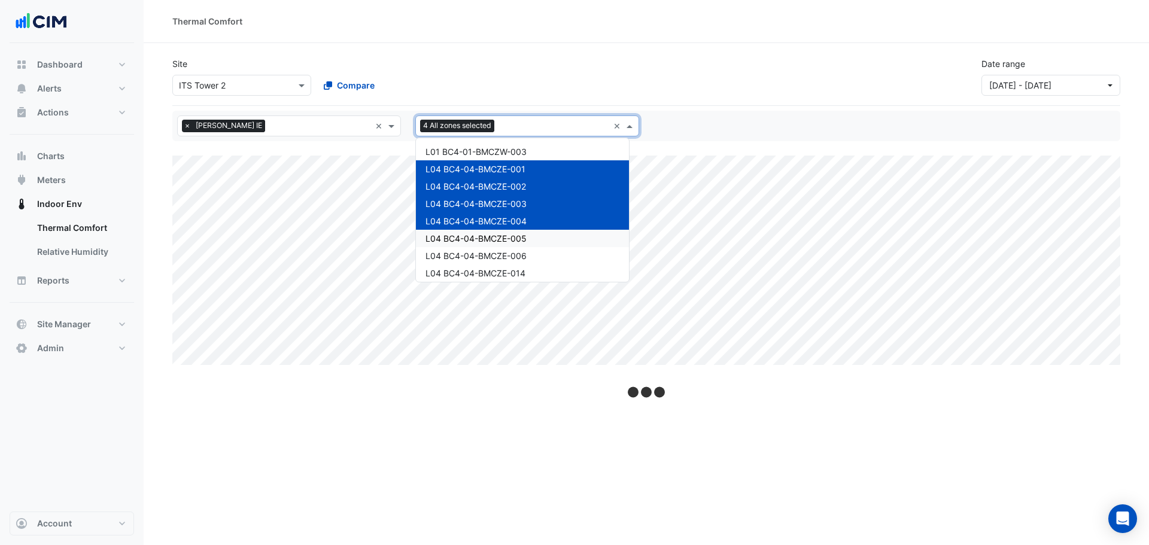
click at [500, 239] on span "L04 BC4-04-BMCZE-005" at bounding box center [476, 238] width 101 height 10
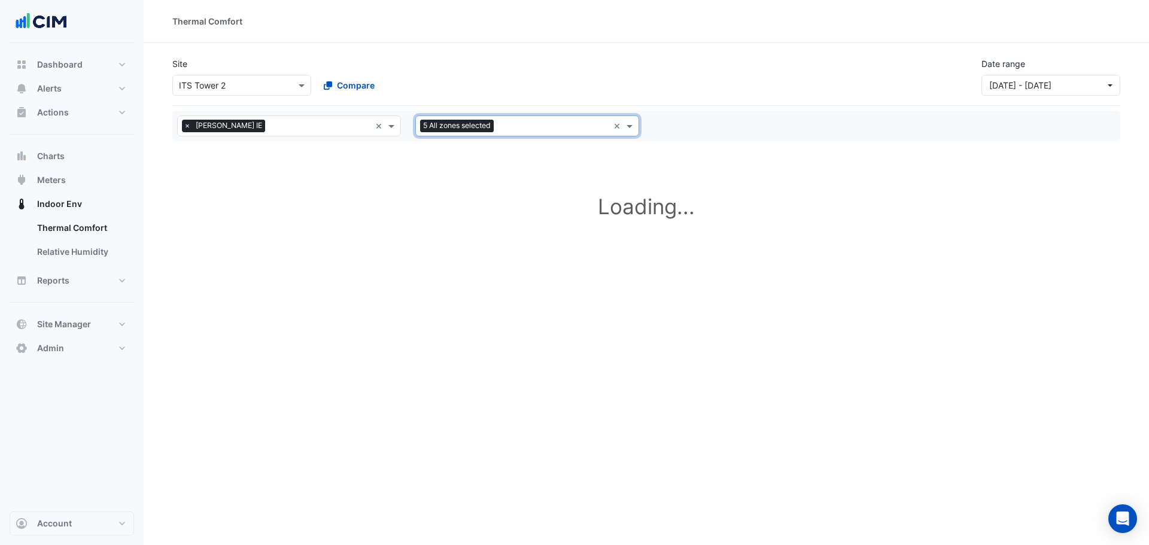
drag, startPoint x: 530, startPoint y: 114, endPoint x: 528, endPoint y: 120, distance: 6.8
click at [529, 118] on div "All levels × NABERS IE × All zones 5 All zones selected ×" at bounding box center [646, 126] width 948 height 31
click at [526, 124] on input "text" at bounding box center [554, 127] width 110 height 13
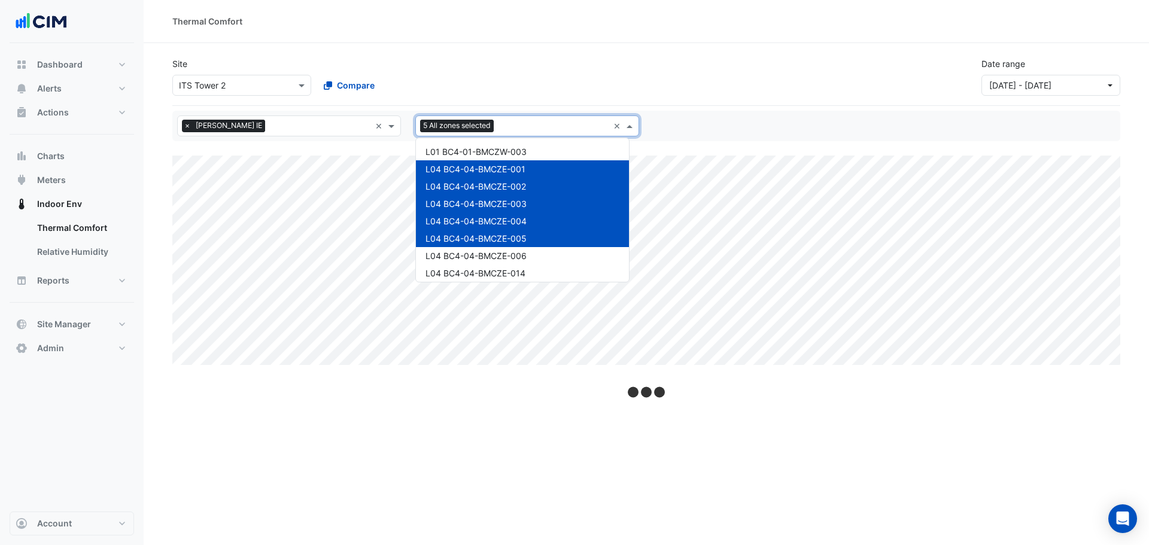
click at [511, 184] on span "L04 BC4-04-BMCZE-002" at bounding box center [476, 186] width 101 height 10
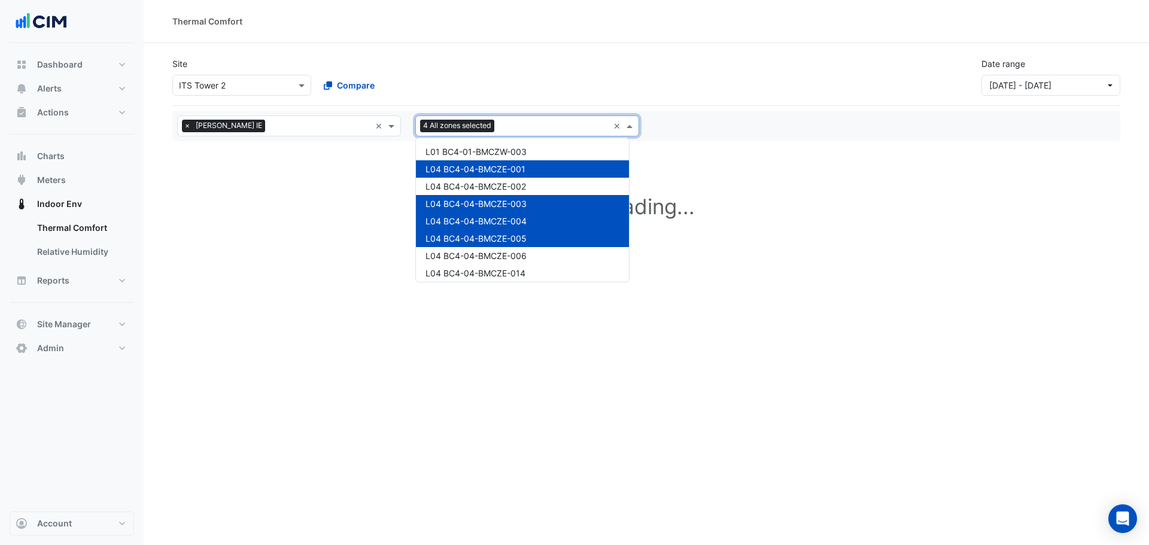
click at [511, 206] on span "L04 BC4-04-BMCZE-003" at bounding box center [476, 204] width 101 height 10
click at [508, 224] on span "L04 BC4-04-BMCZE-004" at bounding box center [476, 221] width 101 height 10
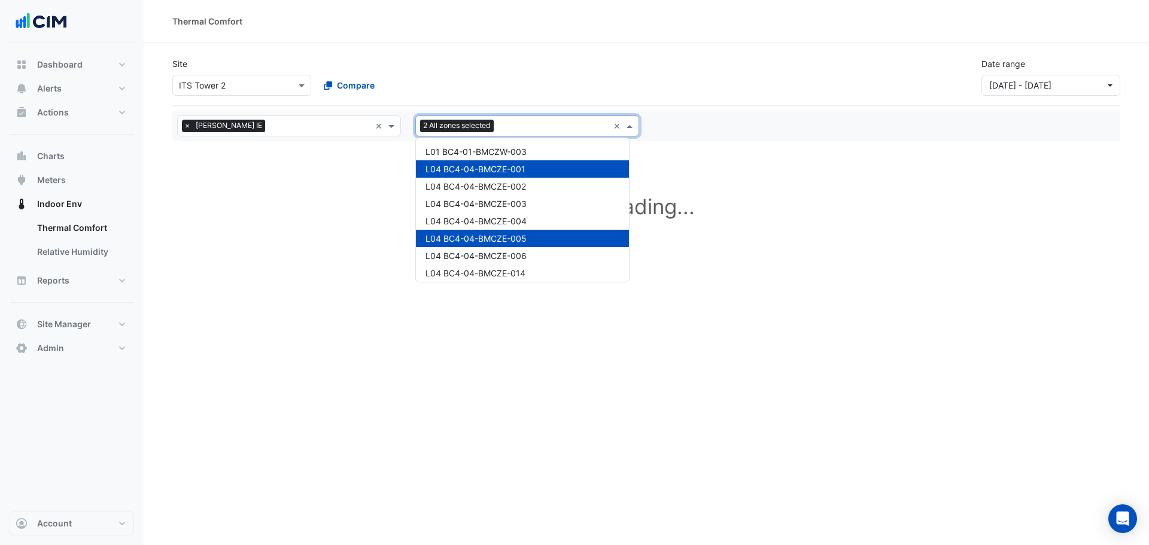
click at [508, 234] on span "L04 BC4-04-BMCZE-005" at bounding box center [476, 238] width 101 height 10
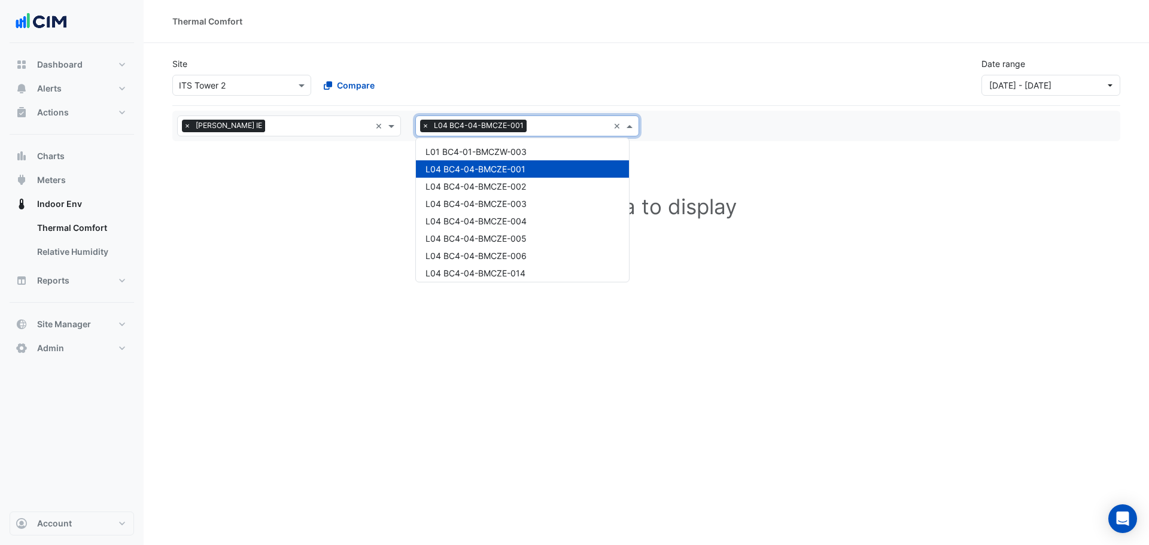
click at [512, 175] on div "L04 BC4-04-BMCZE-001" at bounding box center [522, 168] width 213 height 17
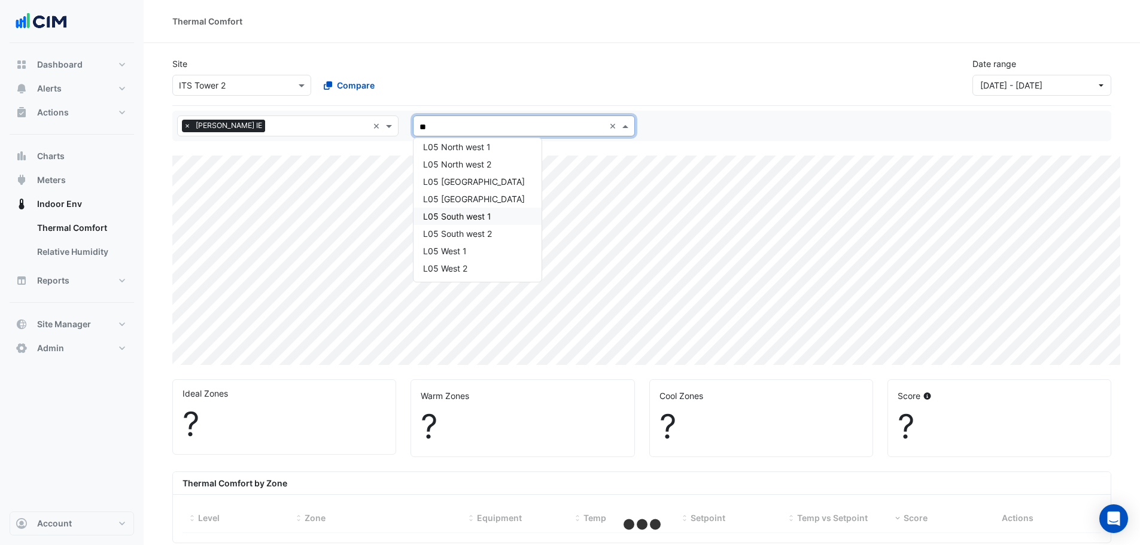
type input "***"
select select "**"
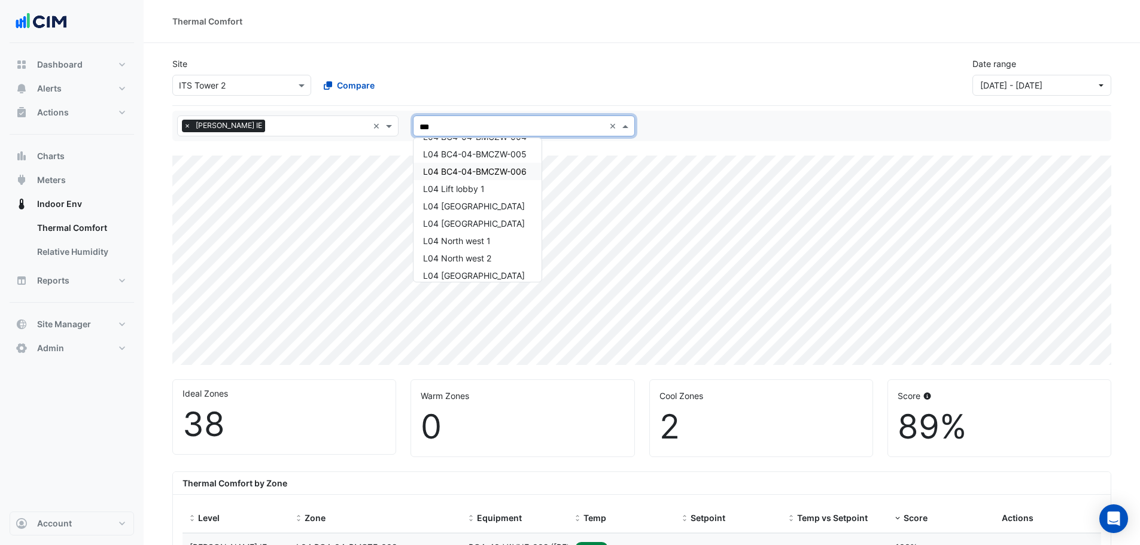
scroll to position [186, 0]
click at [490, 145] on div "L04 BC4-04-BMCZW-004" at bounding box center [478, 138] width 128 height 17
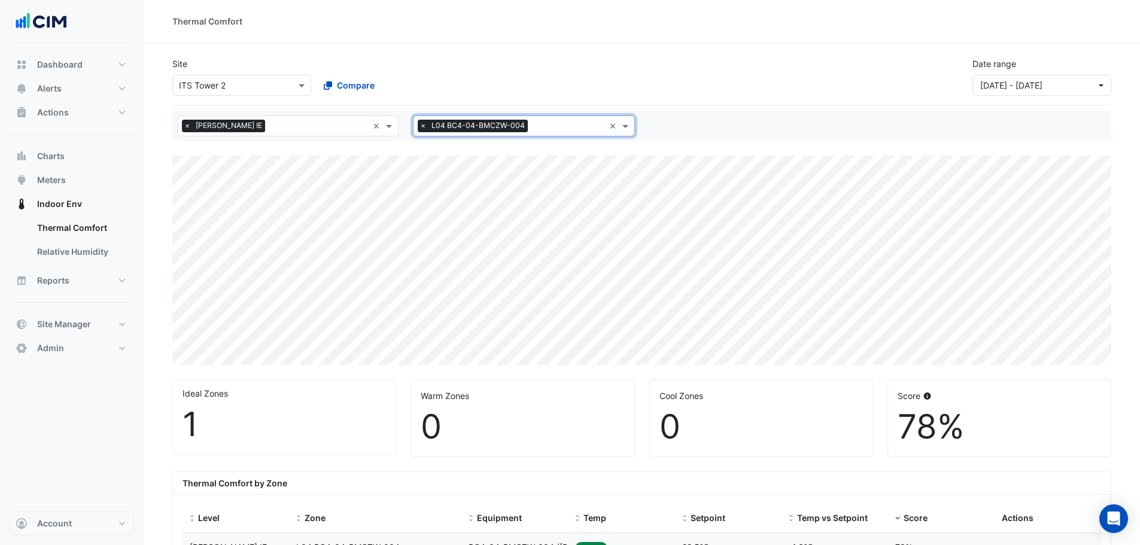
click at [540, 122] on input "text" at bounding box center [568, 127] width 71 height 13
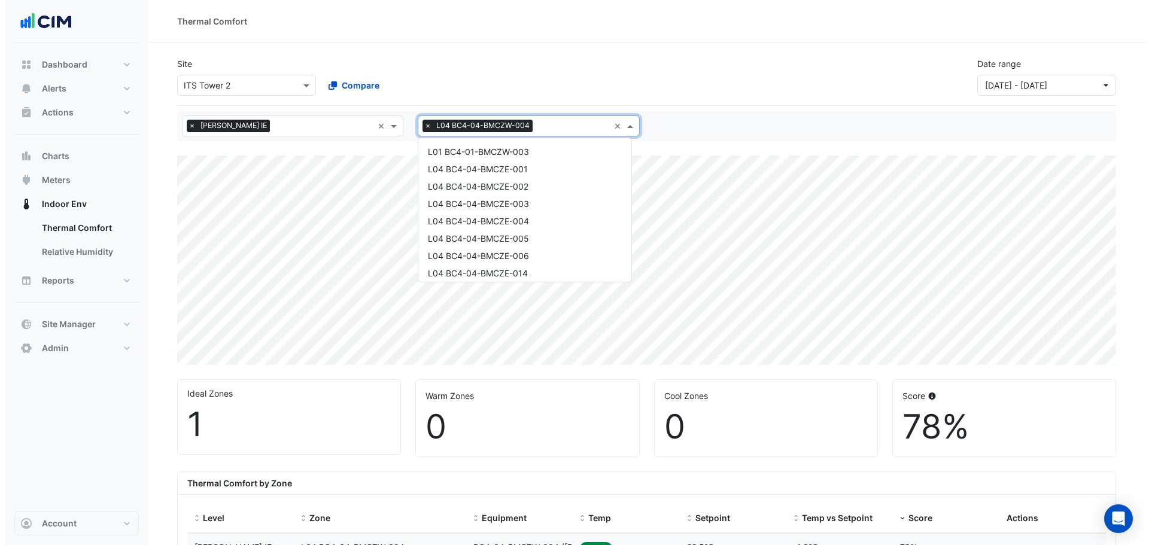
scroll to position [196, 0]
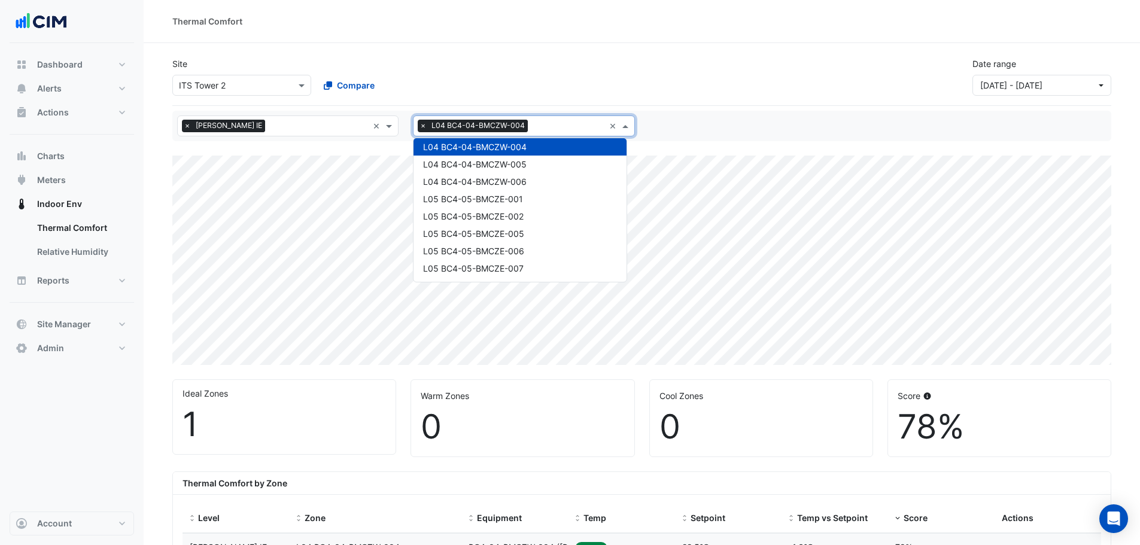
click at [518, 148] on span "L04 BC4-04-BMCZW-004" at bounding box center [475, 147] width 104 height 10
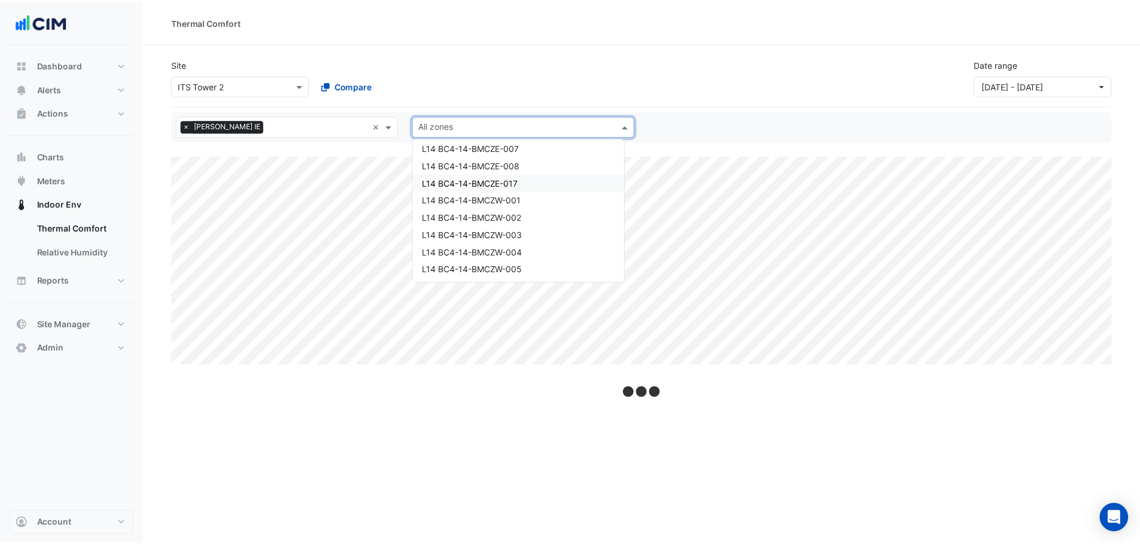
scroll to position [595, 0]
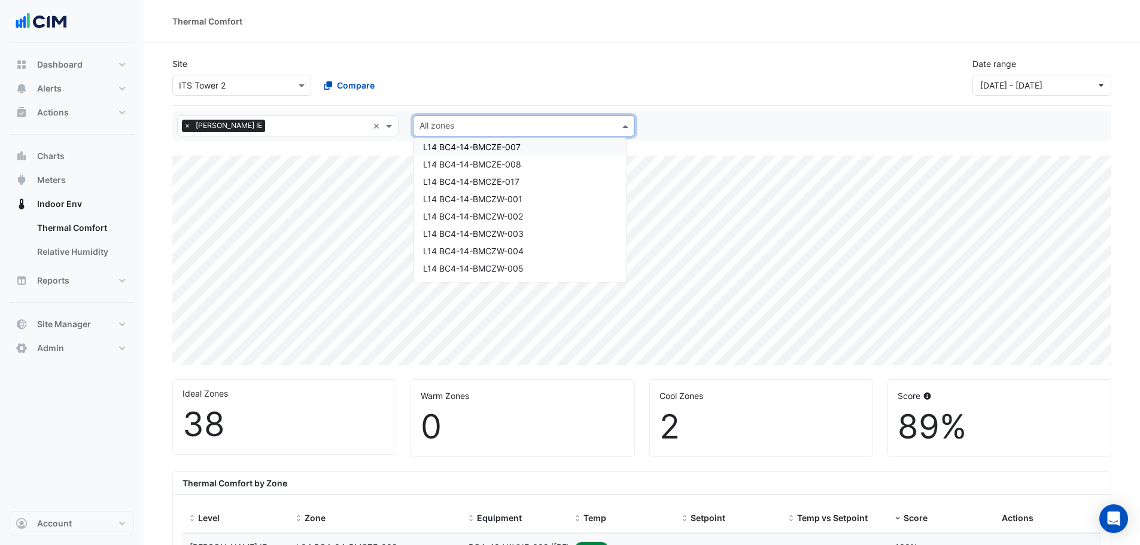
drag, startPoint x: 490, startPoint y: 93, endPoint x: 491, endPoint y: 110, distance: 17.4
click at [490, 95] on div "Site Select a Site × ITS Tower 2 Compare Date range 01 Jan 25 - 13 Aug 25" at bounding box center [641, 72] width 953 height 48
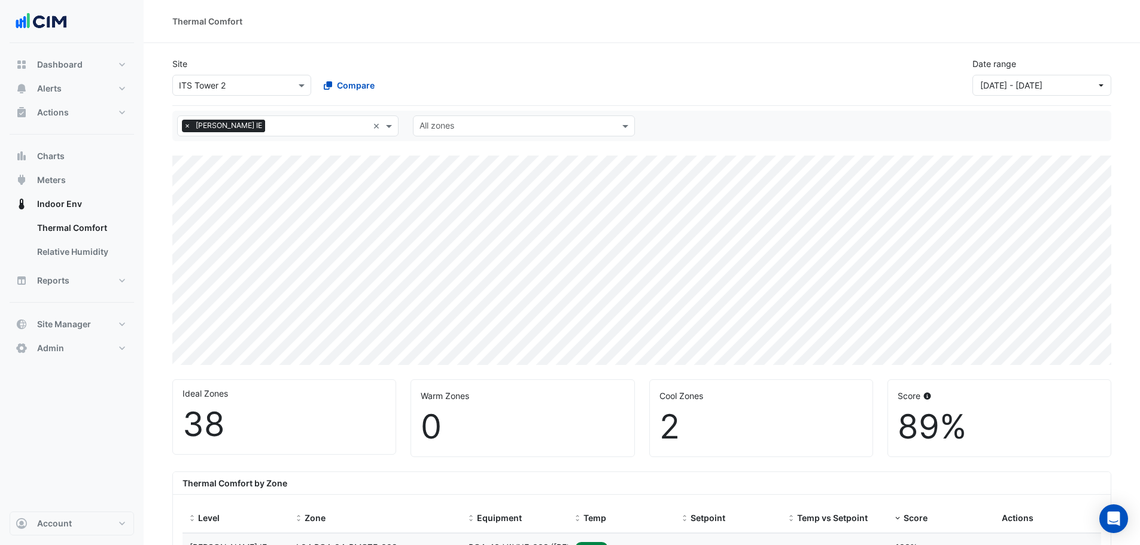
click at [486, 124] on input "text" at bounding box center [517, 127] width 195 height 13
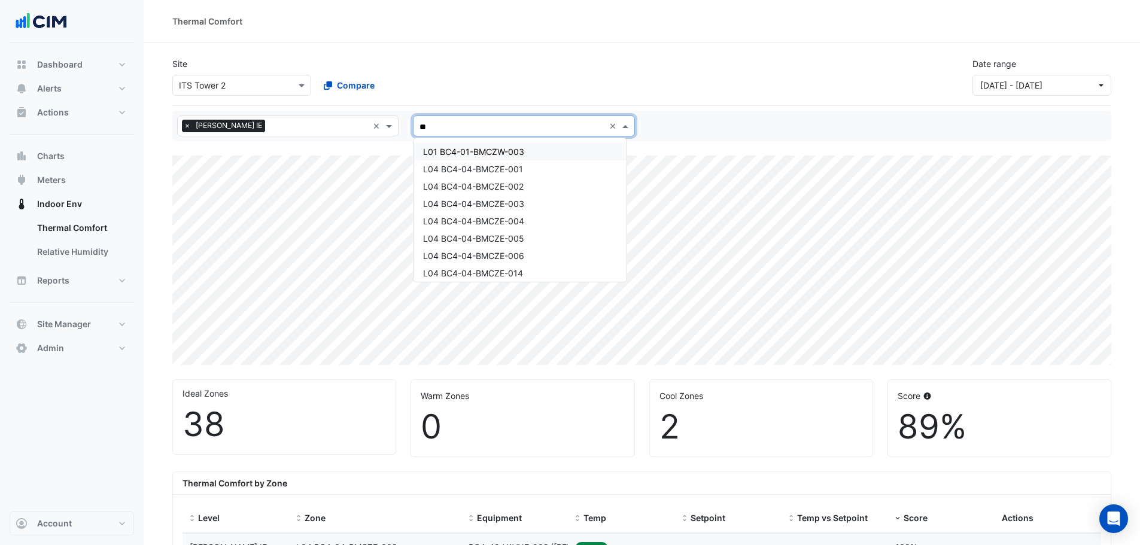
type input "***"
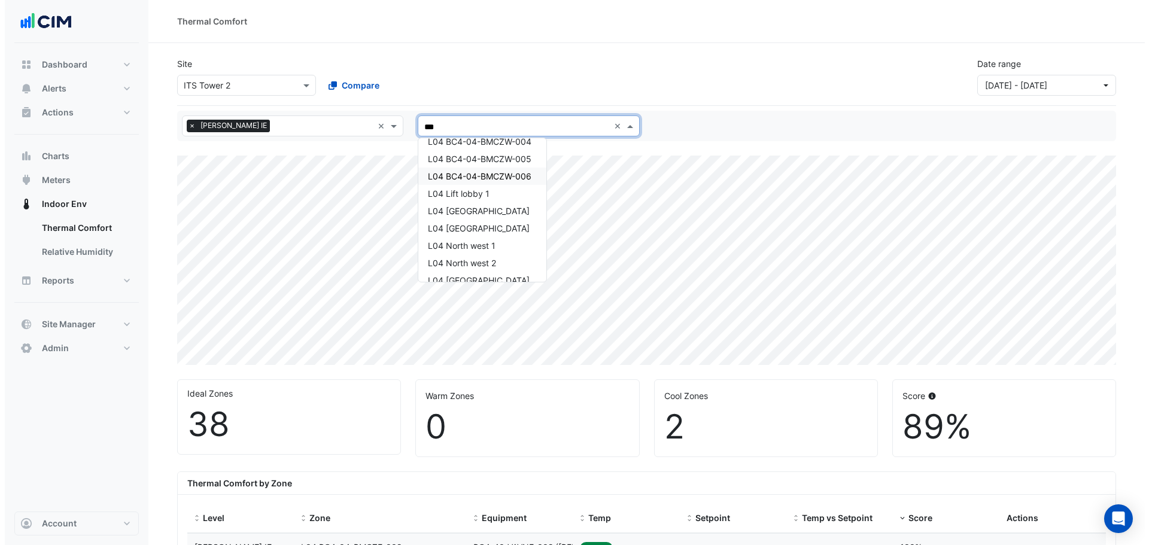
scroll to position [160, 0]
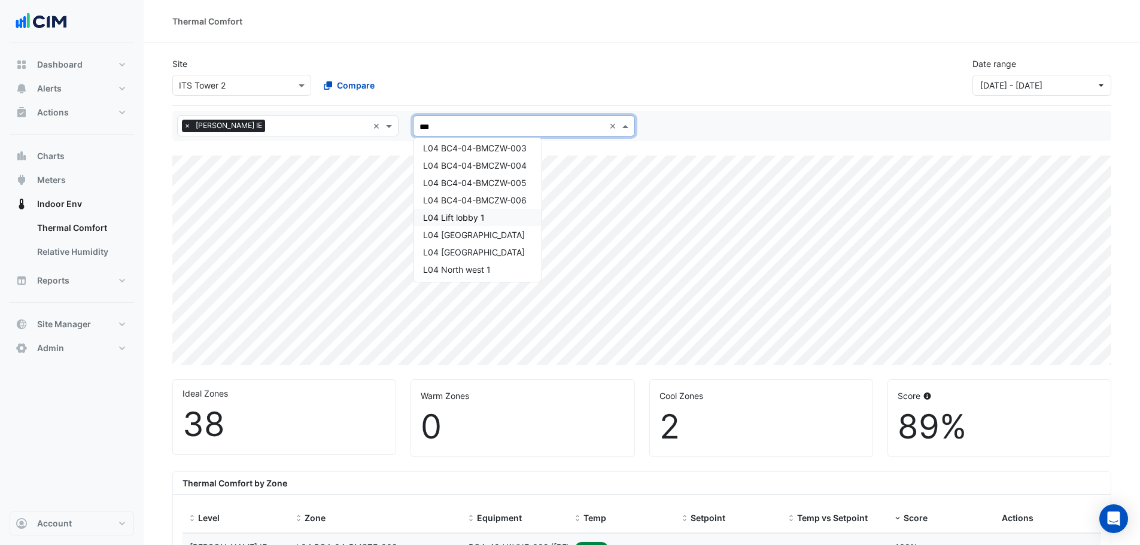
click at [474, 218] on span "L04 Lift lobby 1" at bounding box center [454, 217] width 62 height 10
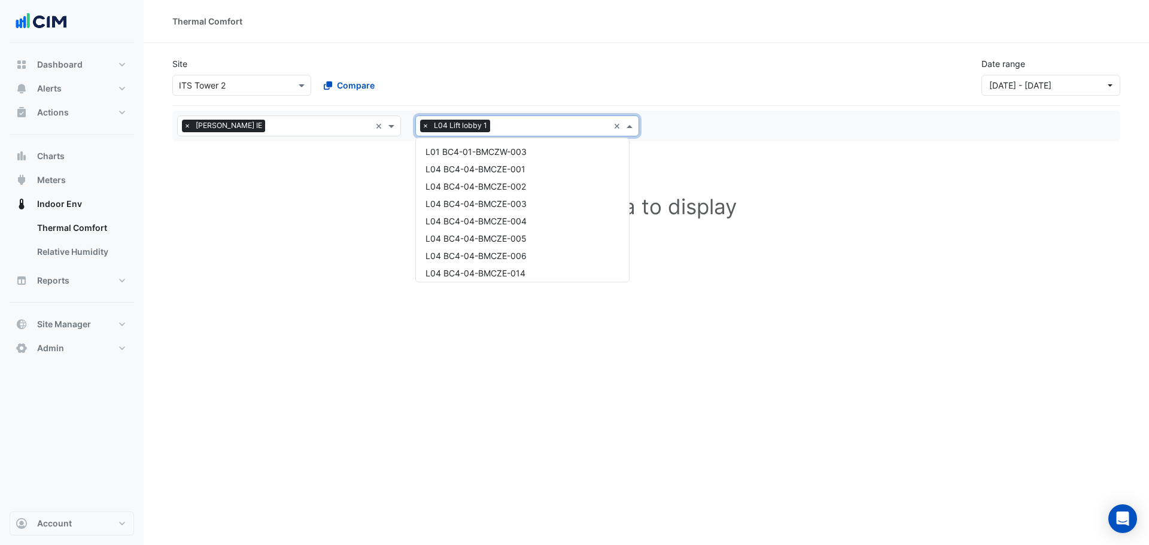
click at [508, 132] on input "text" at bounding box center [552, 127] width 114 height 13
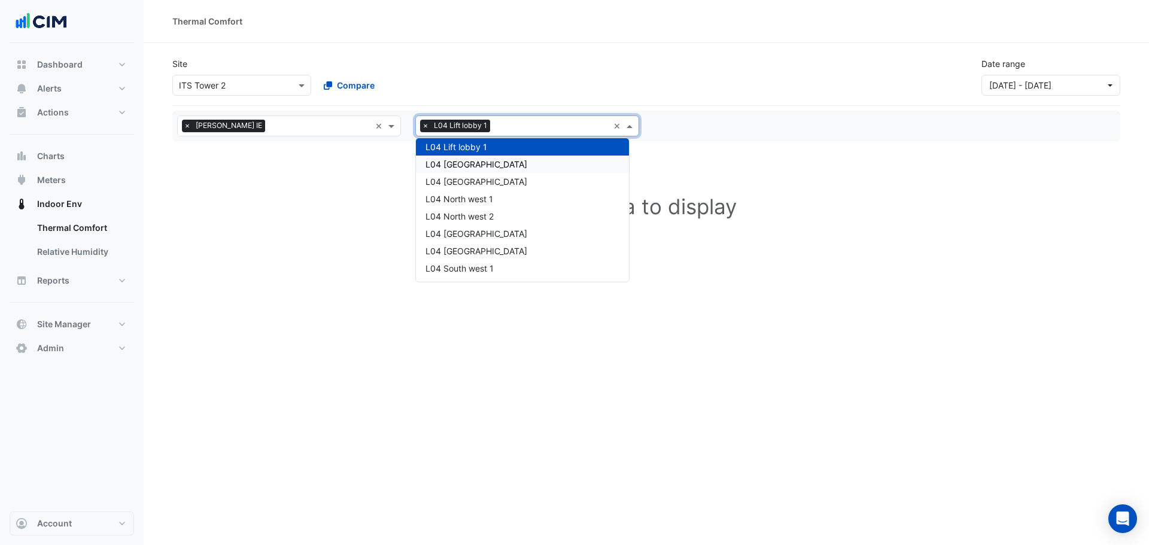
click at [467, 165] on span "L04 North east 1" at bounding box center [477, 164] width 102 height 10
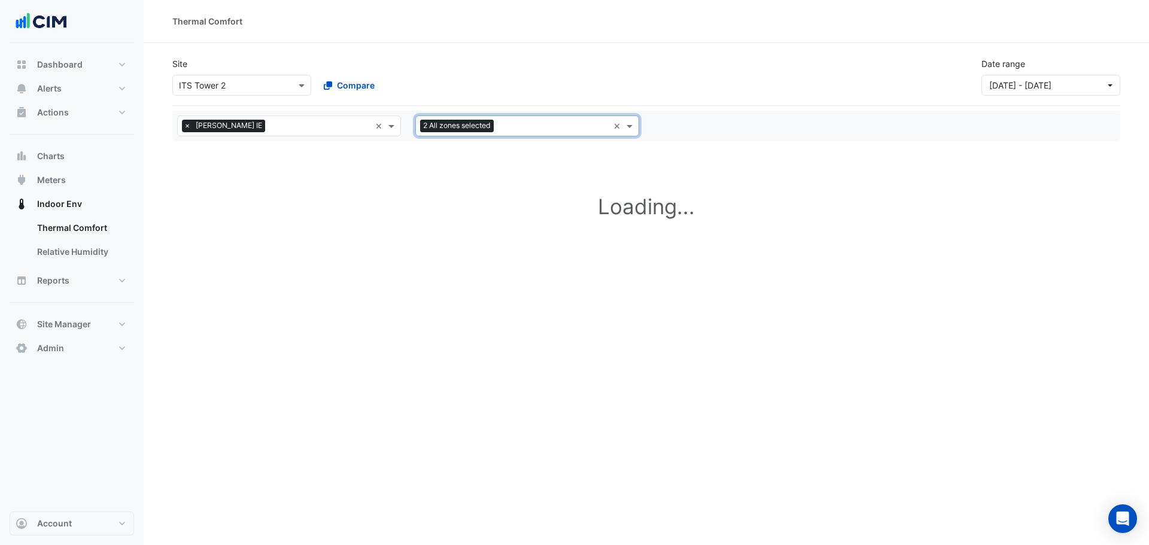
click at [515, 126] on input "text" at bounding box center [554, 127] width 110 height 13
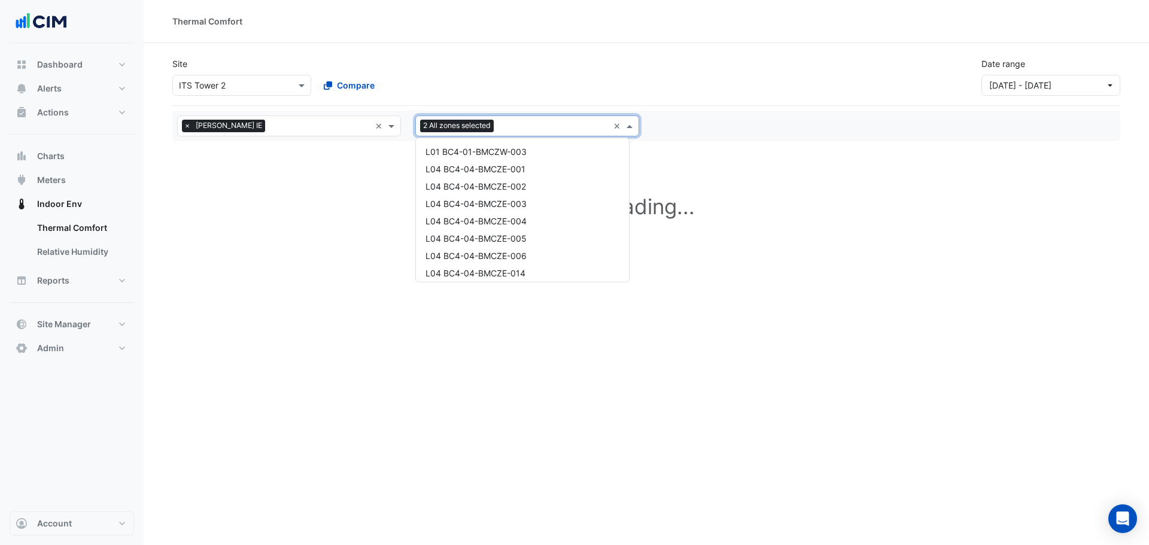
scroll to position [1740, 0]
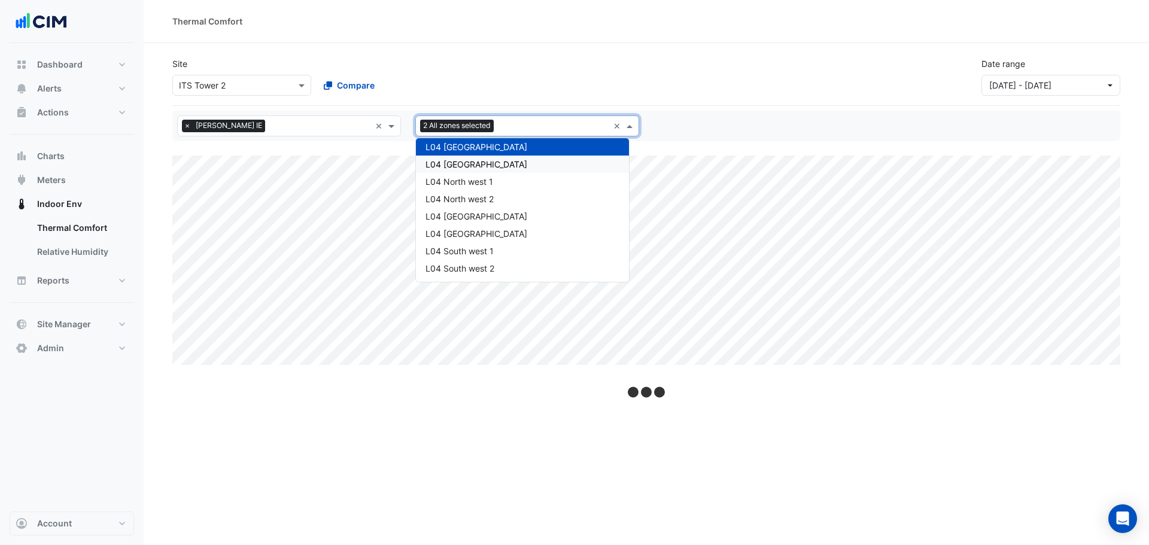
click at [485, 170] on div "L04 North east 2" at bounding box center [522, 164] width 213 height 17
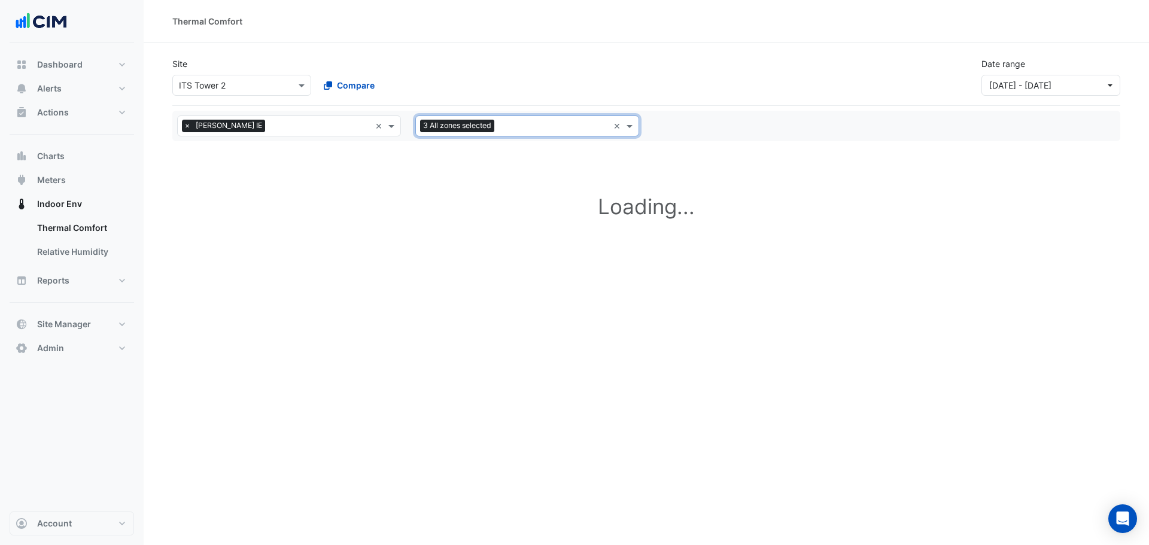
click at [531, 133] on div at bounding box center [552, 128] width 111 height 16
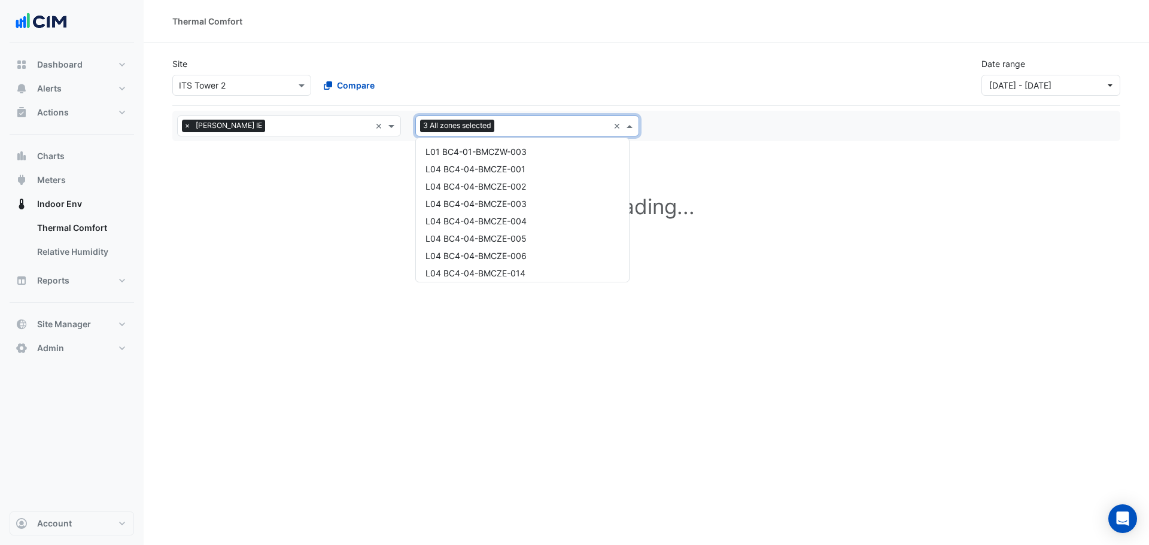
scroll to position [1758, 0]
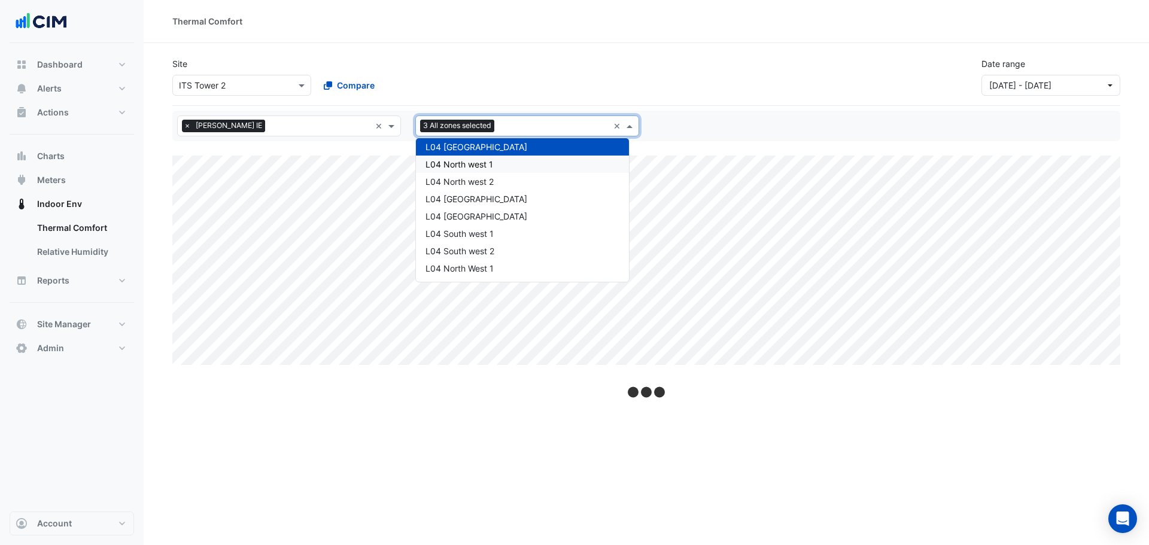
click at [497, 169] on div "L04 North west 1" at bounding box center [522, 164] width 213 height 17
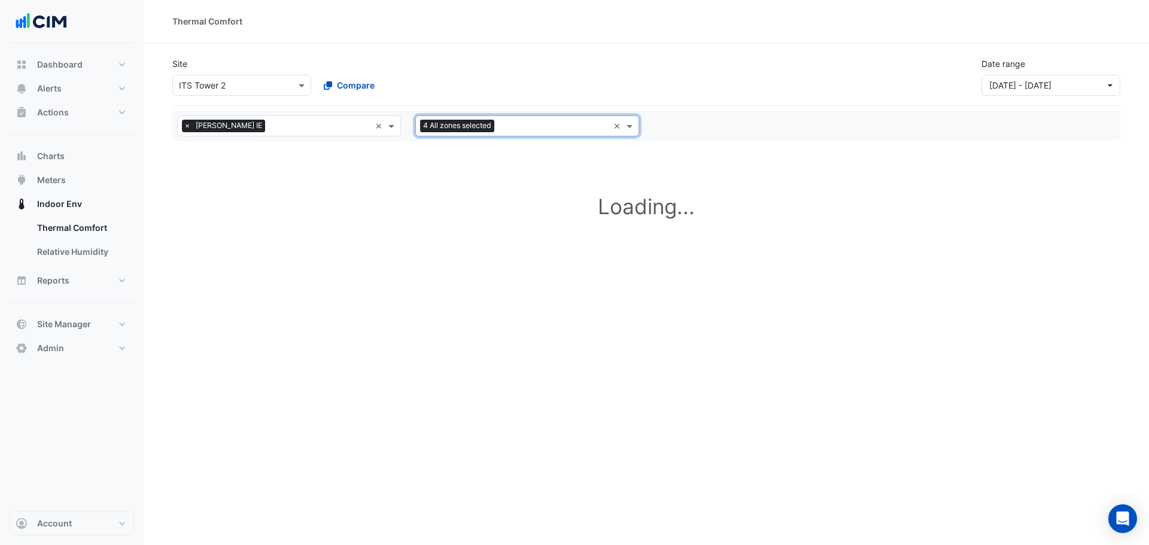
click at [560, 133] on div at bounding box center [552, 128] width 111 height 16
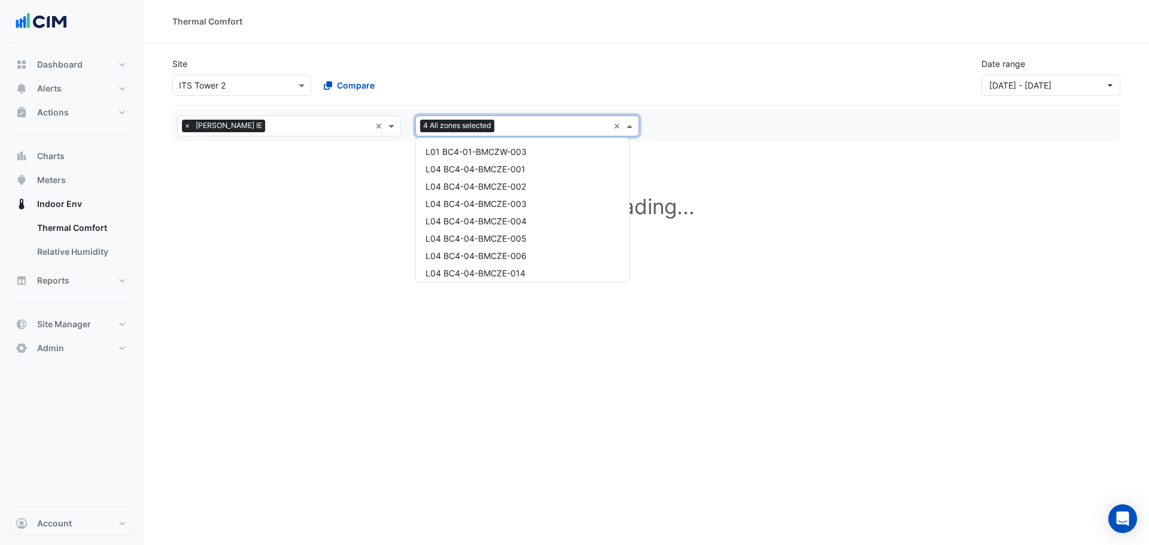
scroll to position [1775, 0]
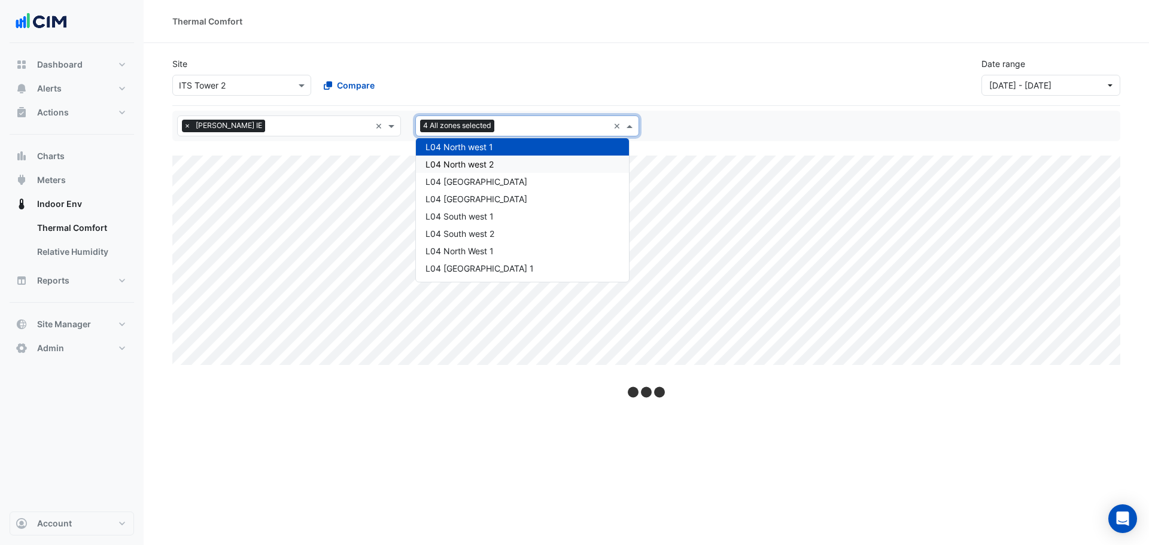
click at [503, 165] on div "L04 North west 2" at bounding box center [522, 164] width 213 height 17
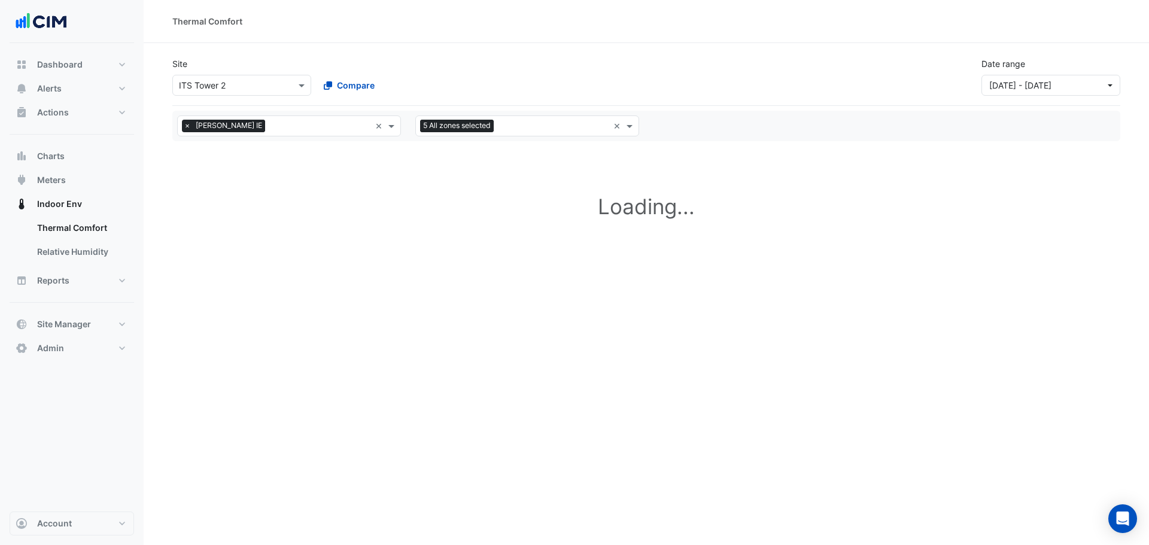
click at [552, 138] on div "All levels × NABERS IE × All zones 5 All zones selected ×" at bounding box center [646, 126] width 948 height 31
click at [523, 121] on input "text" at bounding box center [554, 127] width 110 height 13
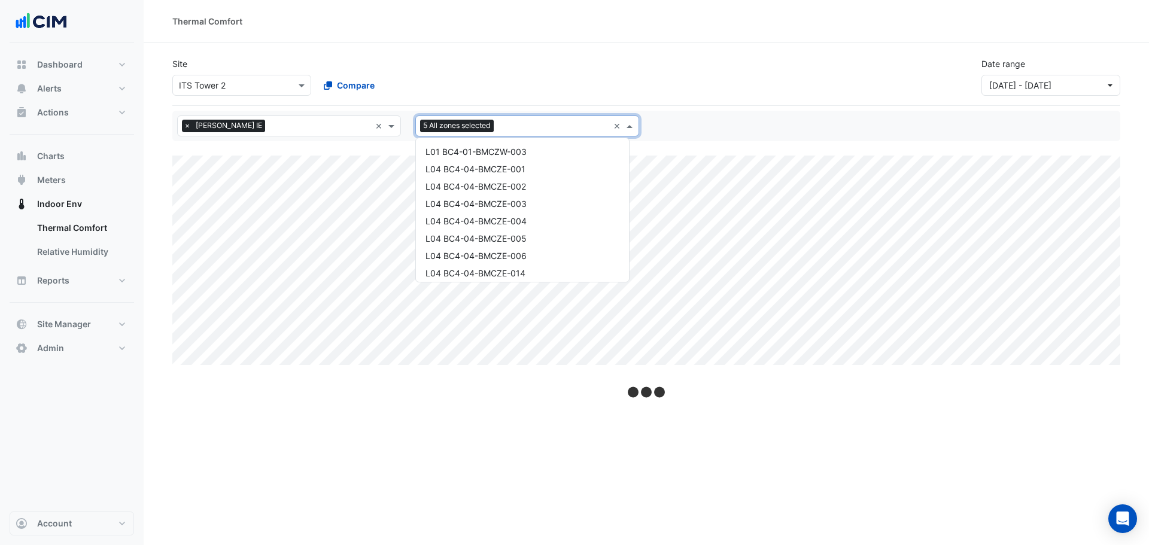
scroll to position [1793, 0]
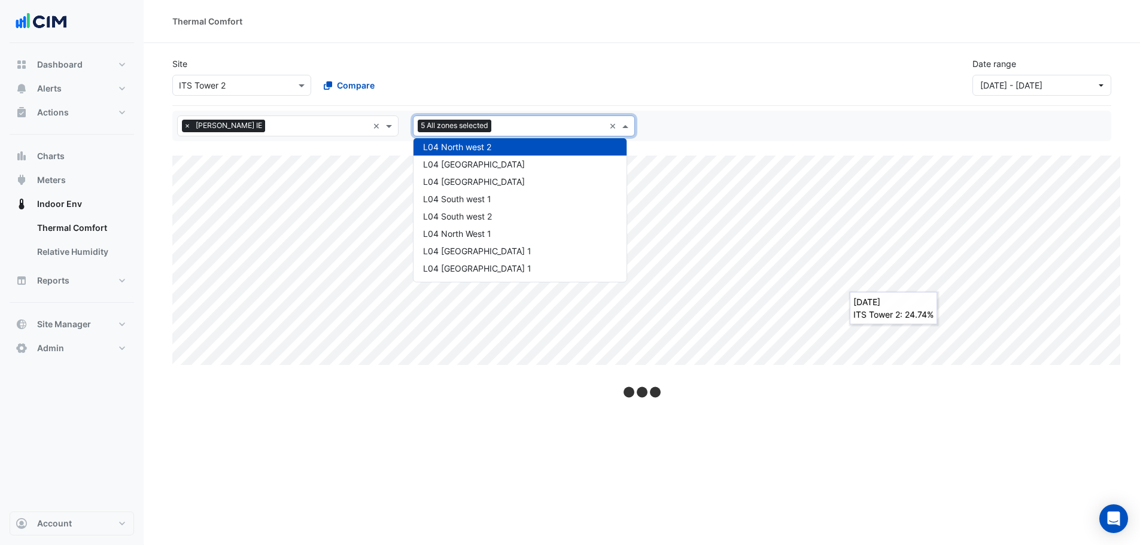
select select "**"
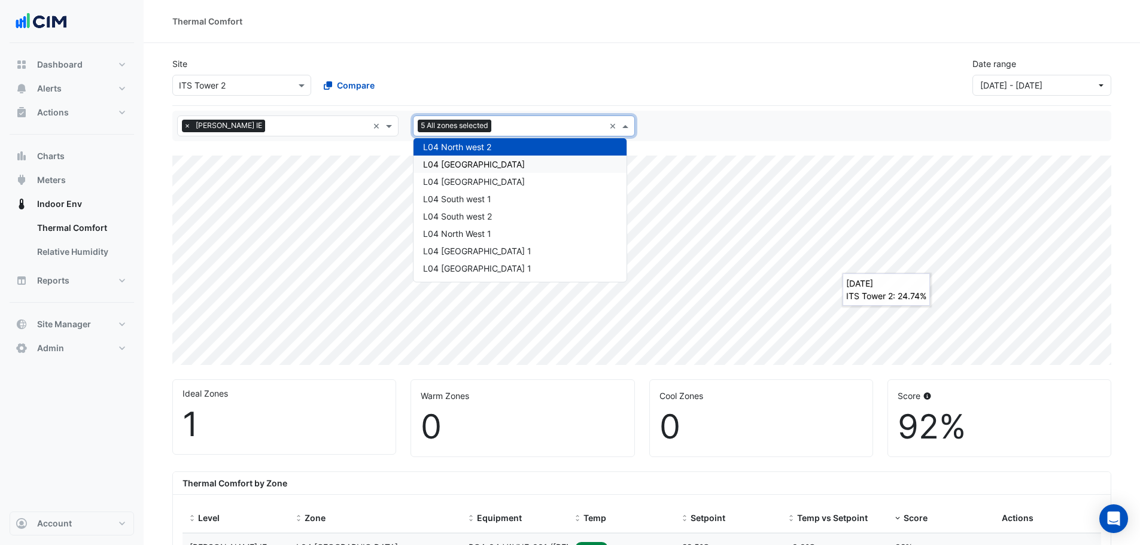
click at [461, 172] on div "L04 South east 1" at bounding box center [520, 164] width 213 height 17
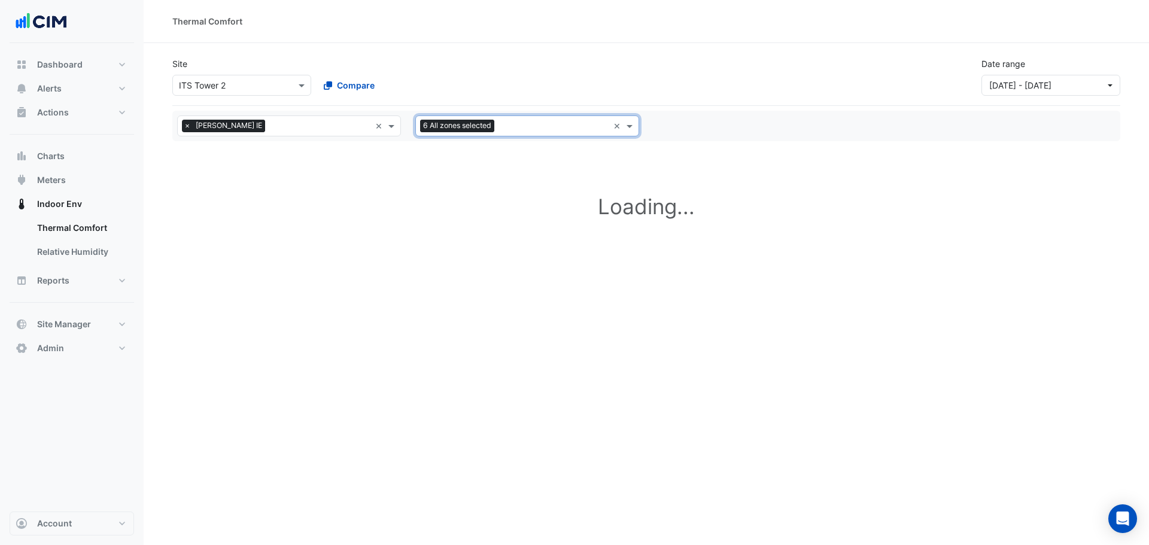
click at [569, 137] on div "All levels × NABERS IE × All zones 6 All zones selected ×" at bounding box center [646, 126] width 948 height 31
click at [525, 133] on div at bounding box center [552, 128] width 111 height 16
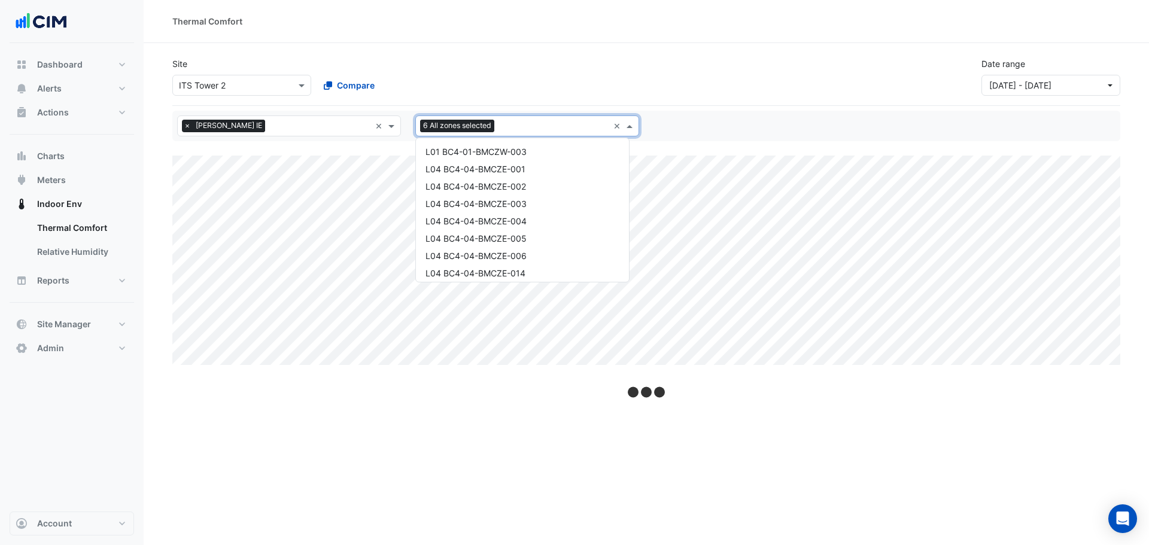
scroll to position [1810, 0]
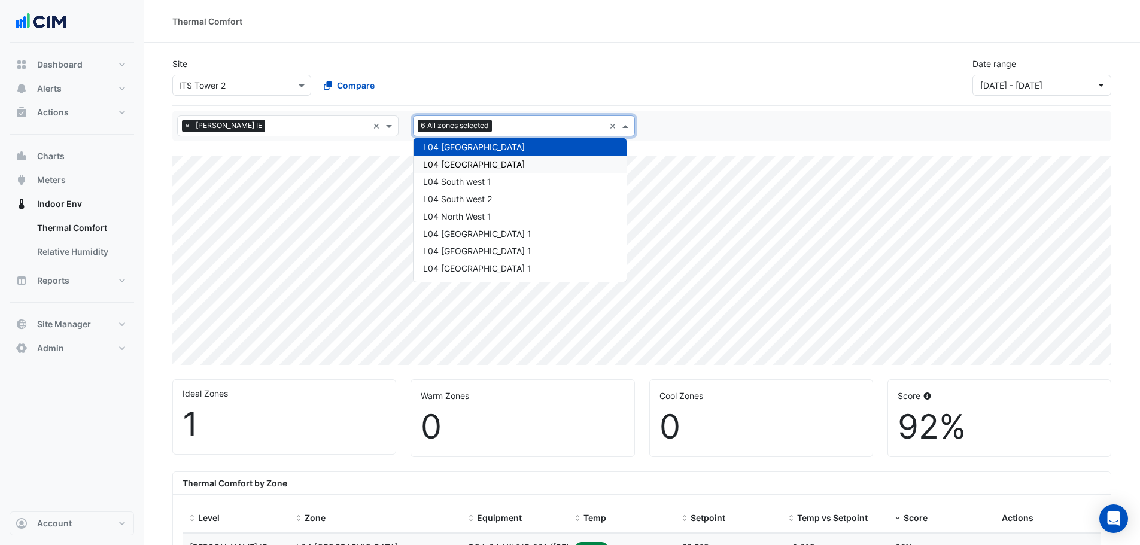
click at [479, 171] on div "L04 South east 2" at bounding box center [520, 164] width 213 height 17
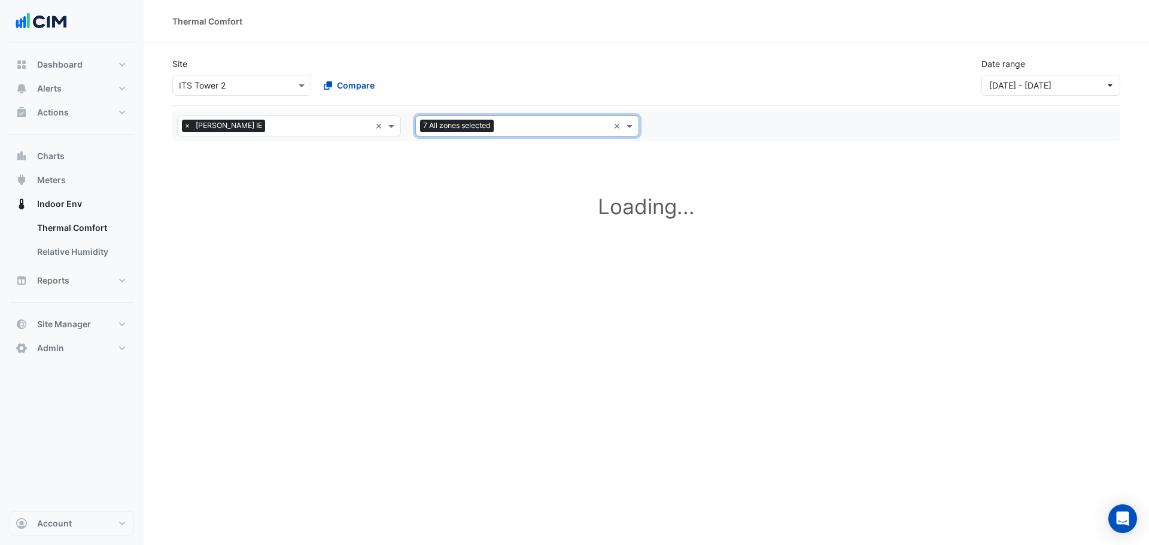
drag, startPoint x: 527, startPoint y: 120, endPoint x: 528, endPoint y: 128, distance: 8.6
click at [527, 121] on div "All zones 7 All zones selected" at bounding box center [512, 126] width 193 height 19
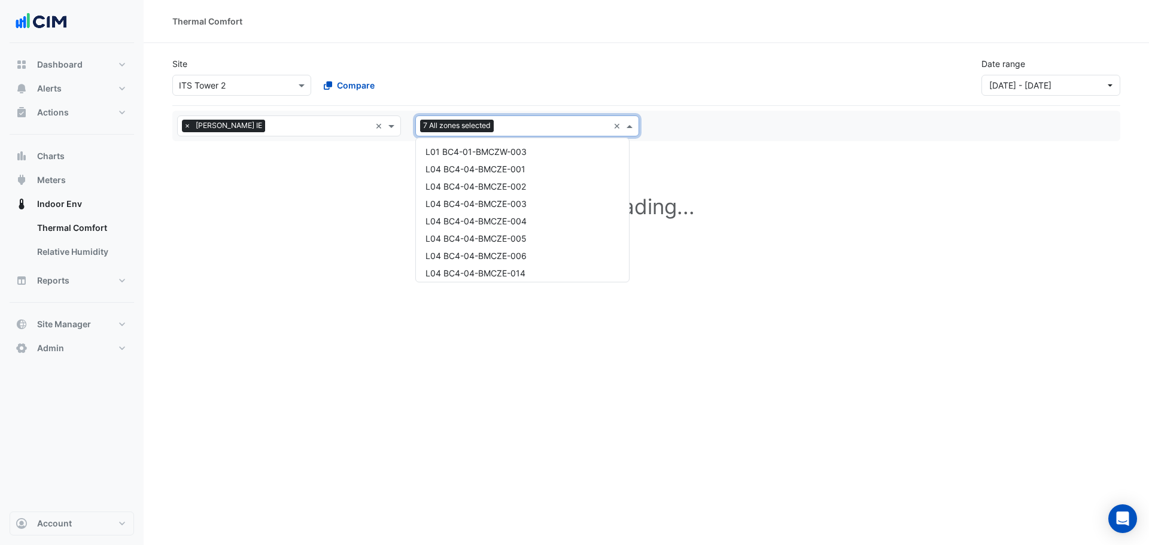
scroll to position [1827, 0]
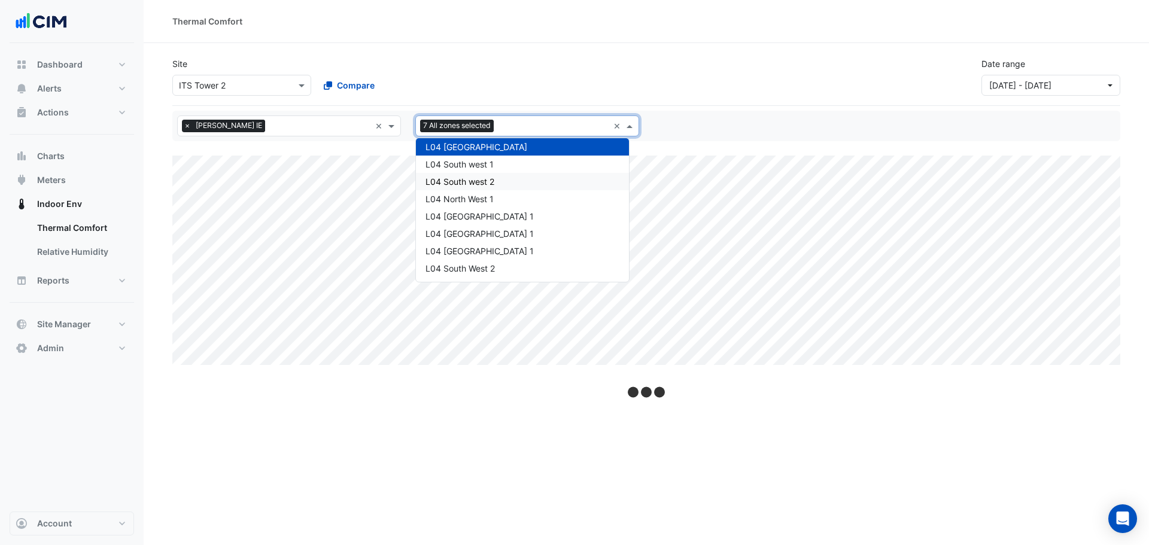
click at [500, 166] on div "L04 South west 1" at bounding box center [522, 164] width 213 height 17
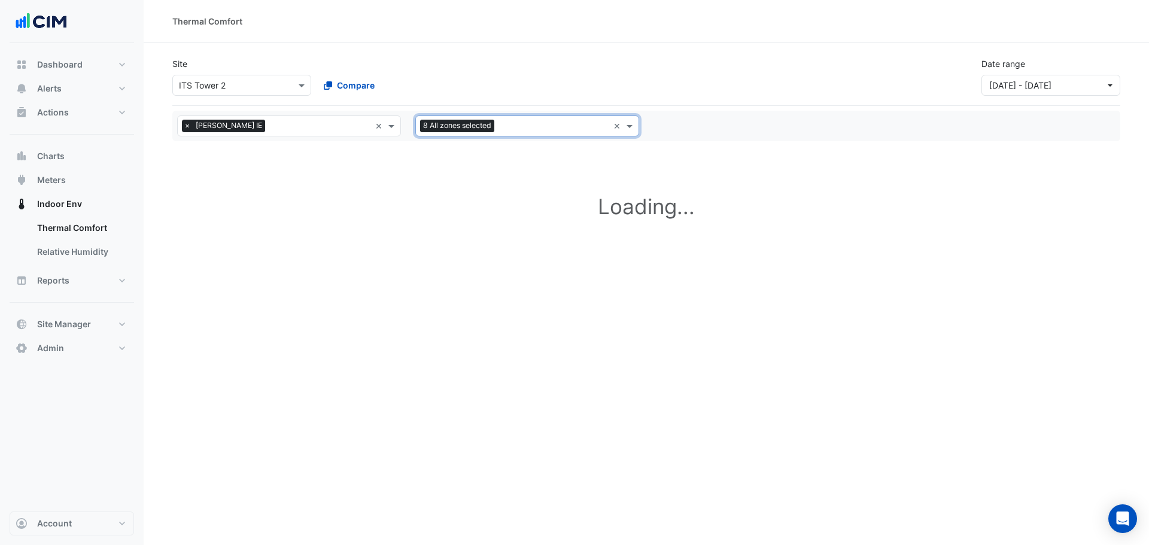
click at [527, 129] on input "text" at bounding box center [554, 127] width 110 height 13
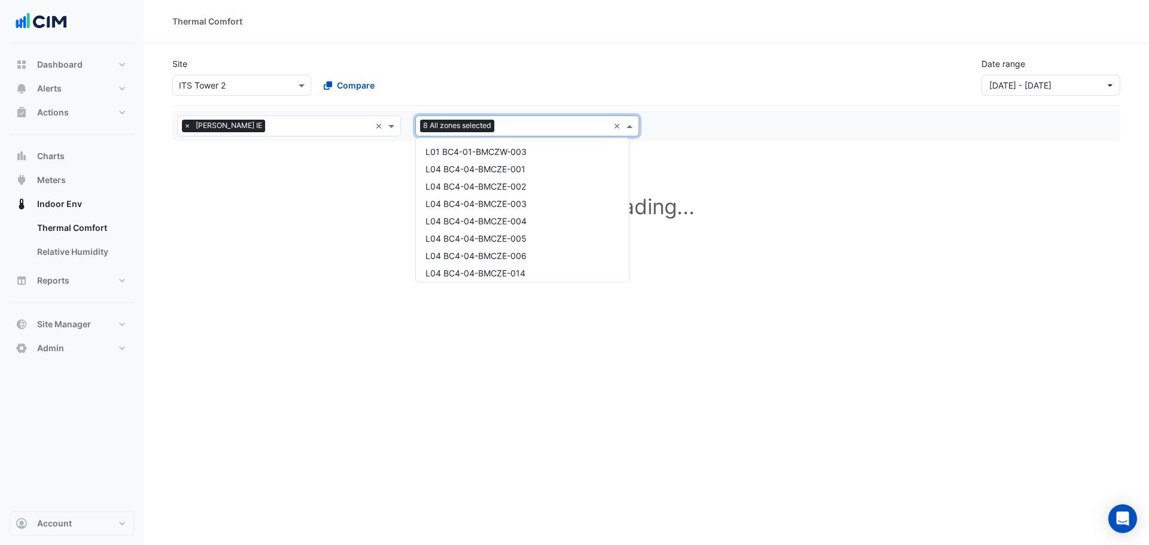
scroll to position [1845, 0]
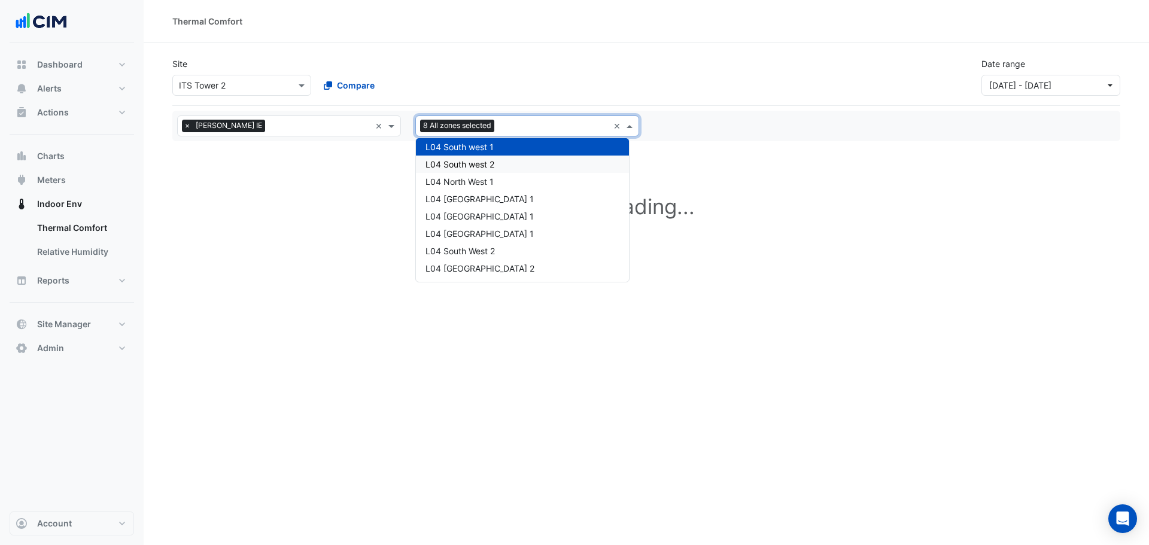
click at [506, 171] on div "L04 South west 2" at bounding box center [522, 164] width 213 height 17
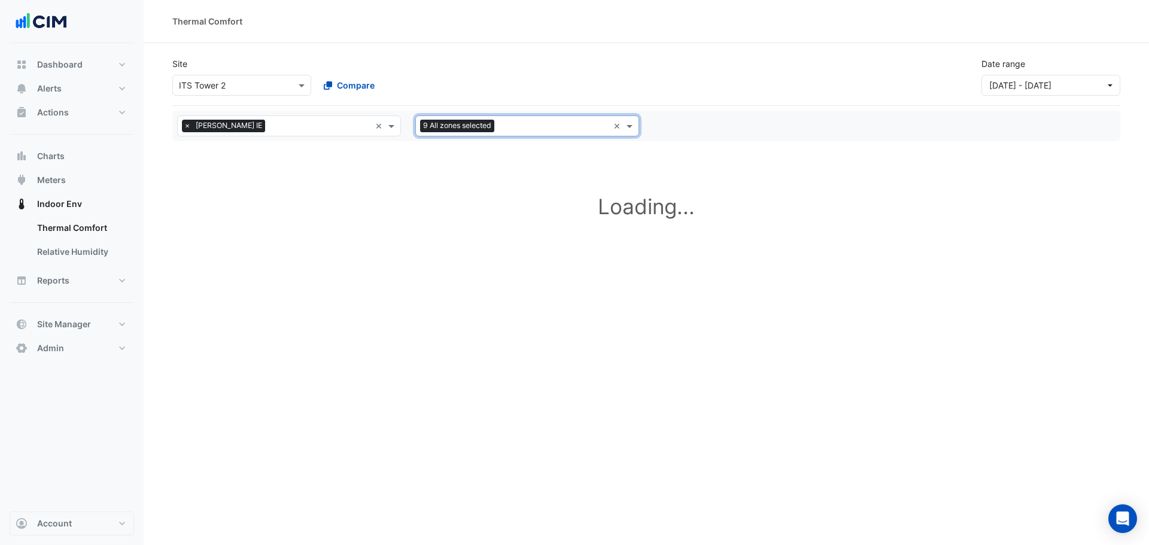
drag, startPoint x: 531, startPoint y: 121, endPoint x: 528, endPoint y: 135, distance: 14.2
click at [532, 121] on input "text" at bounding box center [554, 127] width 110 height 13
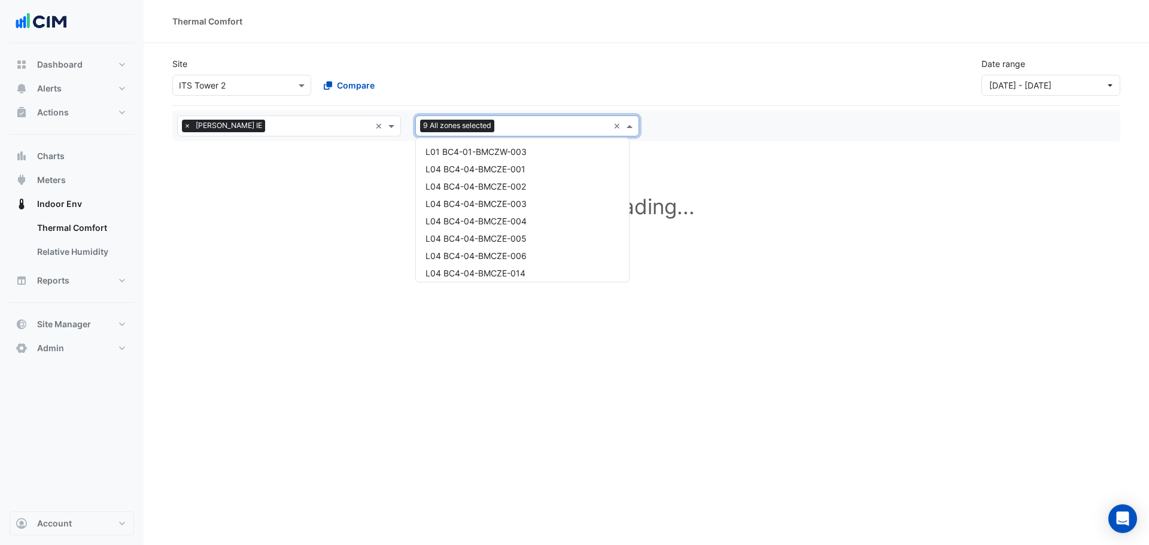
scroll to position [1862, 0]
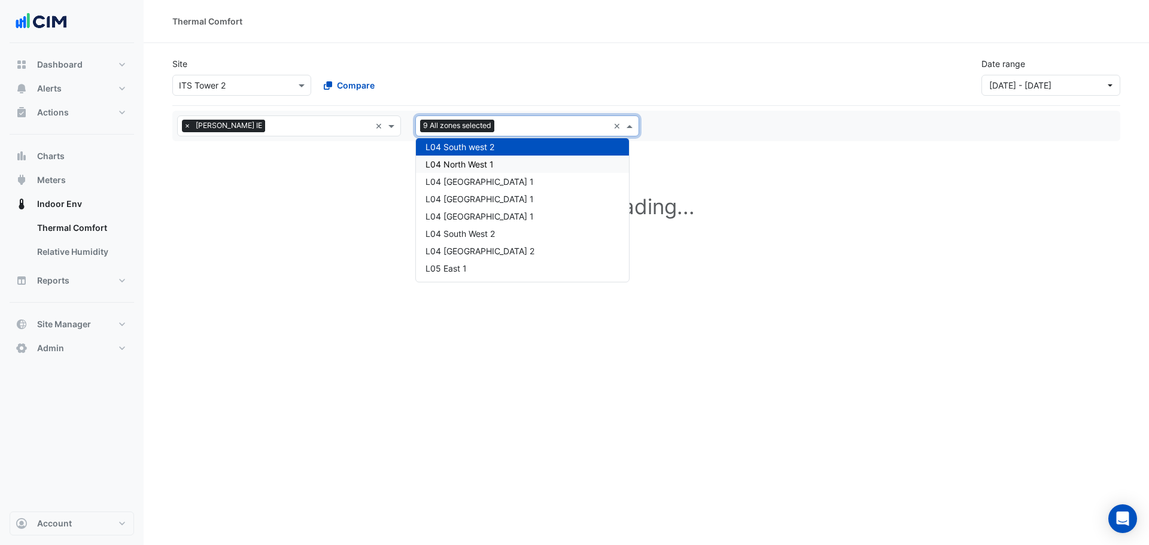
click at [506, 169] on div "L04 North West 1" at bounding box center [522, 164] width 213 height 17
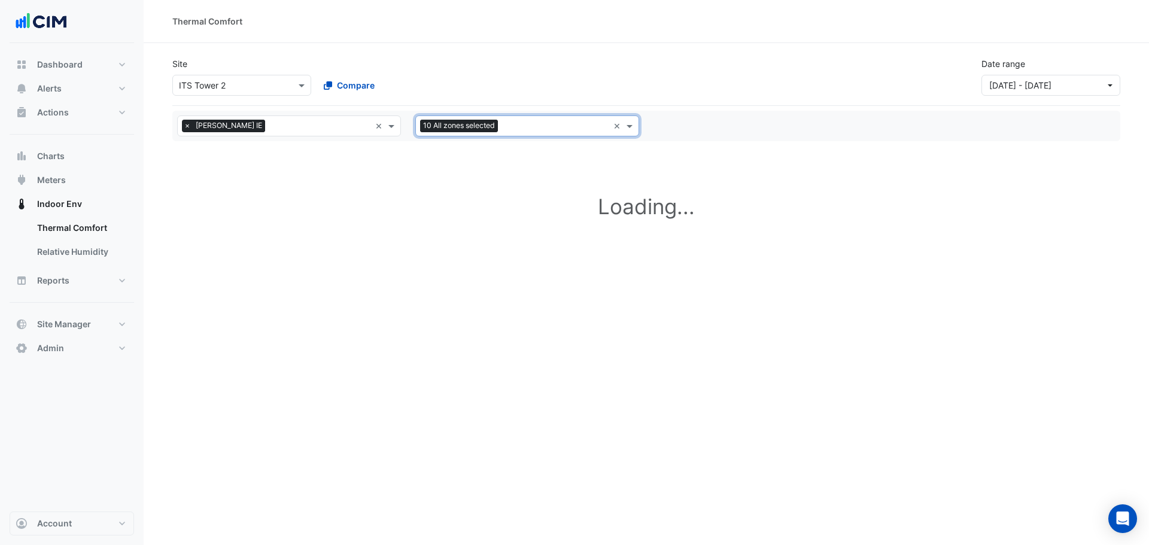
click at [548, 130] on input "text" at bounding box center [556, 127] width 106 height 13
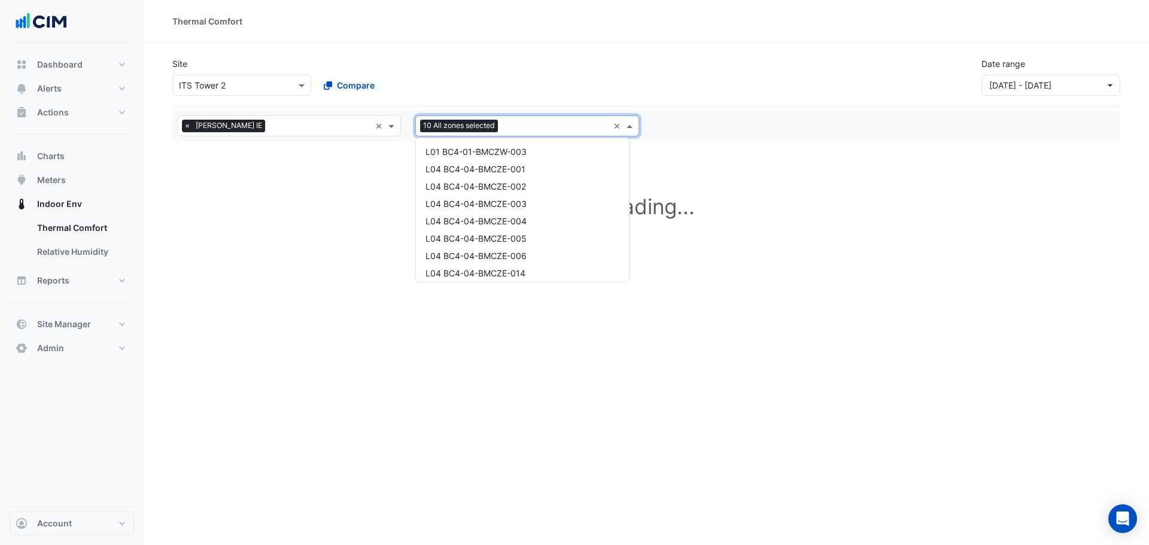
scroll to position [1879, 0]
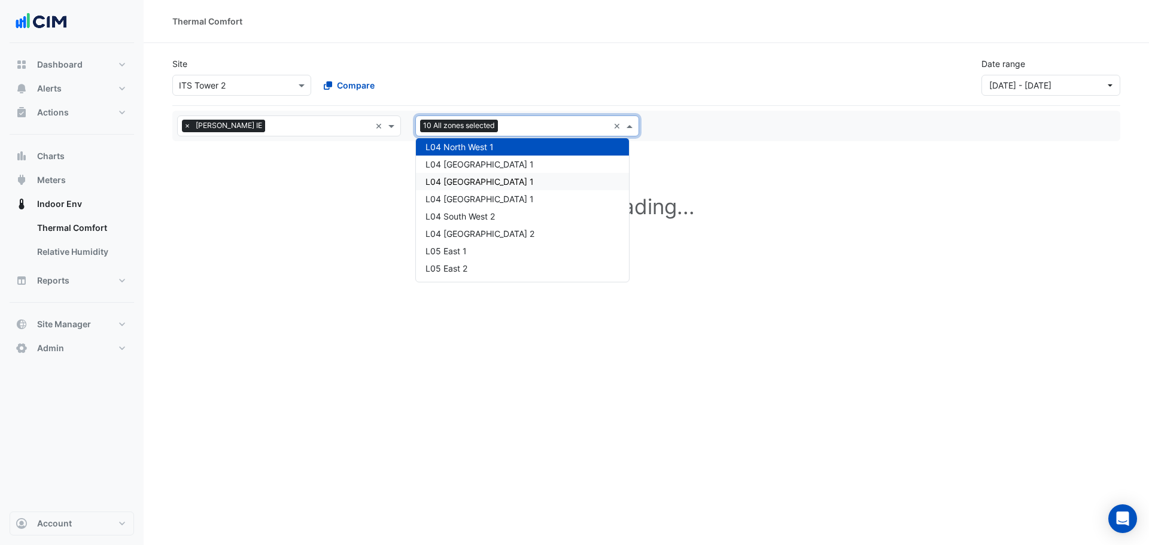
click at [519, 178] on div "L04 North East 1" at bounding box center [522, 181] width 213 height 17
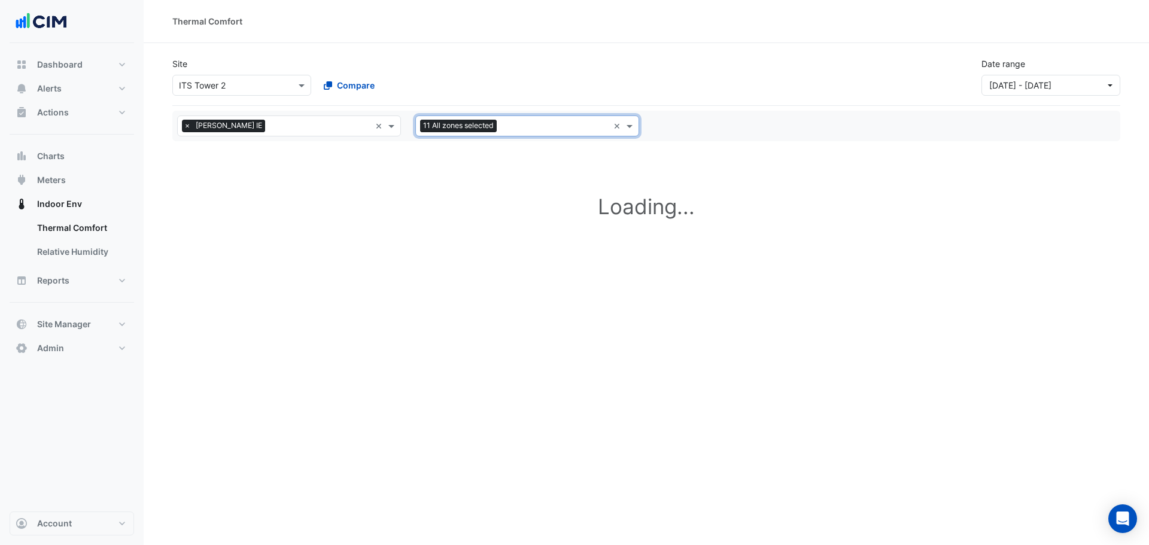
click at [543, 126] on input "text" at bounding box center [555, 127] width 107 height 13
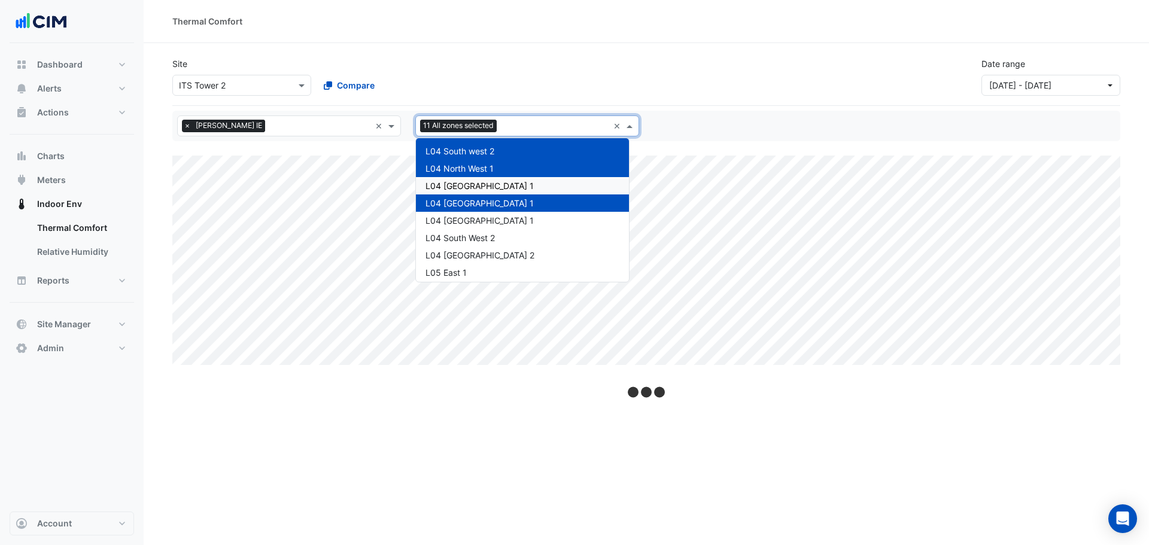
scroll to position [1834, 0]
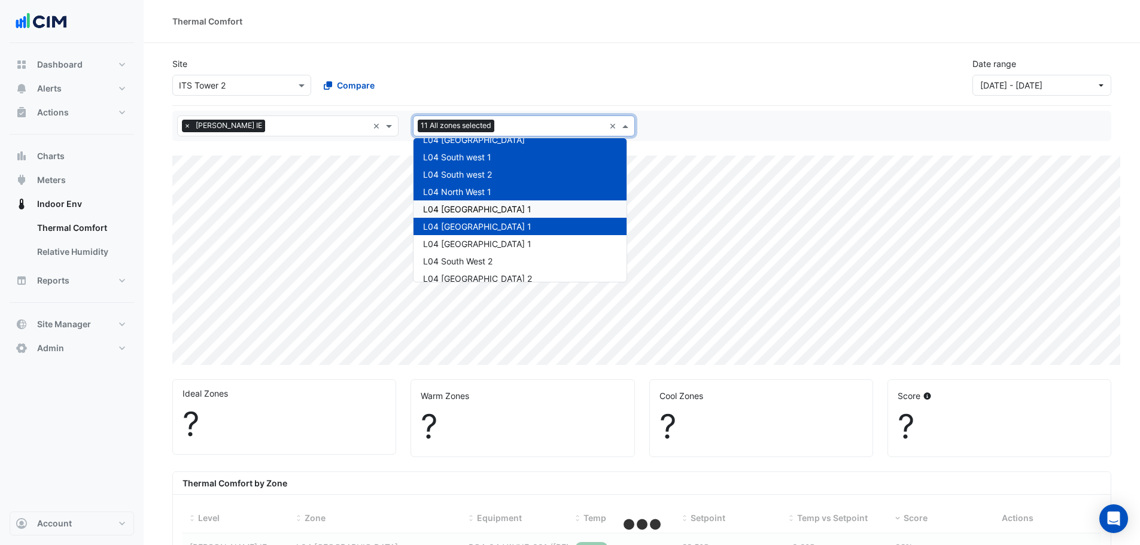
click at [491, 209] on span "L04 South West 1" at bounding box center [477, 209] width 108 height 10
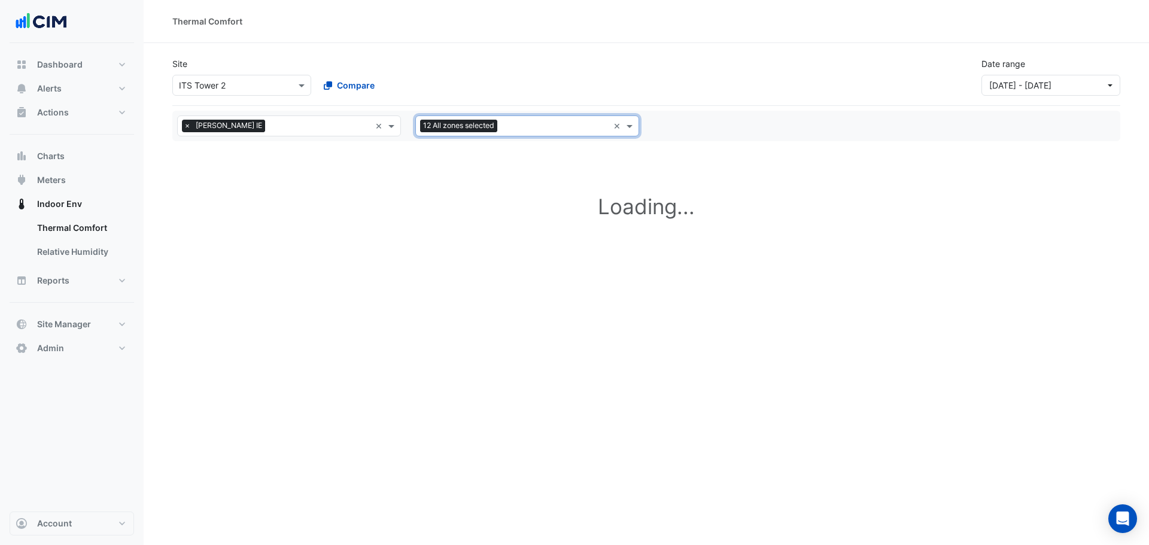
click at [552, 133] on div at bounding box center [554, 128] width 108 height 16
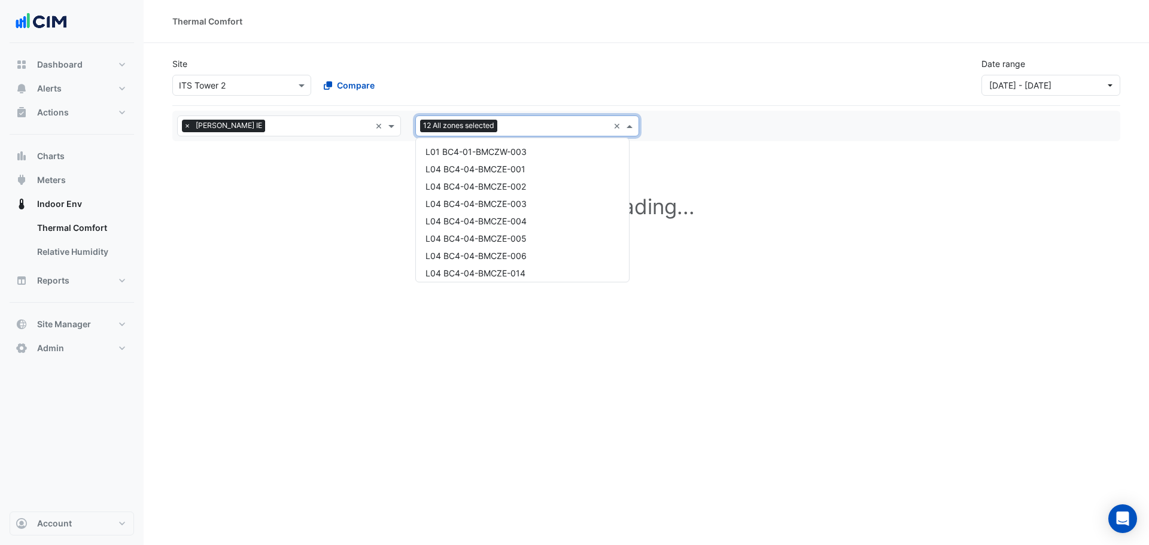
scroll to position [1897, 0]
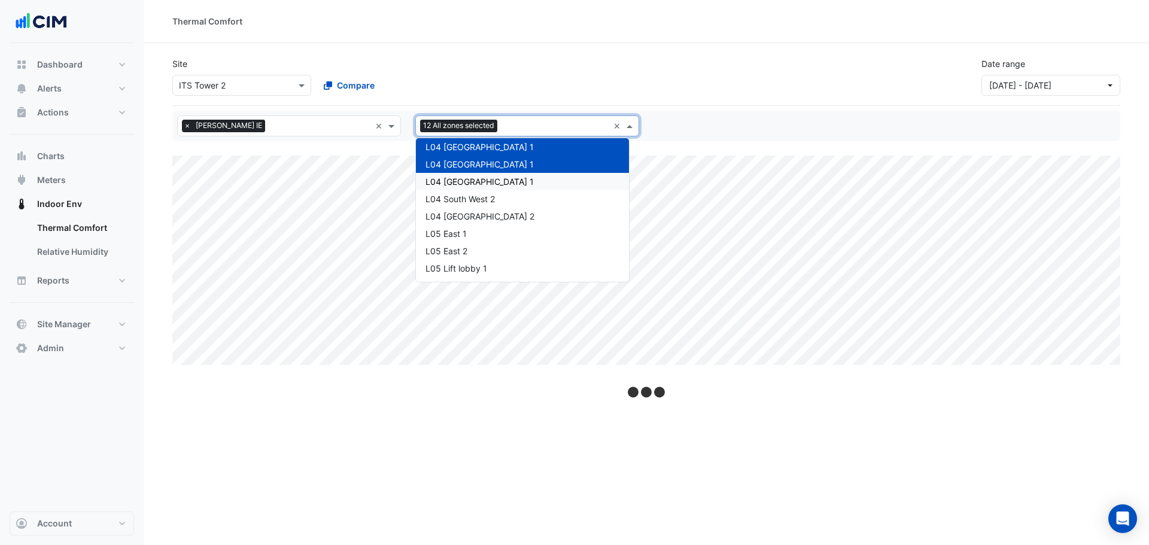
click at [494, 186] on div "L04 South East 1" at bounding box center [522, 181] width 213 height 17
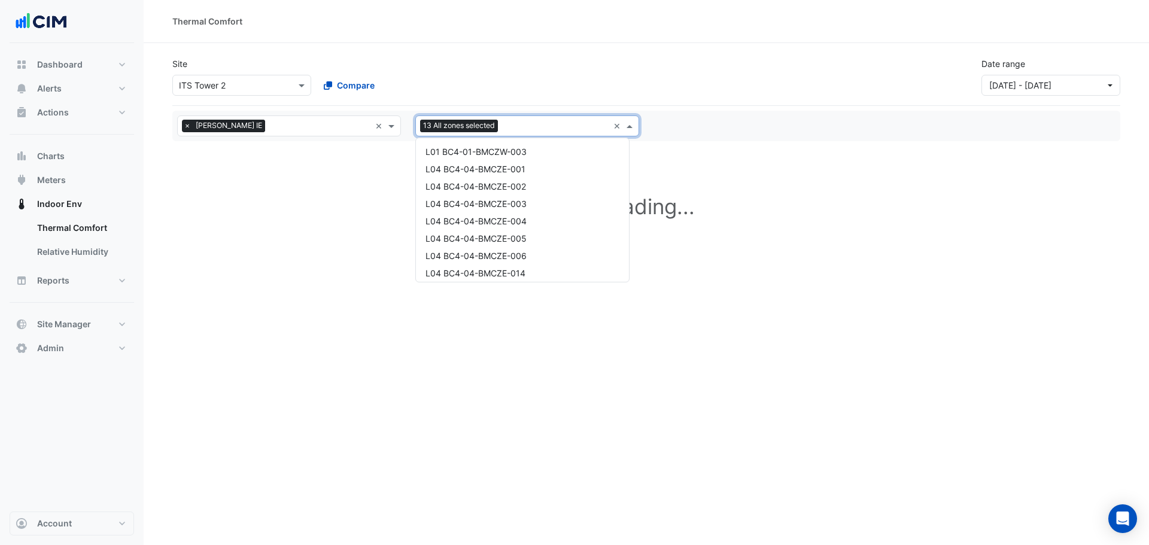
click at [541, 124] on input "text" at bounding box center [556, 127] width 106 height 13
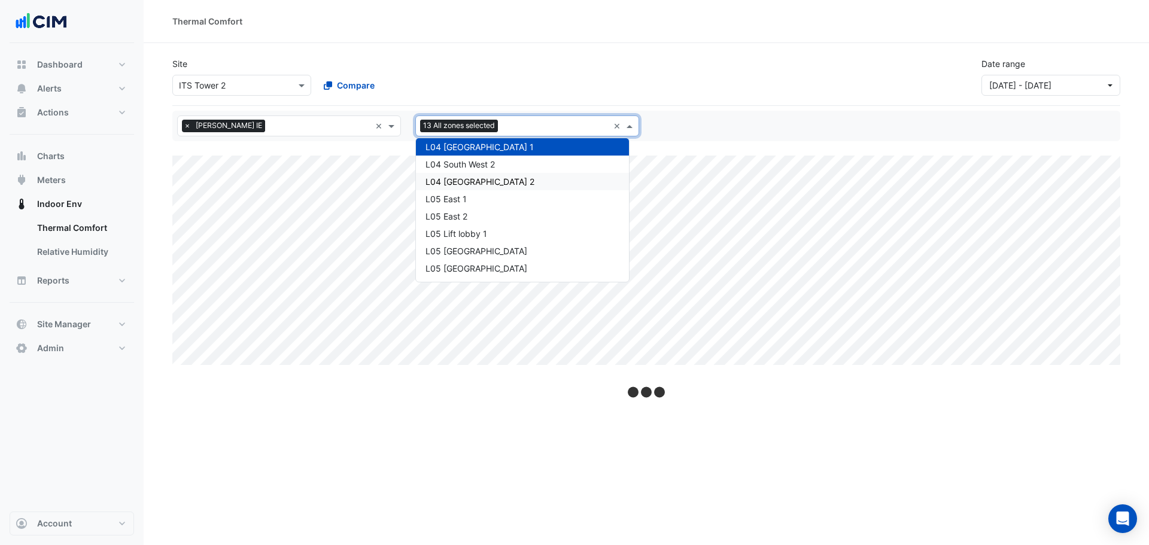
click at [497, 168] on div "L04 South West 2" at bounding box center [522, 164] width 213 height 17
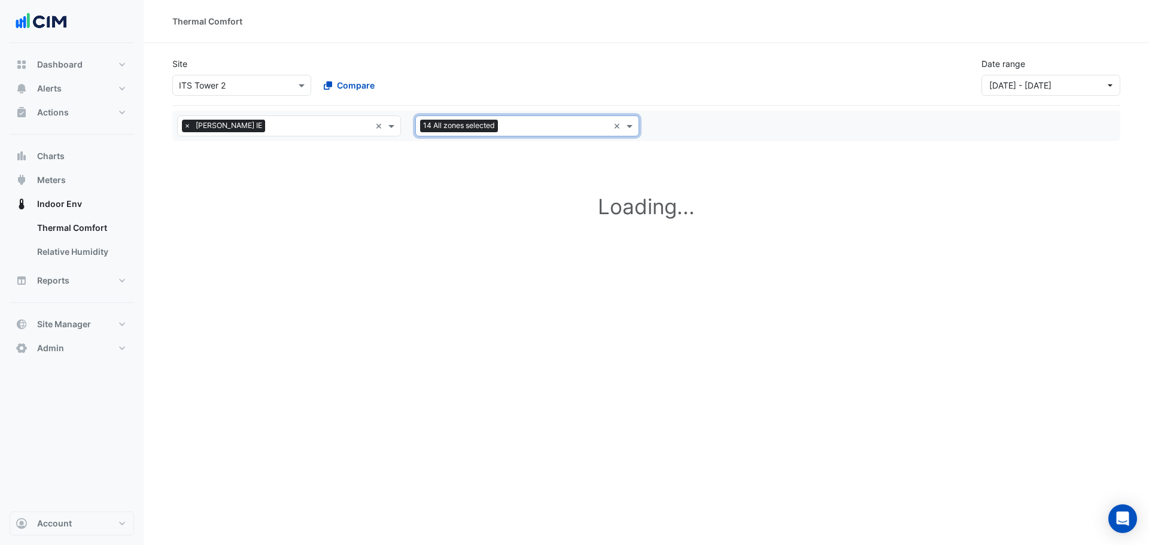
click at [548, 127] on input "text" at bounding box center [556, 127] width 106 height 13
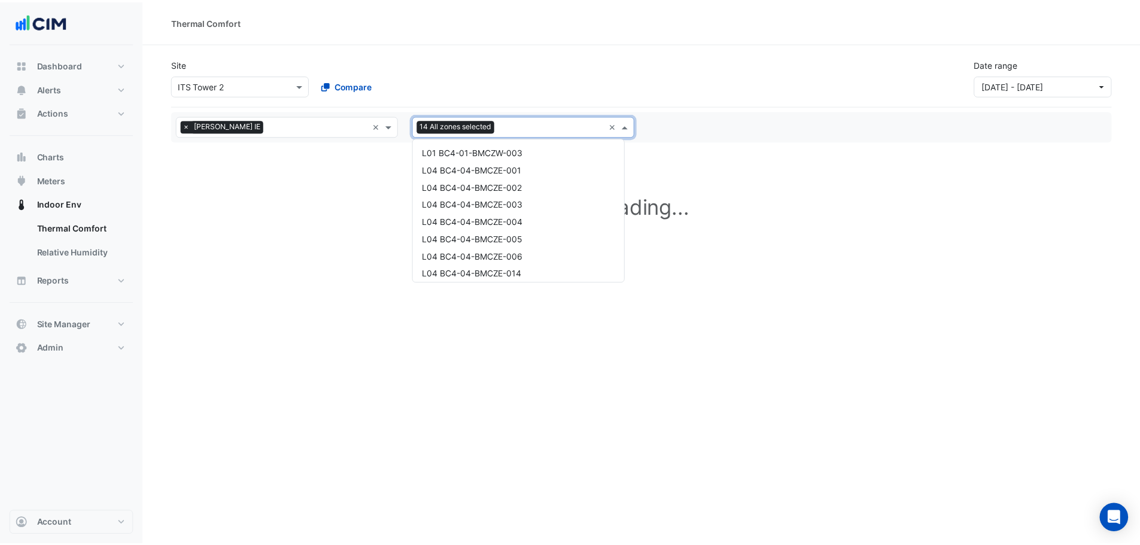
scroll to position [1949, 0]
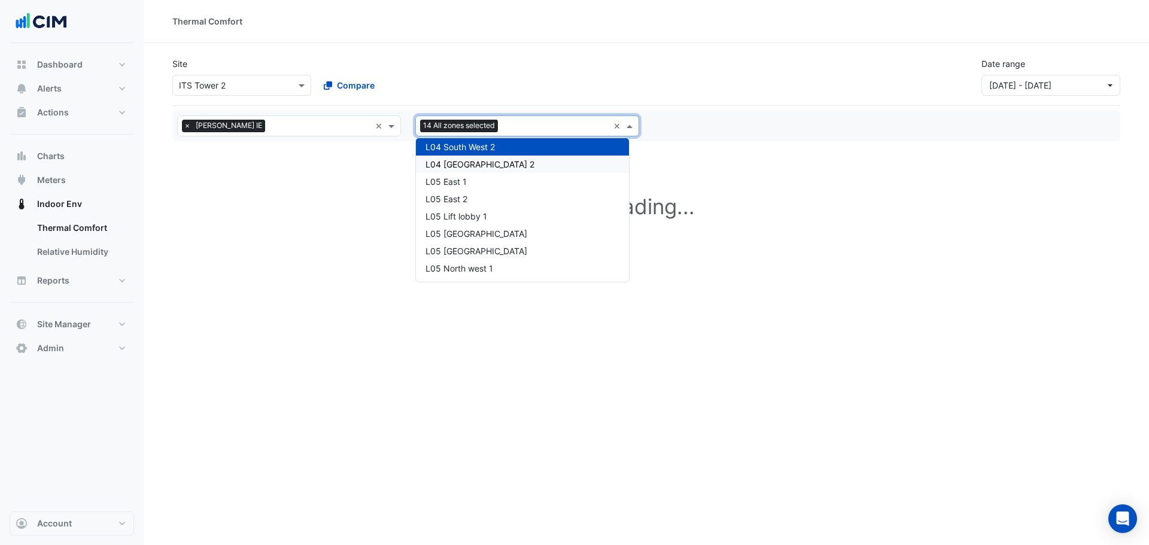
click at [511, 168] on div "L04 South East 2" at bounding box center [522, 164] width 213 height 17
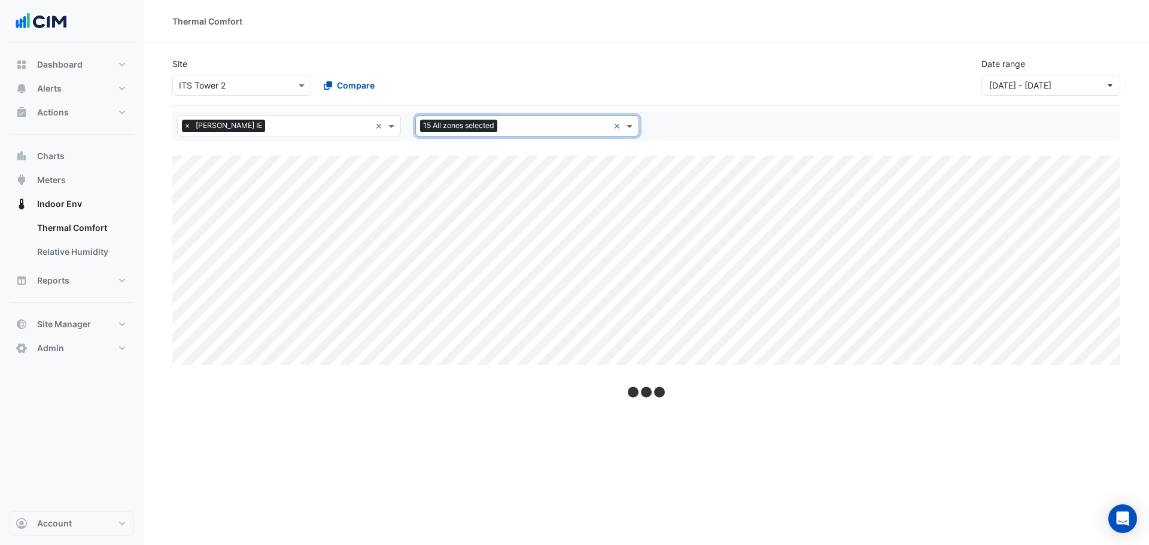
click at [813, 119] on div "All levels × NABERS IE × All zones 15 All zones selected ×" at bounding box center [646, 126] width 953 height 21
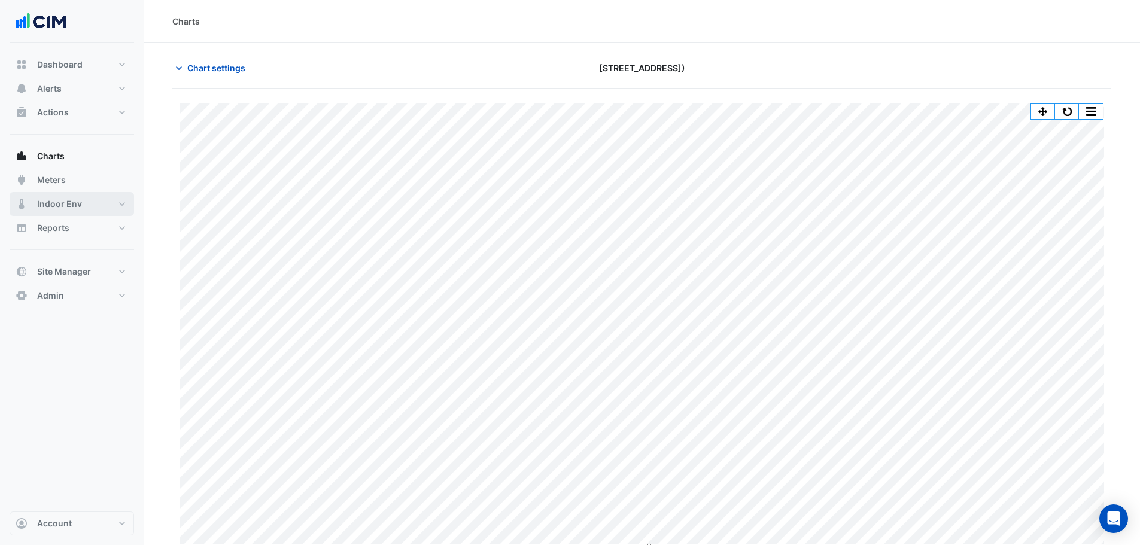
click at [108, 205] on button "Indoor Env" at bounding box center [72, 204] width 124 height 24
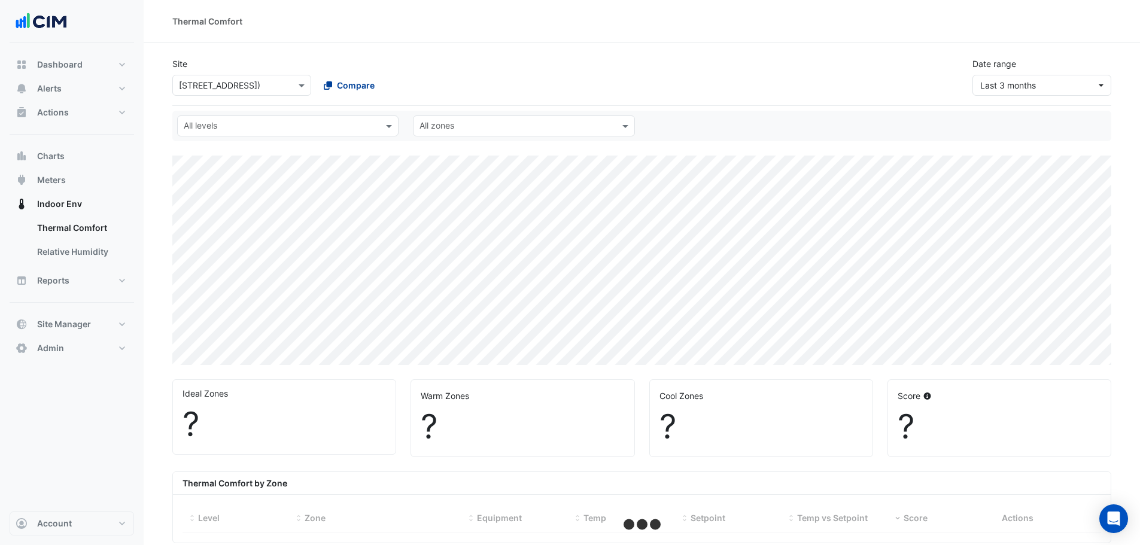
select select "**"
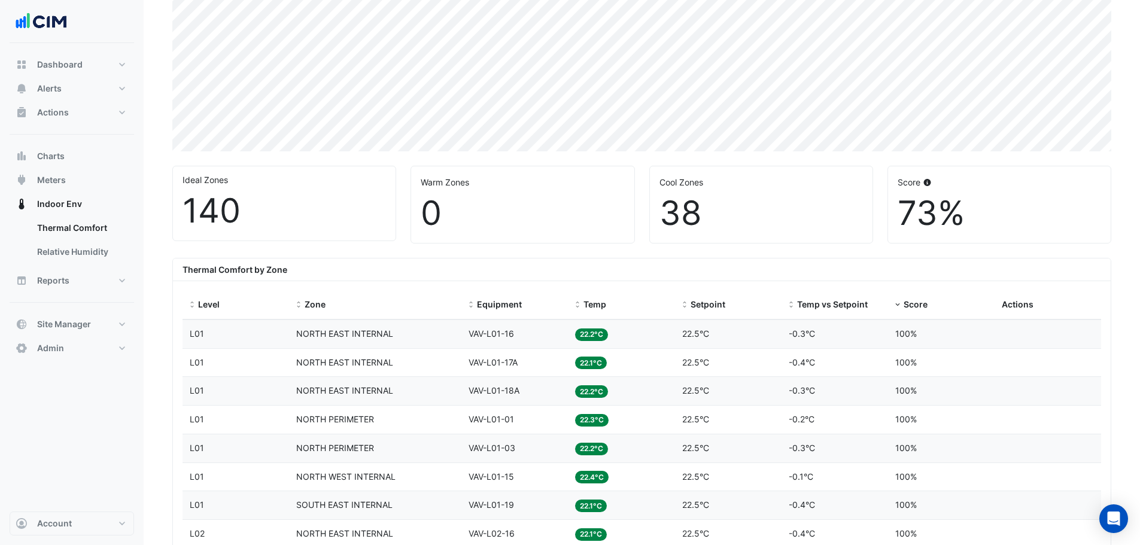
scroll to position [215, 0]
click at [910, 307] on span "Score" at bounding box center [916, 303] width 24 height 10
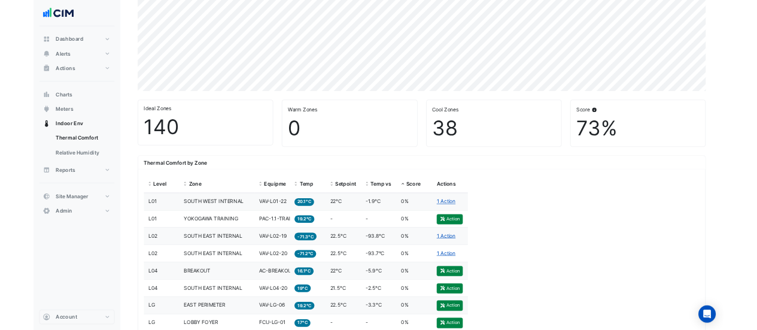
scroll to position [215, 0]
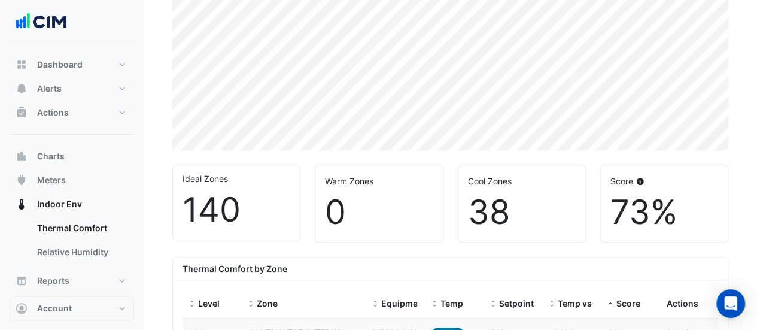
drag, startPoint x: 0, startPoint y: 136, endPoint x: 0, endPoint y: 143, distance: 7.2
click at [67, 179] on button "Meters" at bounding box center [72, 180] width 124 height 24
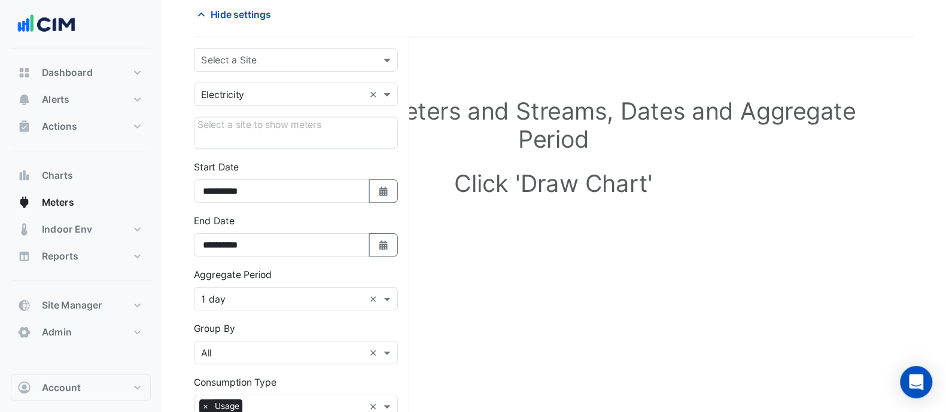
scroll to position [55, 0]
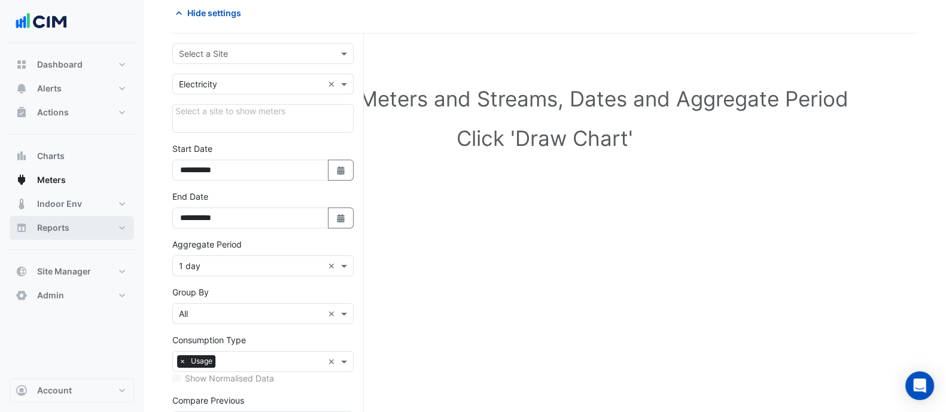
click at [80, 238] on button "Reports" at bounding box center [72, 228] width 124 height 24
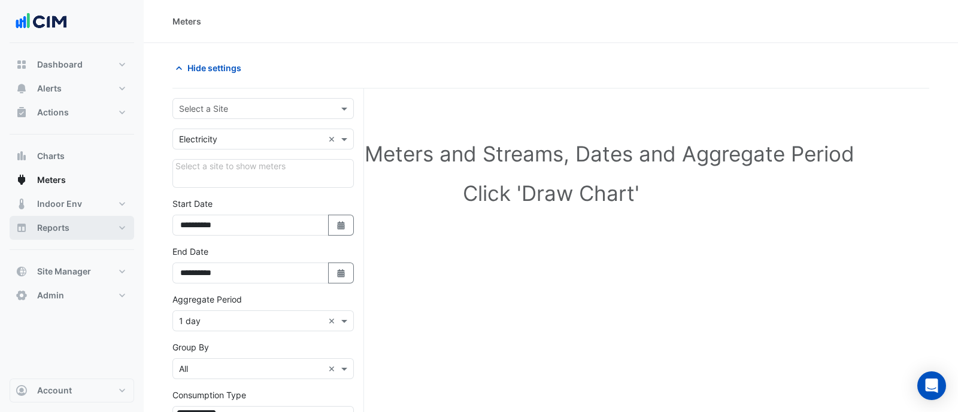
select select "**"
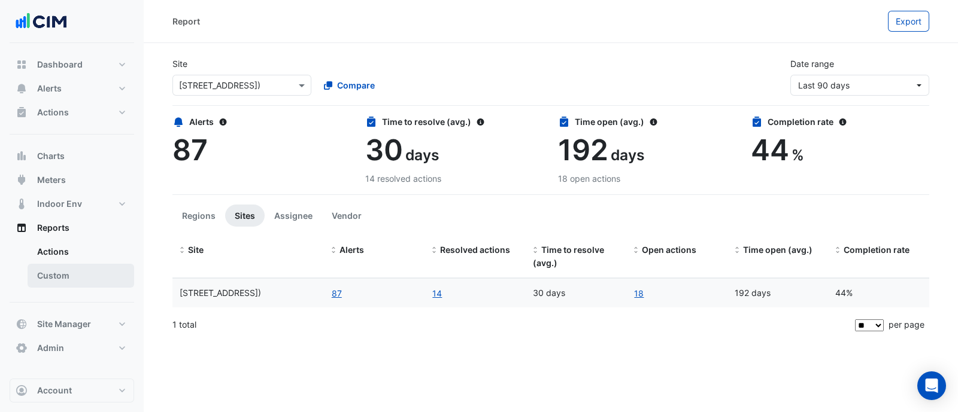
click at [108, 282] on link "Custom" at bounding box center [81, 276] width 107 height 24
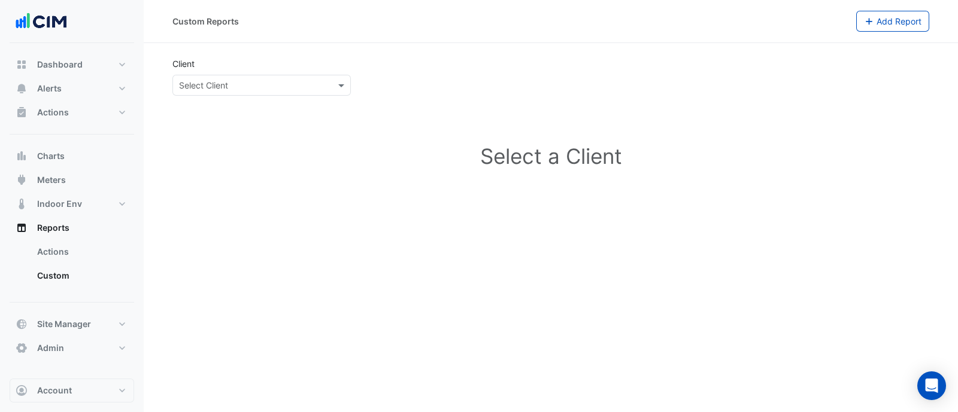
click at [296, 96] on app-external-reports "Client Select Client Select a Client" at bounding box center [550, 134] width 757 height 154
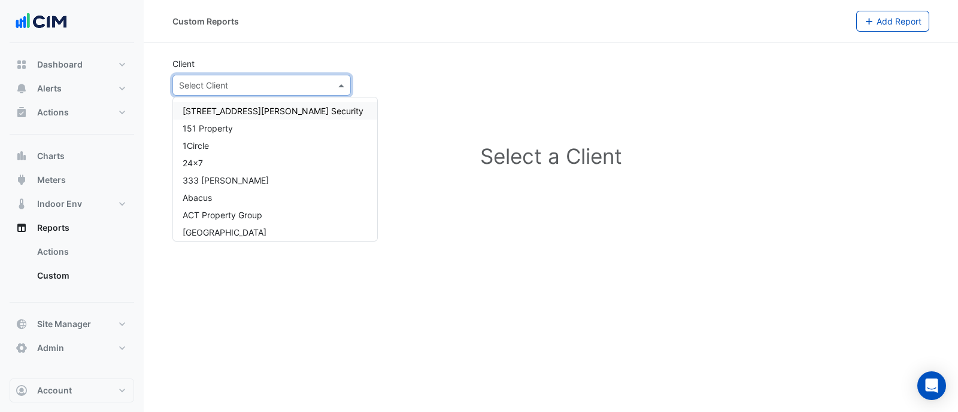
click at [256, 90] on input "text" at bounding box center [249, 86] width 141 height 13
drag, startPoint x: 557, startPoint y: 44, endPoint x: 467, endPoint y: 52, distance: 89.5
click at [552, 45] on section "Client Select Client Select a Client" at bounding box center [551, 127] width 814 height 169
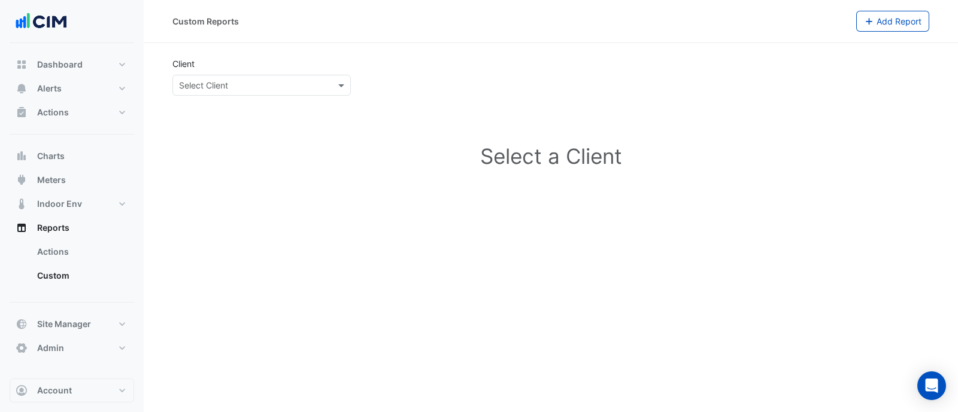
click at [285, 81] on input "text" at bounding box center [249, 86] width 141 height 13
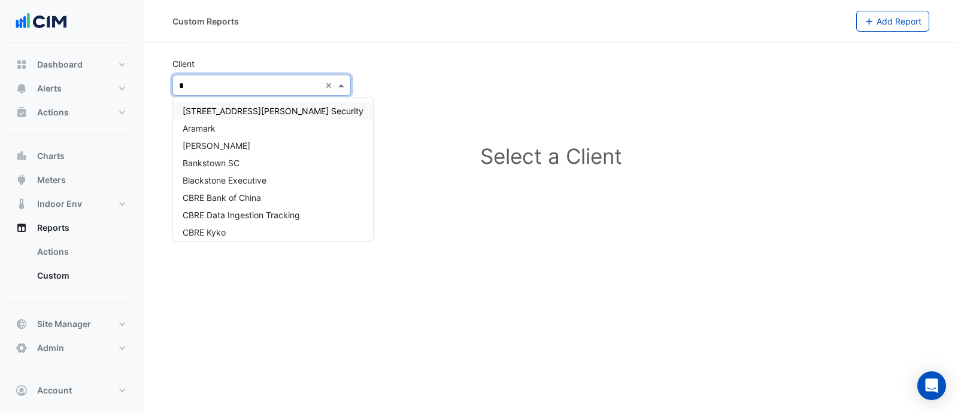
type input "**"
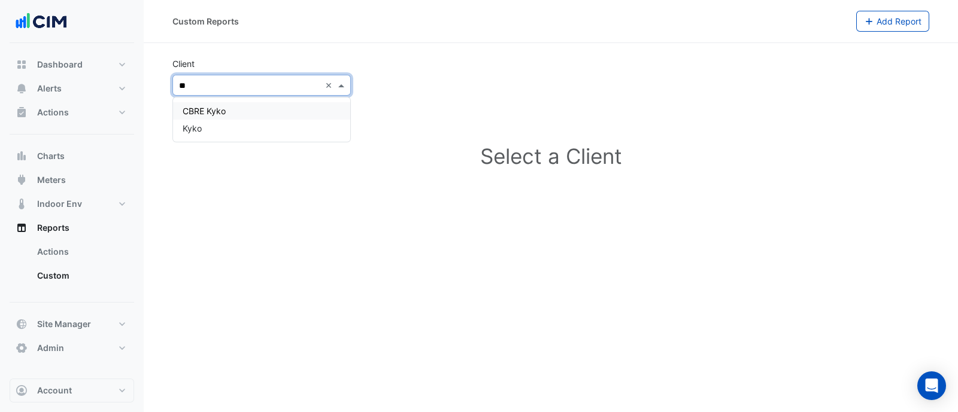
click at [297, 105] on div "CBRE Kyko" at bounding box center [261, 110] width 177 height 17
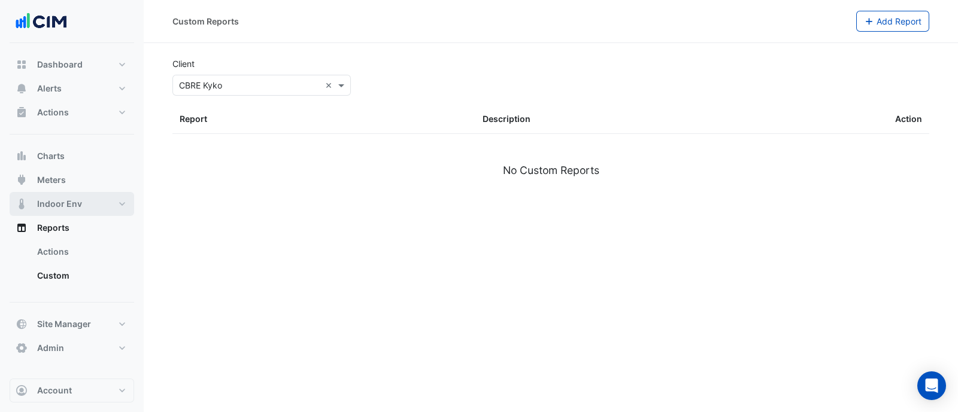
click at [69, 201] on span "Indoor Env" at bounding box center [59, 204] width 45 height 12
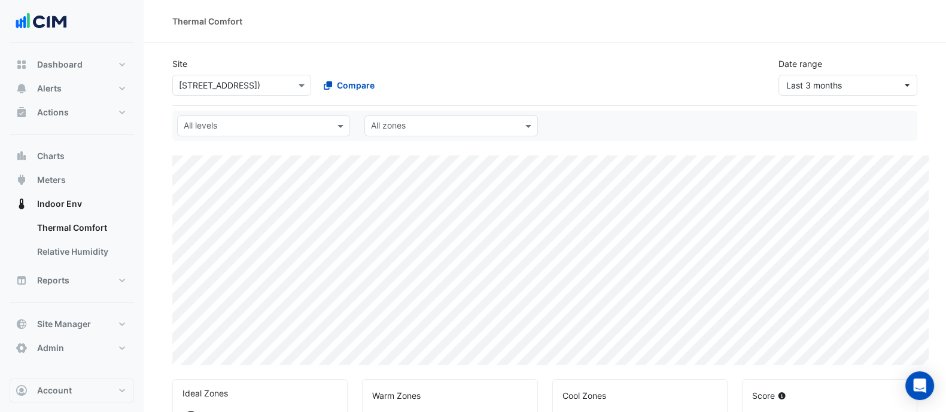
select select "**"
